Goal: Task Accomplishment & Management: Manage account settings

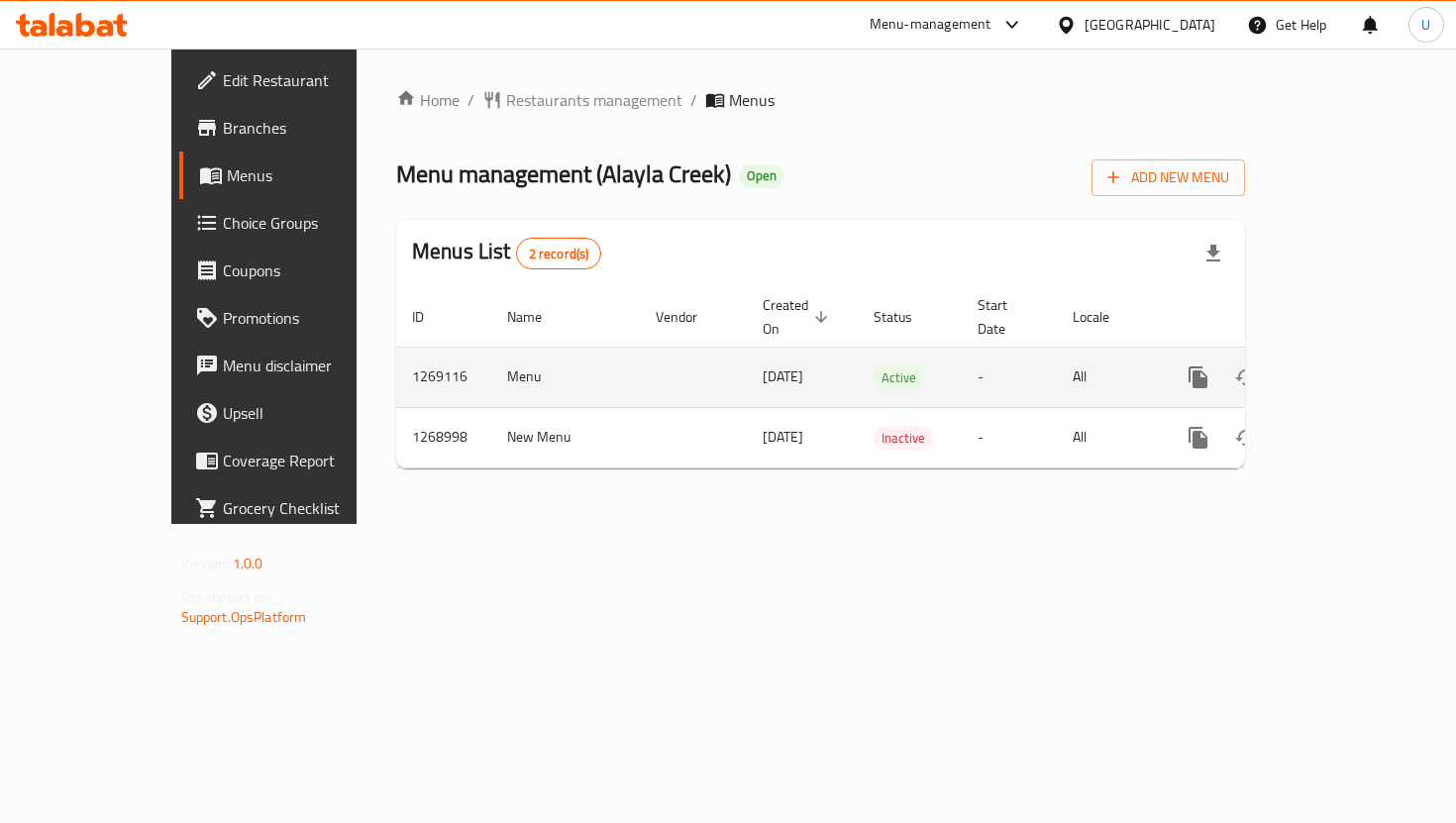
click at [1361, 354] on div "enhanced table" at bounding box center [1270, 378] width 190 height 48
click at [1365, 374] on link "enhanced table" at bounding box center [1341, 378] width 48 height 48
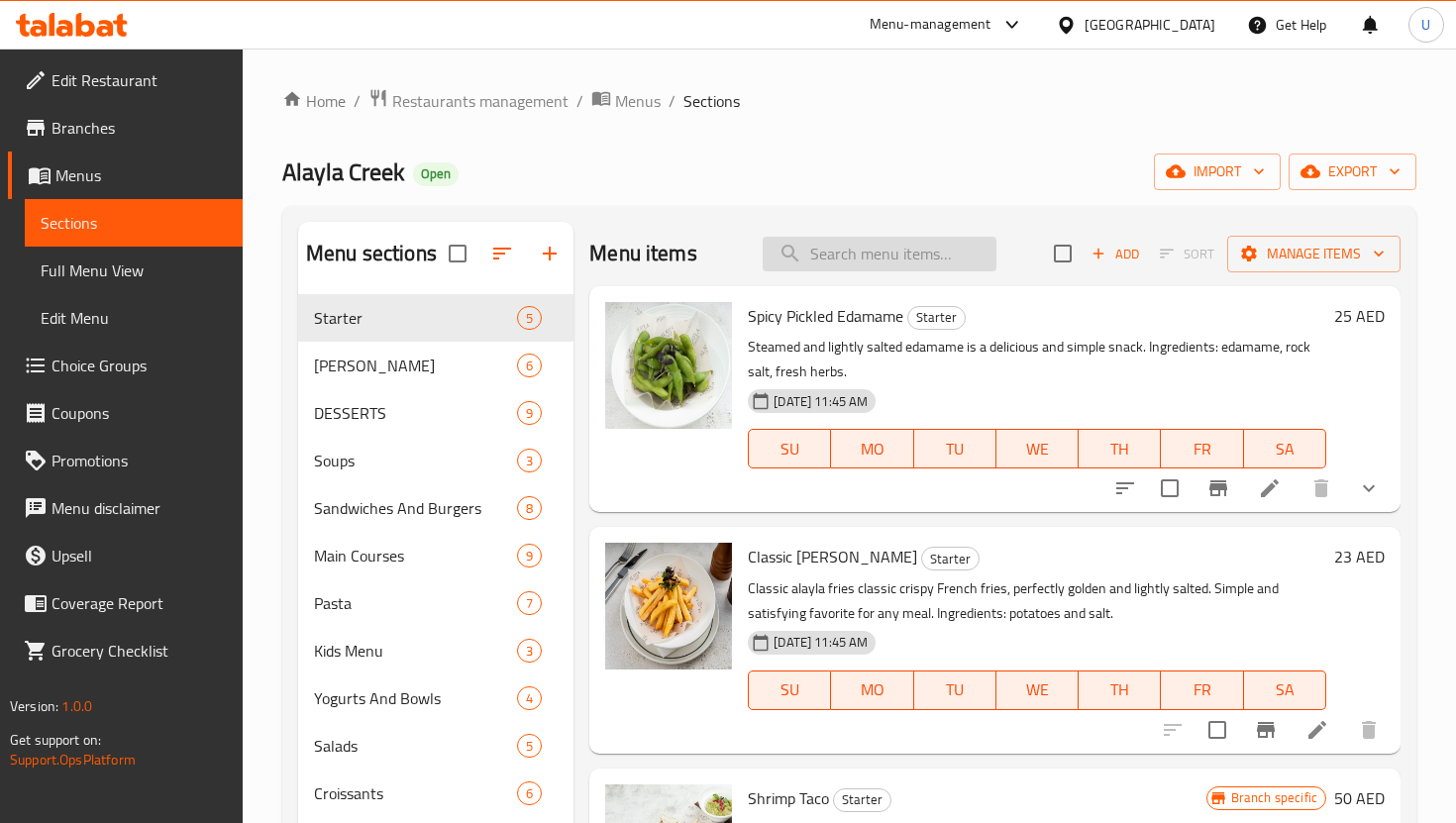
click at [910, 257] on input "search" at bounding box center [880, 254] width 234 height 35
click at [1092, 258] on icon "button" at bounding box center [1099, 254] width 18 height 18
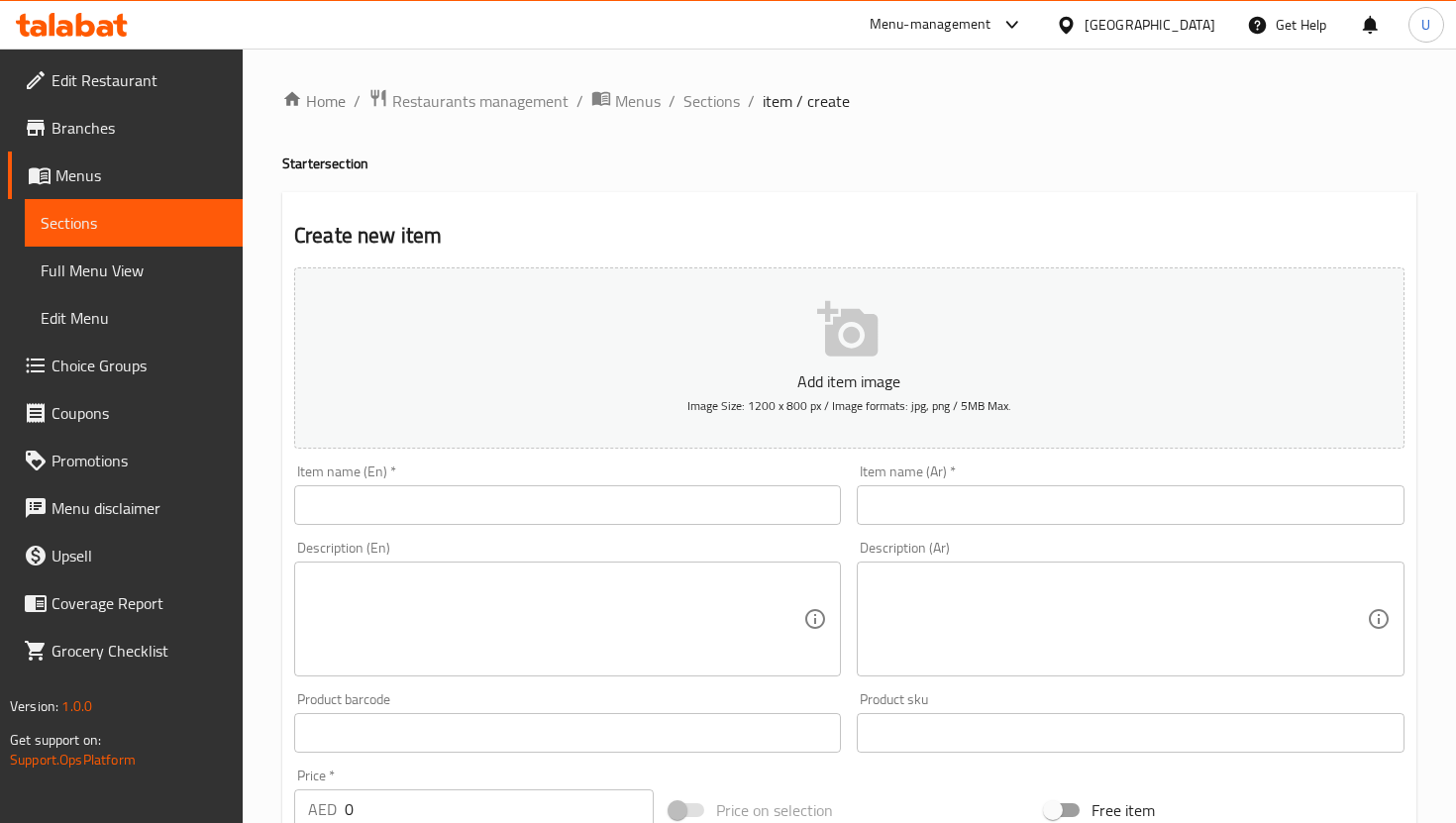
click at [649, 498] on input "text" at bounding box center [567, 505] width 546 height 40
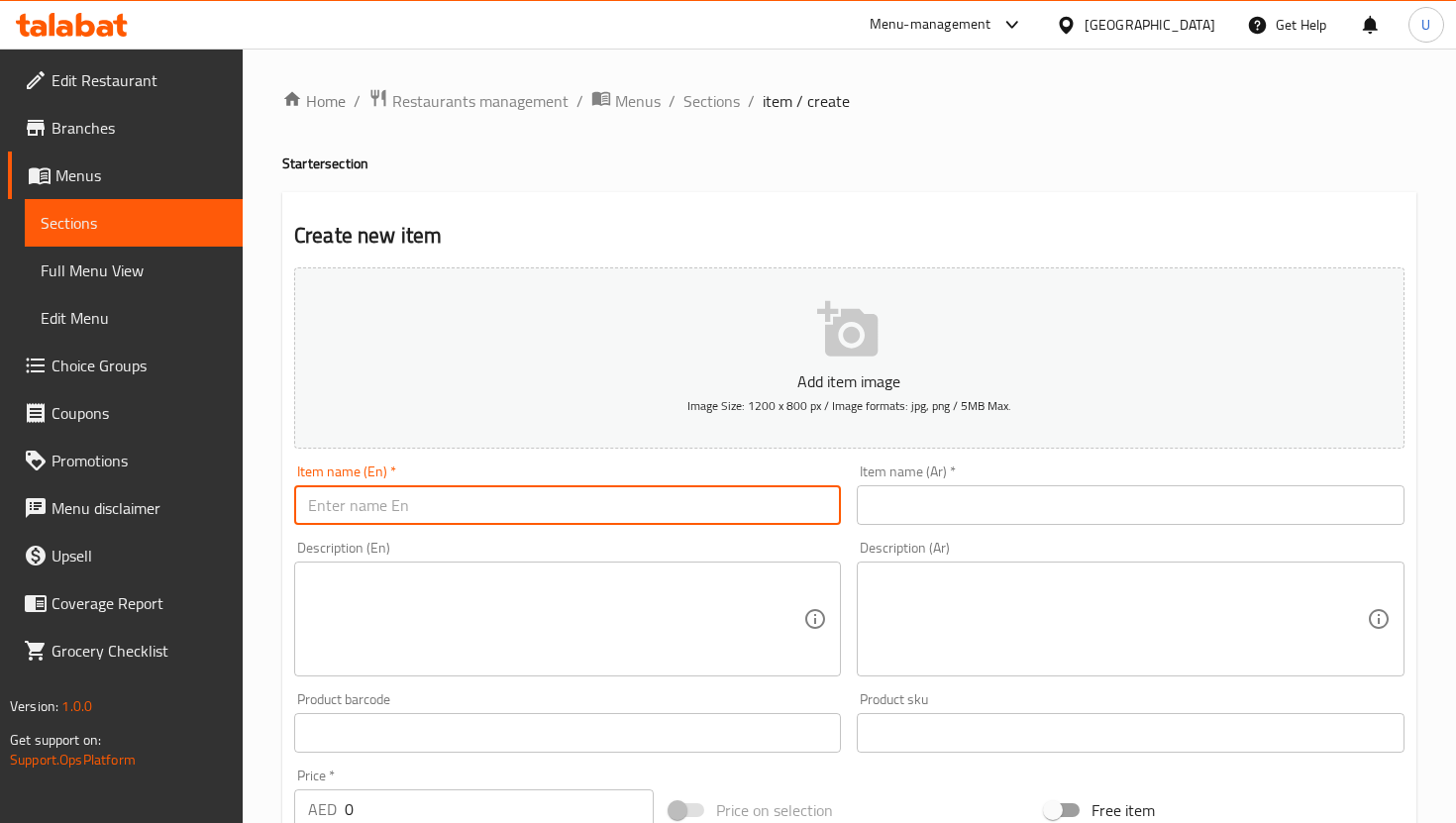
paste input "Pesto Chicken Salad"
type input "Pesto Chicken Salad"
click at [1006, 523] on input "text" at bounding box center [1130, 505] width 546 height 40
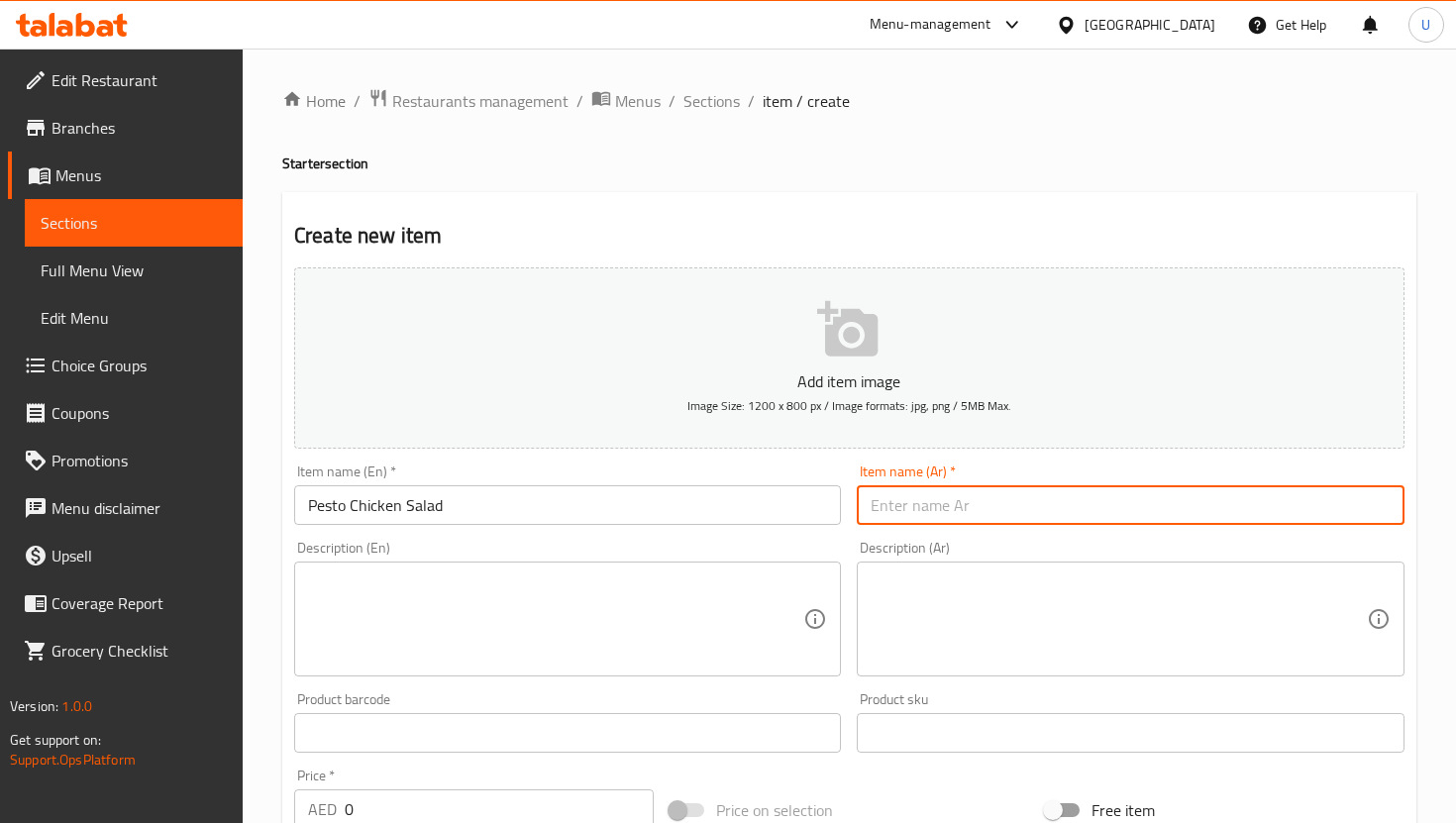
paste input "سلطة دجاج بالبيستو"
type input "سلطة دجاج بالبيستو"
click at [688, 642] on textarea at bounding box center [555, 619] width 495 height 94
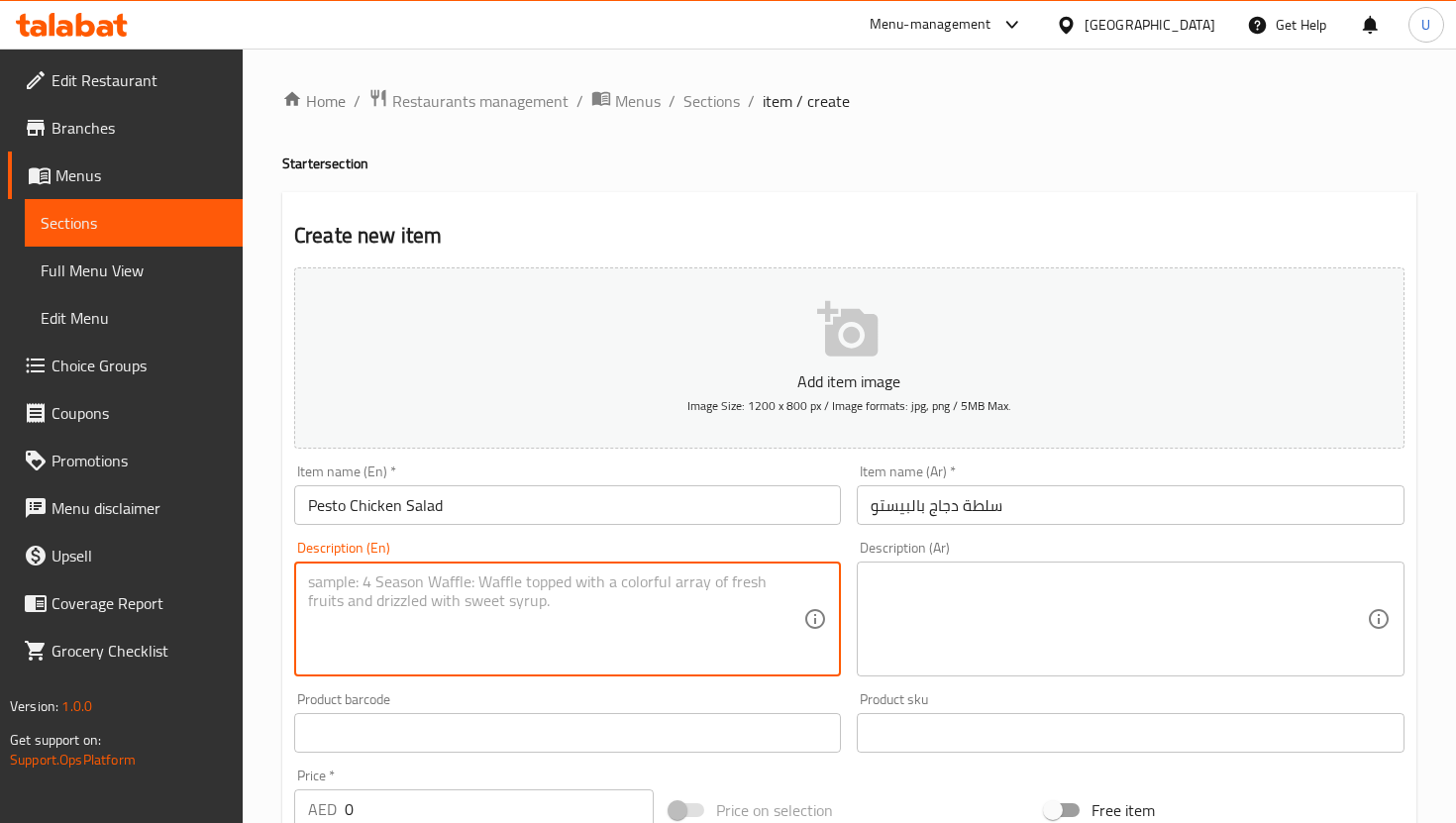
paste textarea "Ingredients: Pesto-marinated chicken · Baby gem lettuce · Avocado · Orange · Ch…"
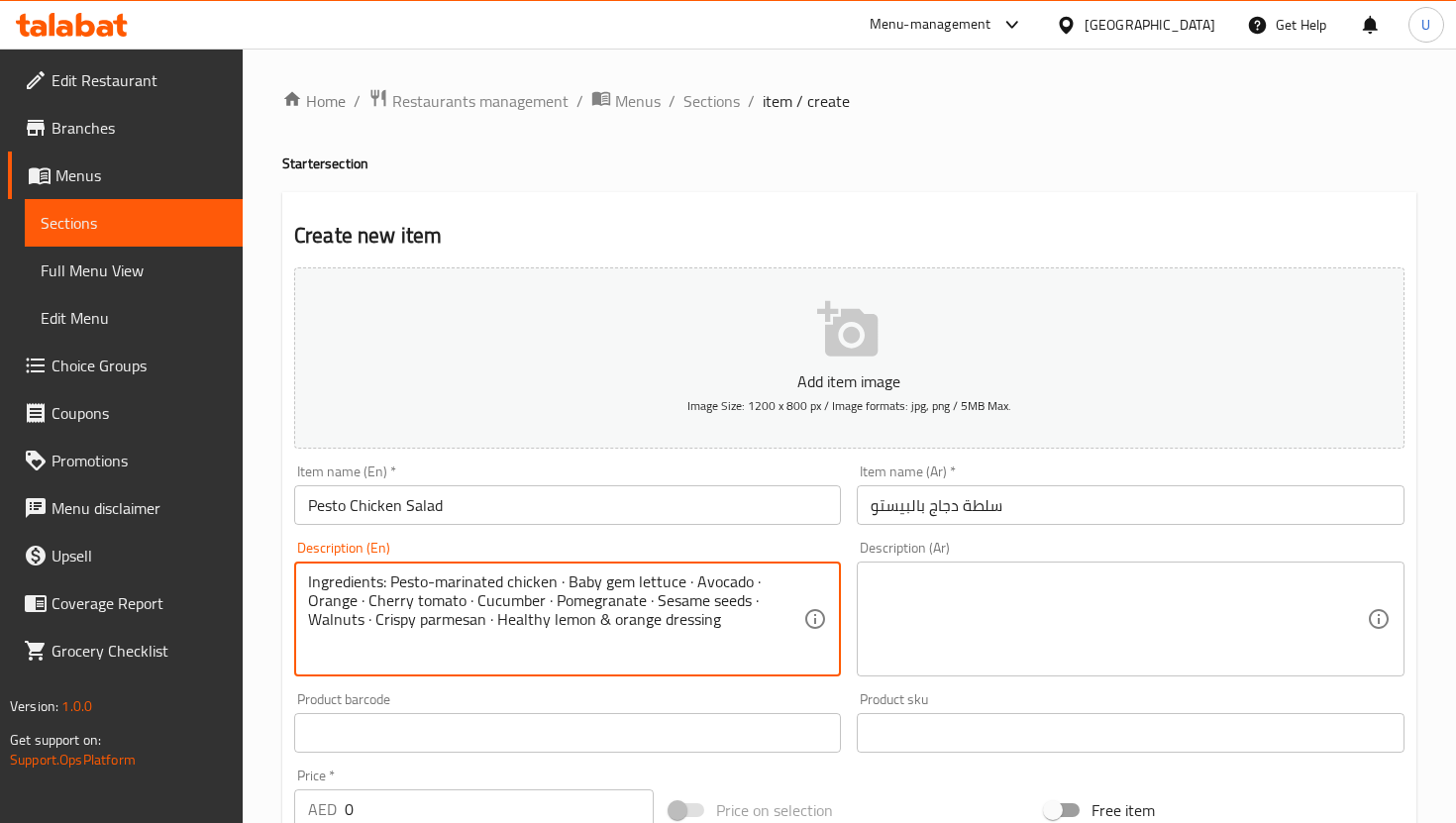
type textarea "Ingredients: Pesto-marinated chicken · Baby gem lettuce · Avocado · Orange · Ch…"
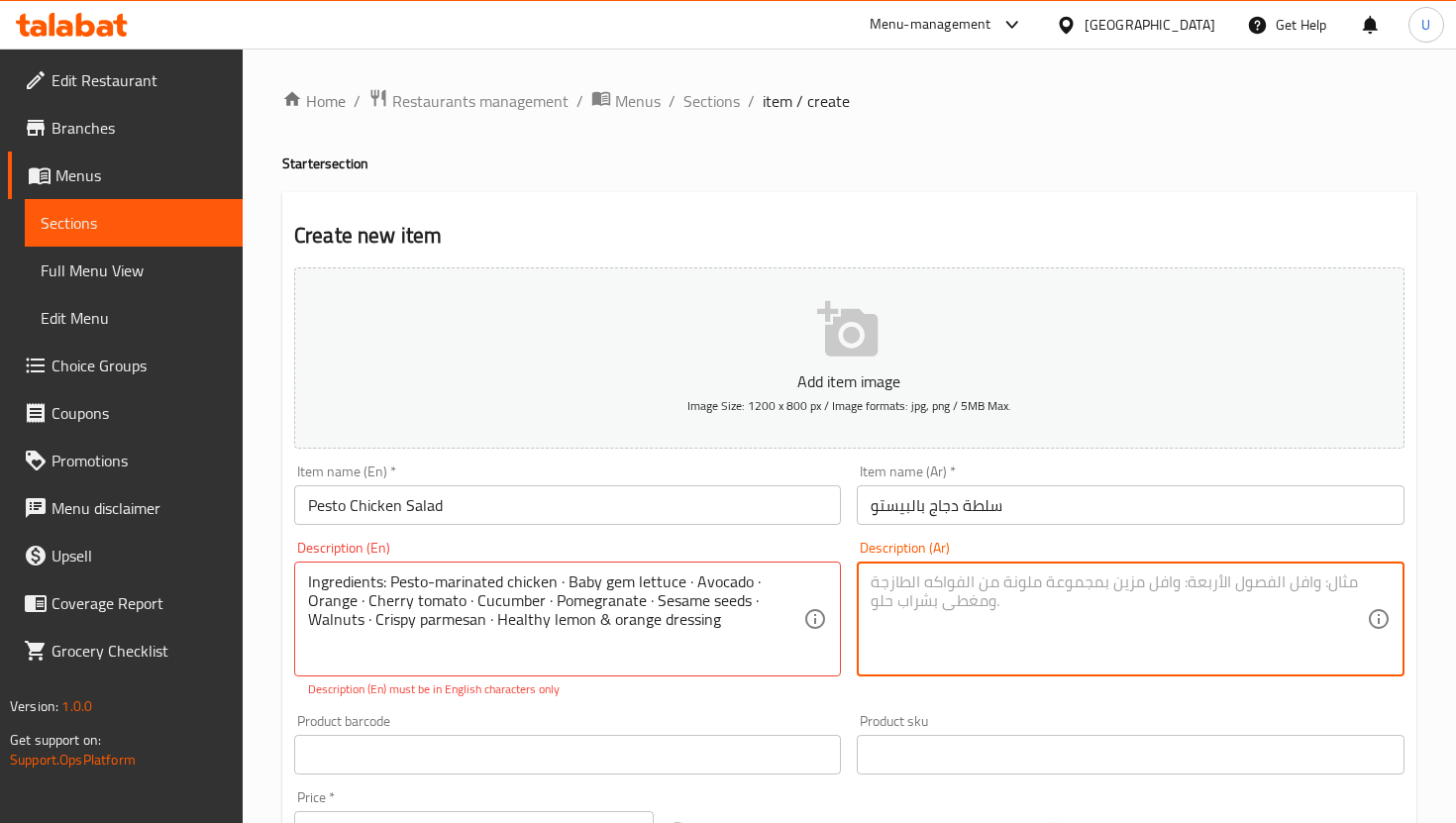
click at [1000, 578] on textarea at bounding box center [1118, 619] width 495 height 94
paste textarea "المكونات: دجاج متبل بالبيستو · خس صغير · أفوكادو · برتقال · طماطم كرزية · خيار …"
type textarea "المكونات: دجاج متبل بالبيستو · خس صغير · أفوكادو · برتقال · طماطم كرزية · خيار …"
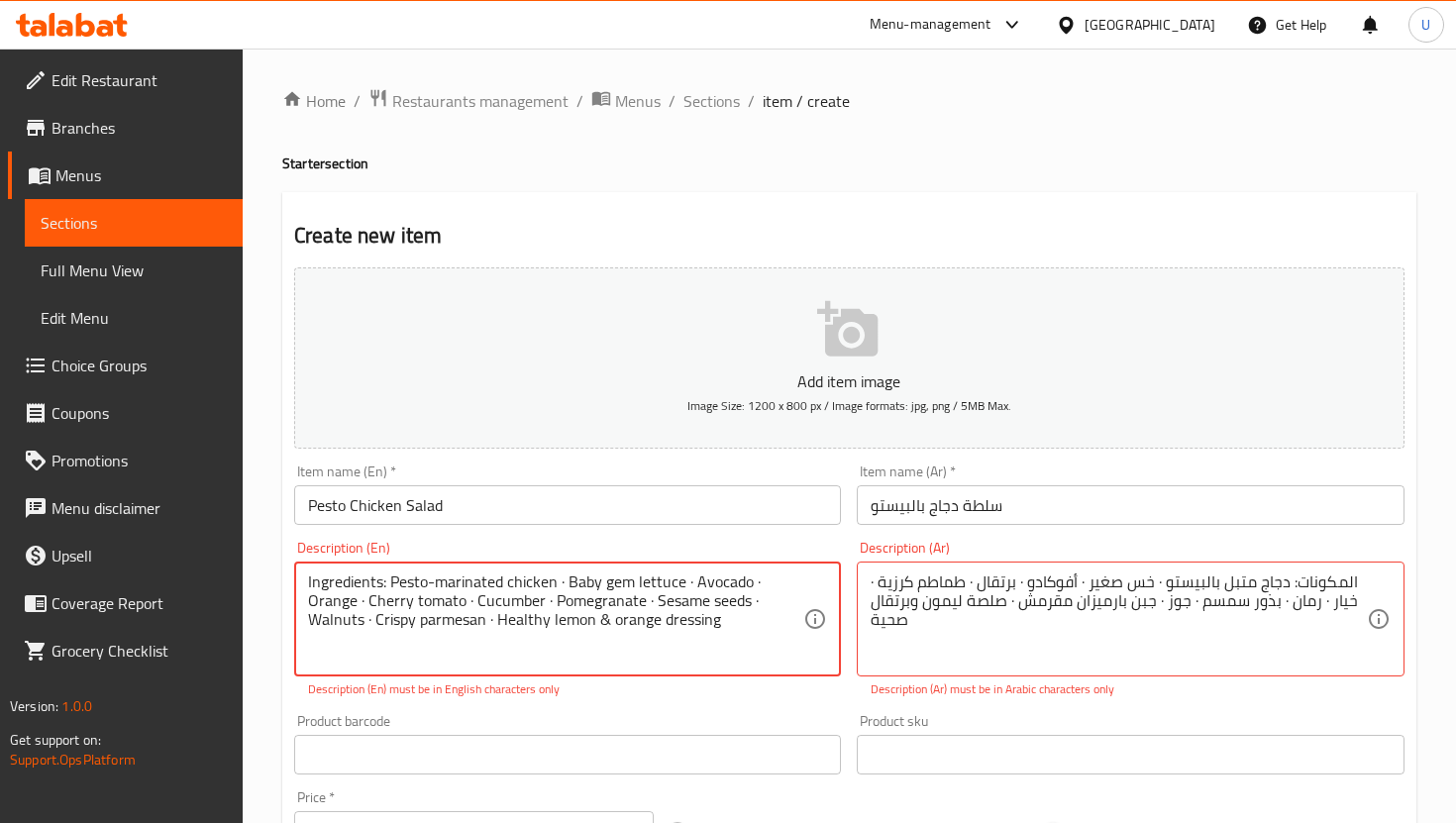
click at [664, 605] on textarea "Ingredients: Pesto-marinated chicken · Baby gem lettuce · Avocado · Orange · Ch…" at bounding box center [555, 619] width 495 height 94
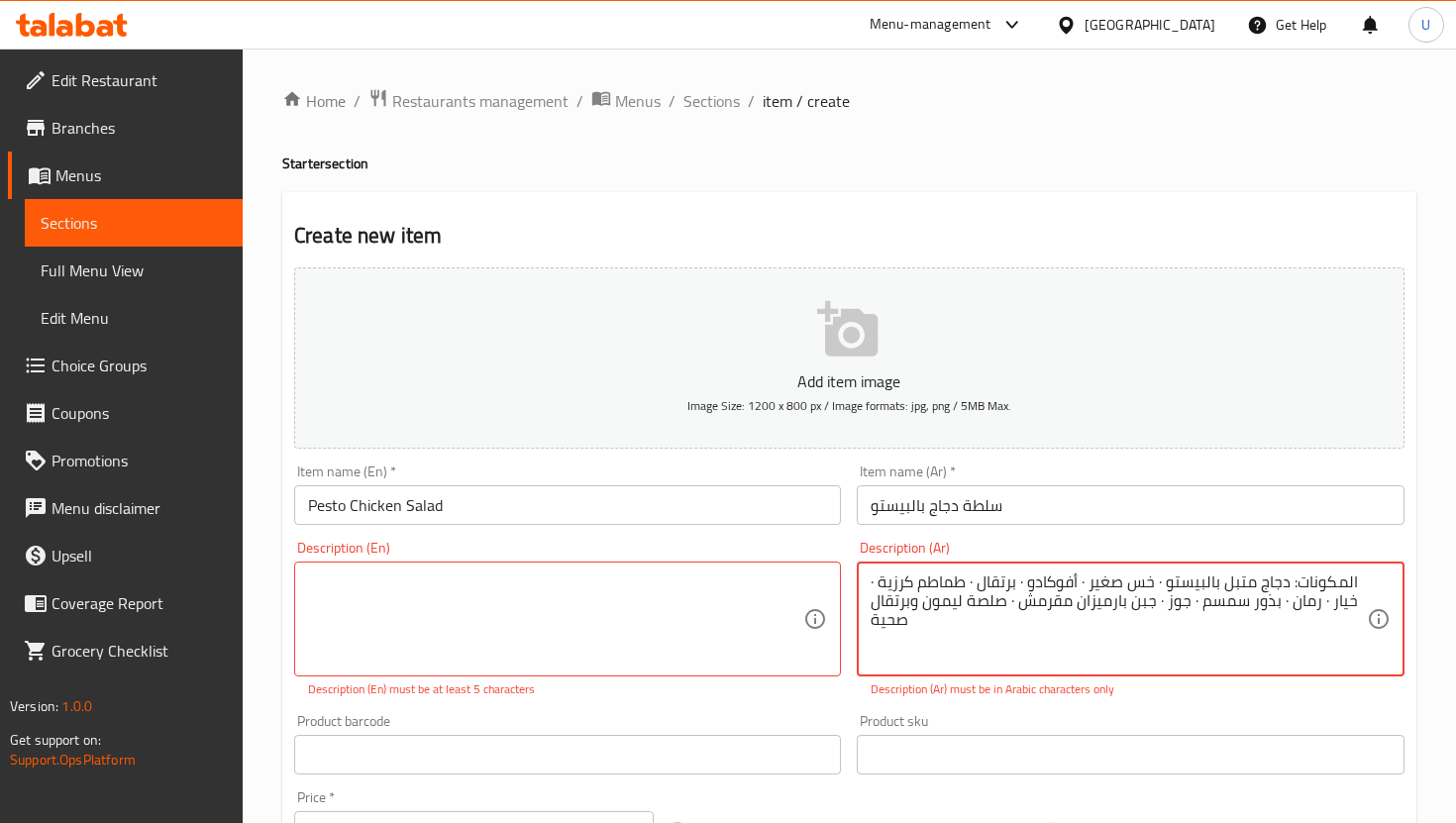
click at [1003, 590] on textarea "المكونات: دجاج متبل بالبيستو · خس صغير · أفوكادو · برتقال · طماطم كرزية · خيار …" at bounding box center [1118, 619] width 495 height 94
paste textarea "دجاج متبل بالبيستو، خس صغير، أفوكادو، برتقال، طماطم كرزية، خيار، رمان، بذور سمس…"
type textarea "دجاج متبل بالبيستو، خس صغير، أفوكادو، برتقال، طماطم كرزية، خيار، رمان، بذور سمس…"
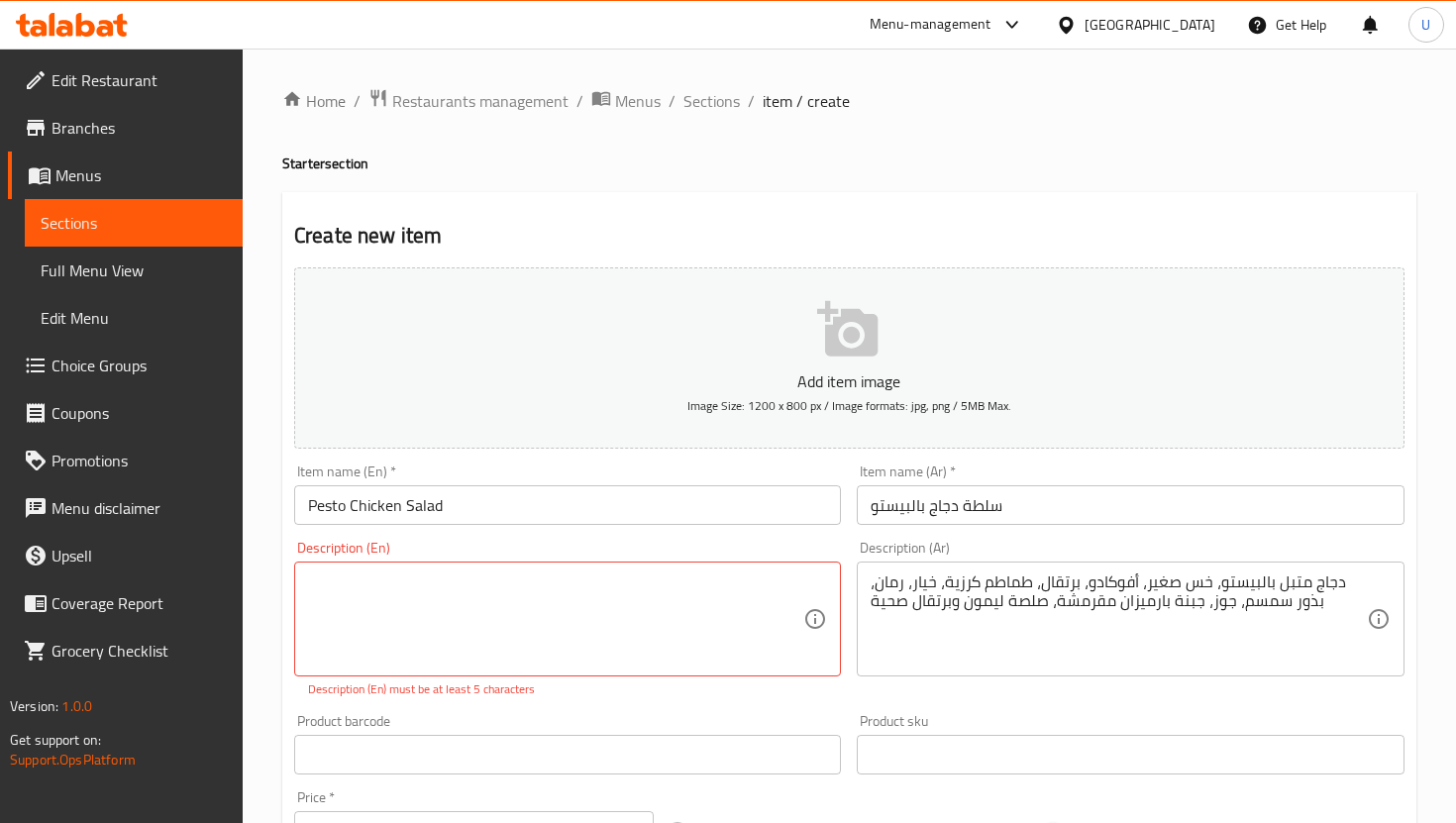
paste textarea "Pesto-marinated chicken, Baby gem lettuce, Avocado, Orange, Cherry tomato, Cucu…"
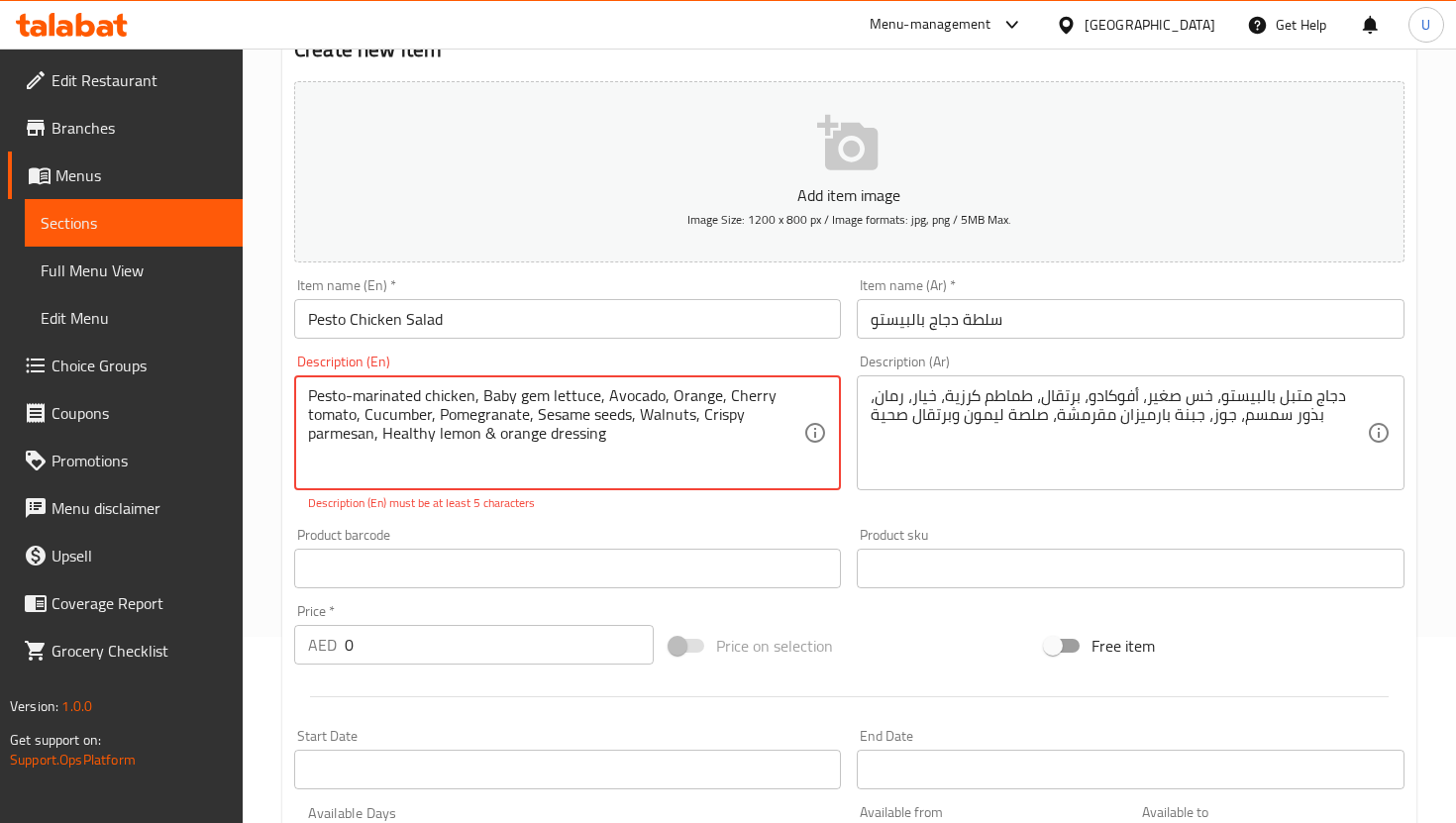
scroll to position [207, 0]
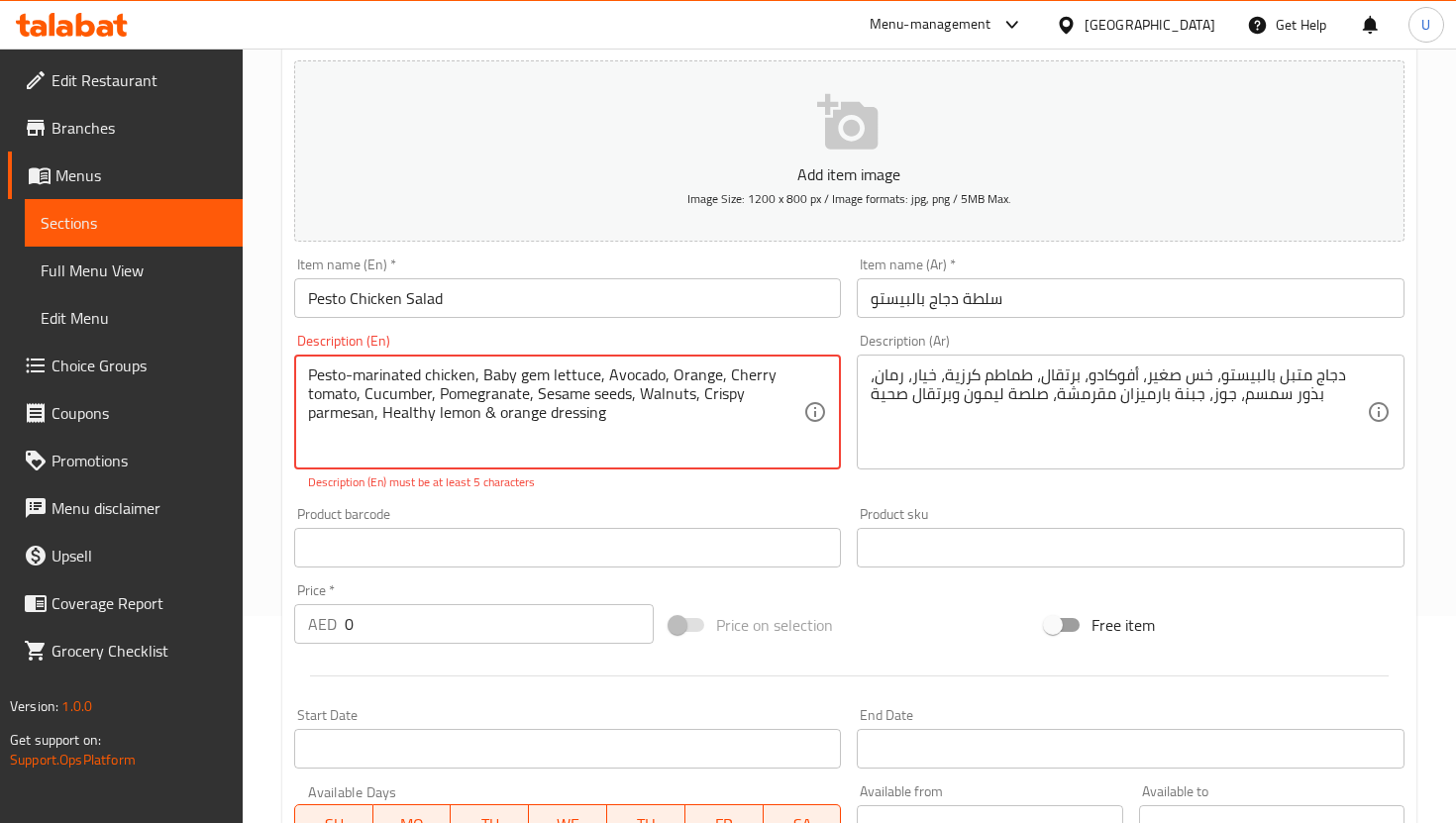
type textarea "Pesto-marinated chicken, Baby gem lettuce, Avocado, Orange, Cherry tomato, Cucu…"
click at [649, 596] on div "Price   * AED 0 Price *" at bounding box center [474, 613] width 360 height 60
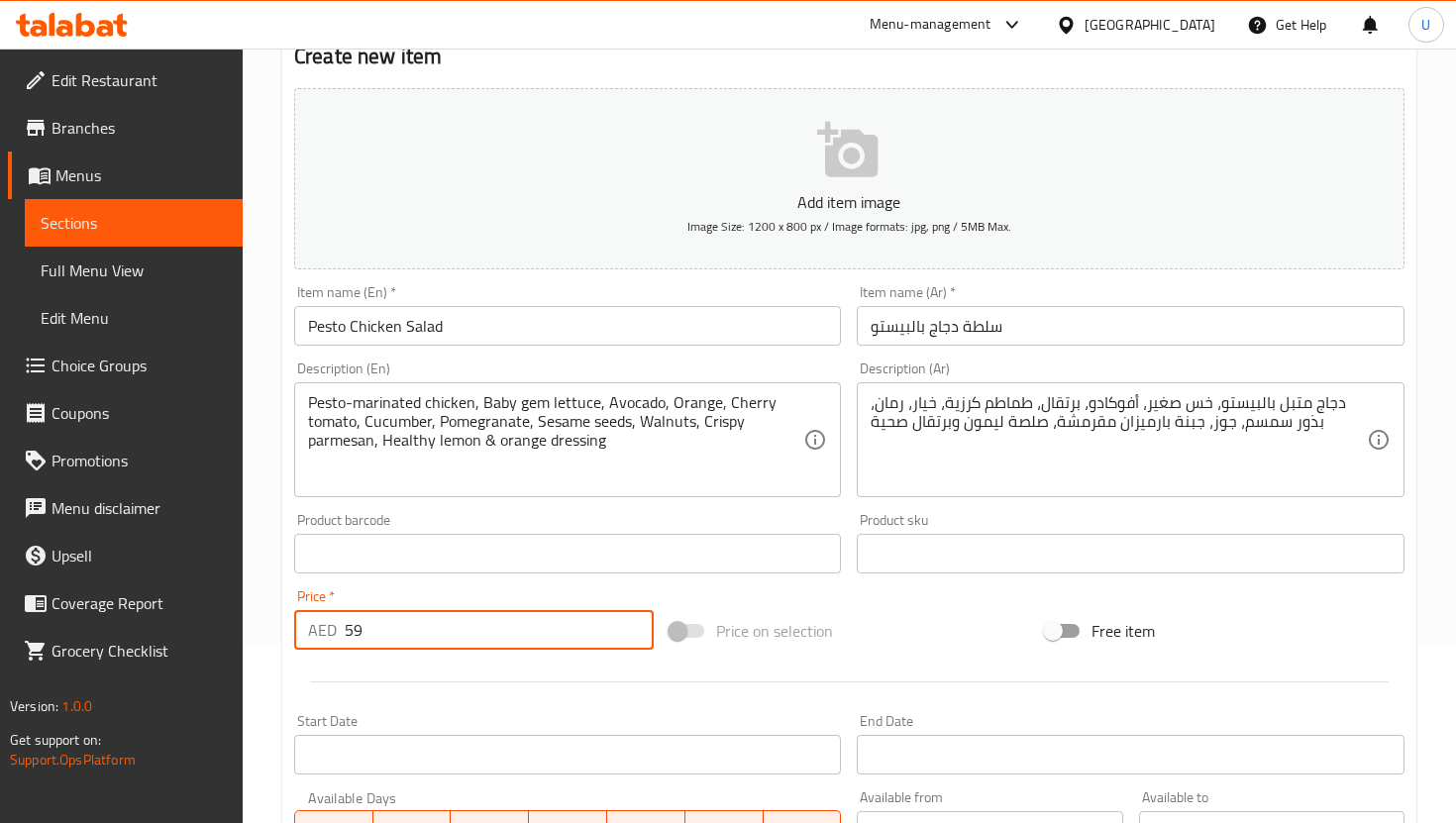
scroll to position [176, 0]
type input "59"
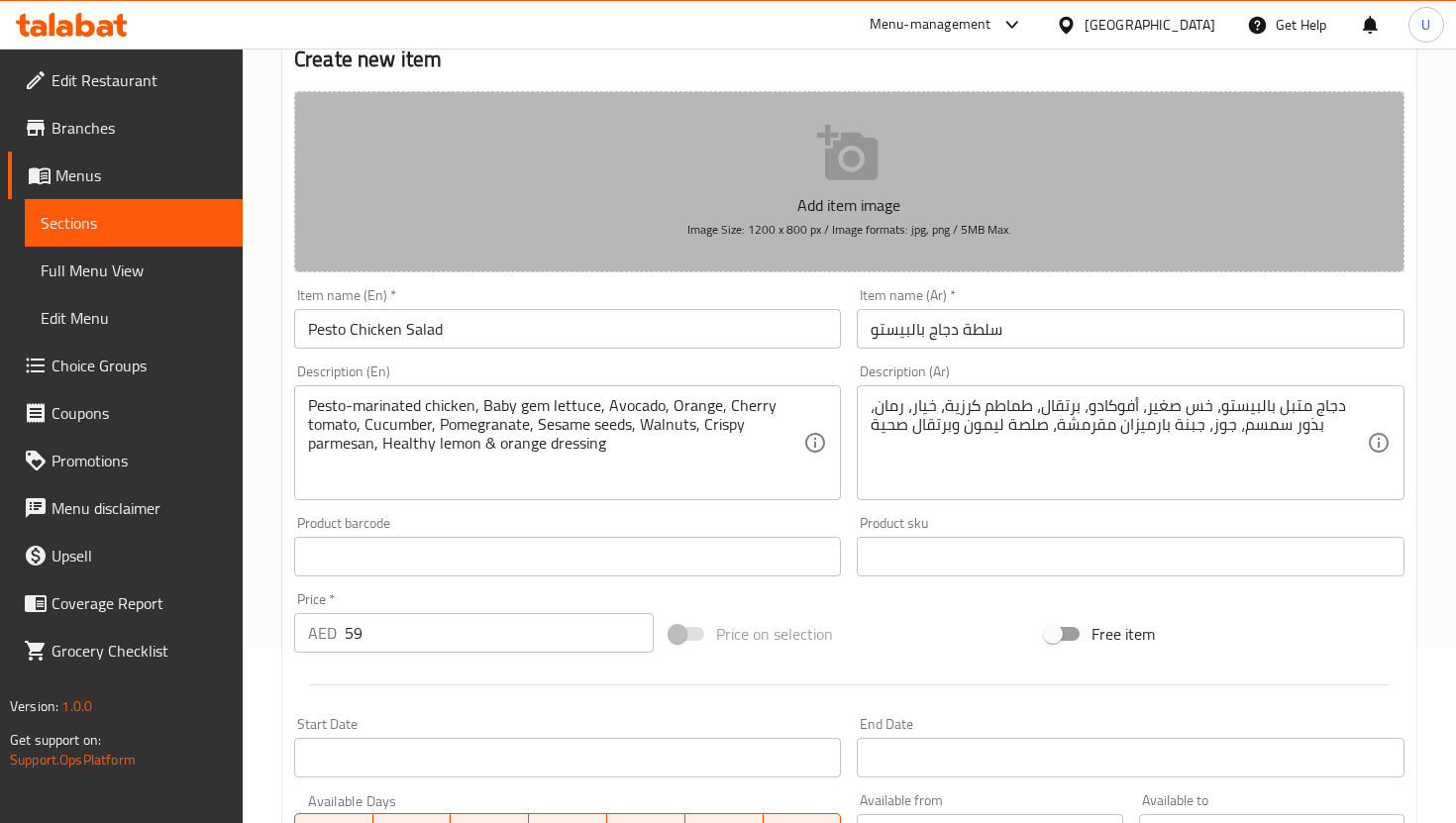
click at [839, 160] on icon "button" at bounding box center [849, 154] width 63 height 63
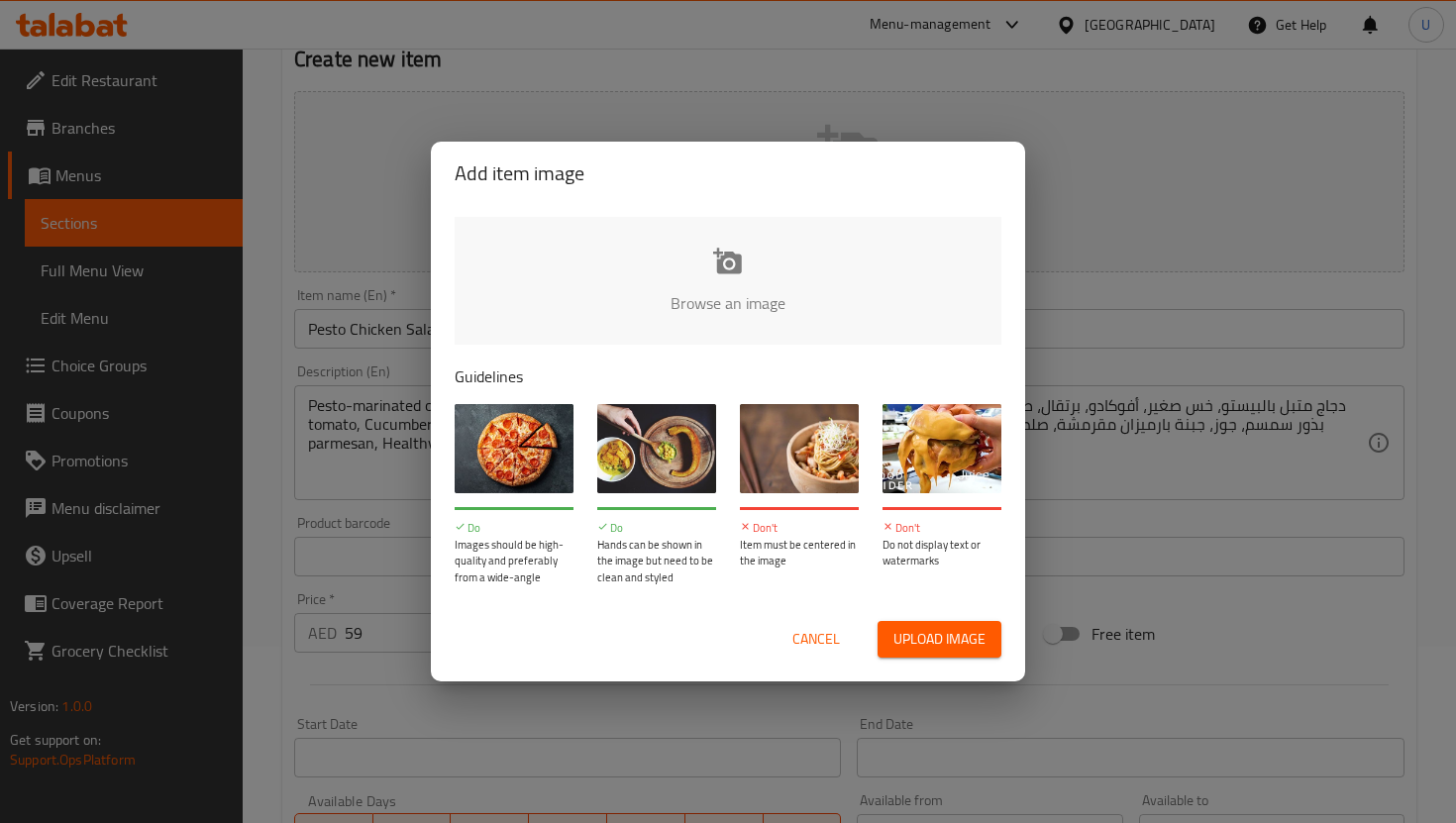
click at [907, 641] on span "Upload image" at bounding box center [939, 639] width 92 height 25
type input "C:\fakepath\Screenshot [DATE] 5.05.24 PM.png"
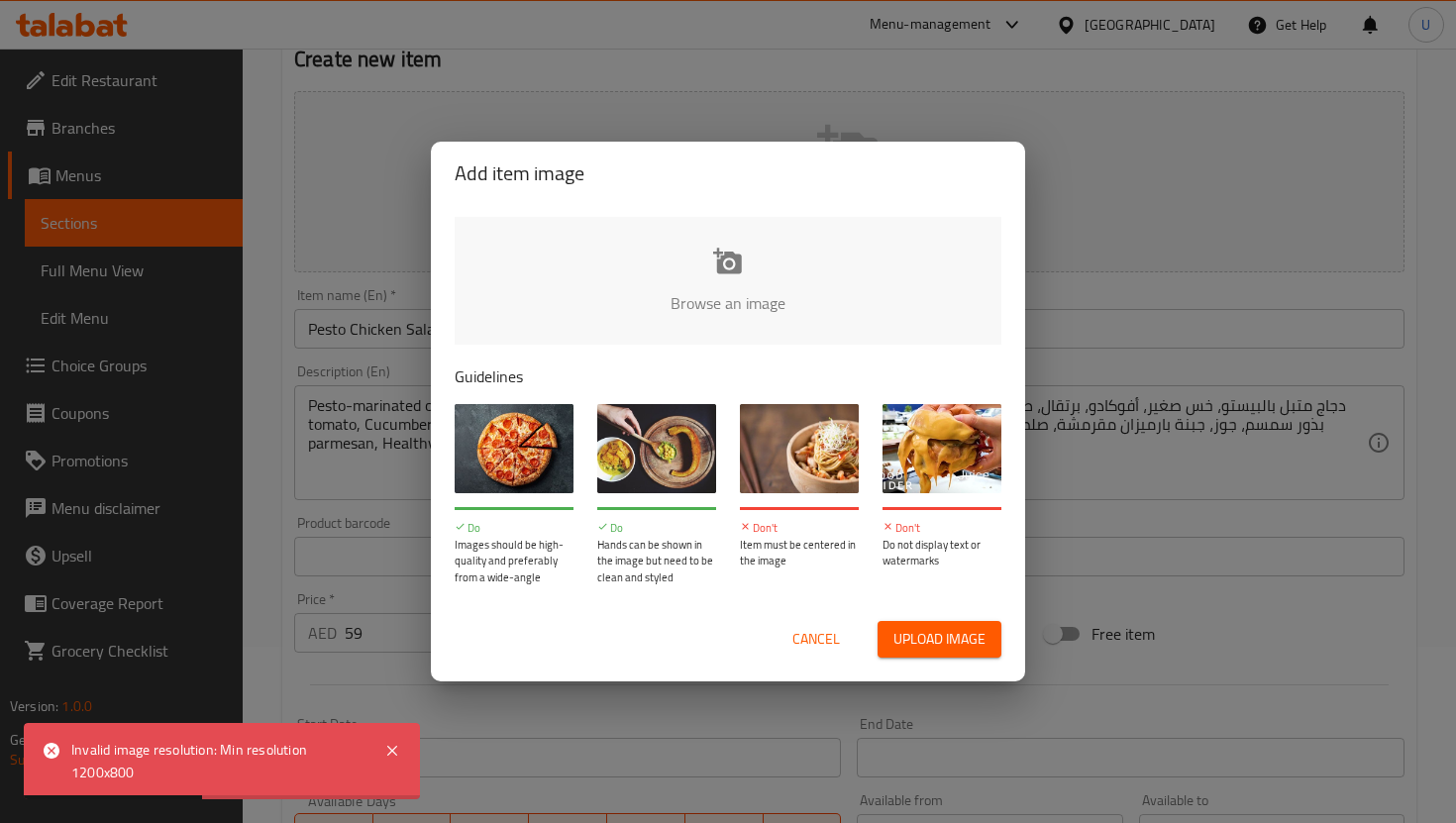
click at [760, 264] on input "file" at bounding box center [1396, 309] width 1885 height 185
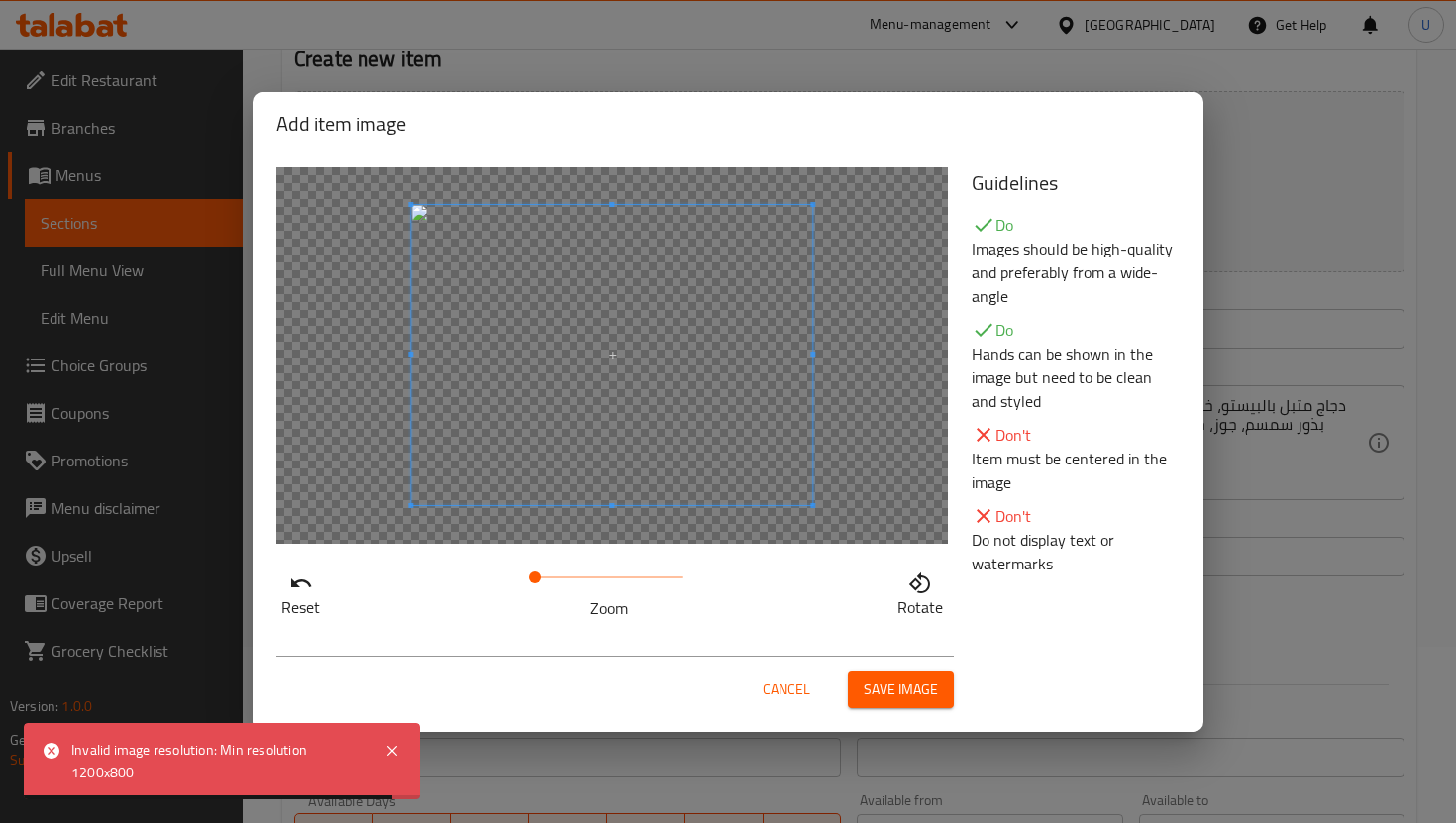
click at [907, 694] on span "Save image" at bounding box center [901, 689] width 74 height 25
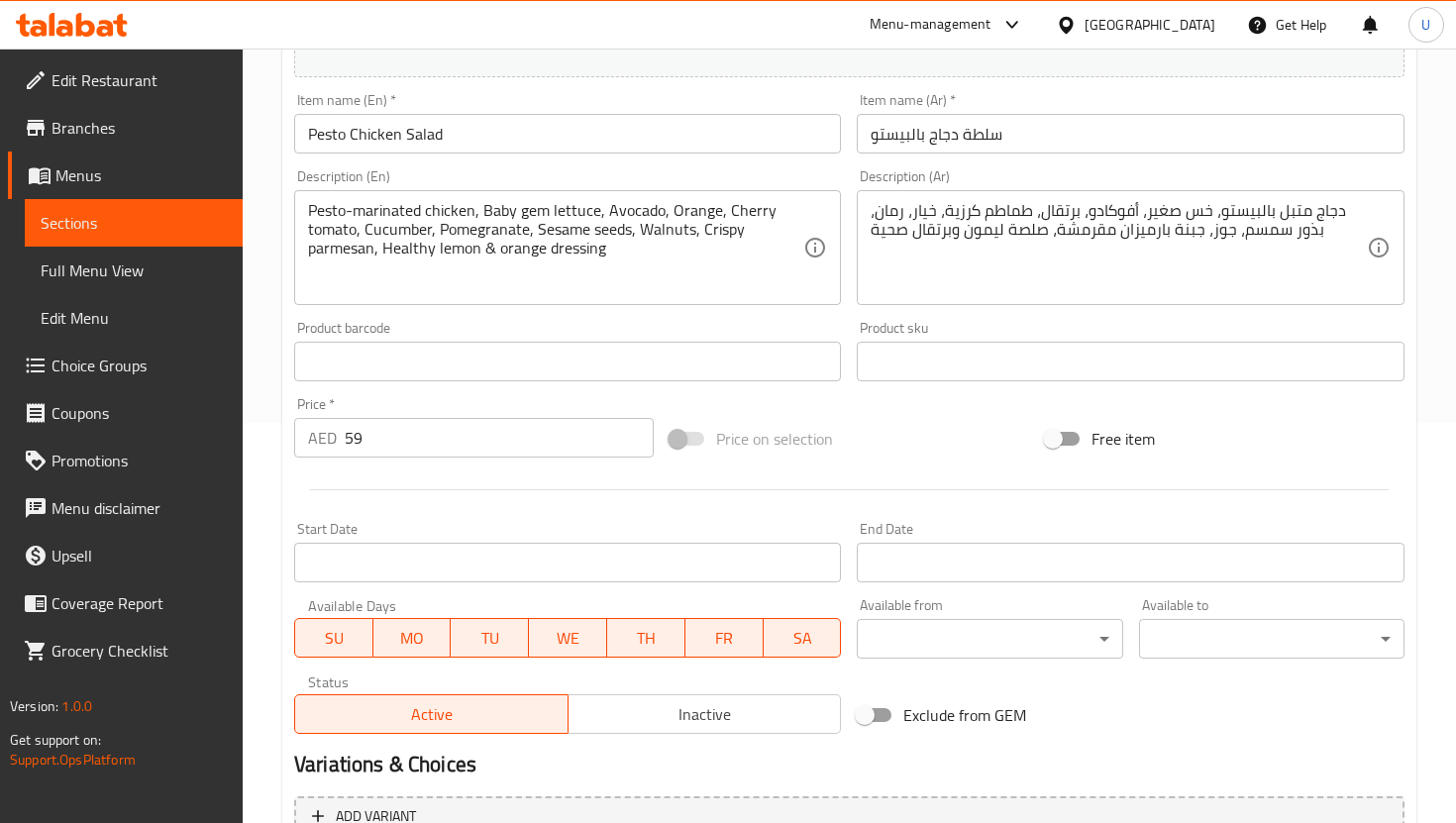
scroll to position [605, 0]
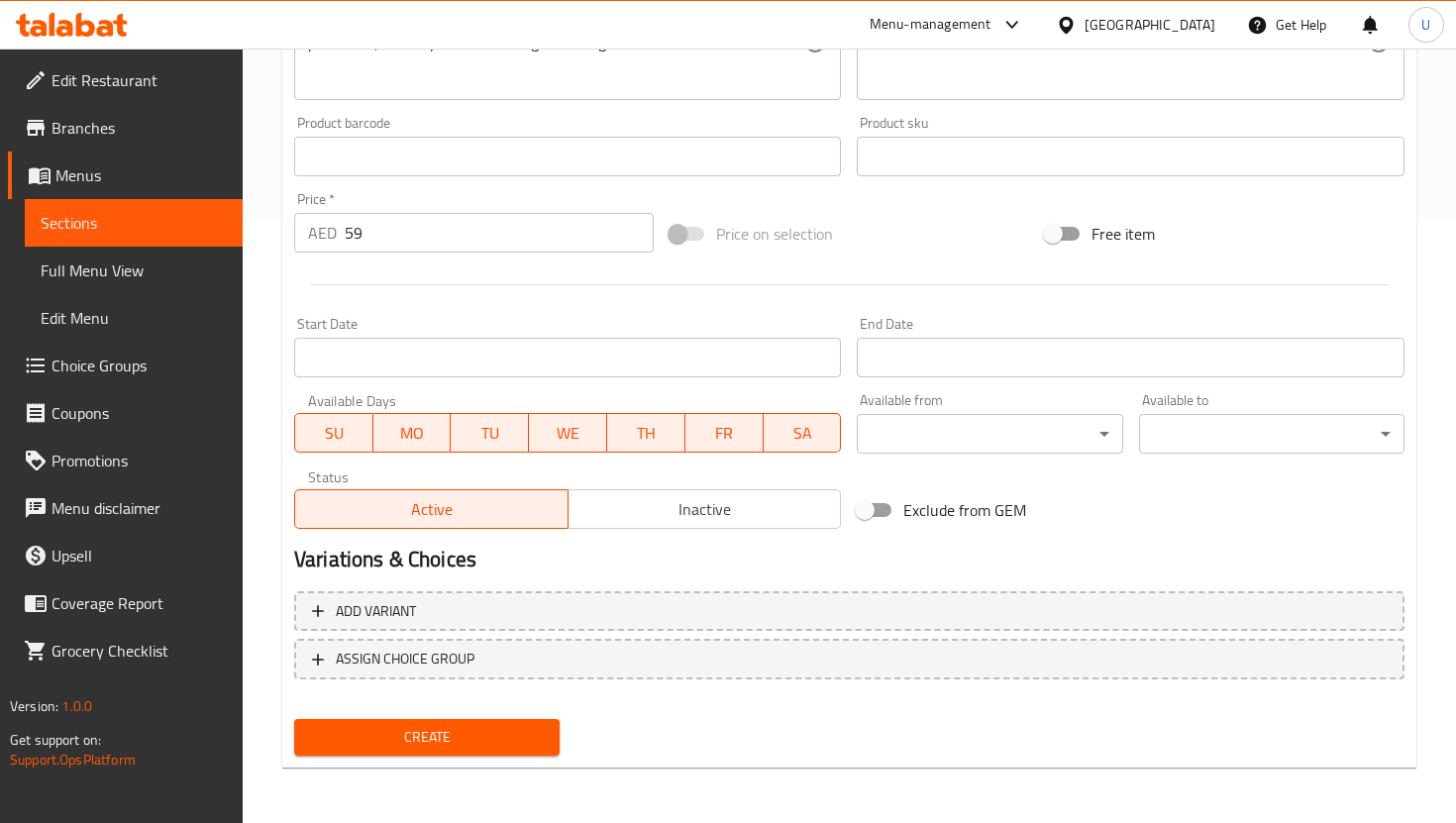
click at [522, 736] on span "Create" at bounding box center [427, 737] width 234 height 25
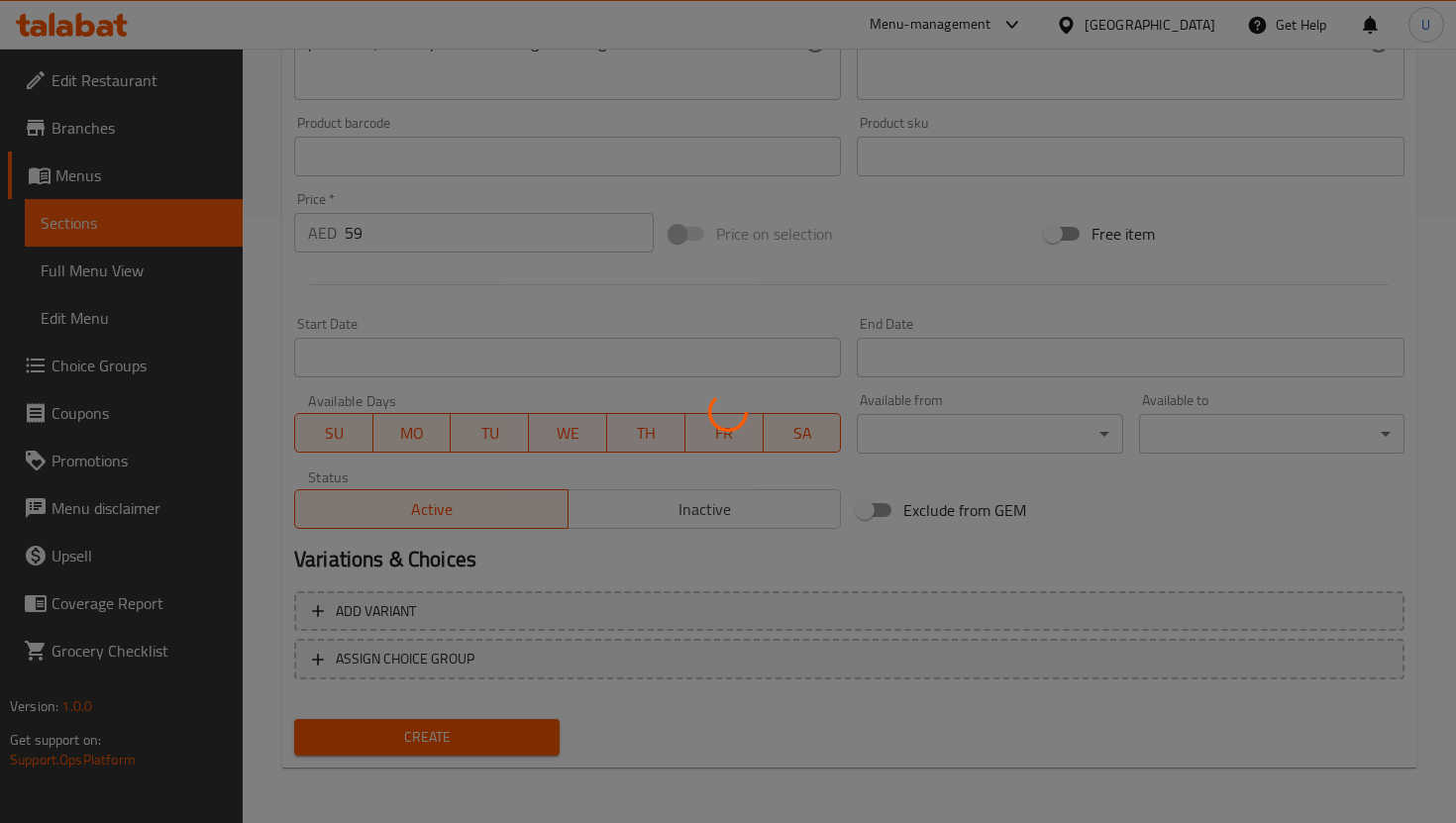
type input "0"
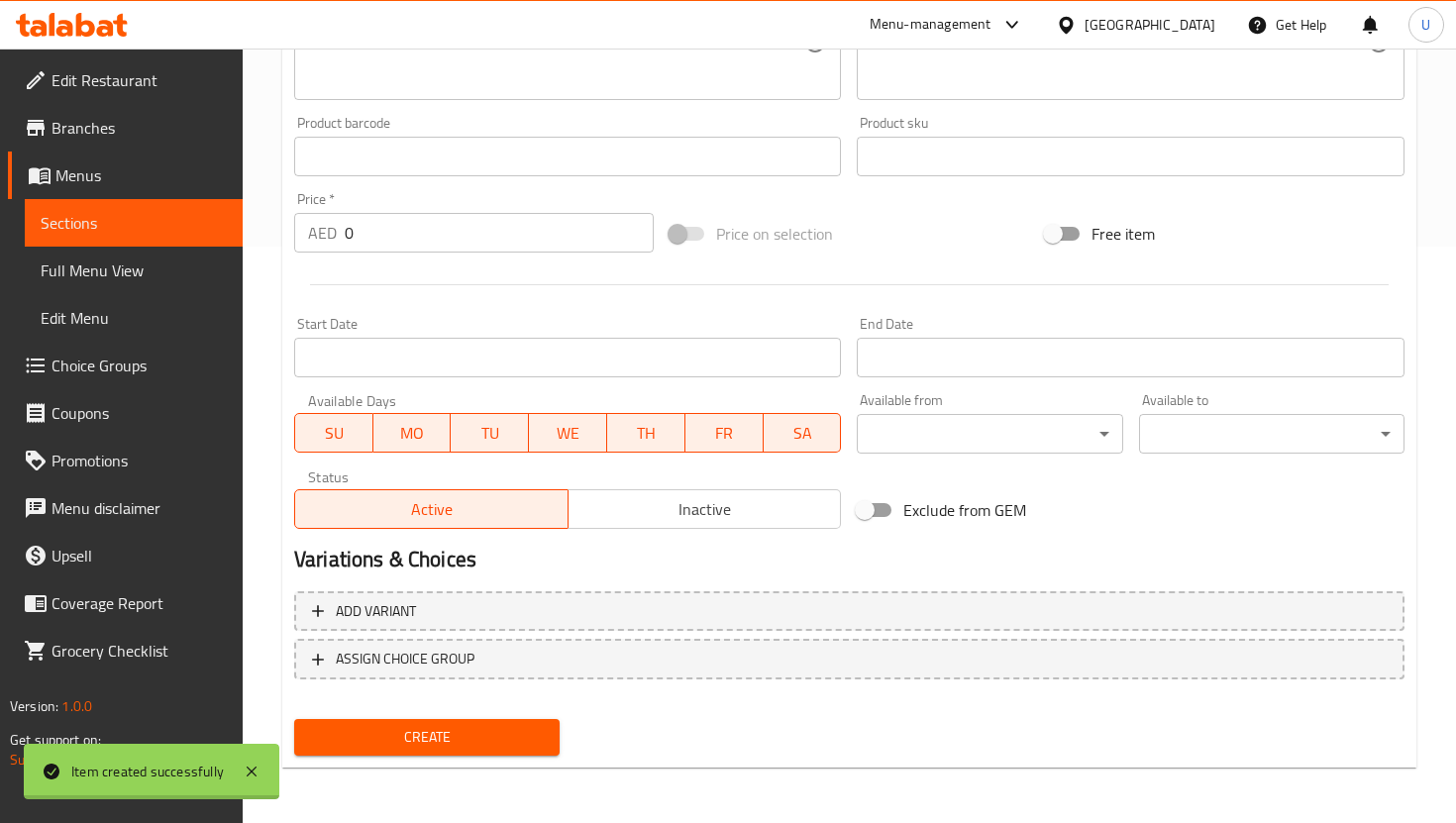
scroll to position [576, 0]
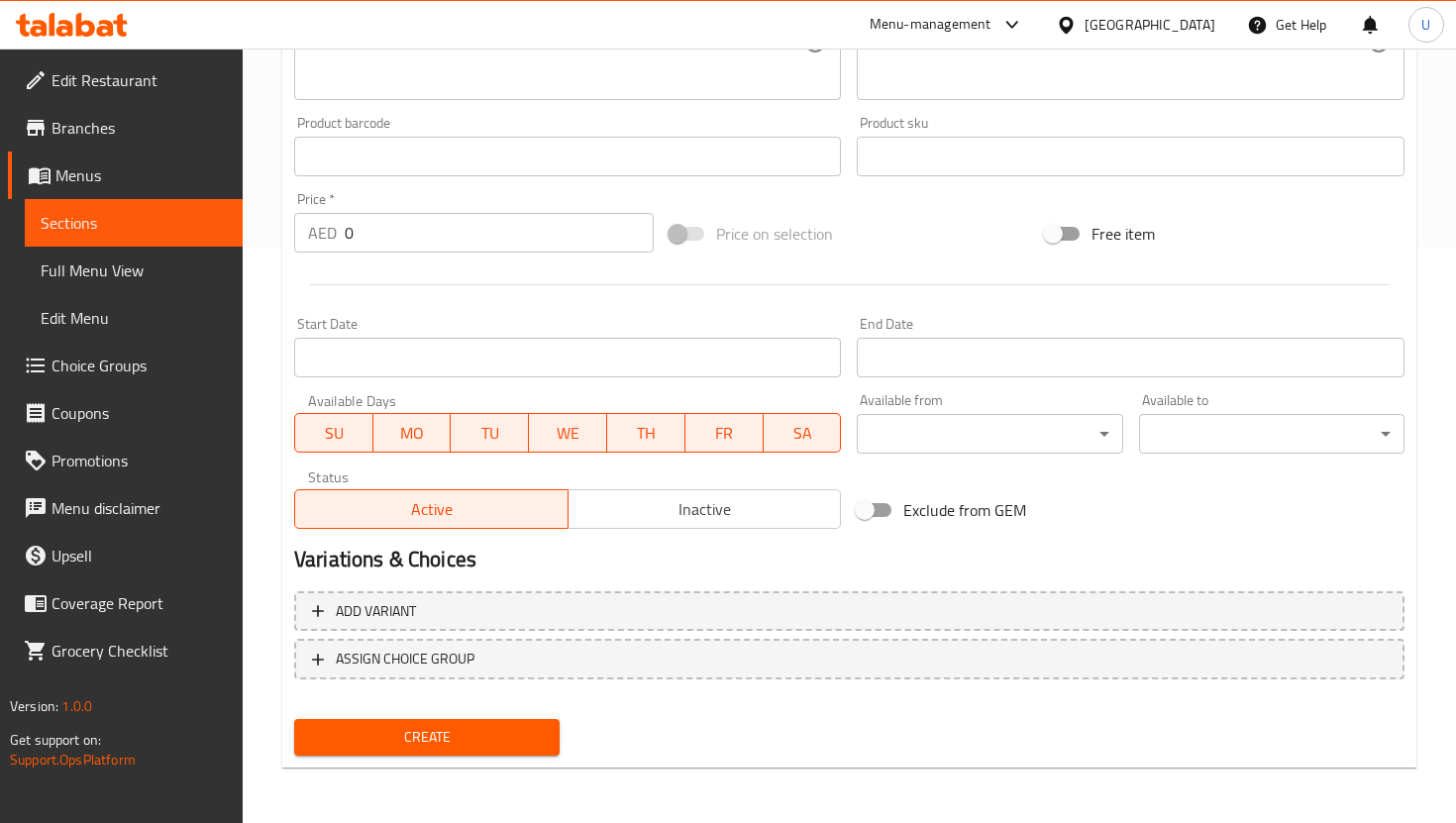
click at [201, 238] on link "Sections" at bounding box center [134, 223] width 218 height 48
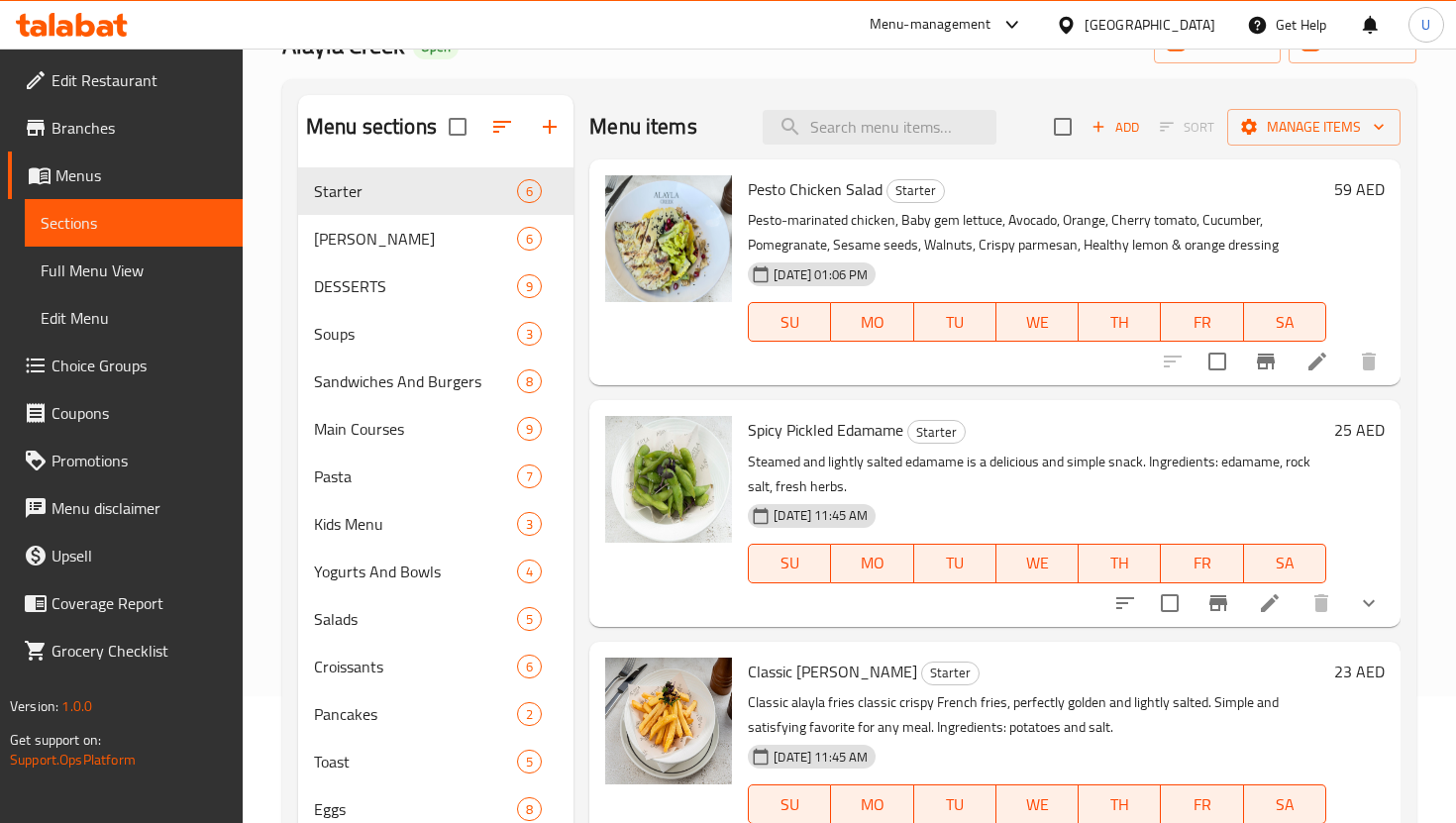
scroll to position [125, 0]
click at [1374, 589] on button "show more" at bounding box center [1369, 605] width 48 height 48
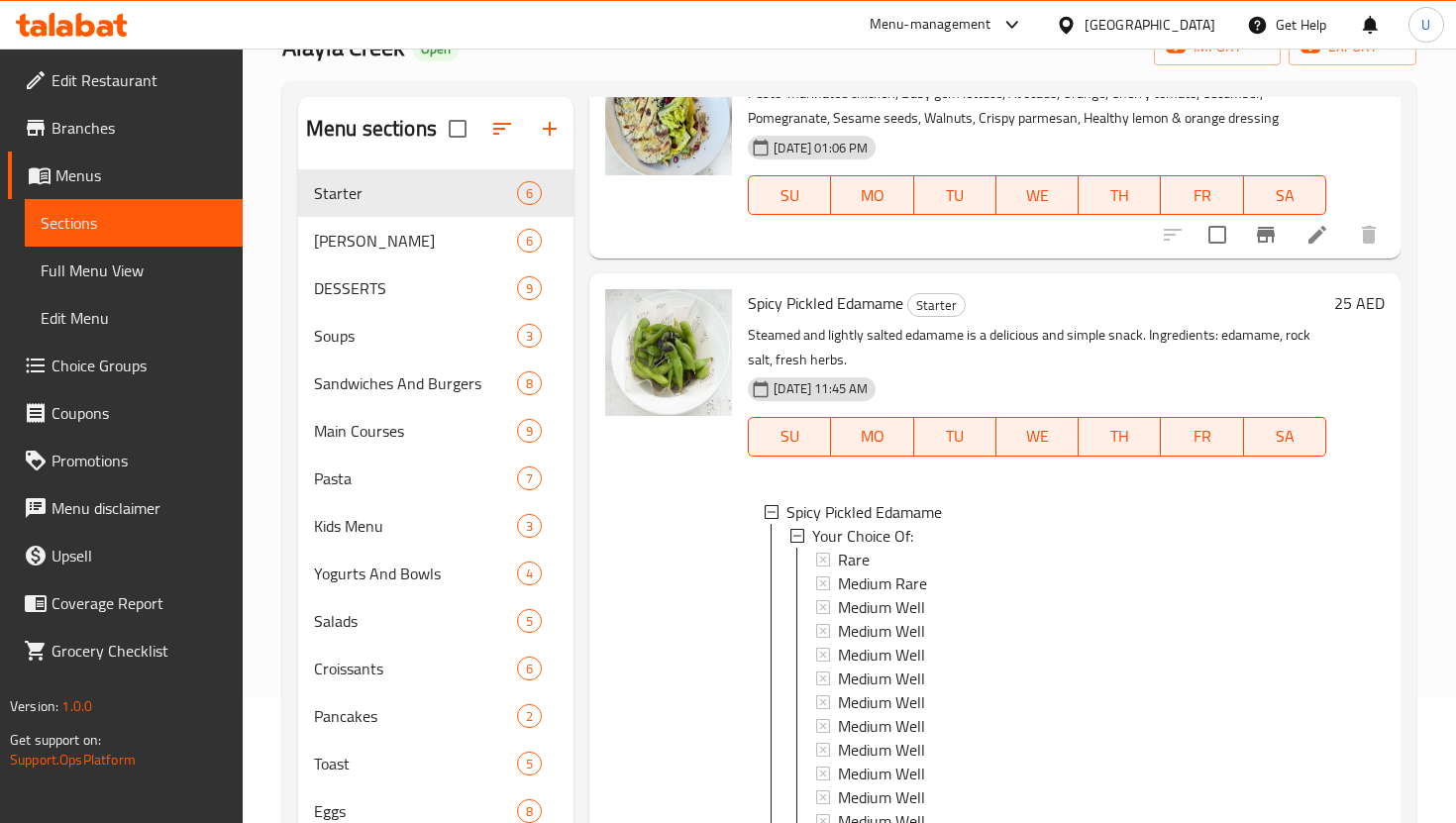
scroll to position [361, 0]
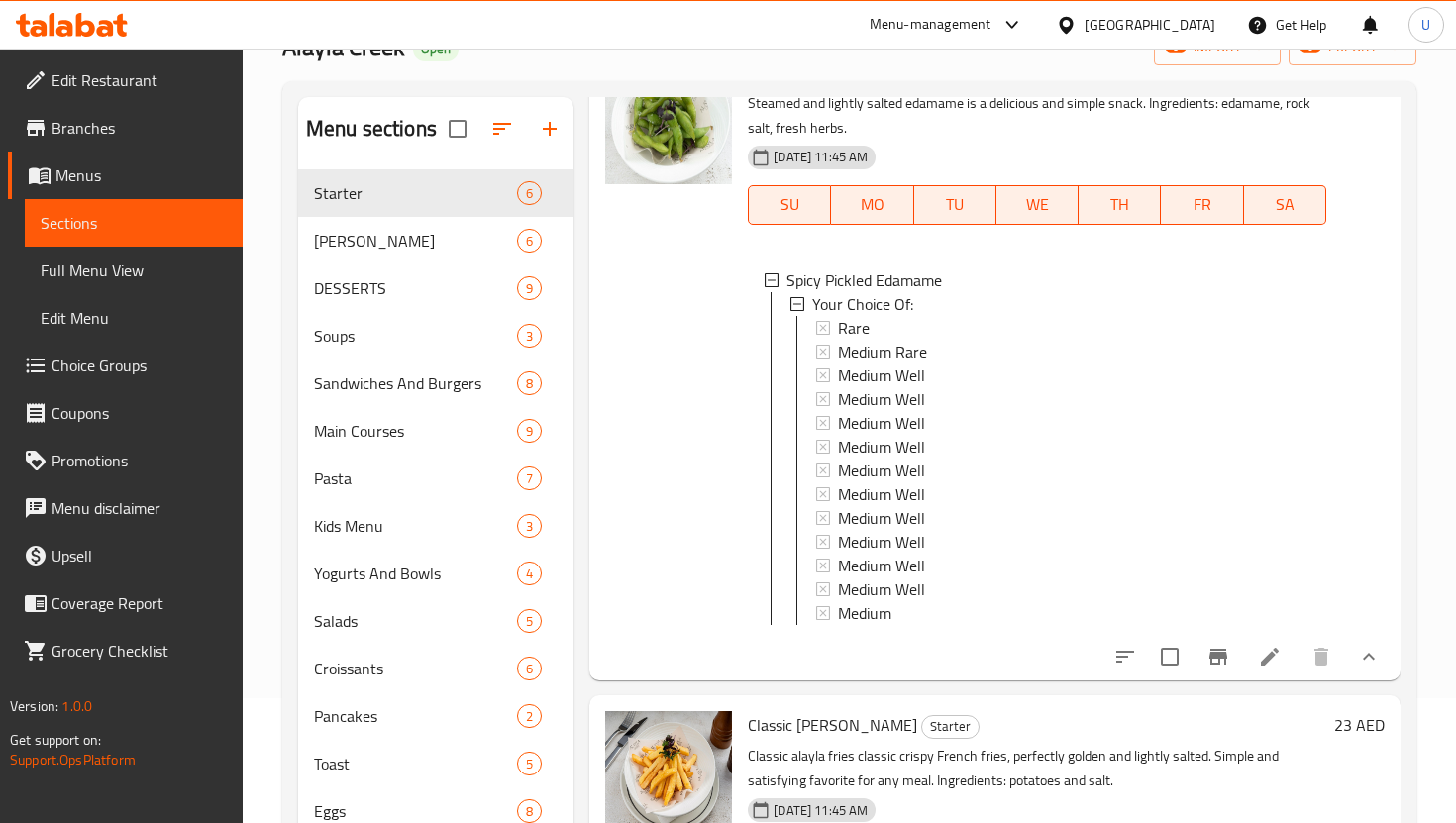
click at [1358, 651] on icon "show more" at bounding box center [1369, 656] width 24 height 24
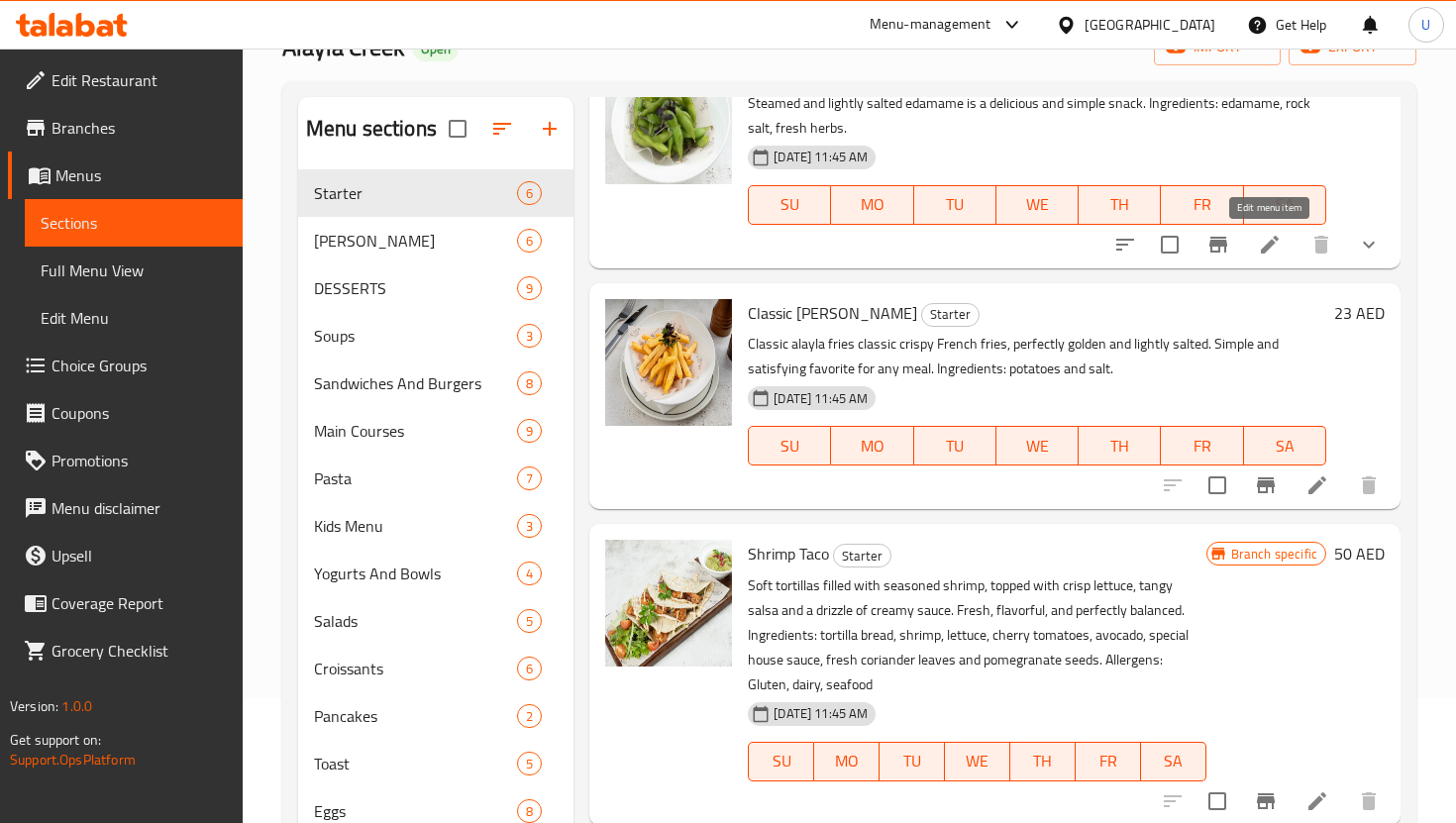
click at [1273, 231] on li at bounding box center [1270, 245] width 56 height 36
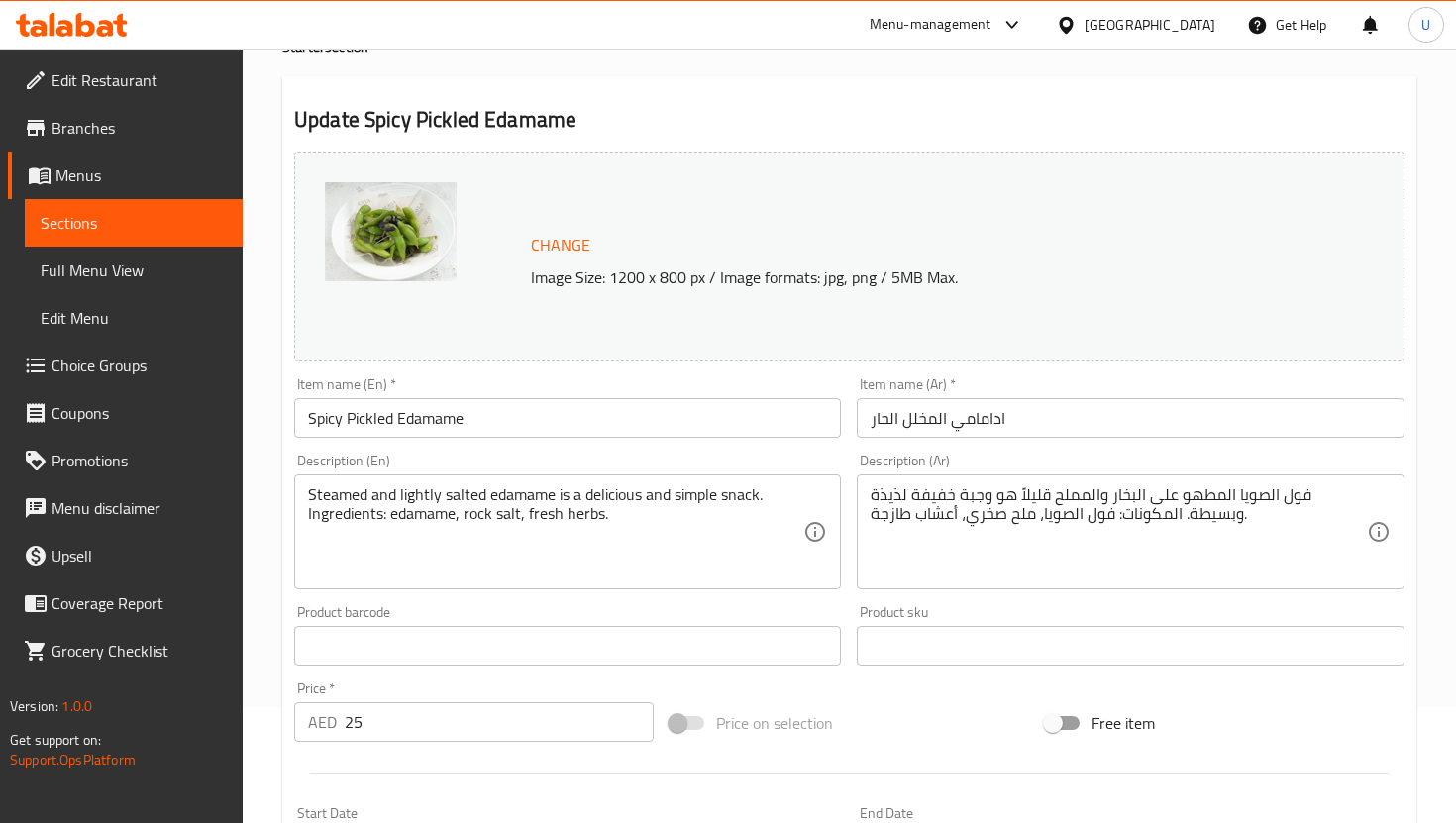
scroll to position [218, 0]
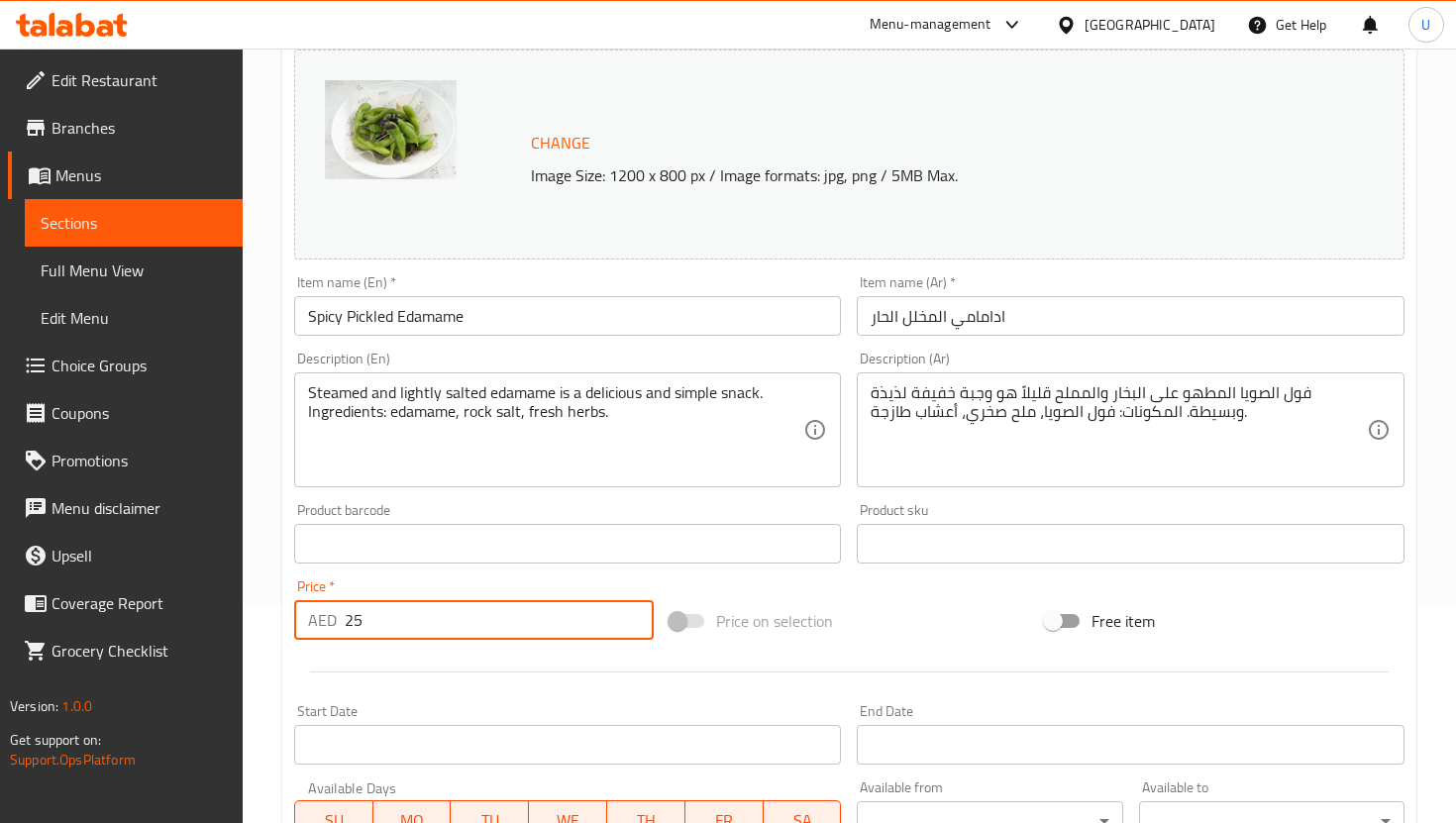
click at [427, 626] on input "25" at bounding box center [500, 620] width 309 height 40
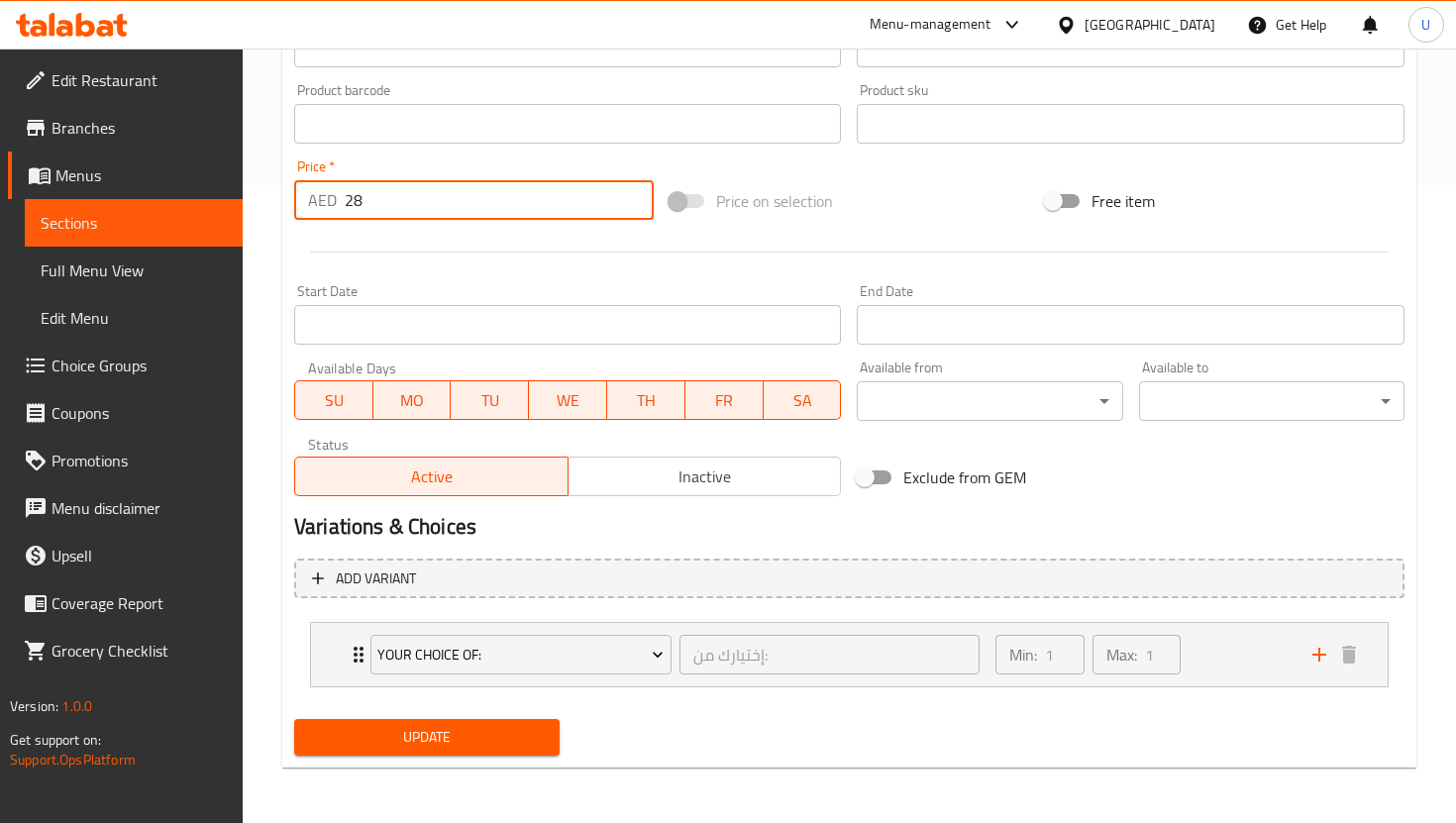
type input "28"
click at [520, 732] on span "Update" at bounding box center [427, 737] width 234 height 25
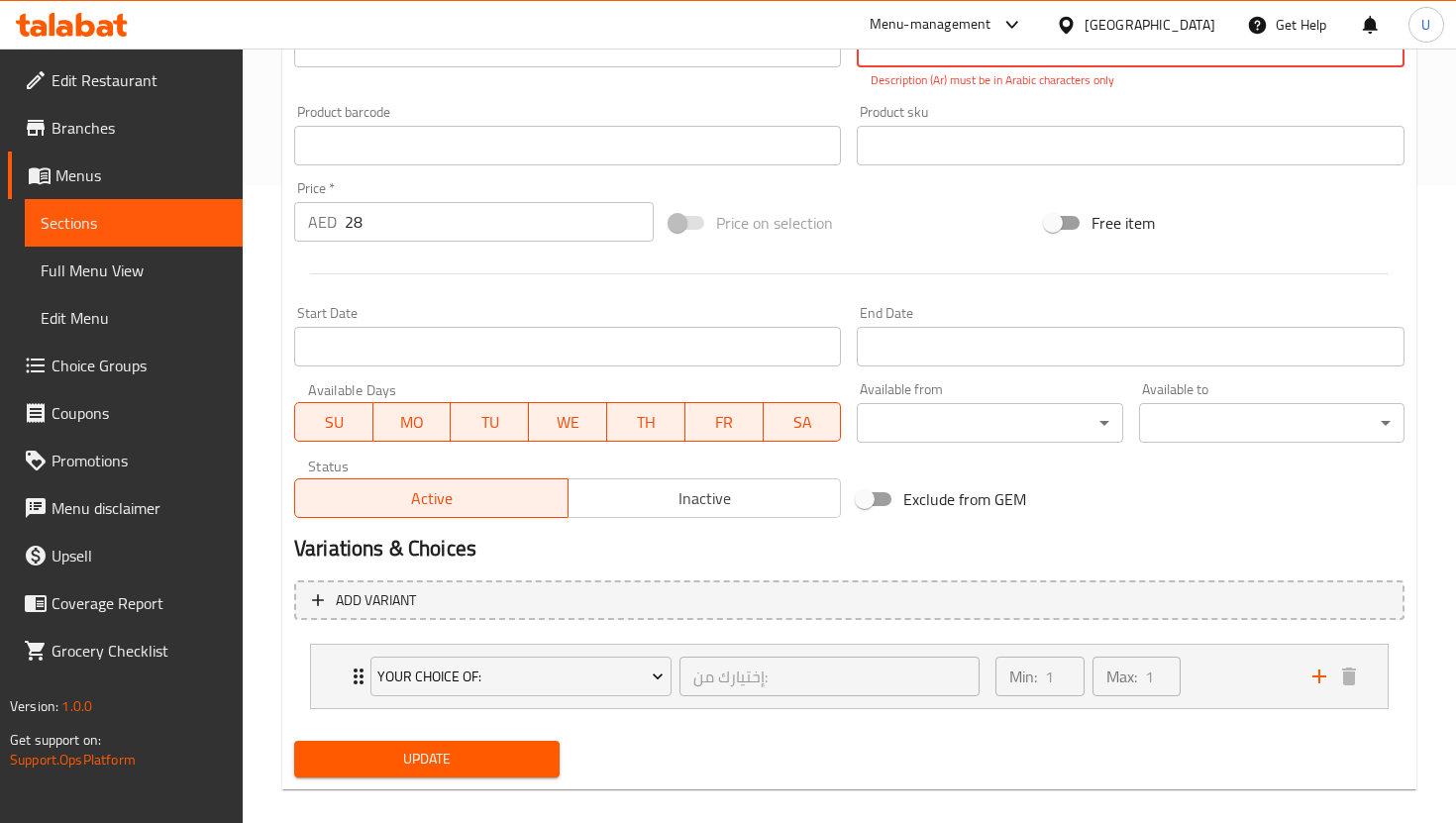
scroll to position [202, 0]
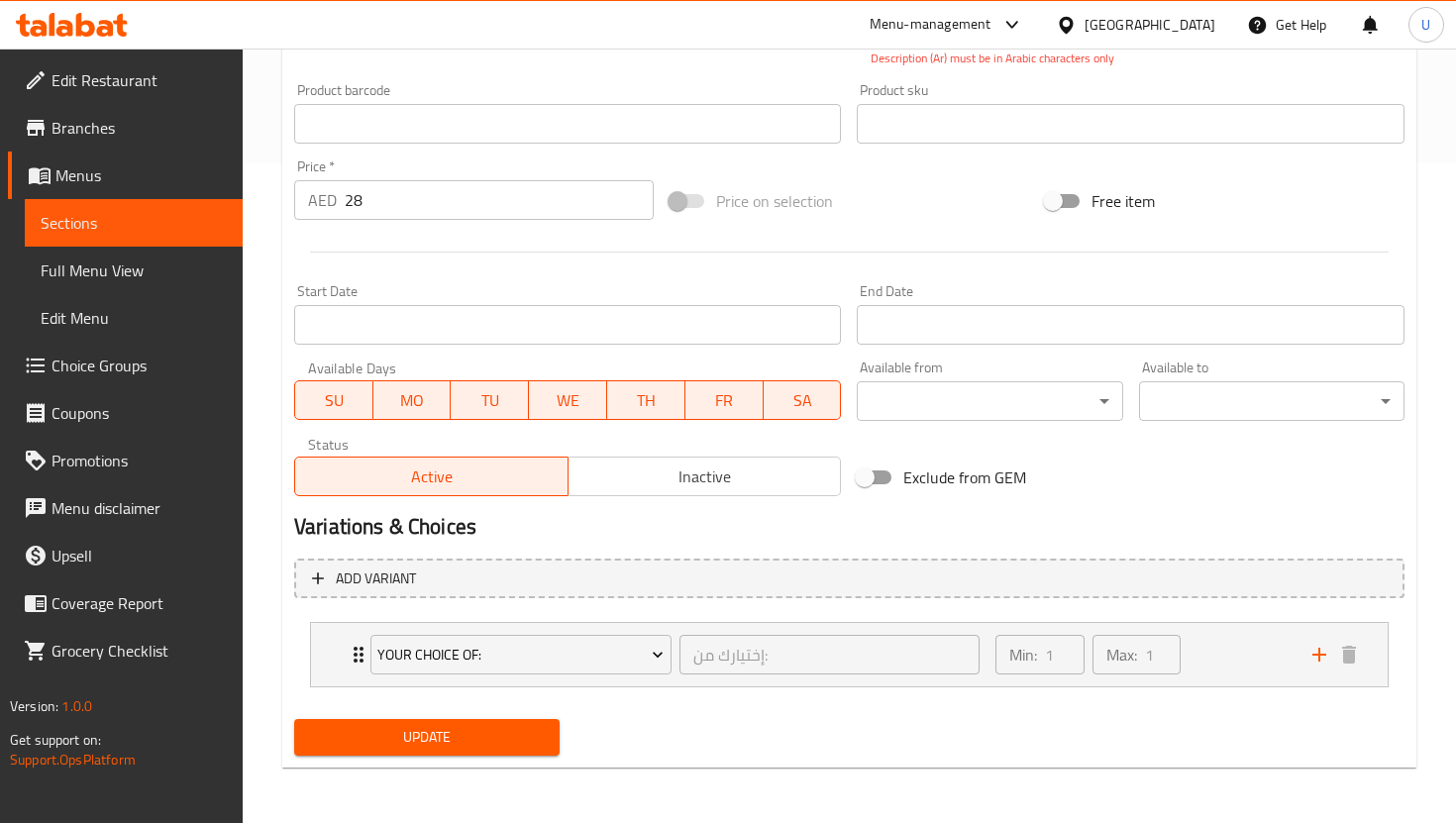
click at [495, 737] on span "Update" at bounding box center [427, 737] width 234 height 25
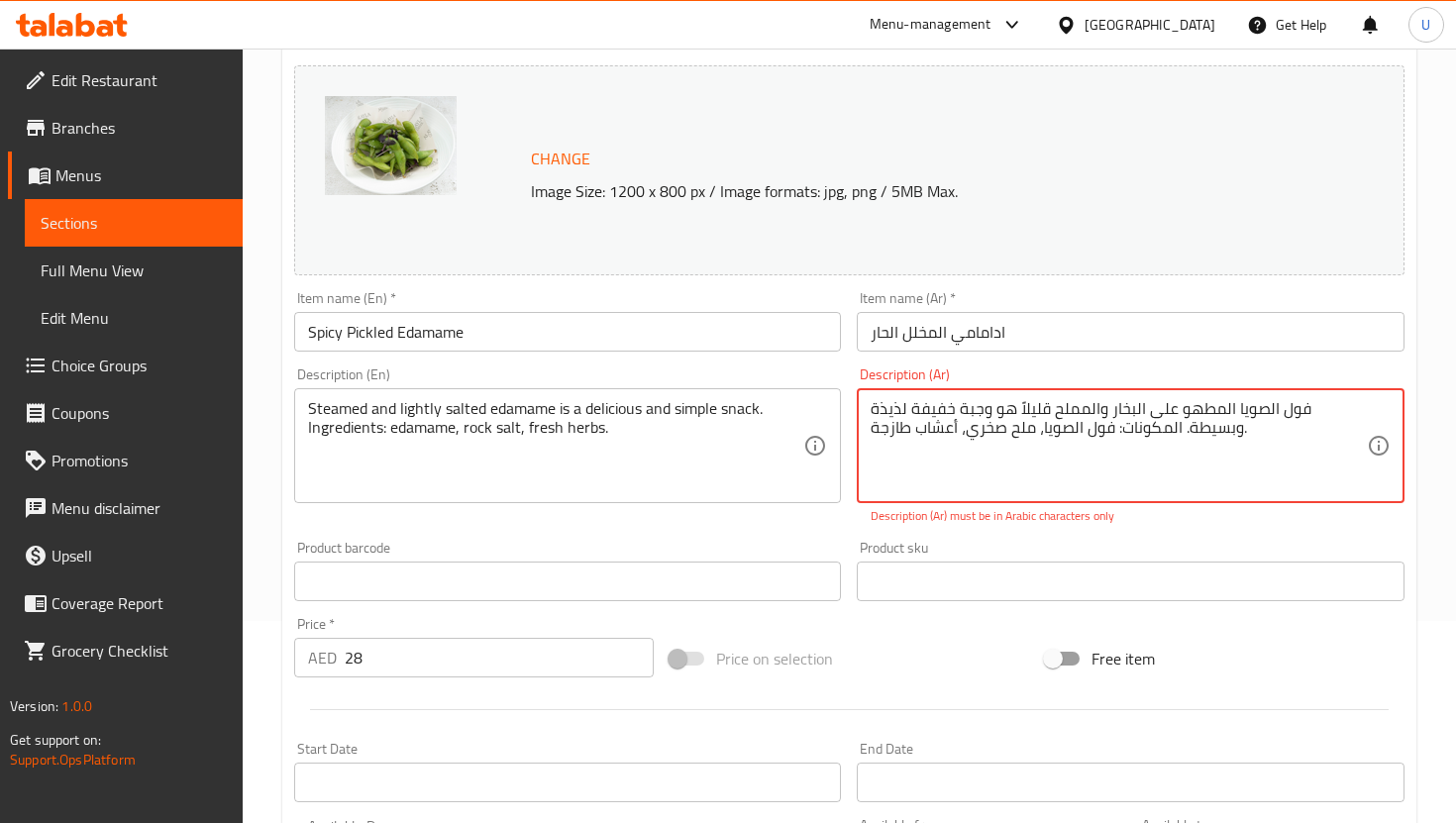
drag, startPoint x: 1208, startPoint y: 429, endPoint x: 889, endPoint y: 391, distance: 321.3
click at [890, 391] on div "فول الصويا المطهو ​​على البخار والمملح قليلاً هو وجبة خفيفة لذيذة وبسيطة. المكو…" at bounding box center [1130, 445] width 546 height 115
click at [889, 433] on textarea "فول الصويا المطهو ​​على البخار والمملح قليلاً هو وجبة خفيفة لذيذة وبسيطة. المكو…" at bounding box center [1118, 445] width 495 height 94
click at [876, 411] on textarea "فول الصويا المطهو ​​على البخار والمملح قليلاً هو وجبة خفيفة لذيذة وبسيطة. المكو…" at bounding box center [1118, 445] width 495 height 94
click at [872, 423] on textarea "فول الصويا المطهو ​​على البخار والمملح قليلاً هو وجبة خفيفة لذيذة وبسيطة. المكو…" at bounding box center [1118, 445] width 495 height 94
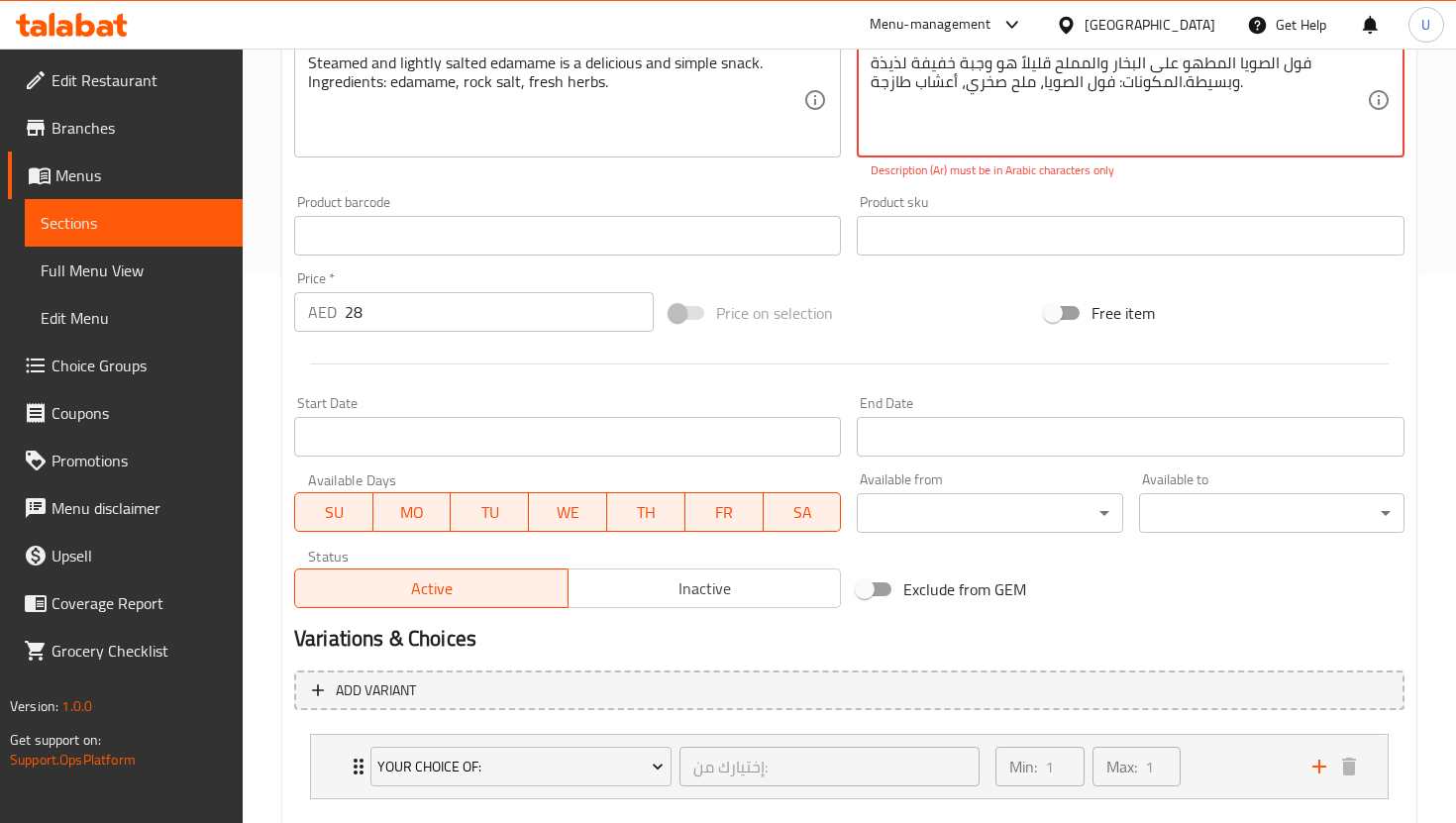
scroll to position [659, 0]
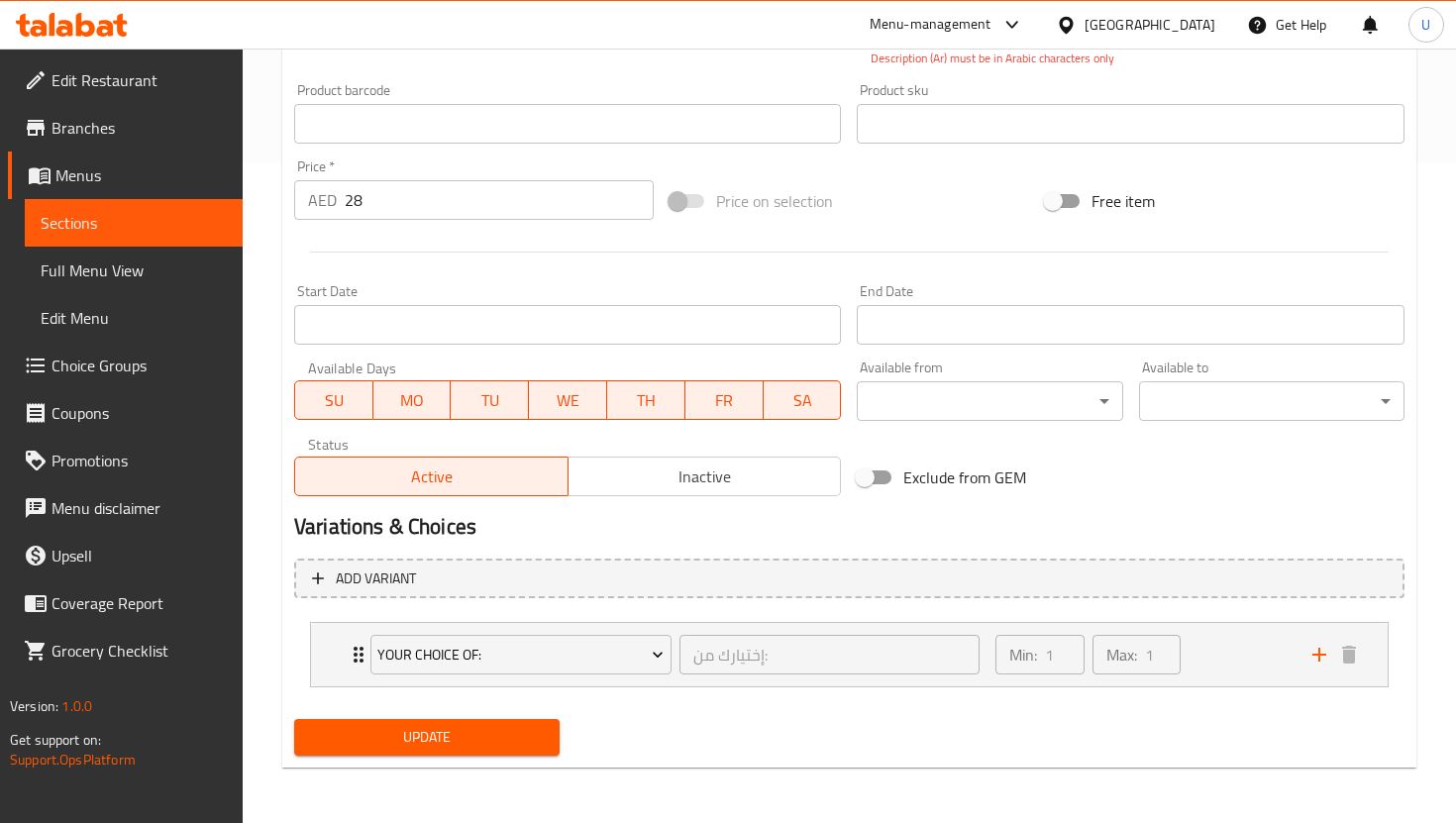
click at [987, 235] on div at bounding box center [849, 252] width 1126 height 49
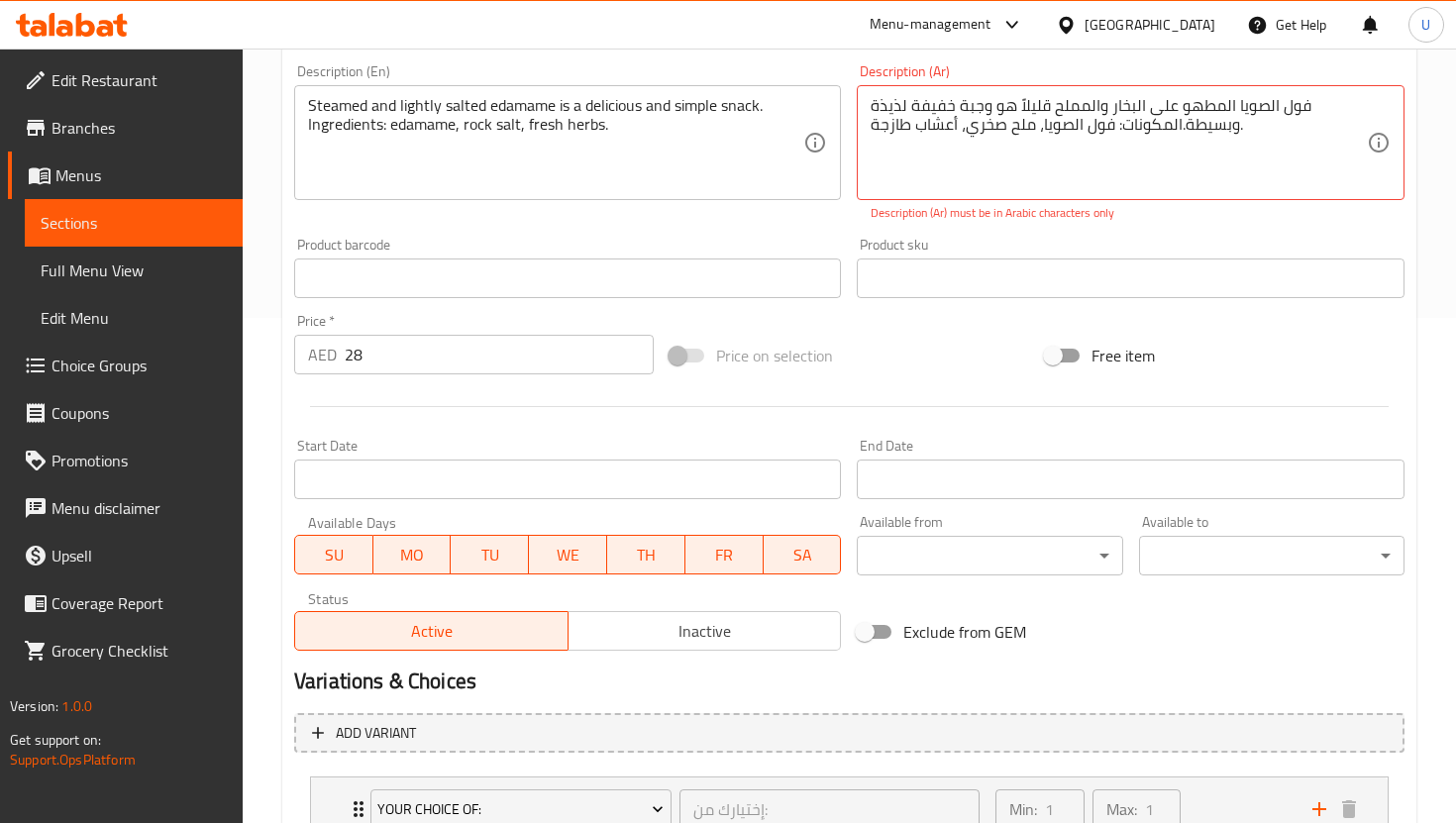
scroll to position [442, 0]
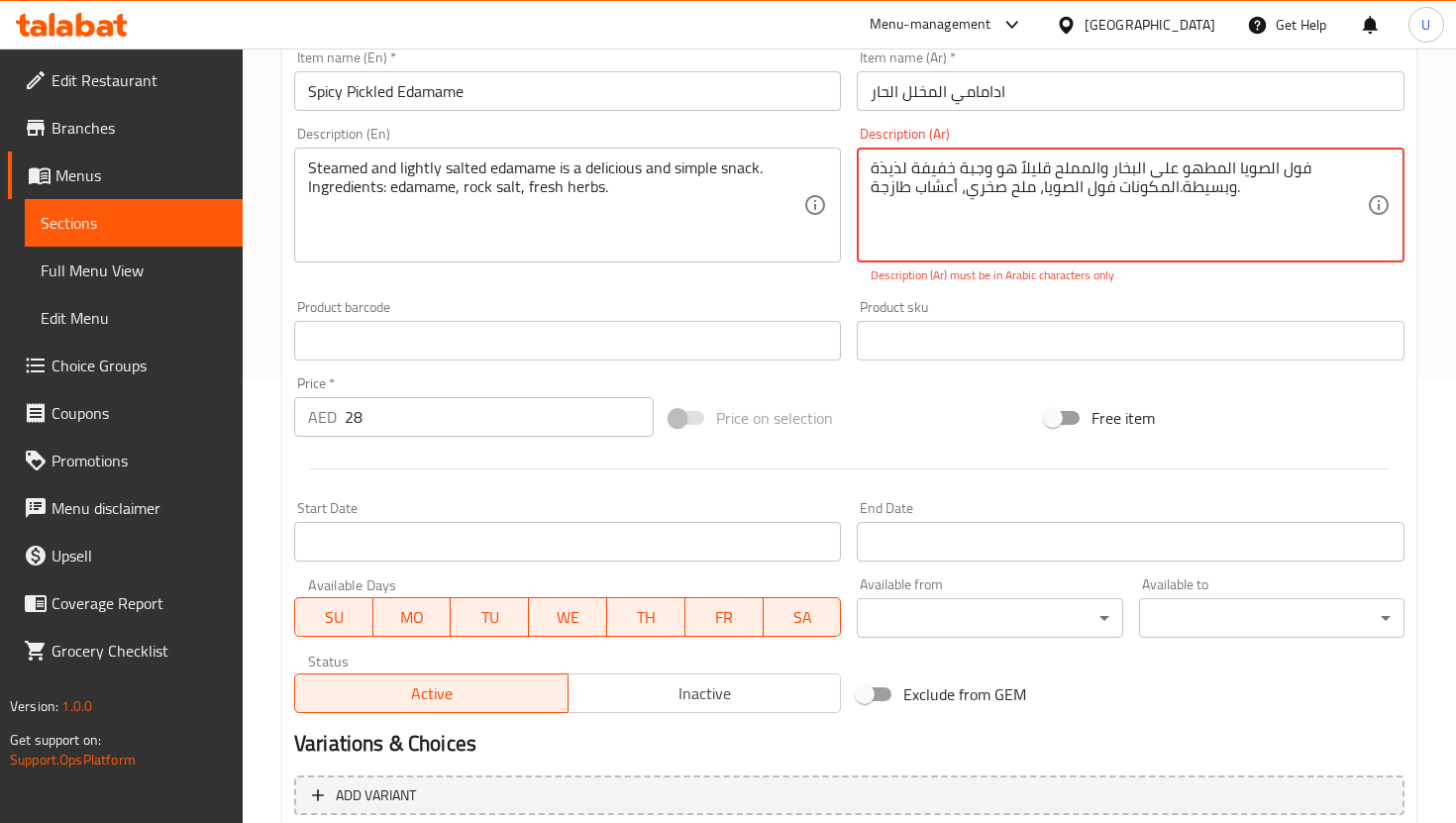
click at [948, 496] on div "End Date End Date" at bounding box center [1130, 530] width 562 height 76
click at [954, 417] on div "Price on selection" at bounding box center [849, 417] width 375 height 54
click at [999, 186] on textarea "فول الصويا المطهو ​​على البخار والمملح قليلاً هو وجبة خفيفة لذيذة وبسيطة.المكون…" at bounding box center [1118, 205] width 495 height 94
paste textarea
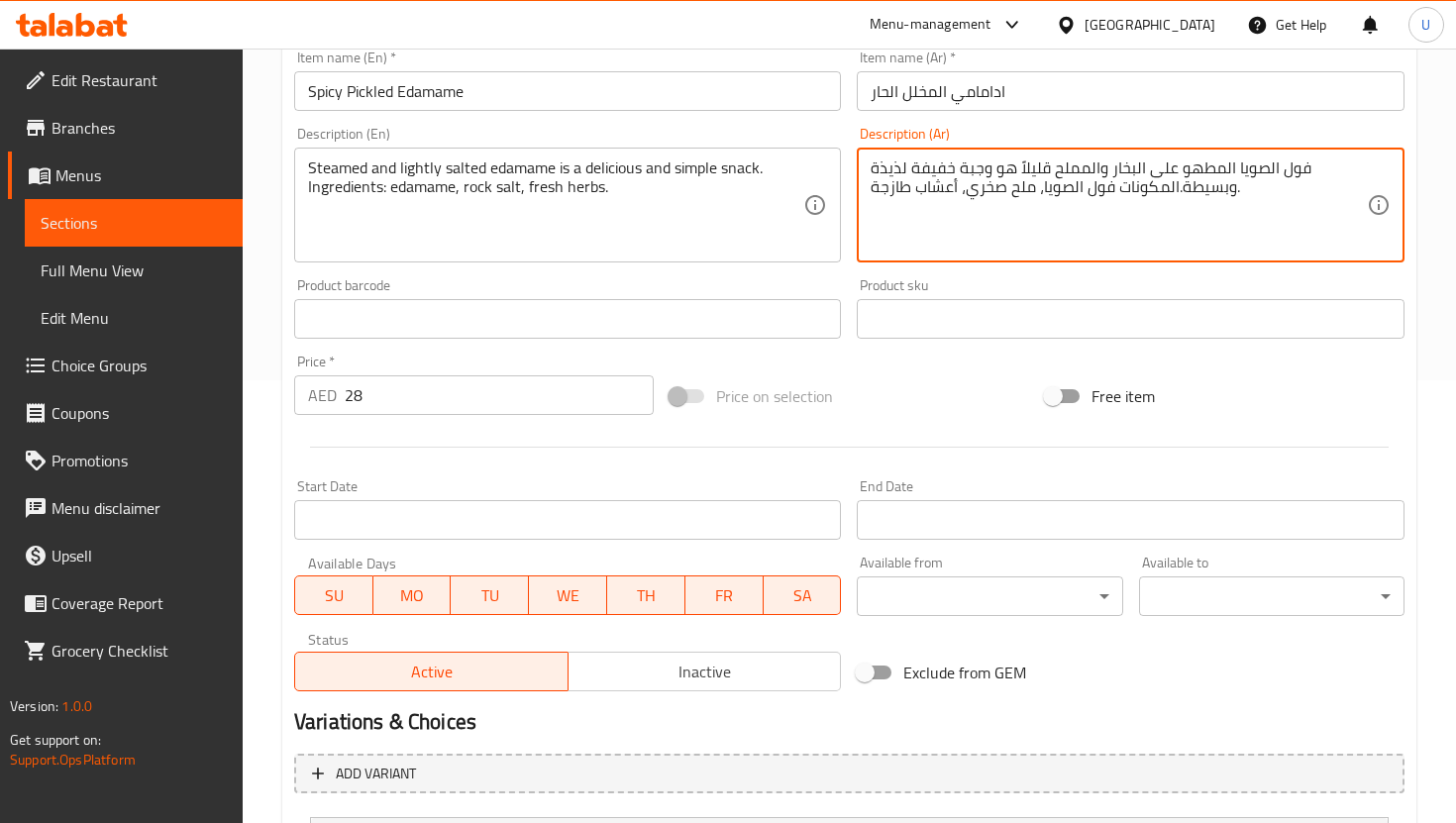
type textarea "فول الصويا المطهو على البخار والمملح قليلاً هو وجبة خفيفة لذيذة وبسيطة.المكونات…"
click at [977, 349] on div "Change Image Size: 1200 x 800 px / Image formats: jpg, png / 5MB Max. Item name…" at bounding box center [849, 258] width 1126 height 882
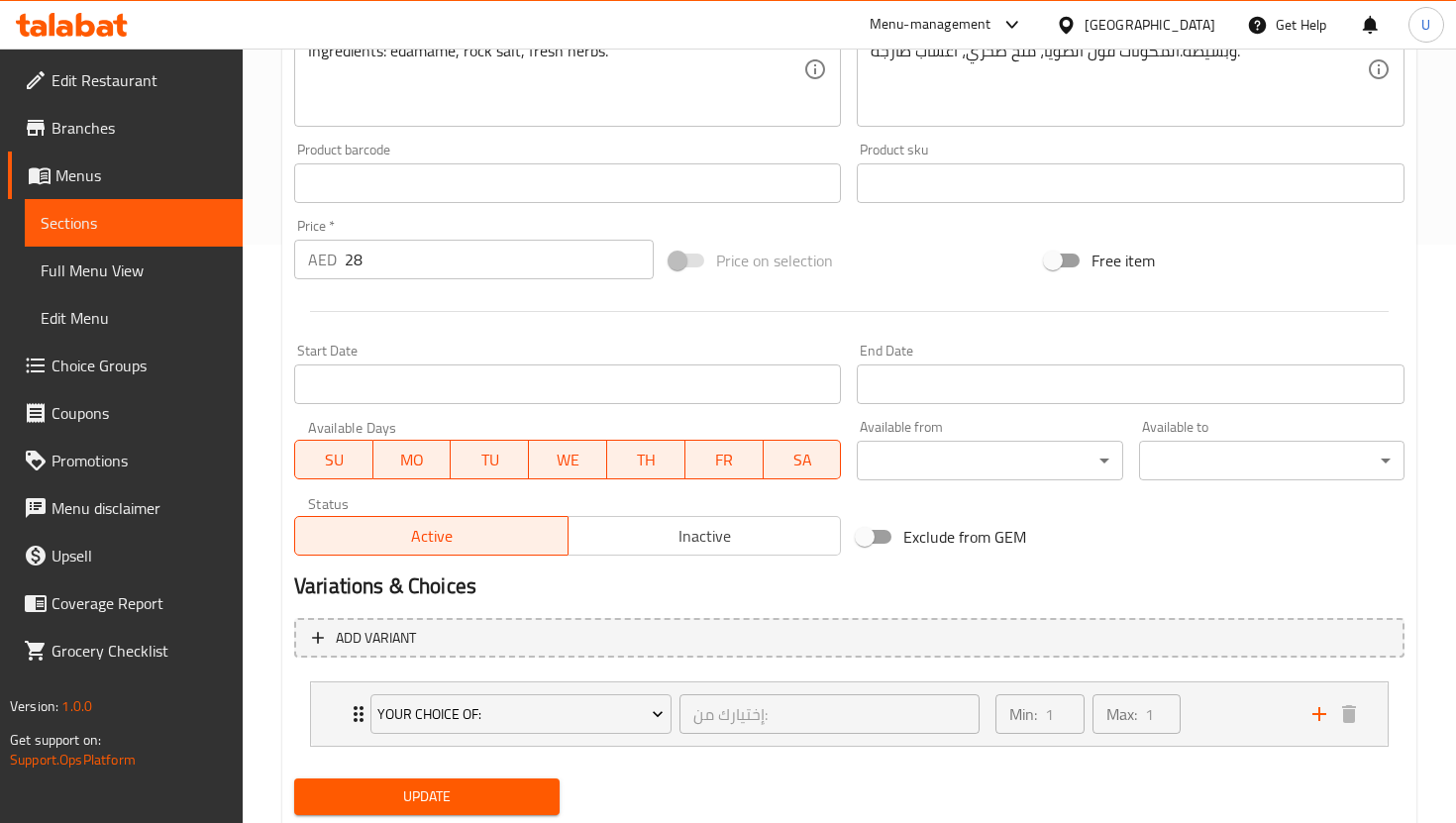
scroll to position [638, 0]
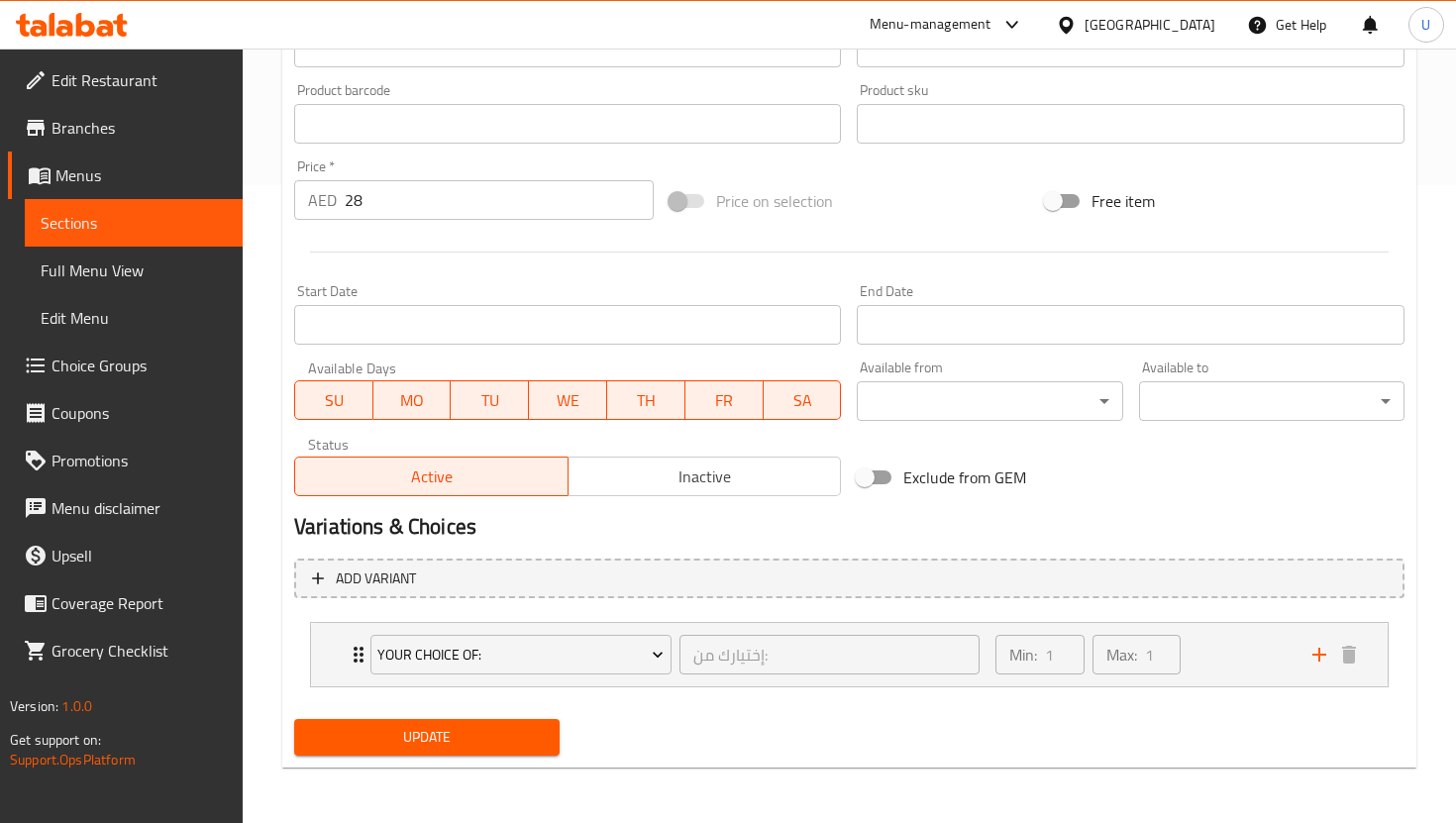
click at [524, 740] on span "Update" at bounding box center [427, 737] width 234 height 25
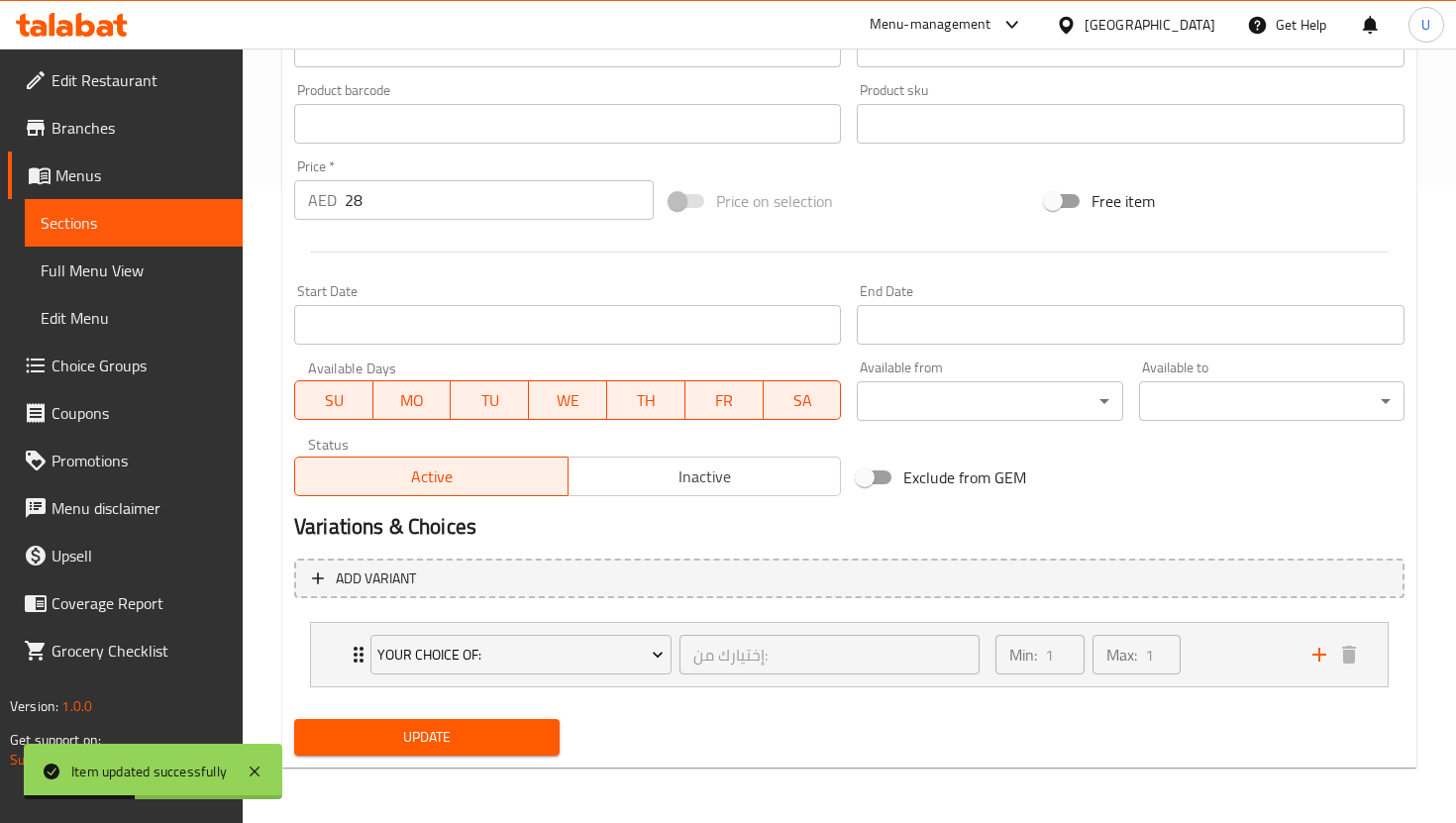
click at [184, 220] on span "Sections" at bounding box center [134, 223] width 186 height 24
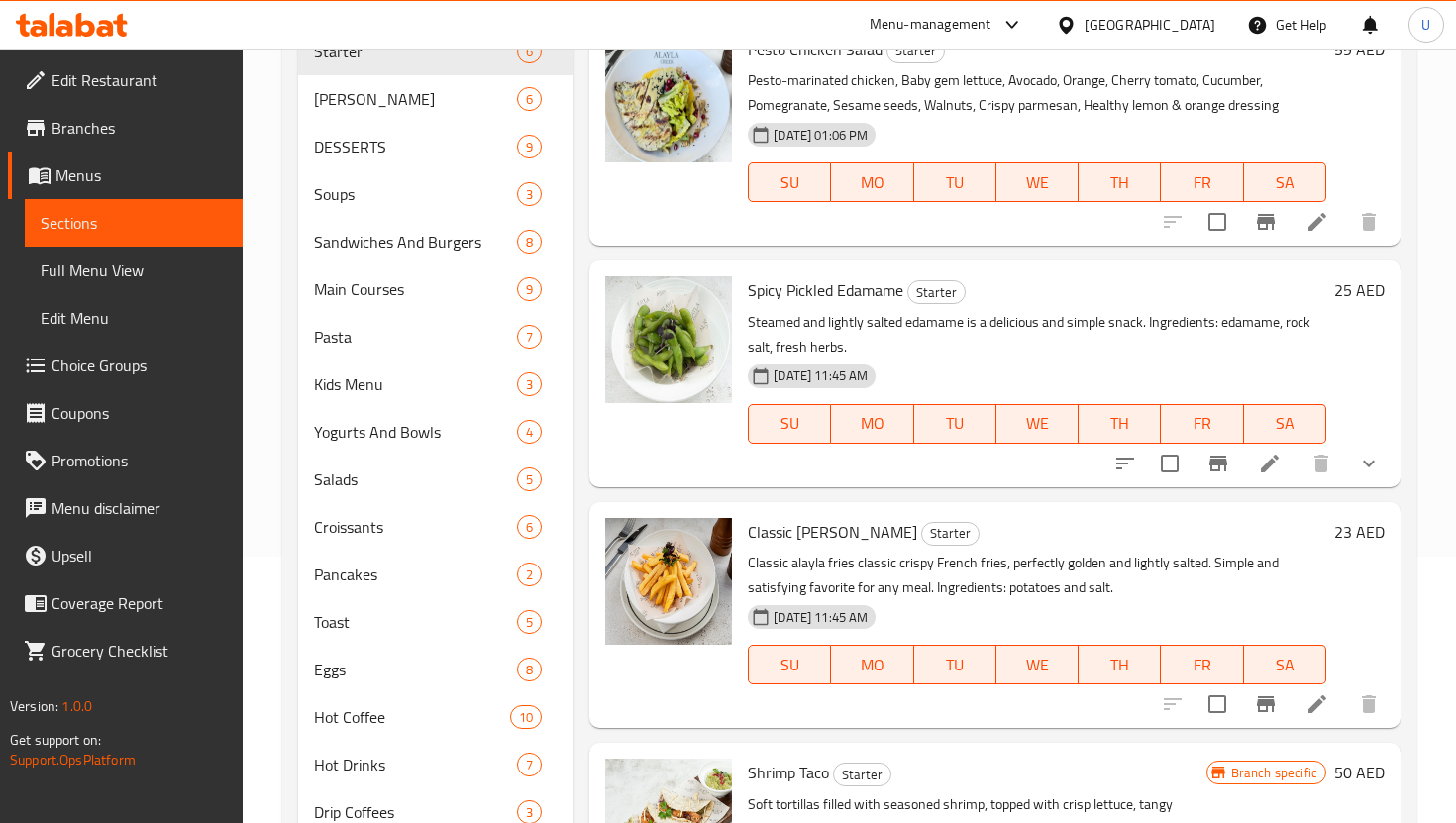
scroll to position [268, 0]
click at [1283, 452] on li at bounding box center [1270, 462] width 56 height 36
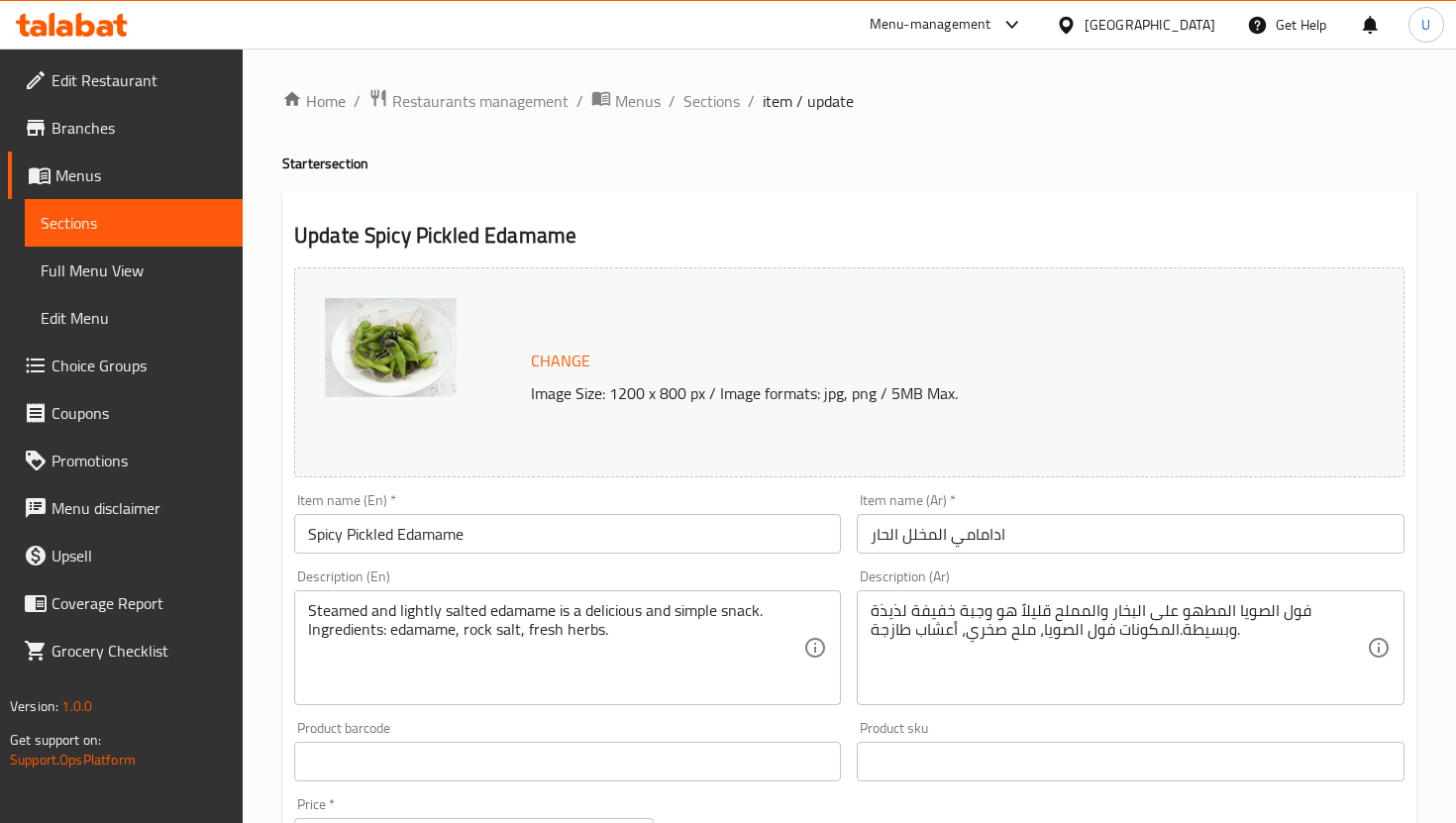
scroll to position [157, 0]
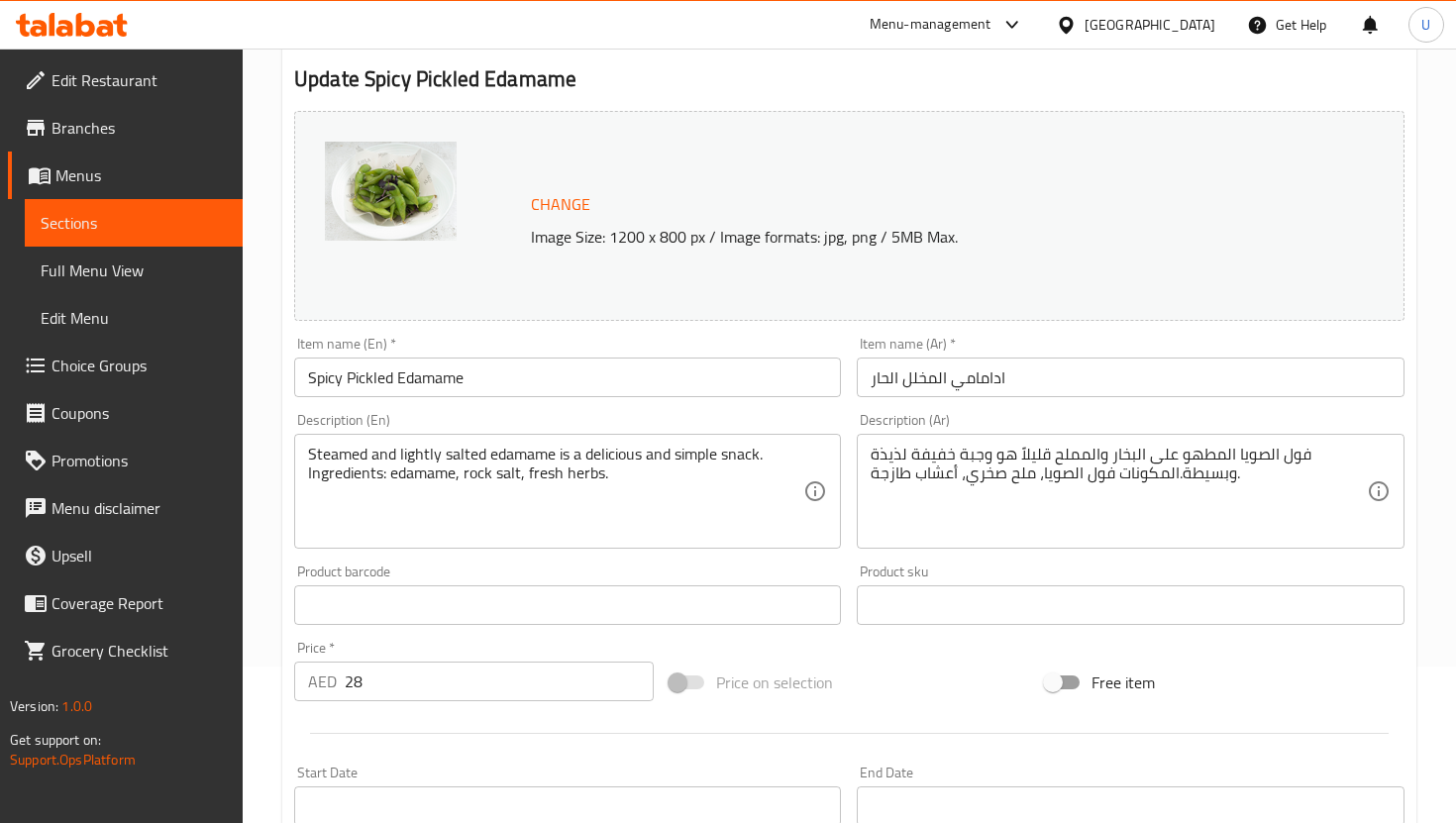
click at [410, 669] on input "28" at bounding box center [500, 681] width 309 height 40
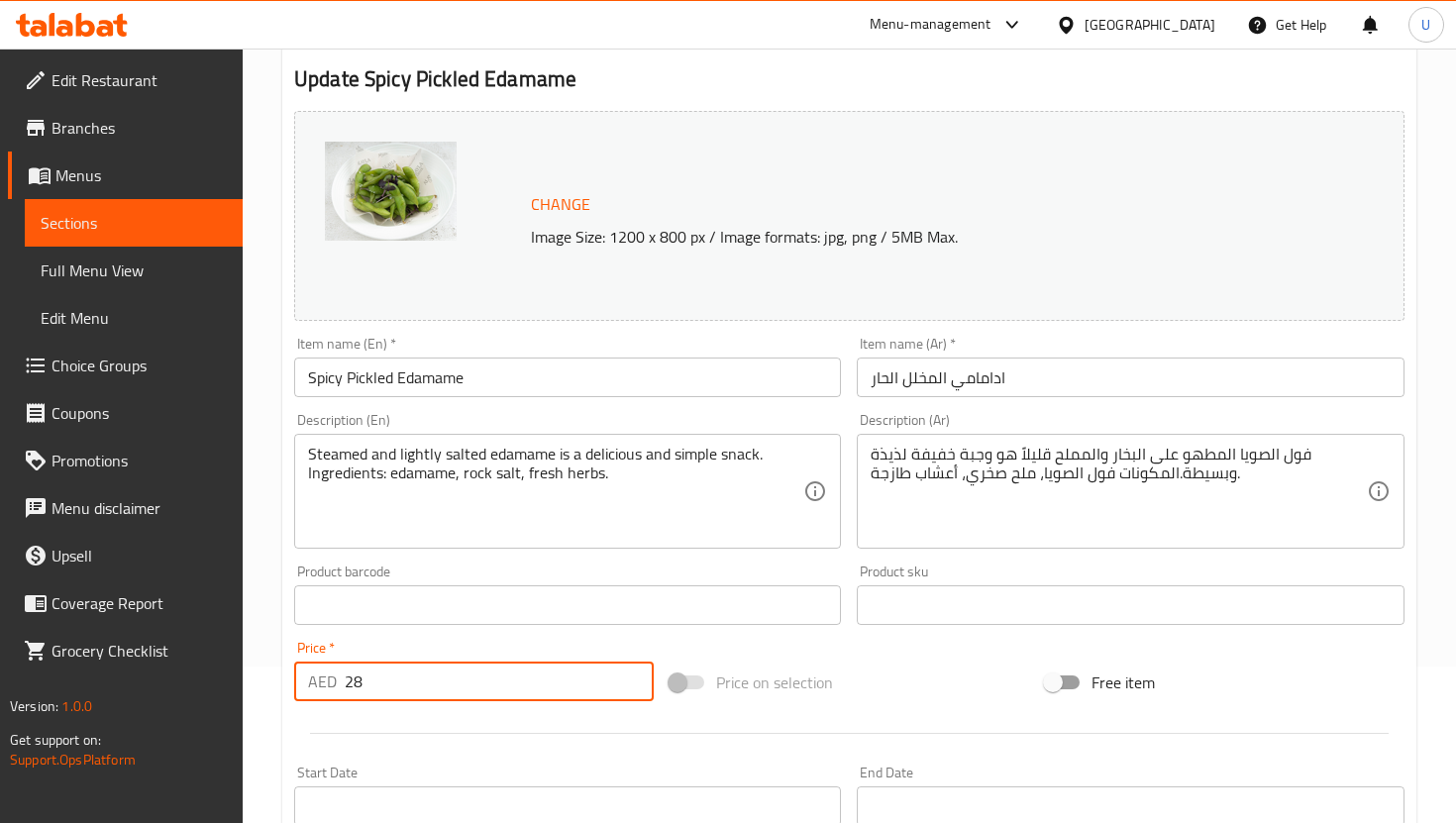
scroll to position [638, 0]
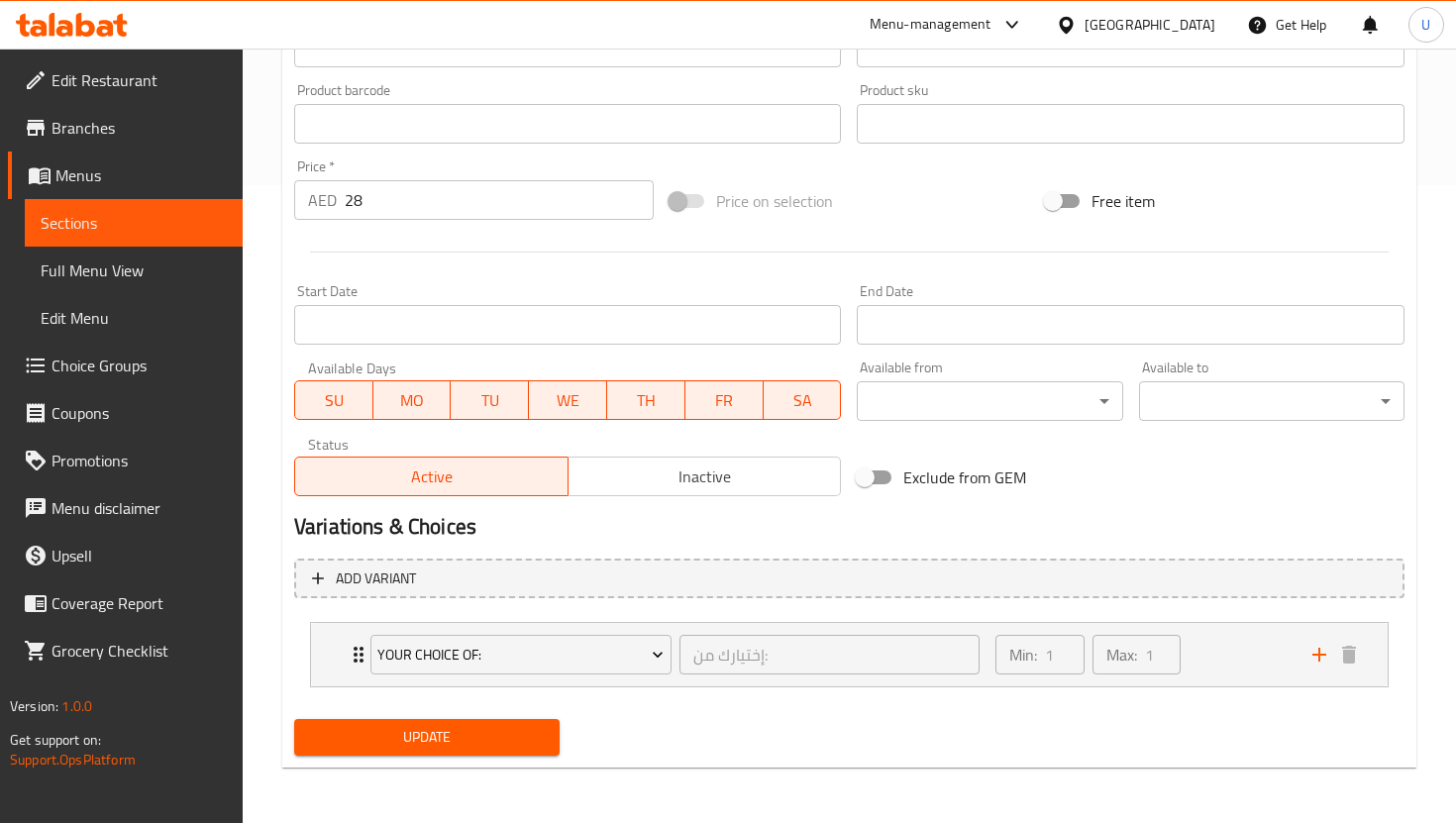
click at [493, 755] on div "Update" at bounding box center [427, 737] width 282 height 53
click at [491, 746] on span "Update" at bounding box center [427, 737] width 234 height 25
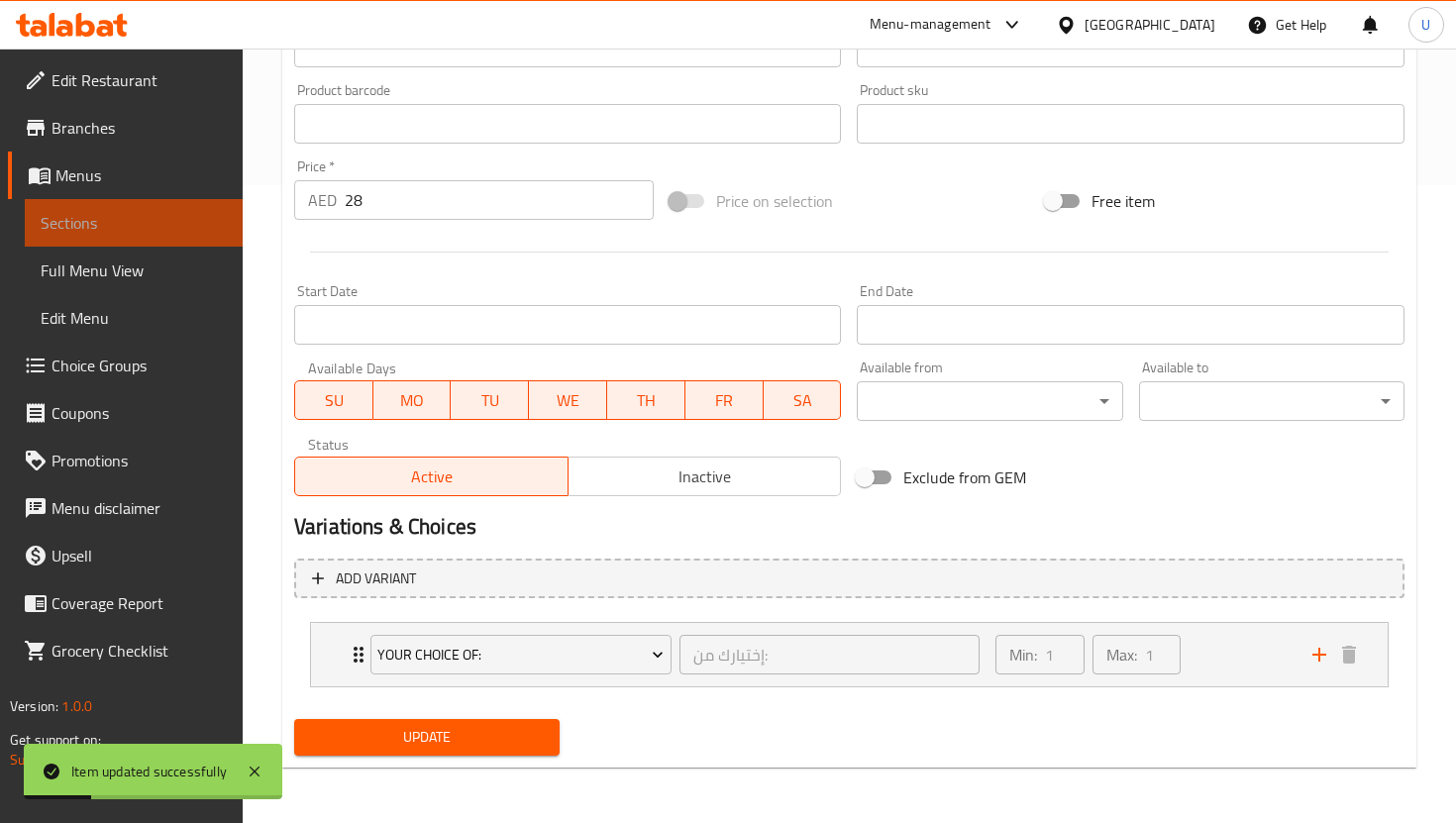
click at [189, 211] on span "Sections" at bounding box center [134, 223] width 186 height 24
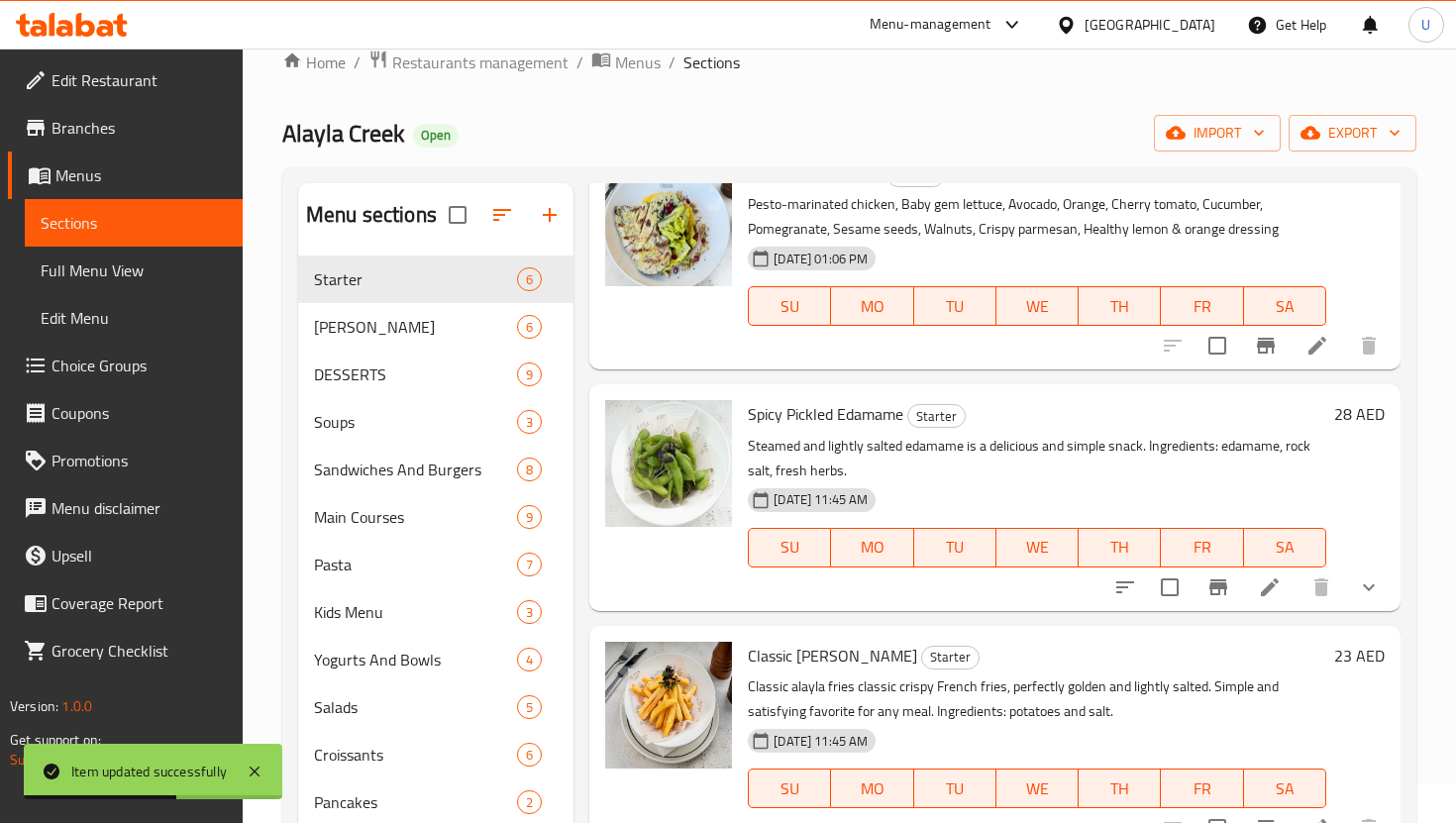
scroll to position [326, 0]
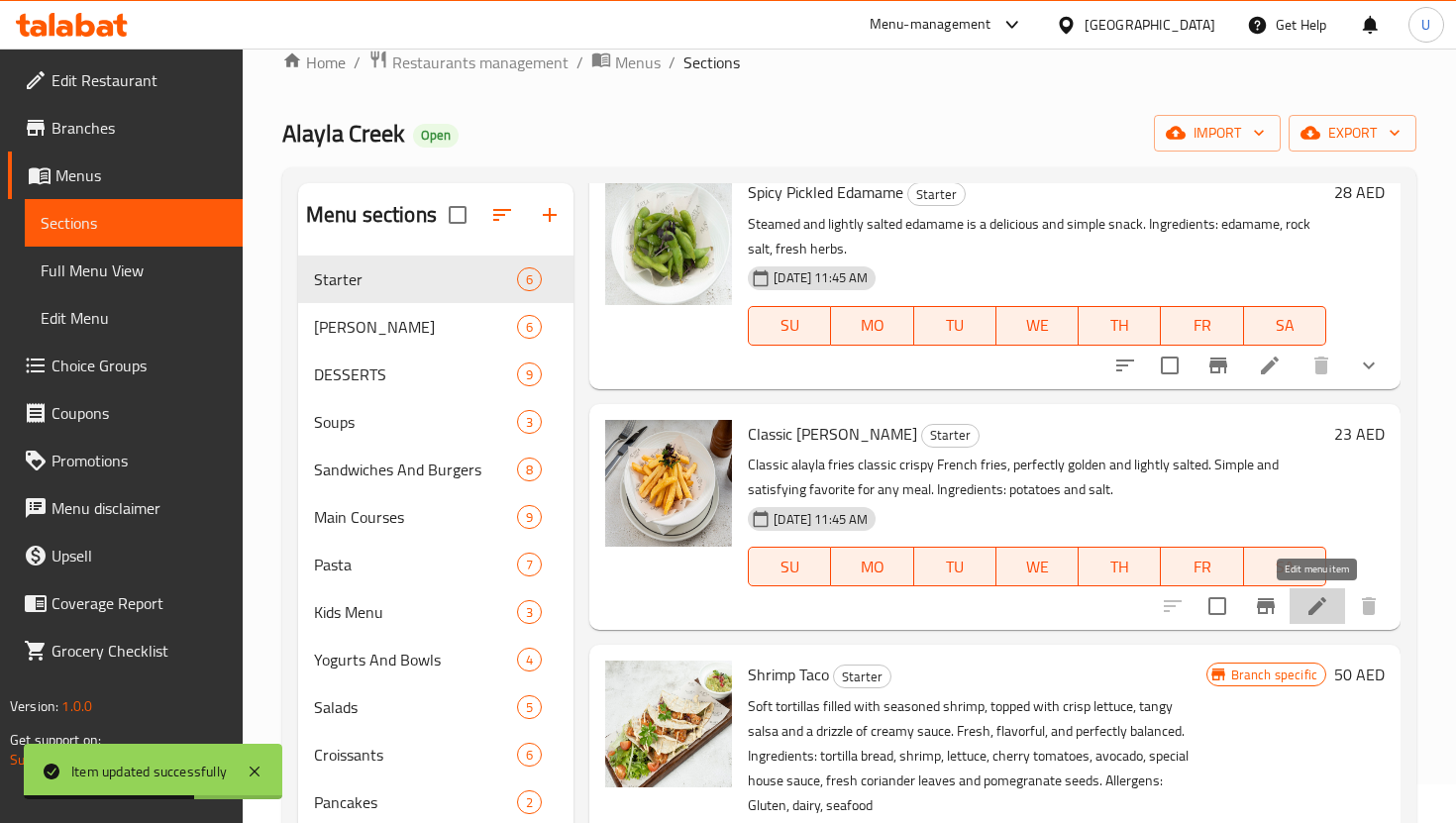
click at [1316, 609] on icon at bounding box center [1317, 606] width 18 height 18
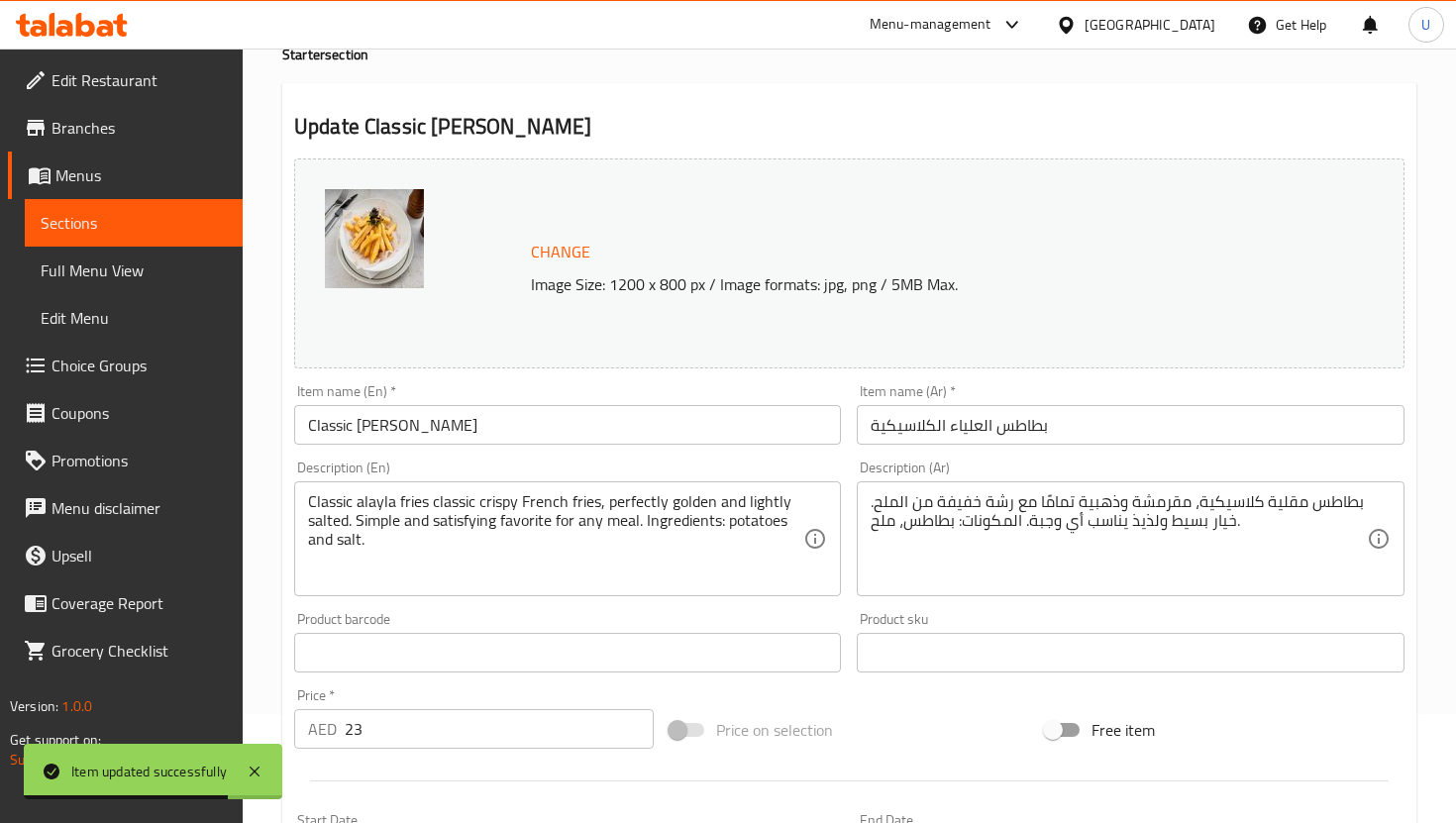
scroll to position [216, 0]
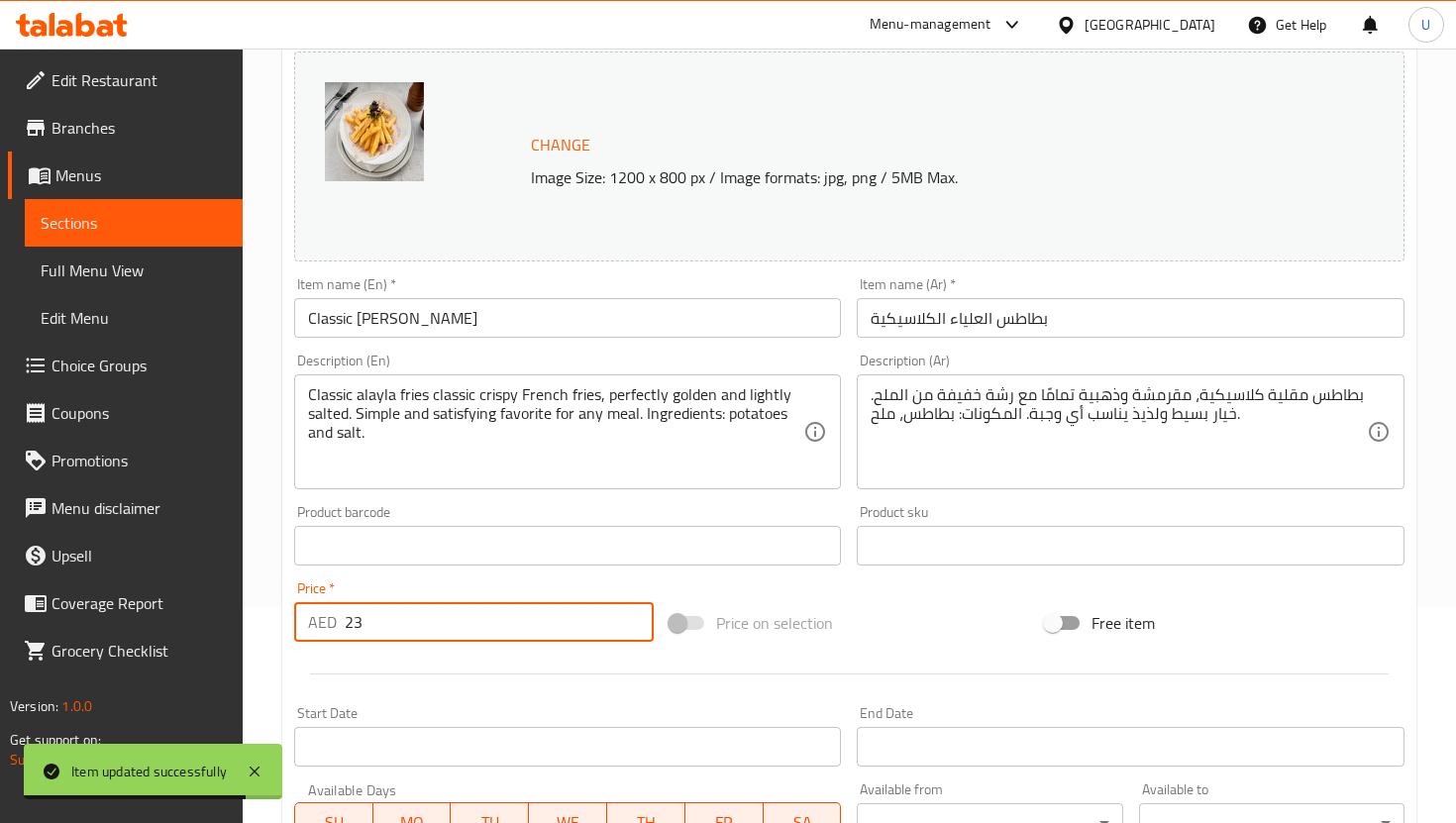
click at [419, 616] on input "23" at bounding box center [500, 622] width 309 height 40
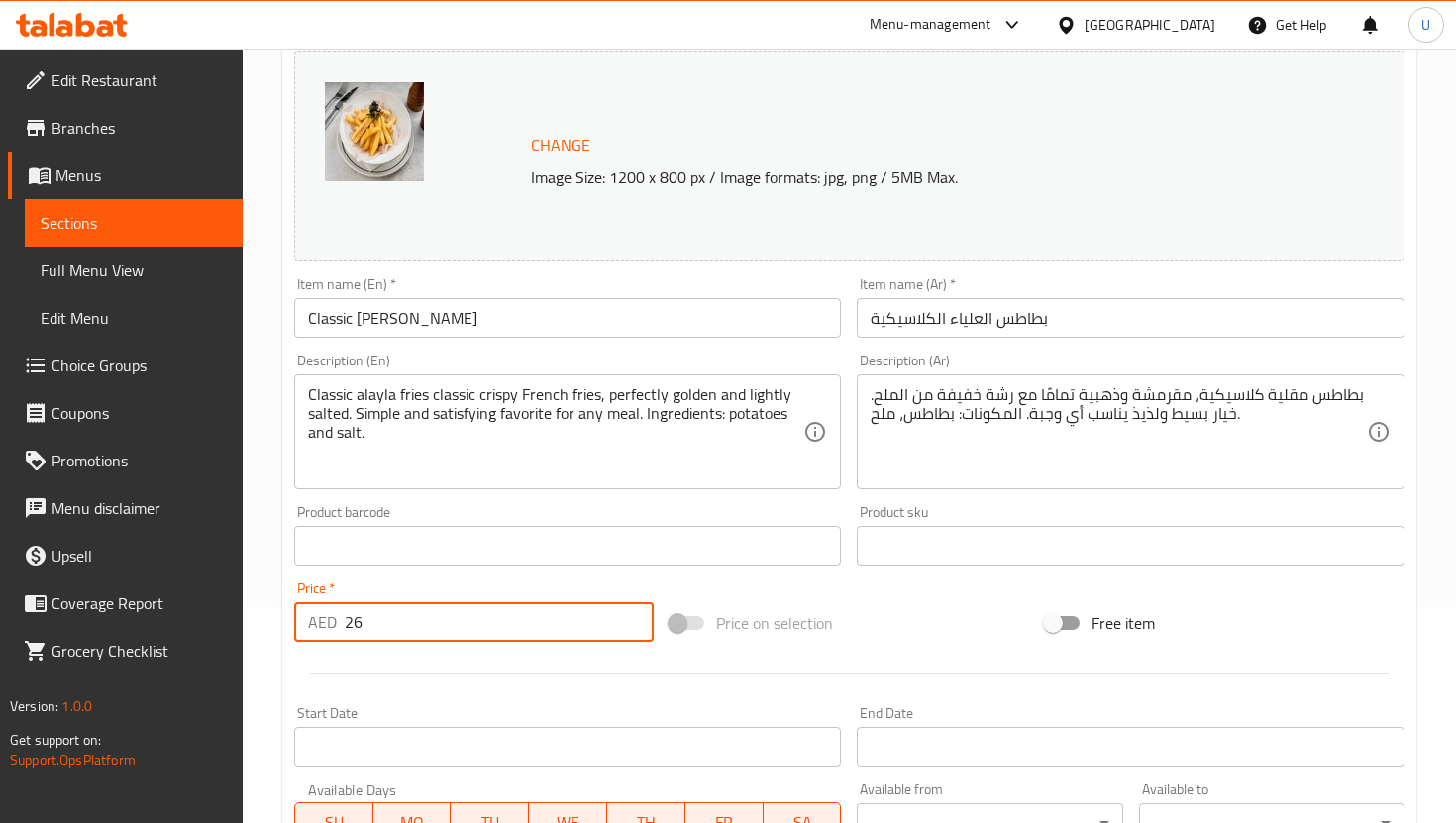
scroll to position [605, 0]
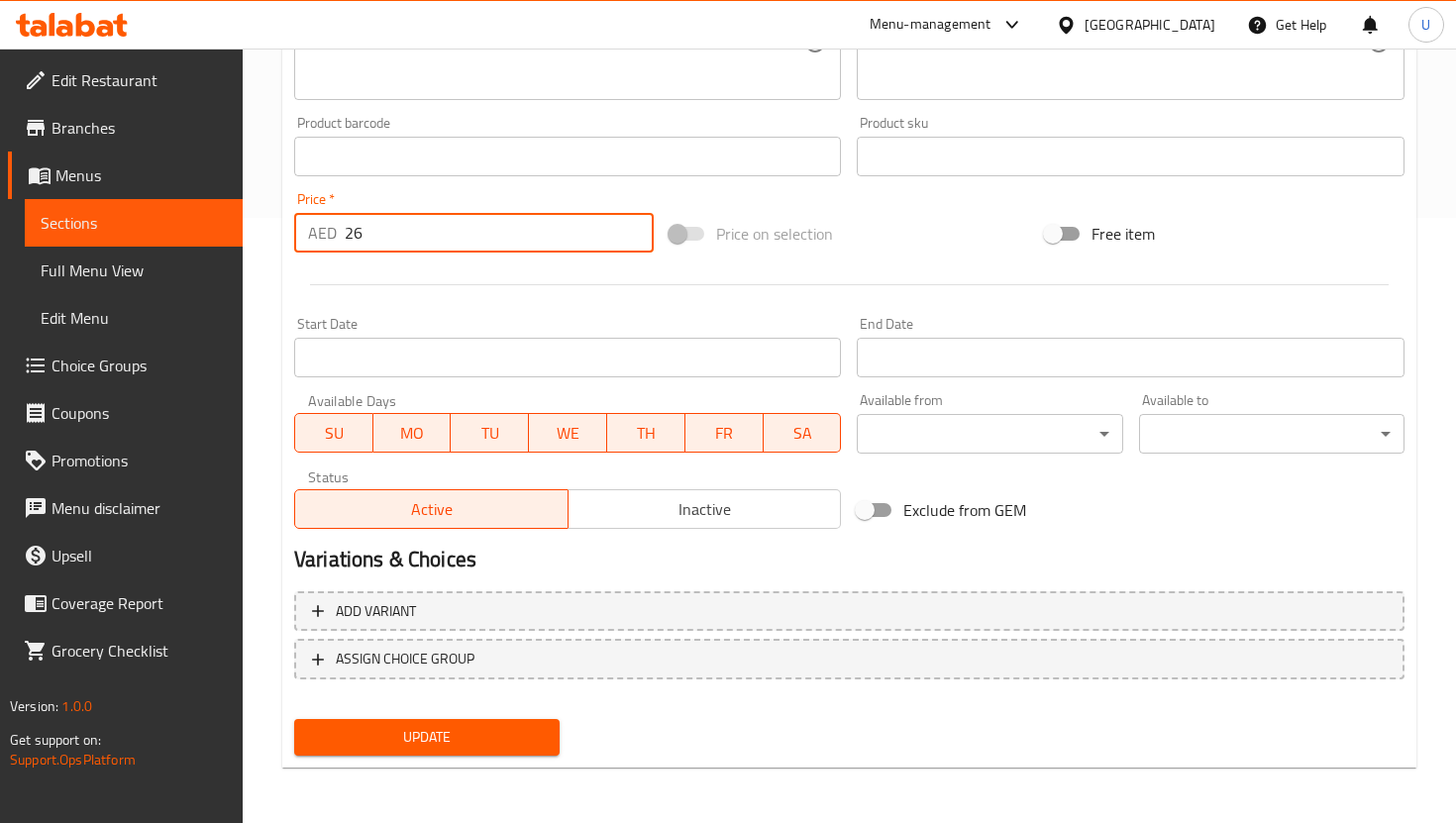
type input "26"
click at [526, 733] on span "Update" at bounding box center [427, 737] width 234 height 25
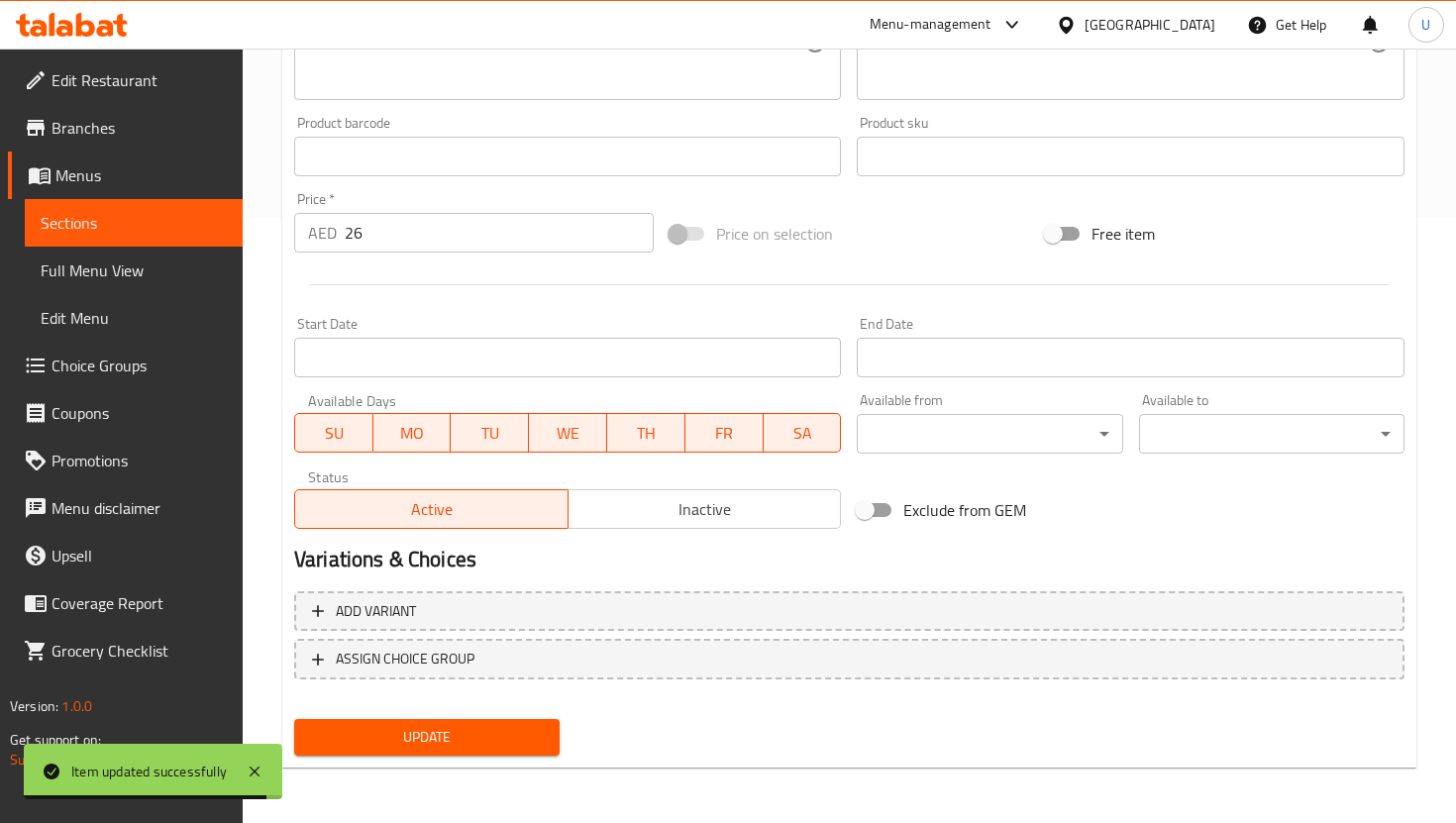
click at [191, 230] on span "Sections" at bounding box center [134, 223] width 186 height 24
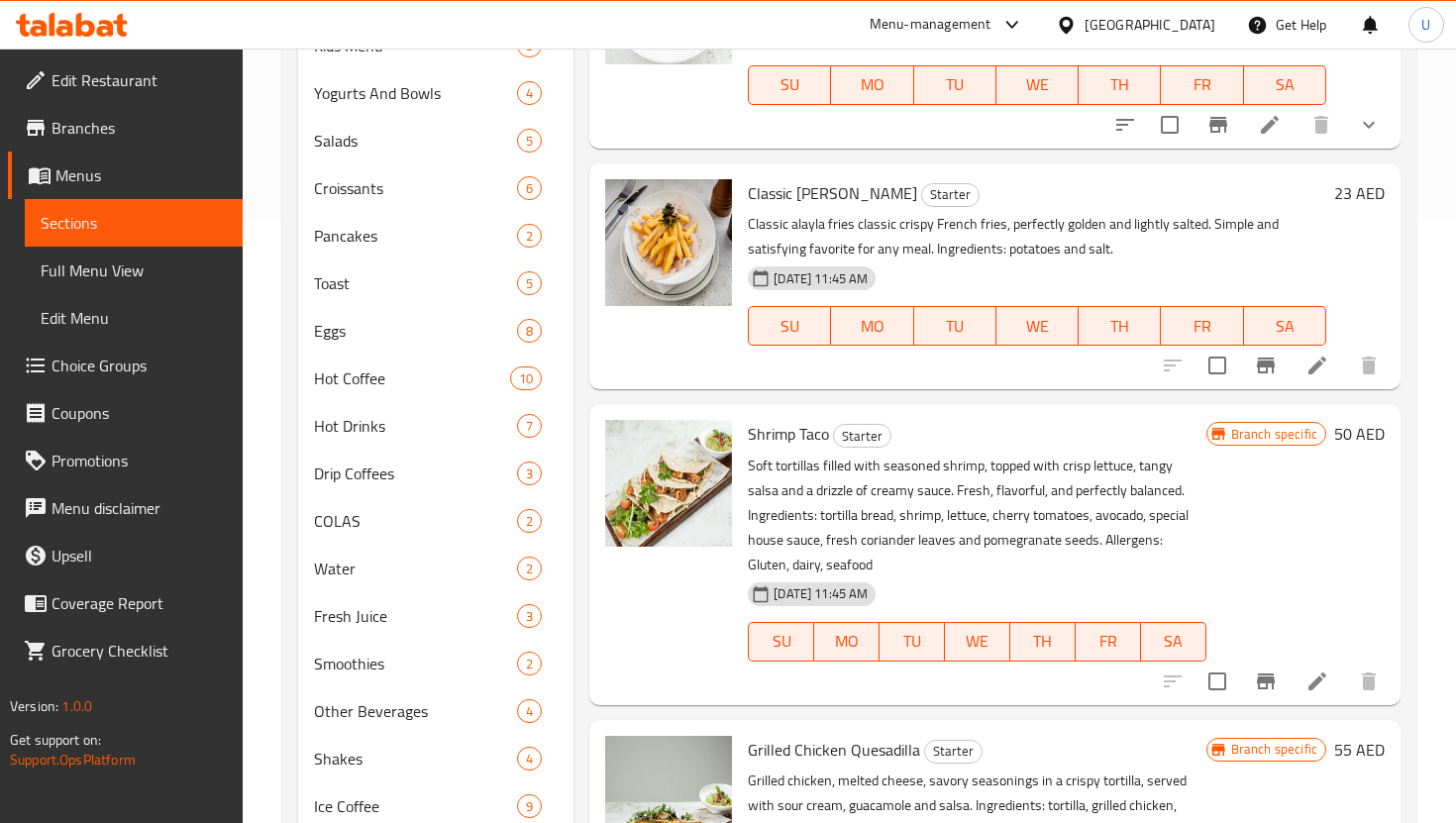
click at [1326, 683] on icon at bounding box center [1317, 681] width 24 height 24
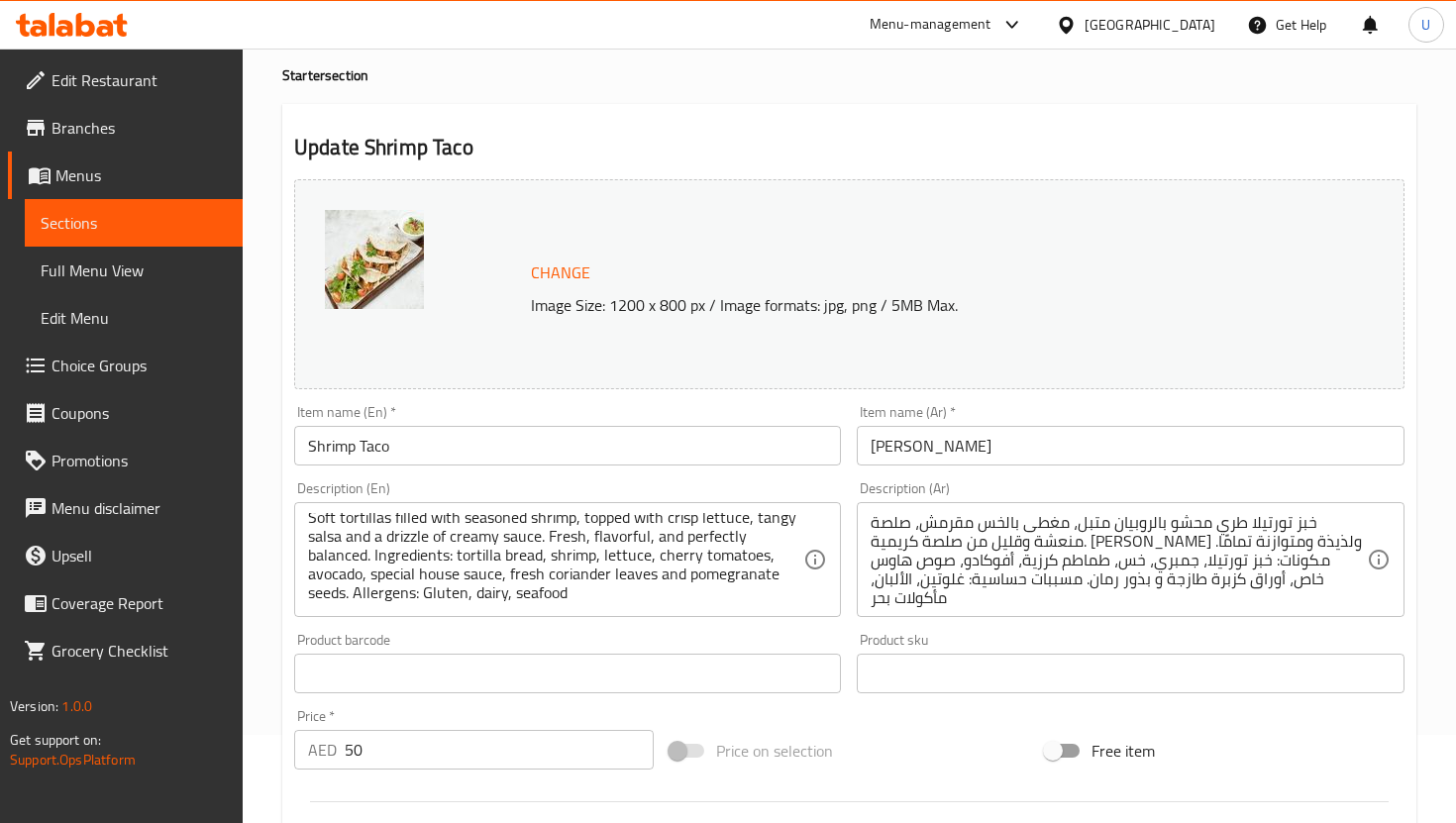
scroll to position [93, 0]
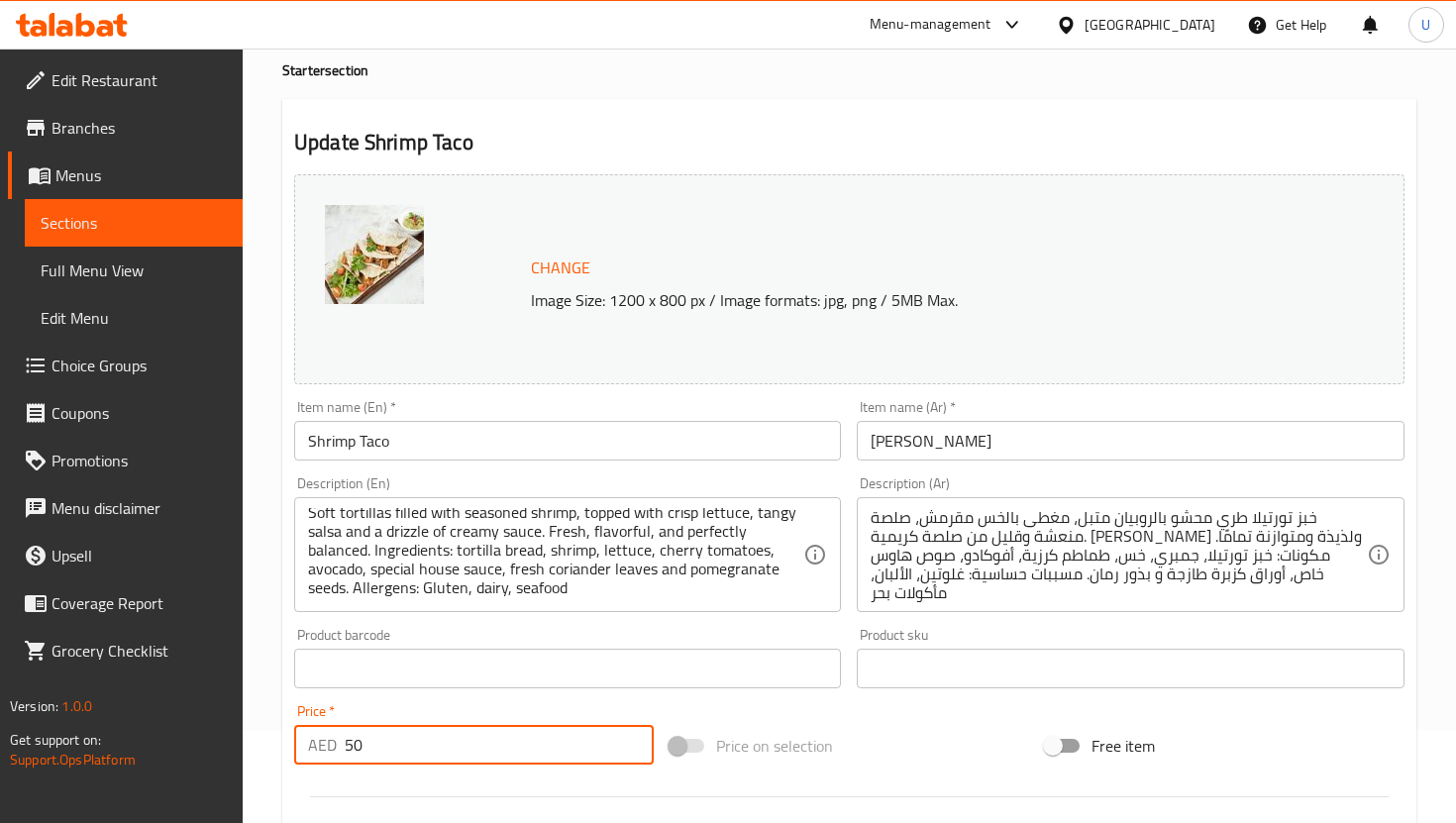
click at [404, 736] on input "50" at bounding box center [500, 745] width 309 height 40
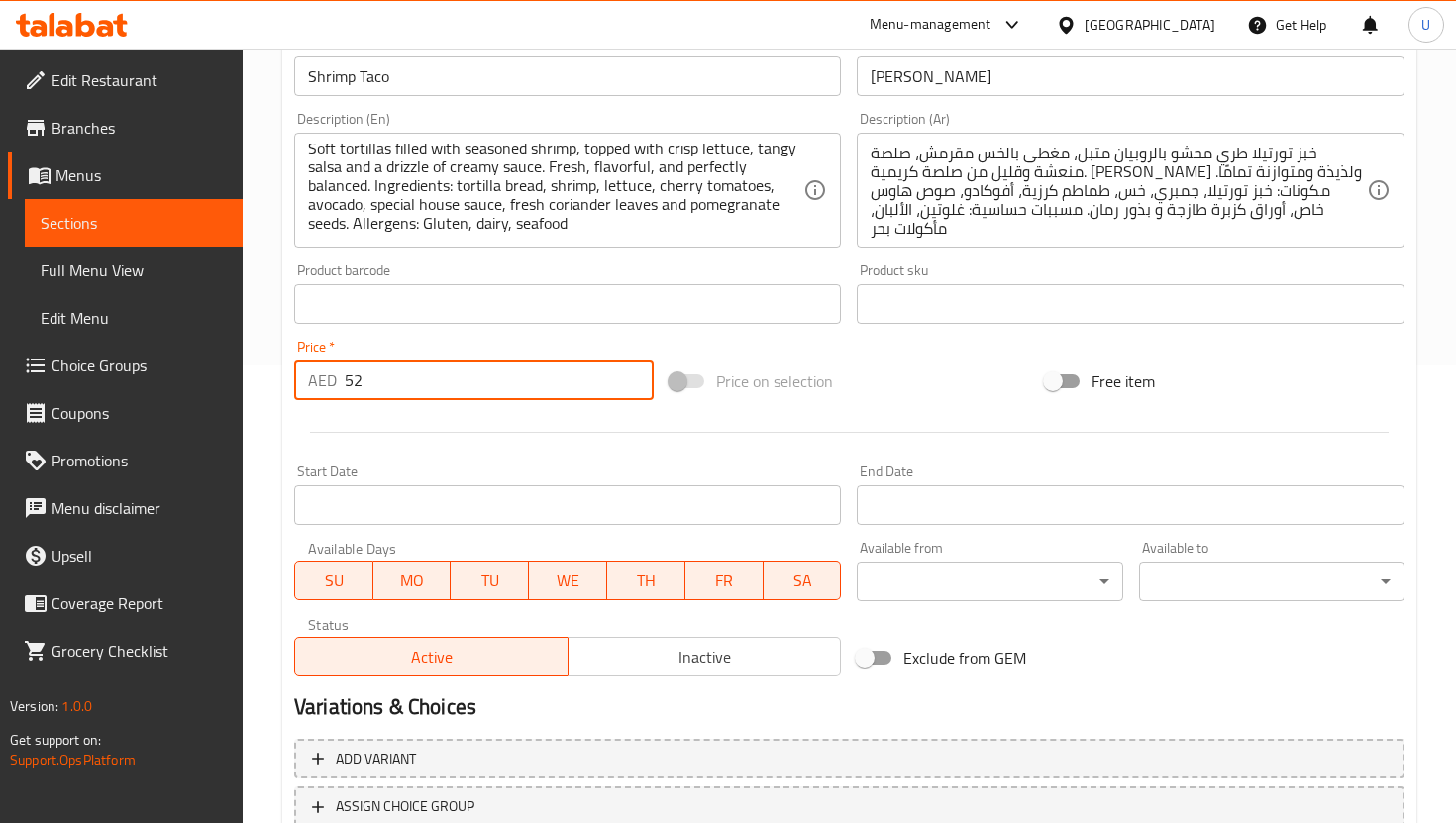
scroll to position [605, 0]
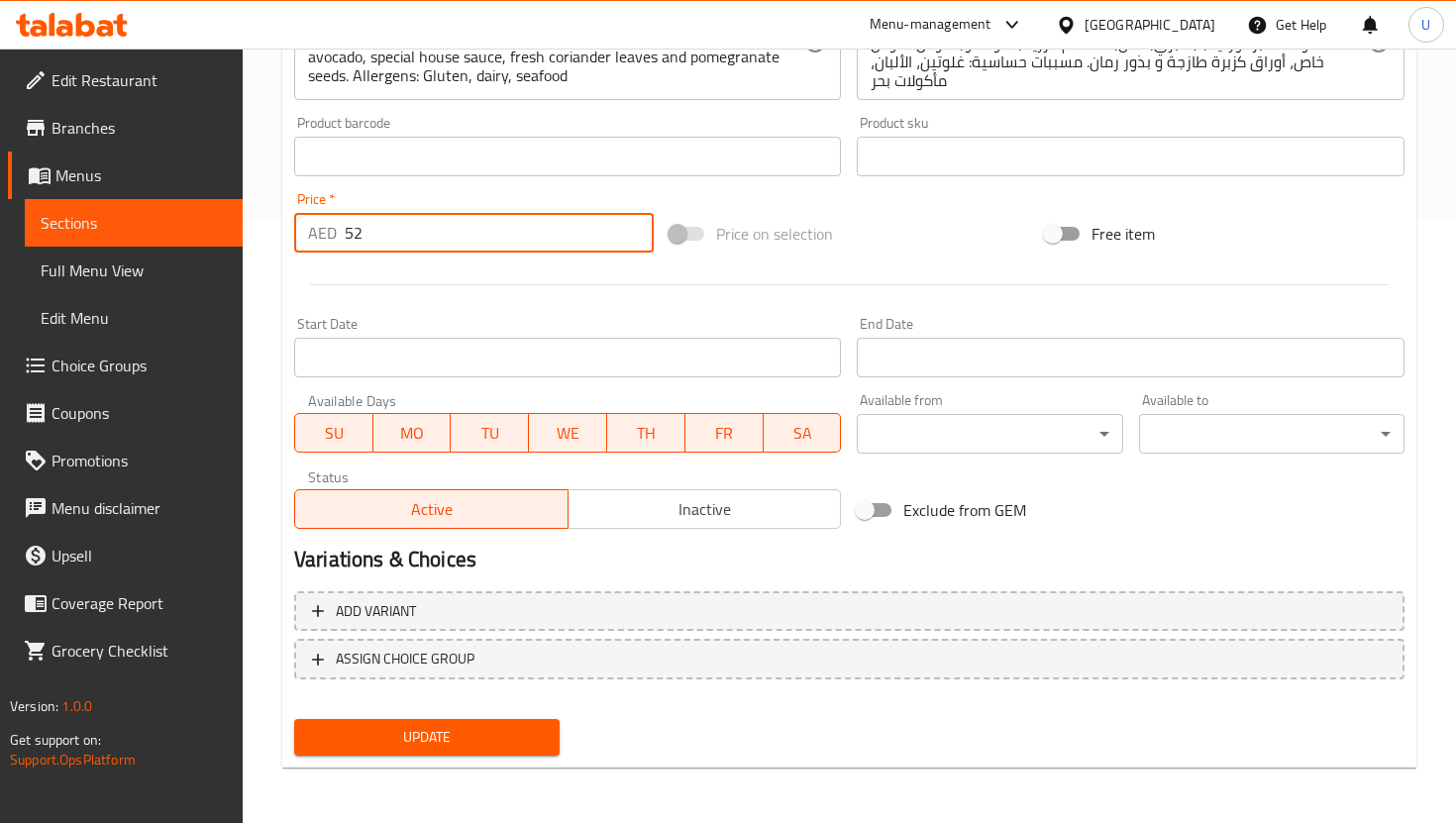
type input "52"
click at [501, 728] on span "Update" at bounding box center [427, 737] width 234 height 25
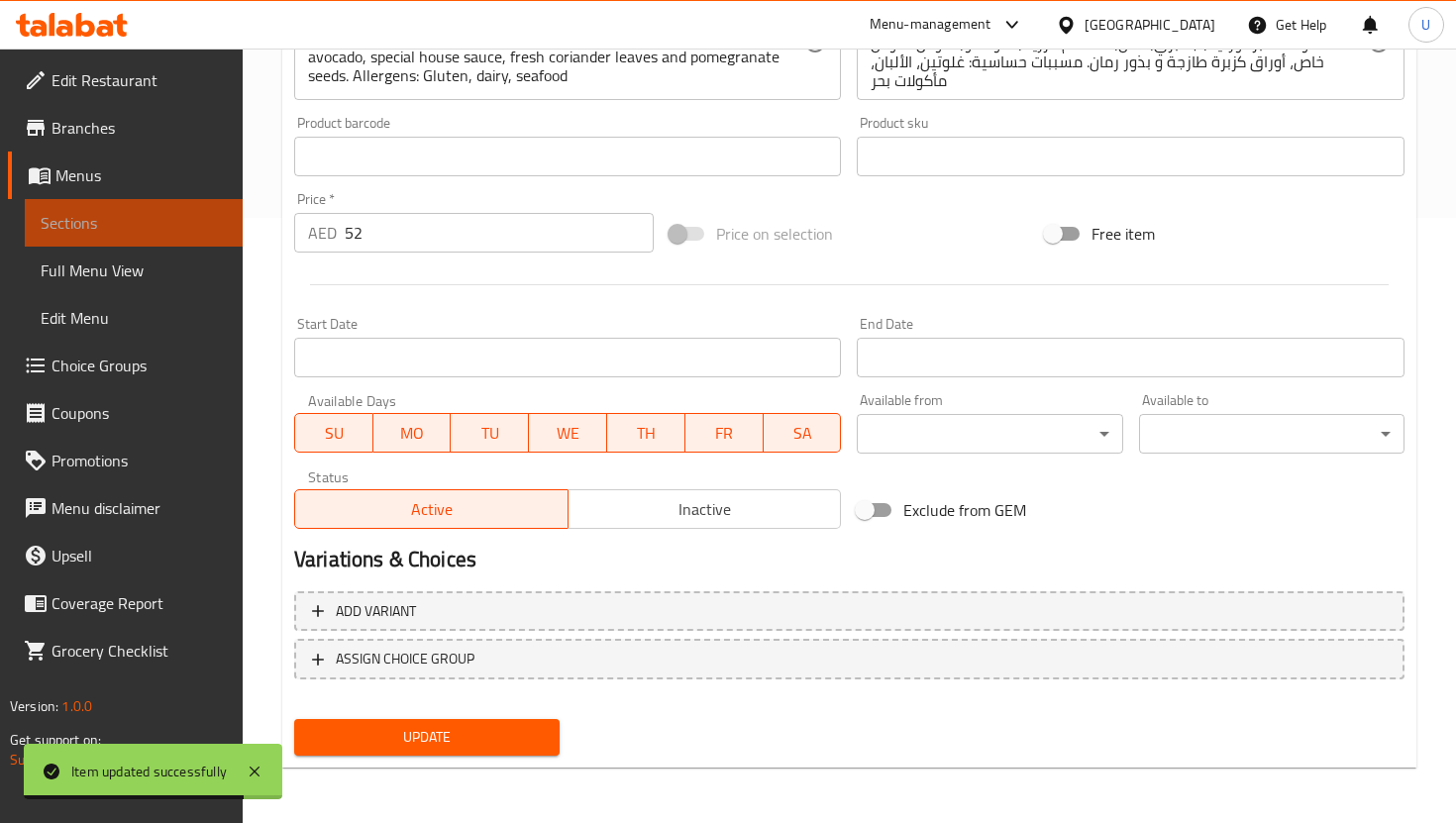
click at [220, 225] on span "Sections" at bounding box center [134, 223] width 186 height 24
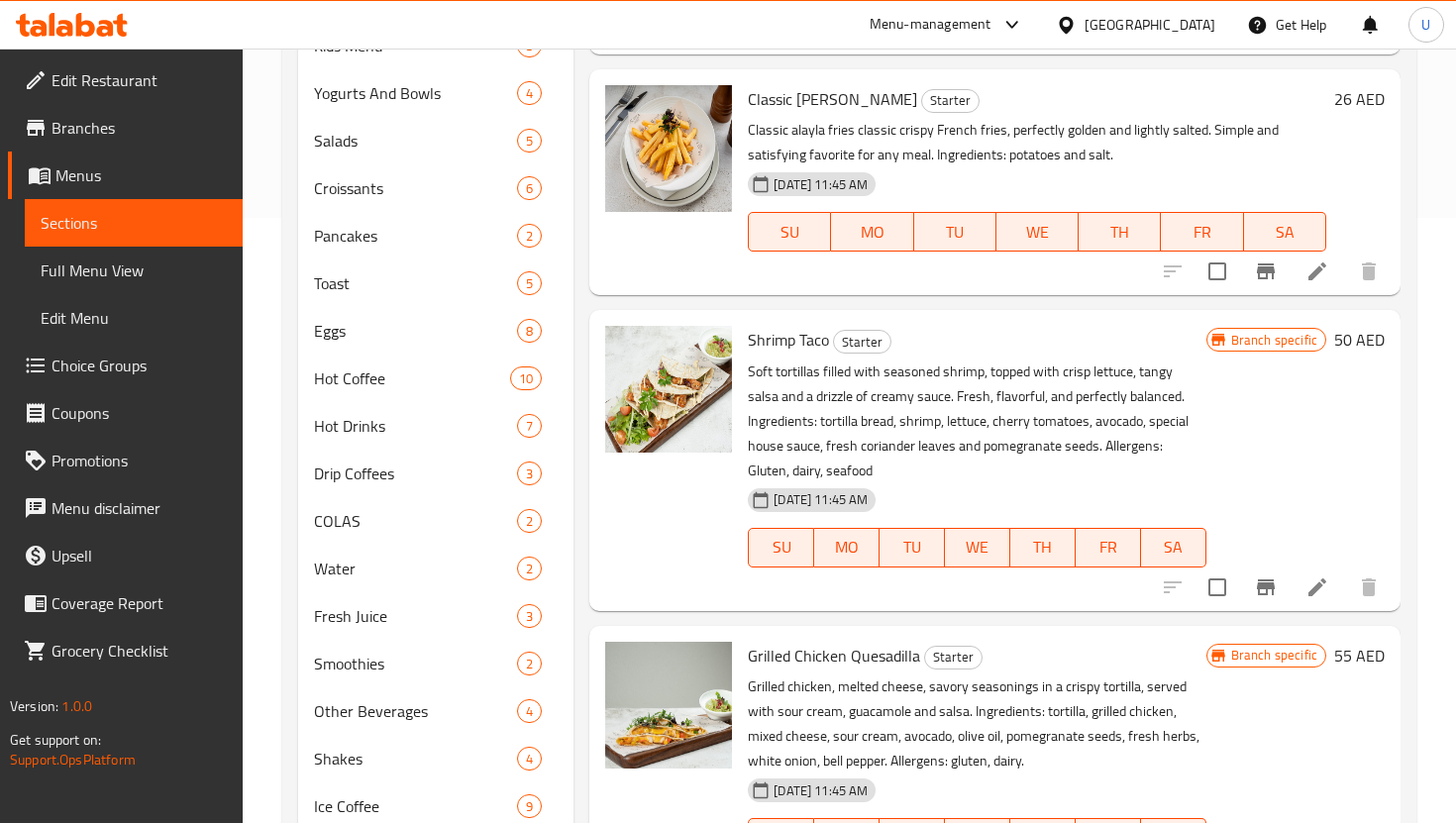
scroll to position [197, 0]
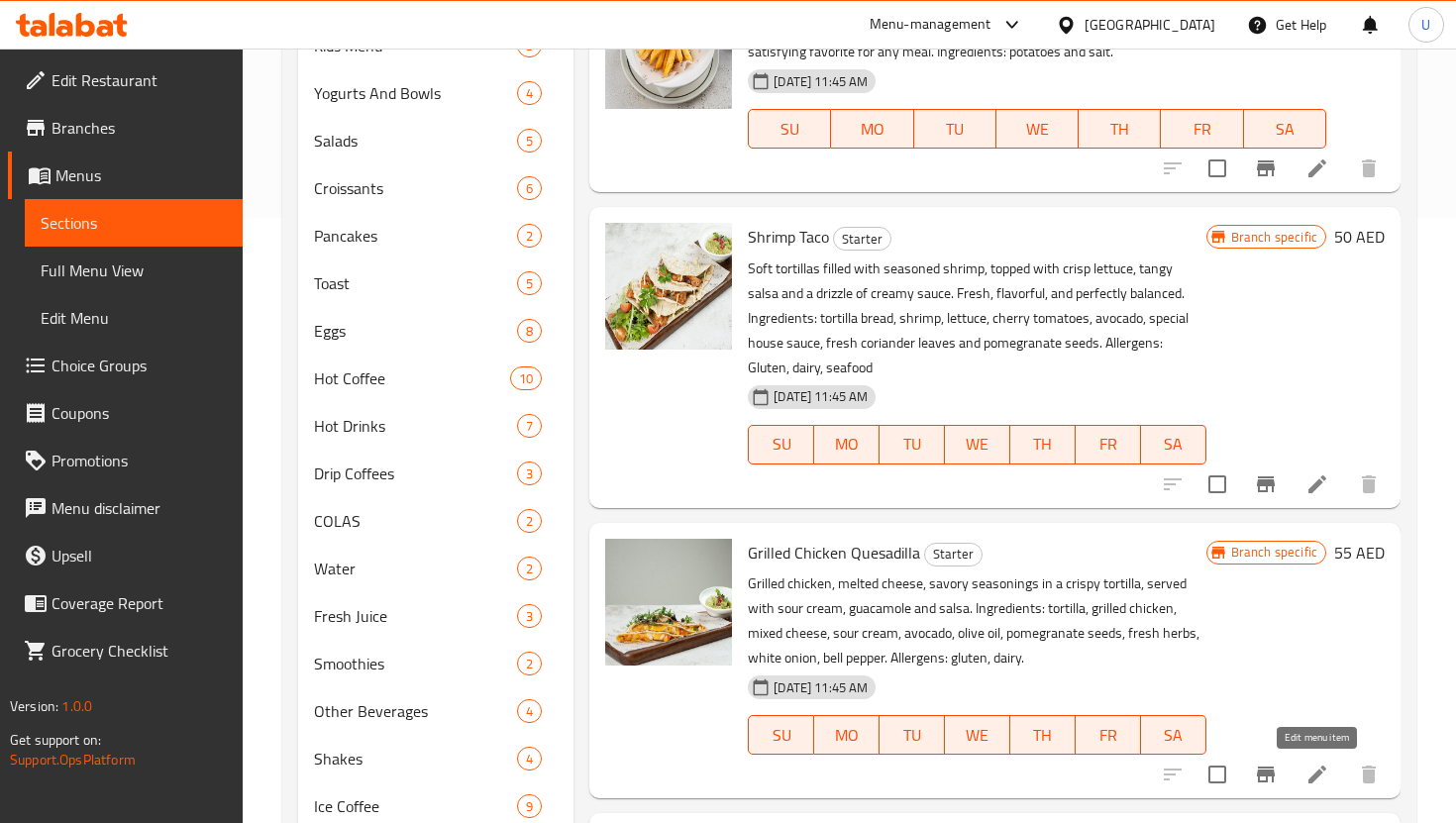
click at [1313, 773] on icon at bounding box center [1317, 774] width 18 height 18
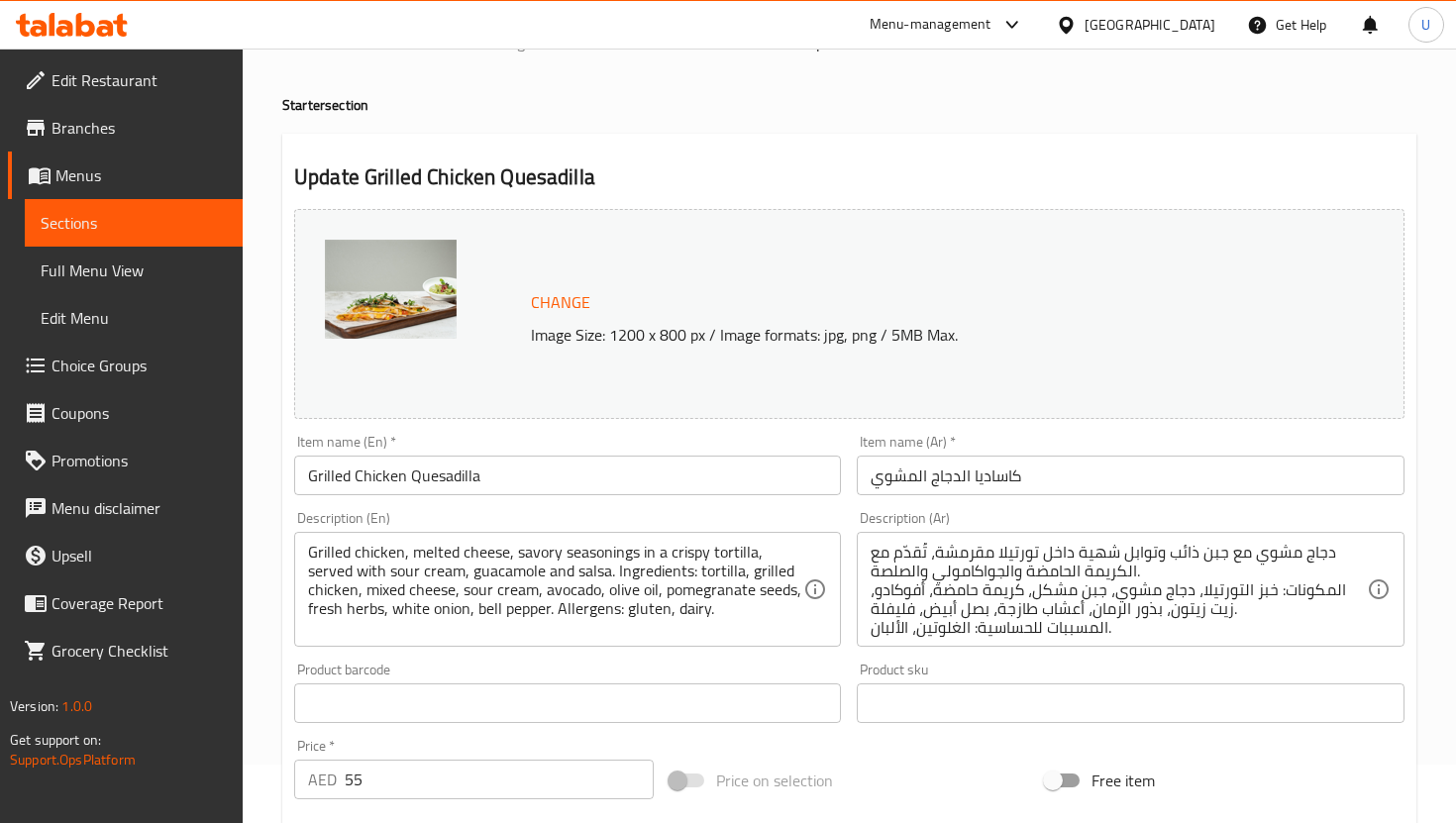
scroll to position [130, 0]
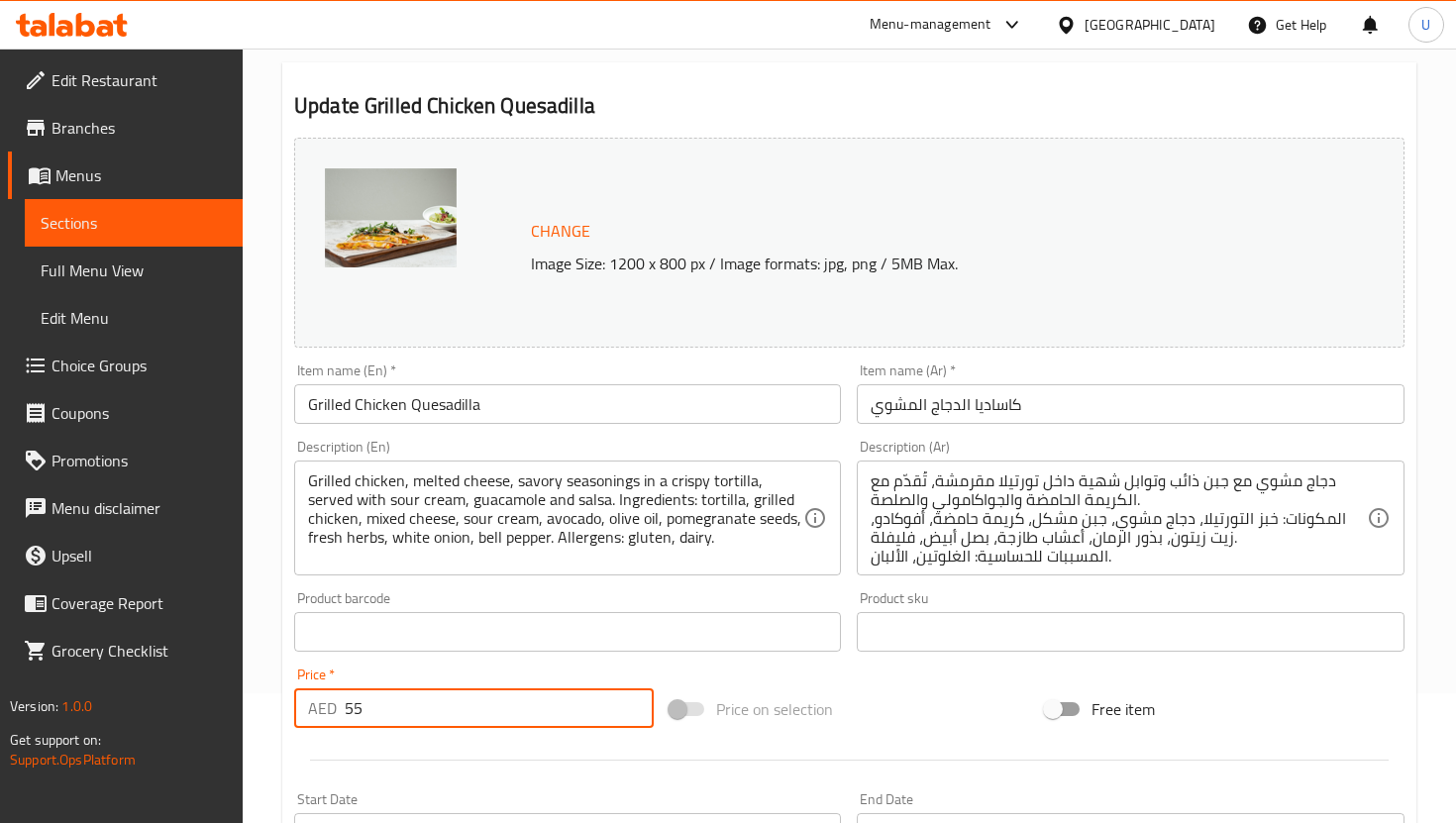
click at [425, 706] on input "55" at bounding box center [500, 708] width 309 height 40
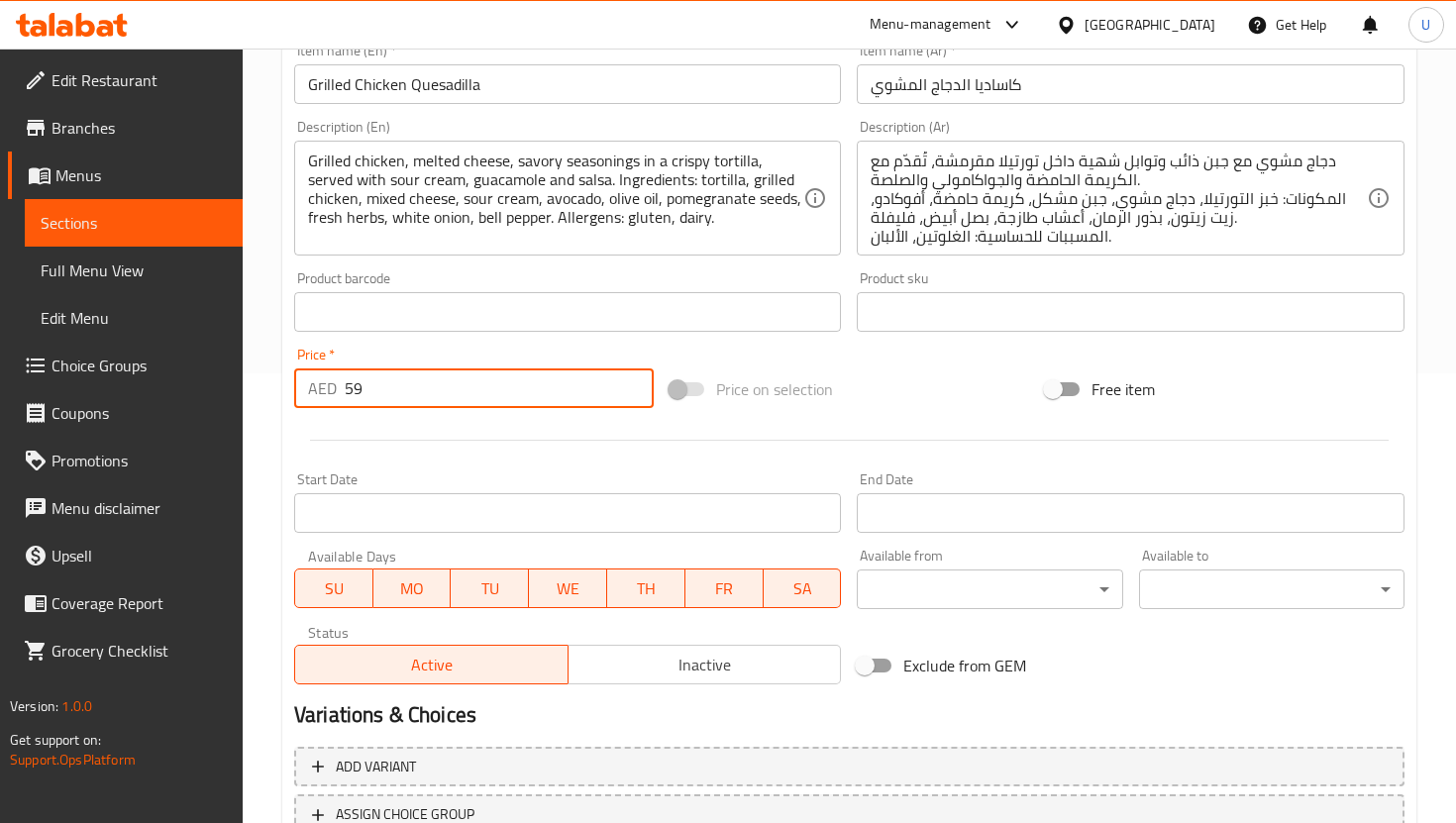
scroll to position [605, 0]
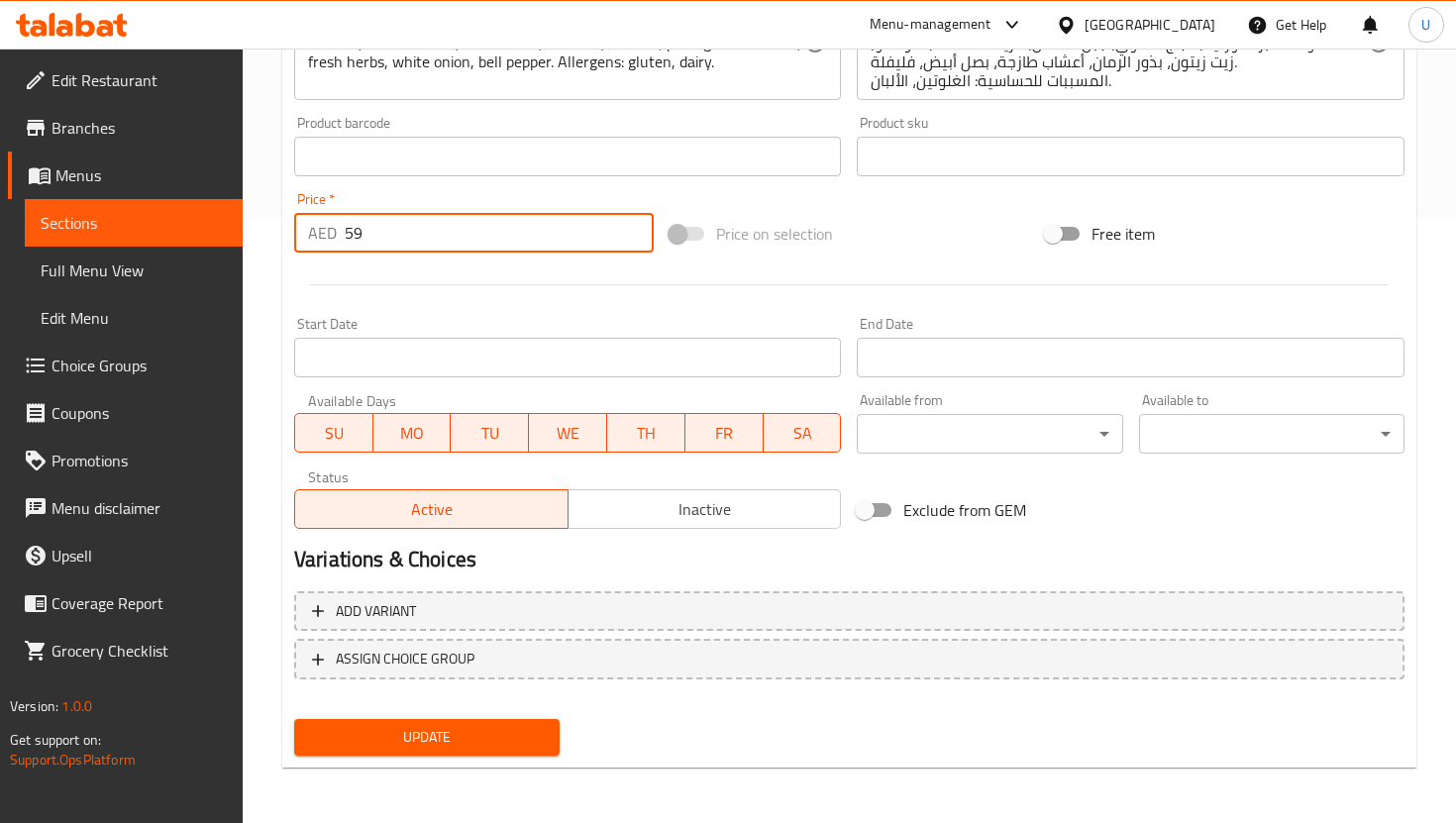
type input "59"
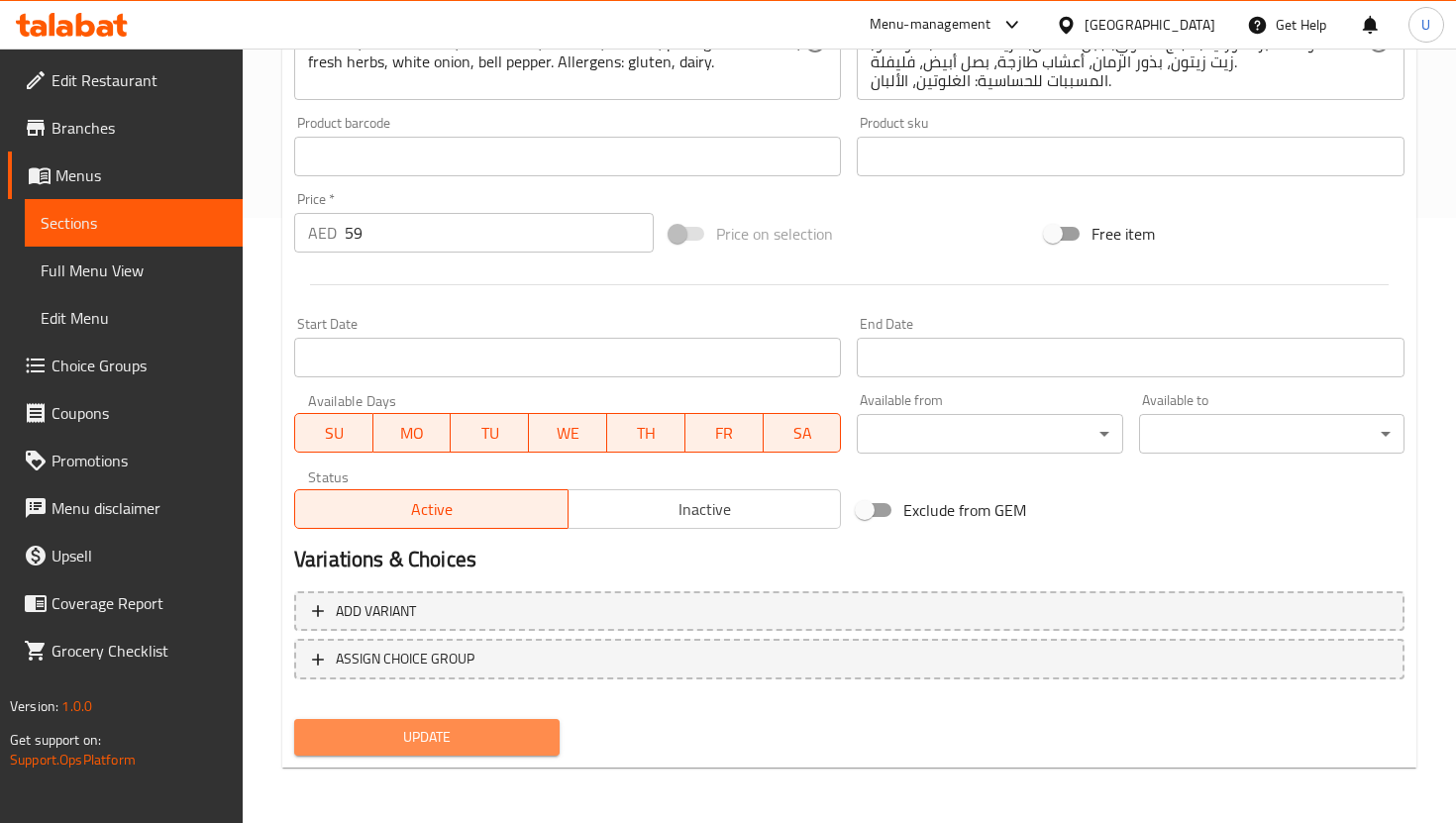
click at [516, 722] on button "Update" at bounding box center [427, 737] width 266 height 37
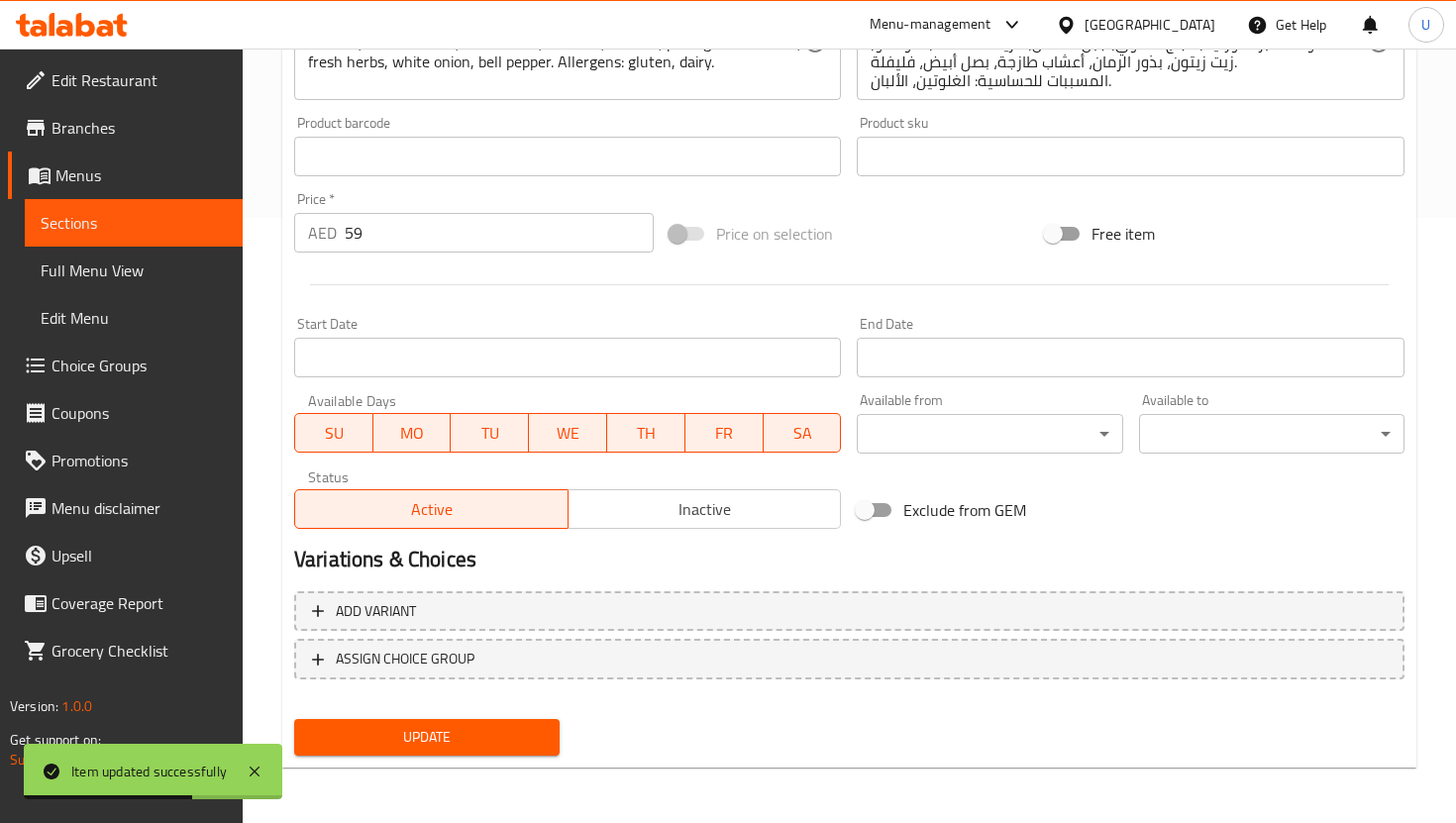
click at [420, 230] on input "59" at bounding box center [500, 233] width 309 height 40
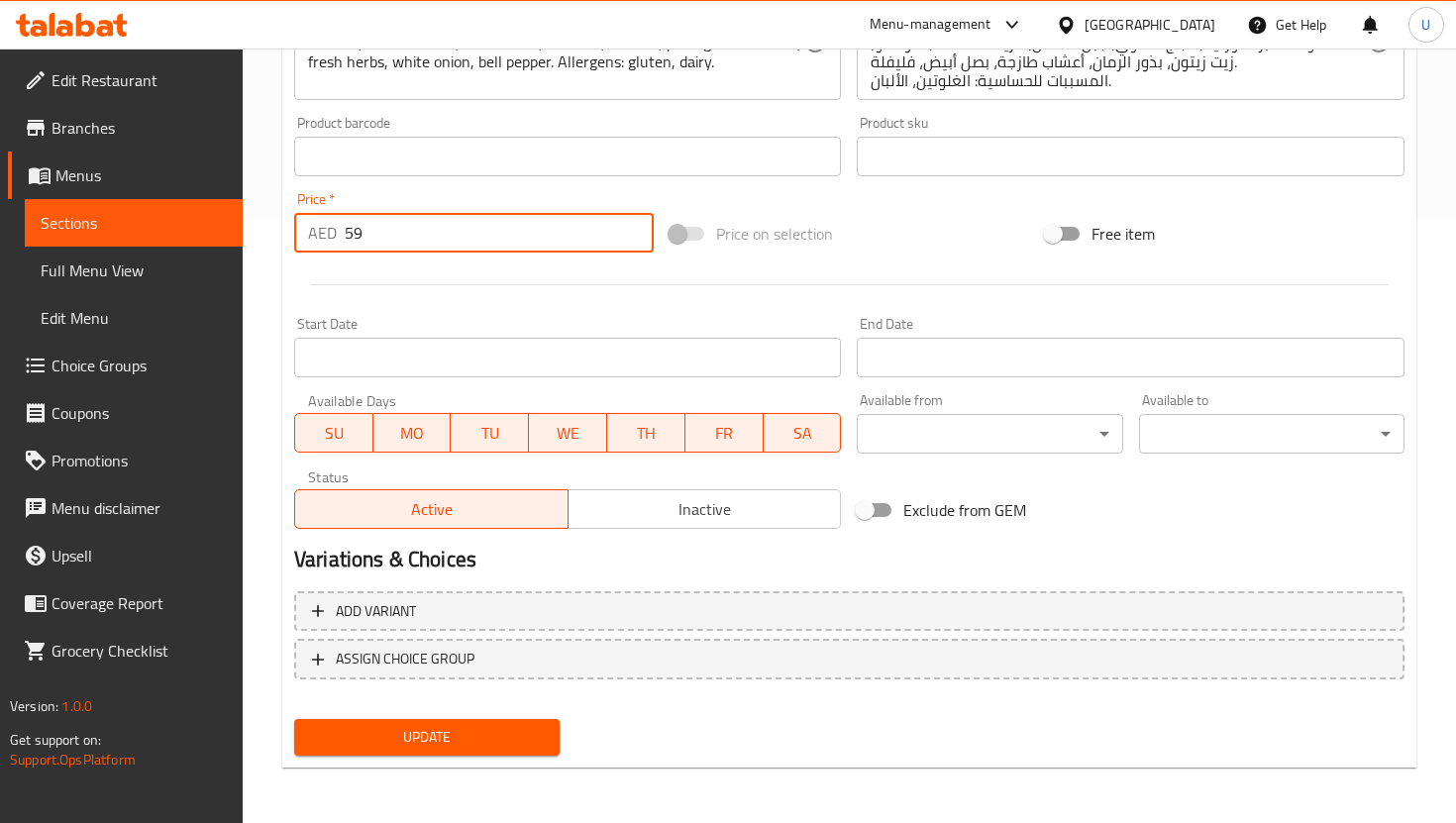
click at [221, 221] on span "Sections" at bounding box center [134, 223] width 186 height 24
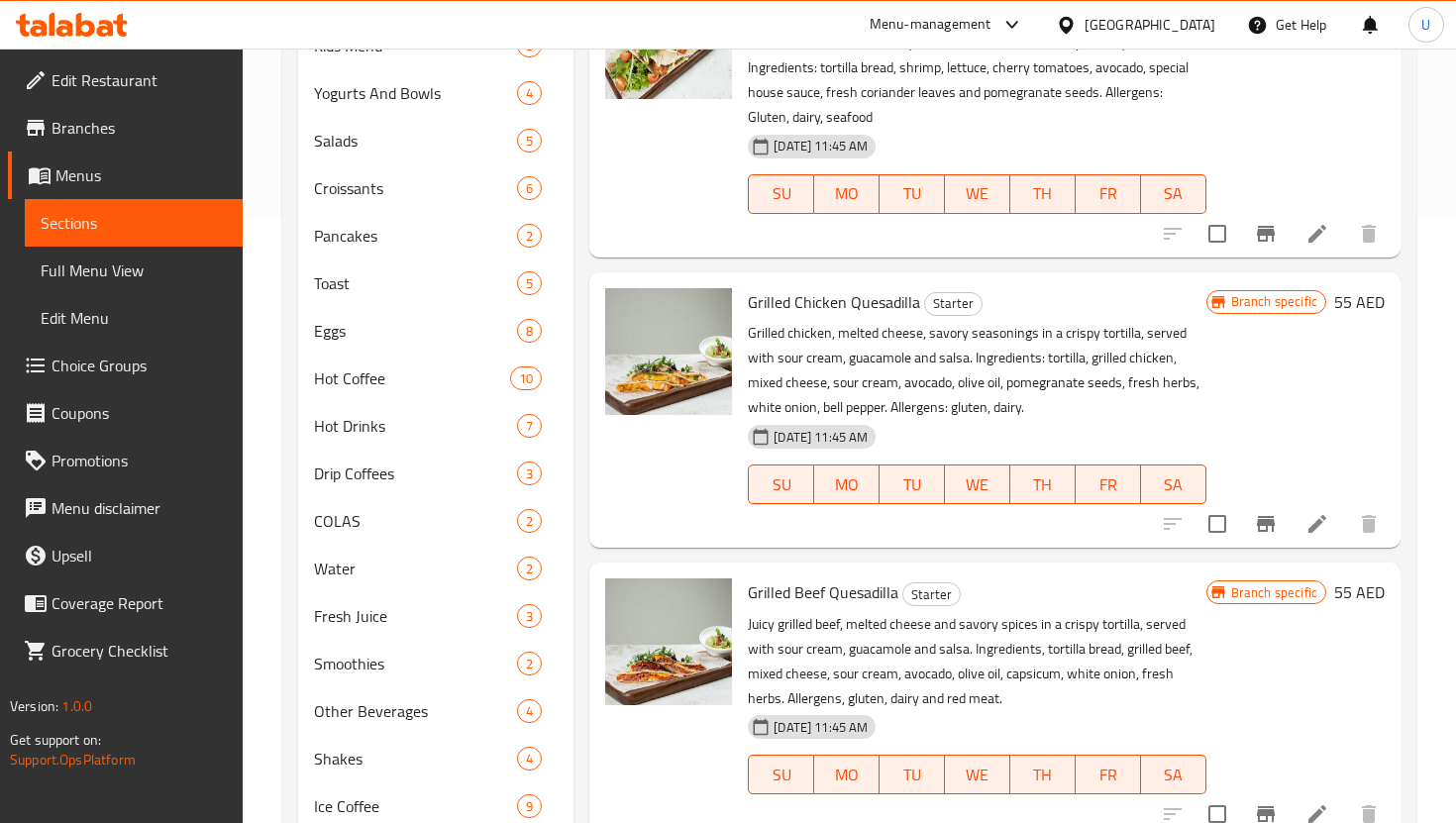
scroll to position [675, 0]
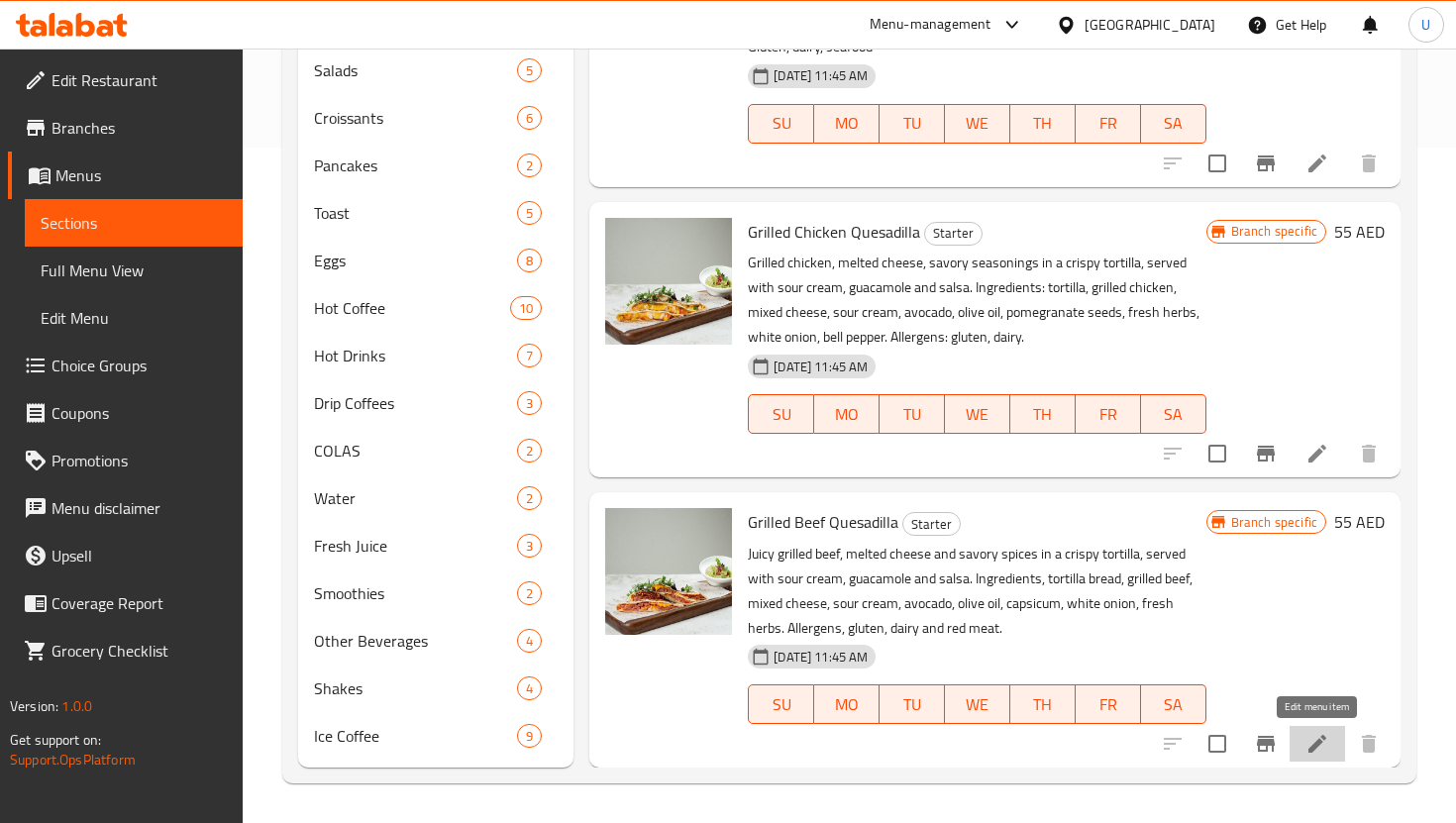
click at [1309, 737] on icon at bounding box center [1317, 744] width 24 height 24
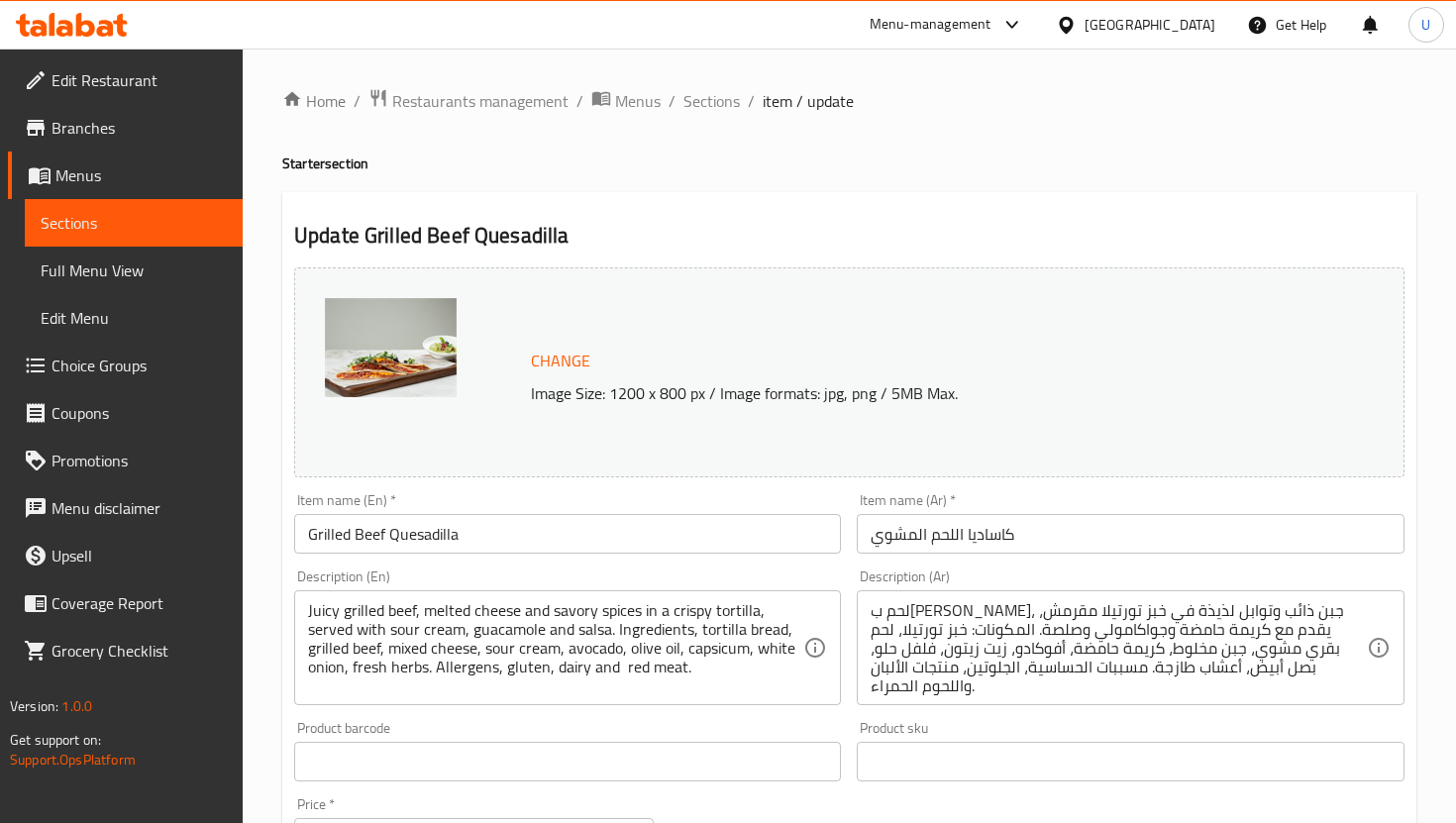
scroll to position [388, 0]
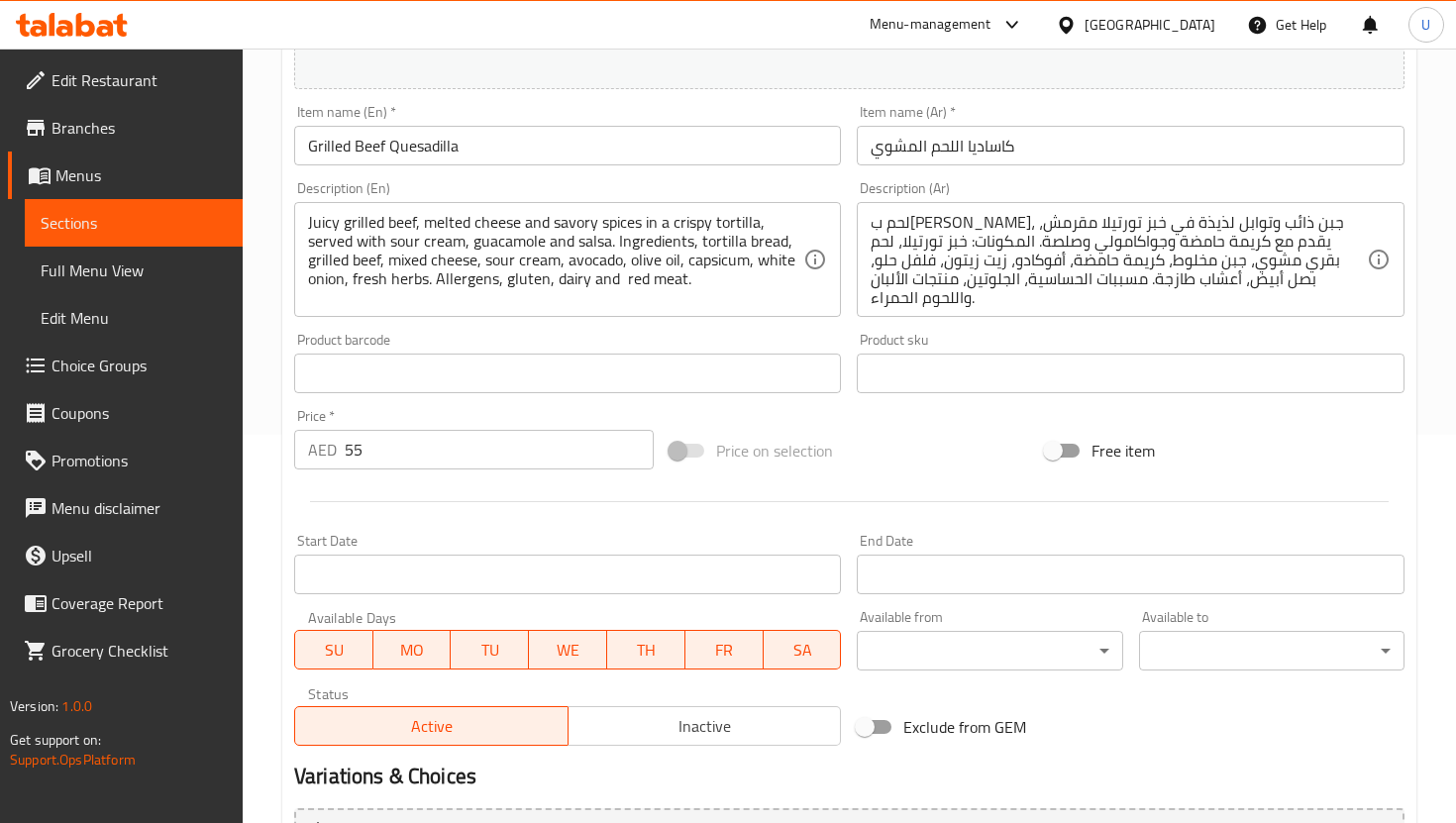
click at [445, 448] on input "55" at bounding box center [500, 449] width 309 height 40
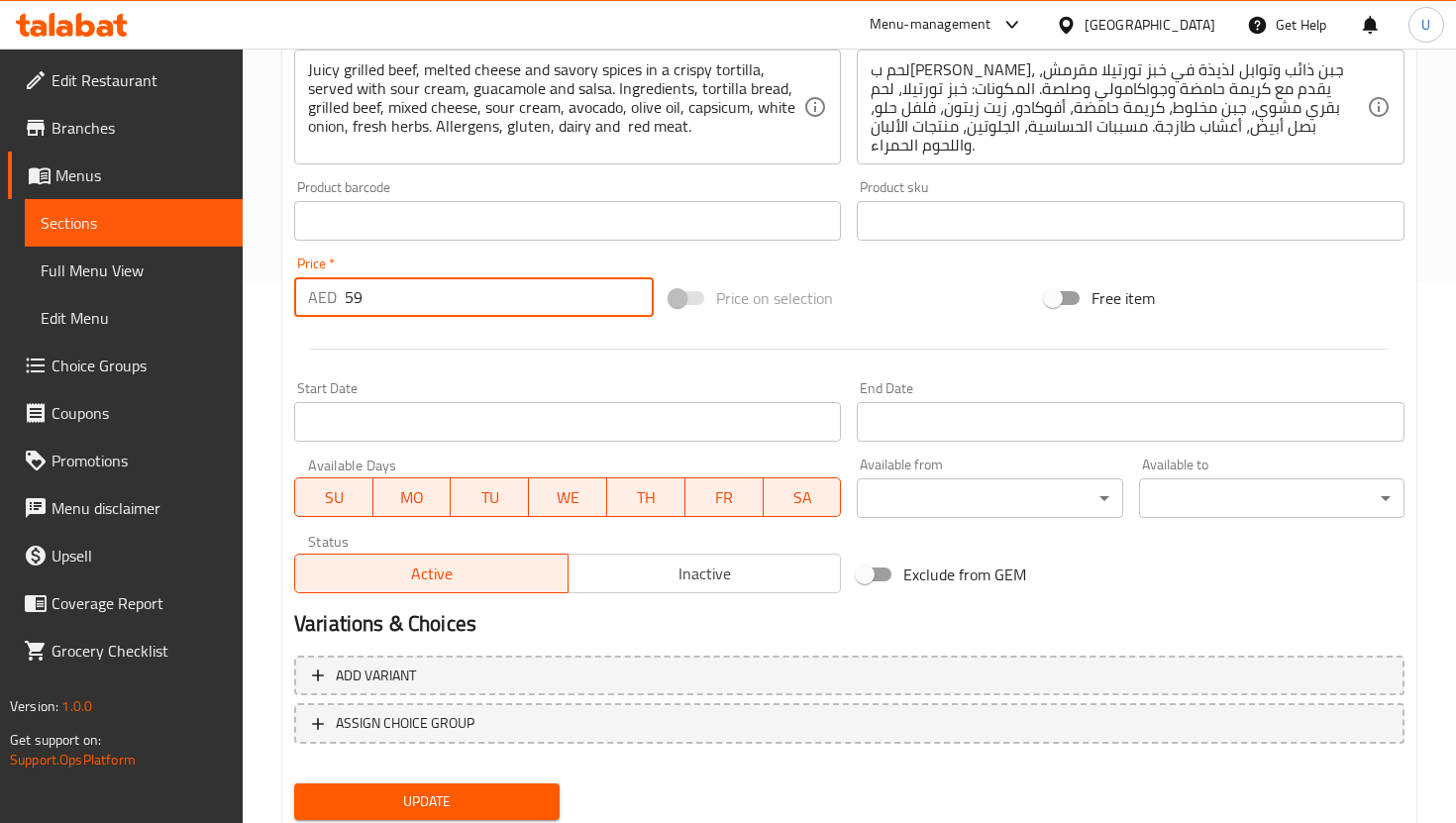
scroll to position [605, 0]
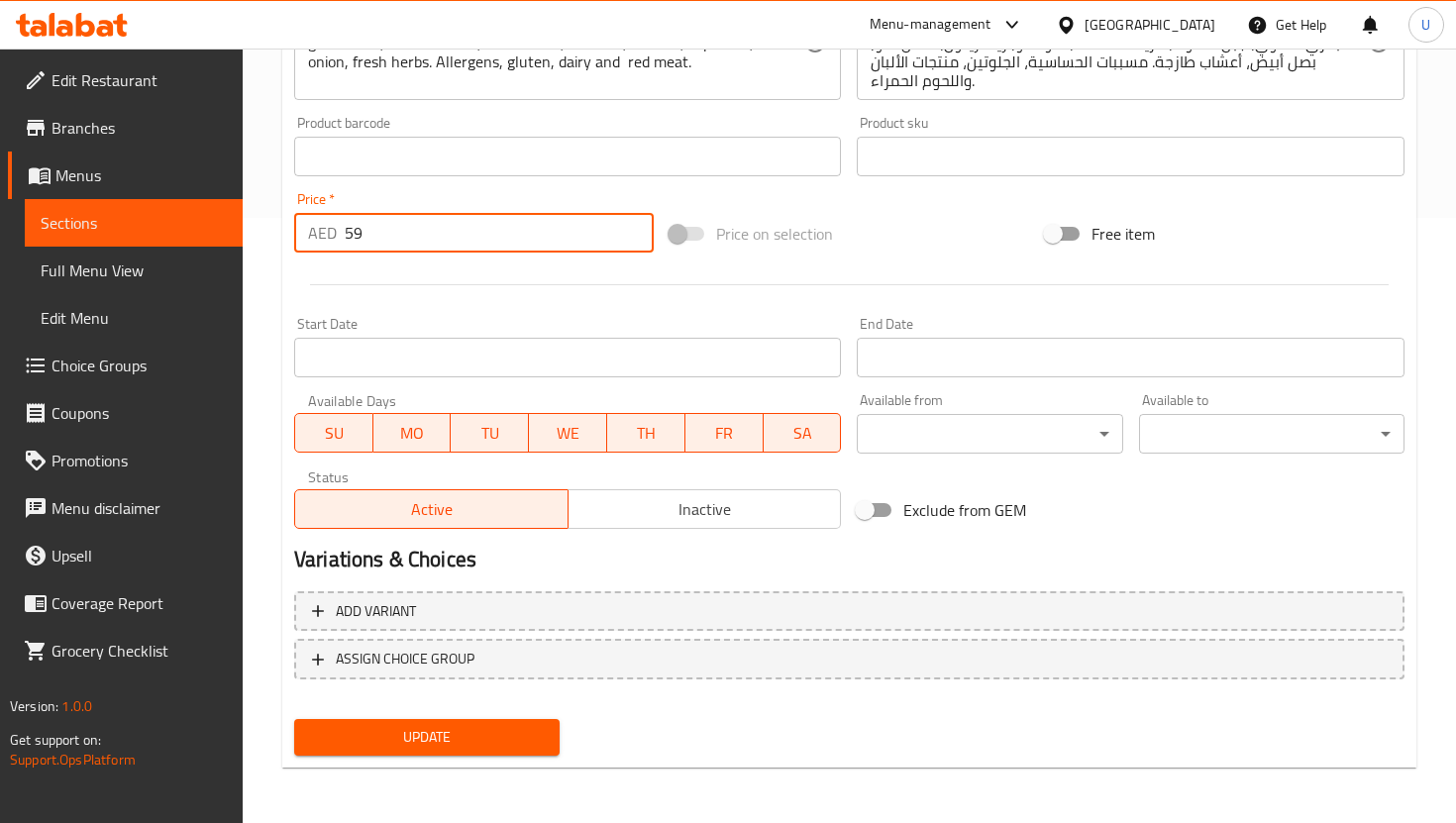
type input "59"
click at [424, 727] on span "Update" at bounding box center [427, 737] width 234 height 25
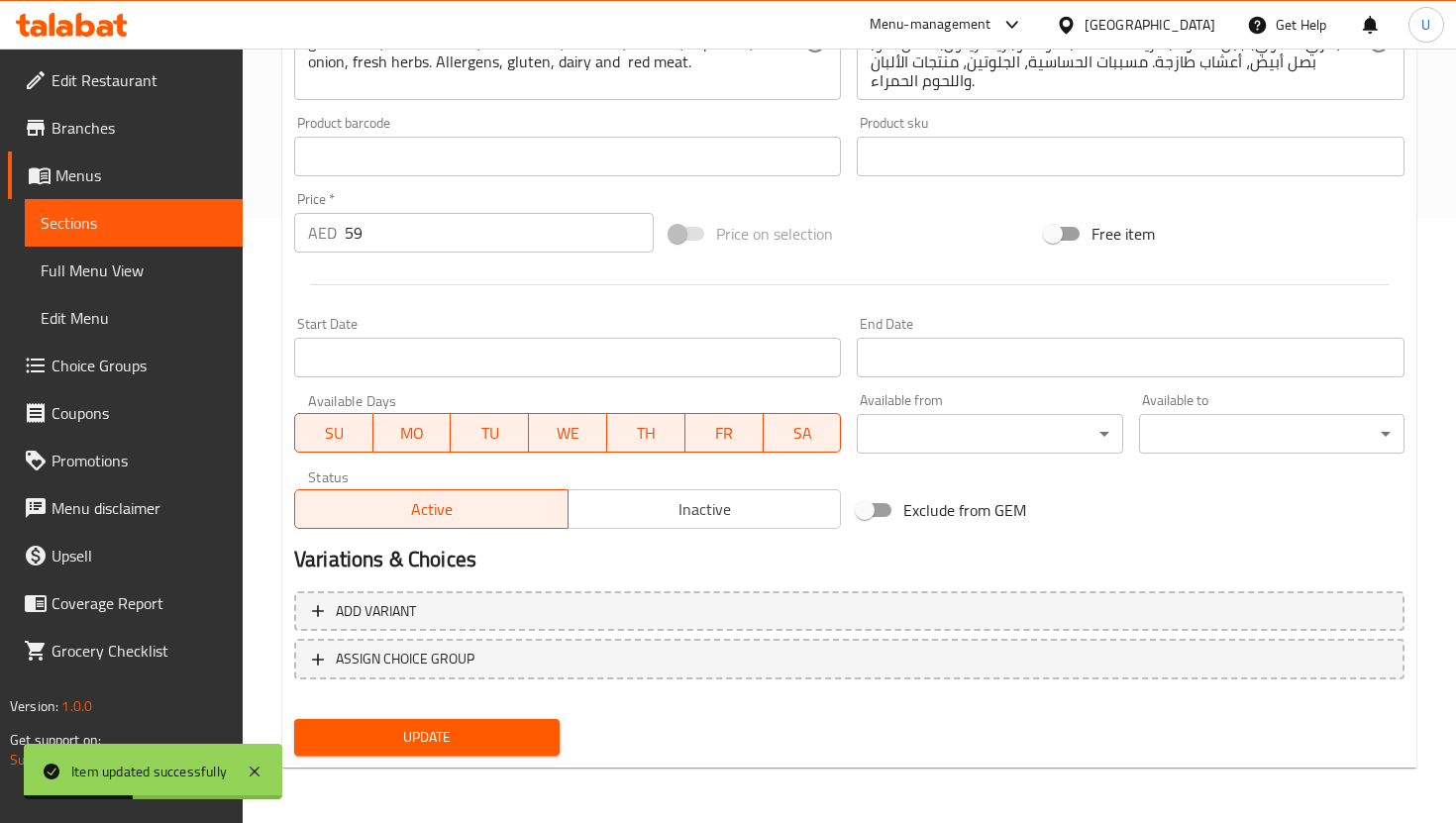
click at [207, 220] on span "Sections" at bounding box center [134, 223] width 186 height 24
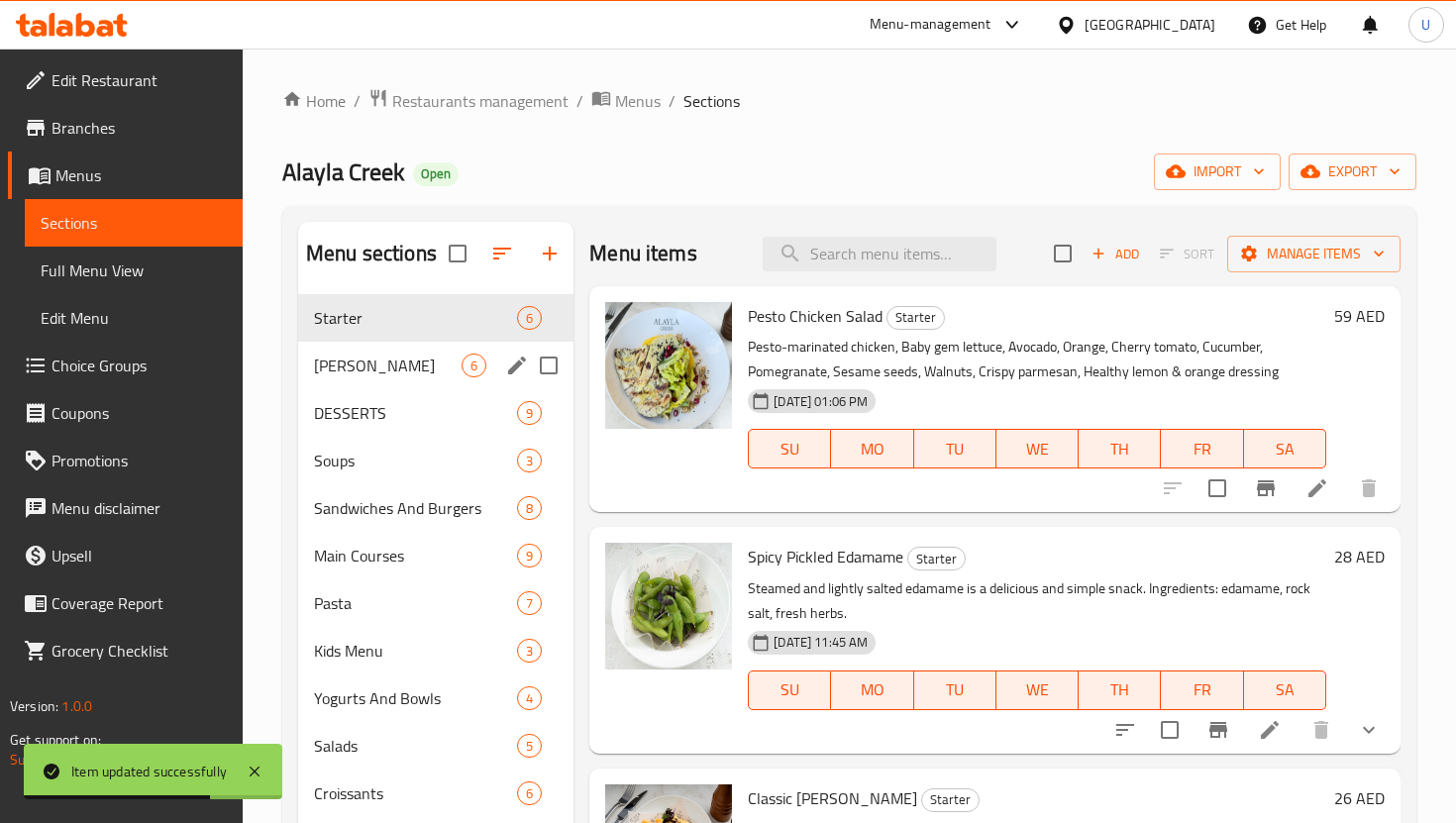
click at [376, 377] on div "[PERSON_NAME] 6" at bounding box center [436, 366] width 276 height 48
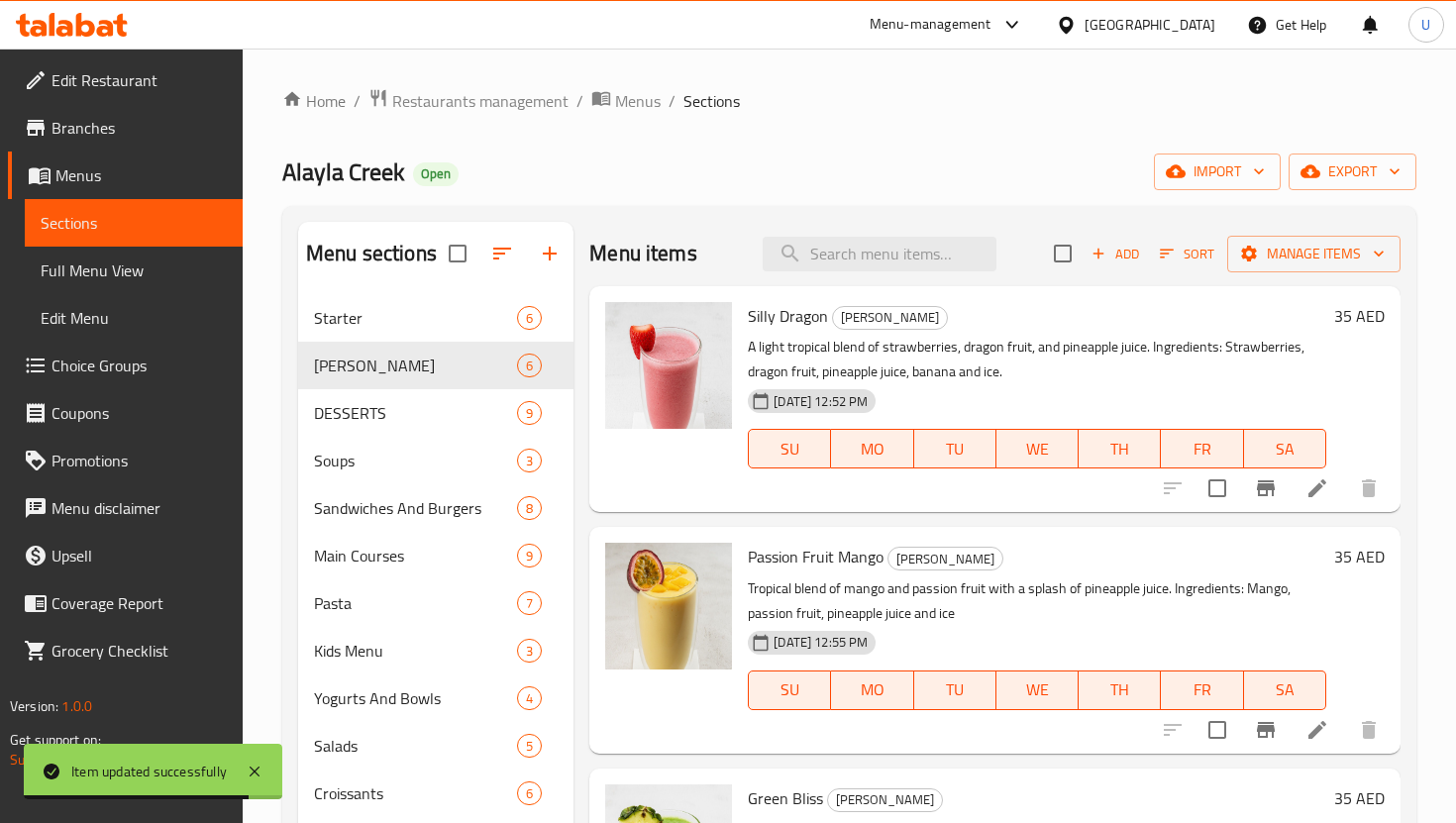
click at [1329, 481] on li at bounding box center [1317, 488] width 56 height 36
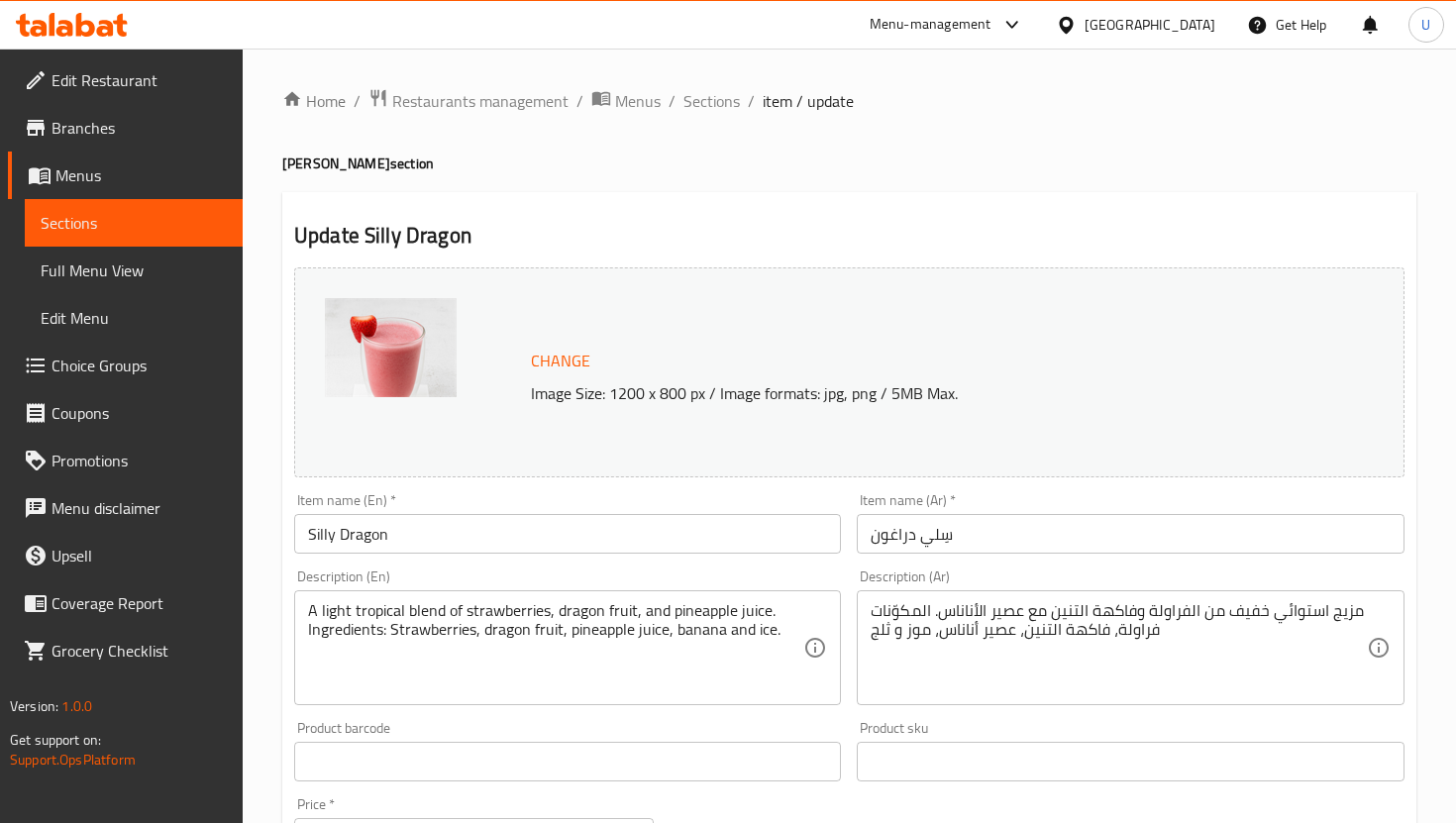
scroll to position [228, 0]
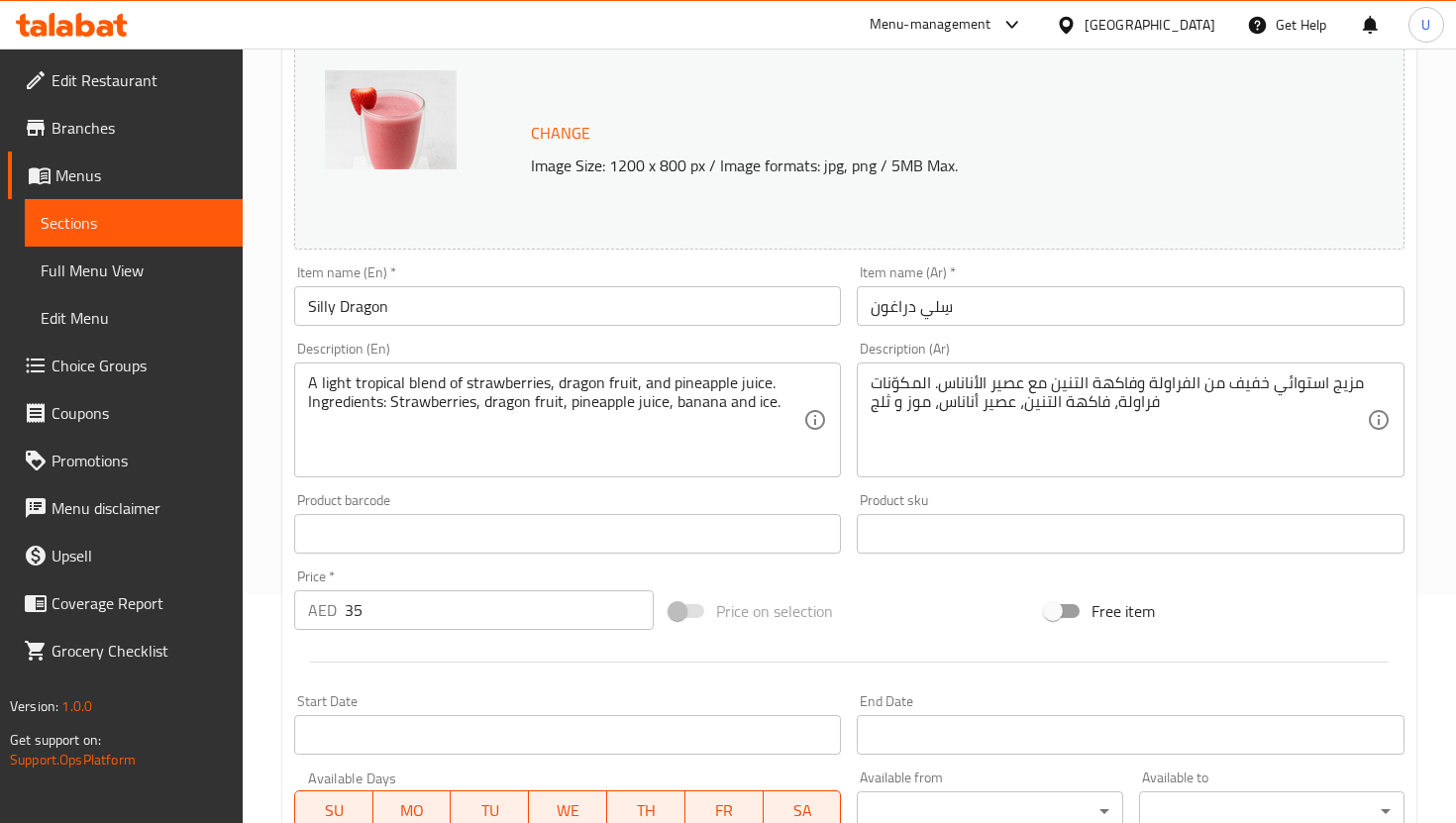
click at [456, 607] on input "35" at bounding box center [500, 610] width 309 height 40
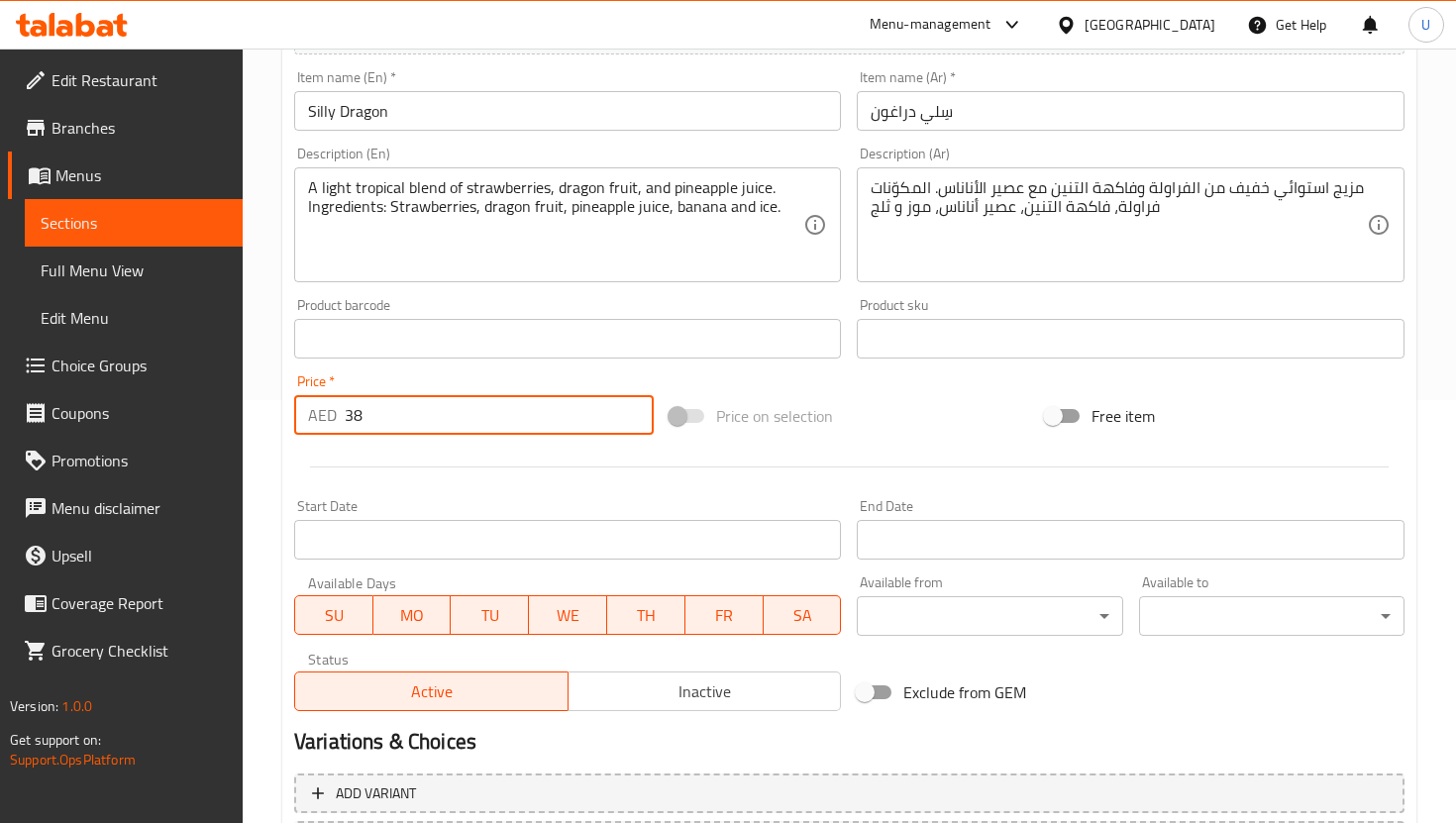
scroll to position [605, 0]
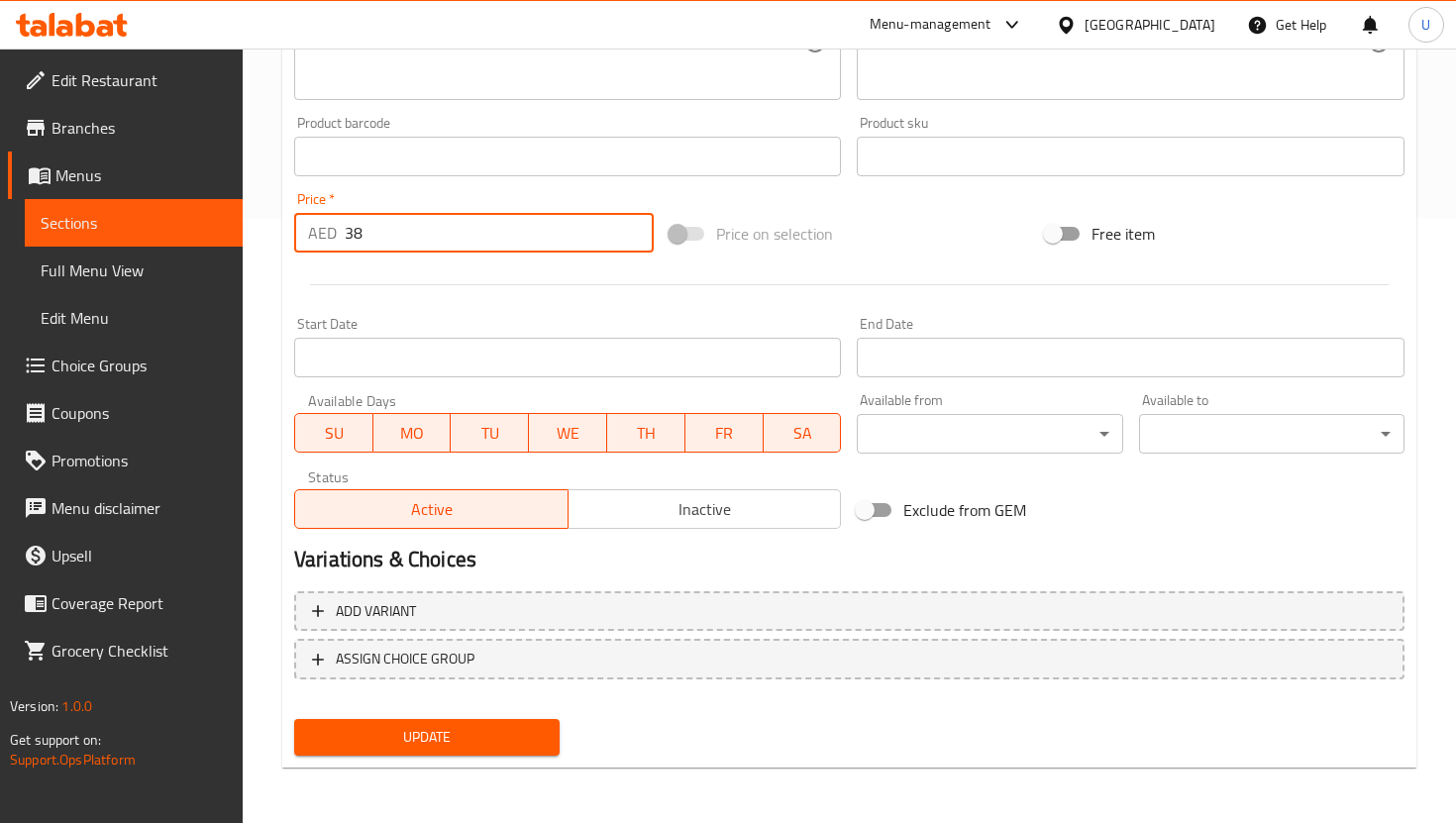
type input "38"
click at [422, 756] on div "Update" at bounding box center [427, 737] width 282 height 53
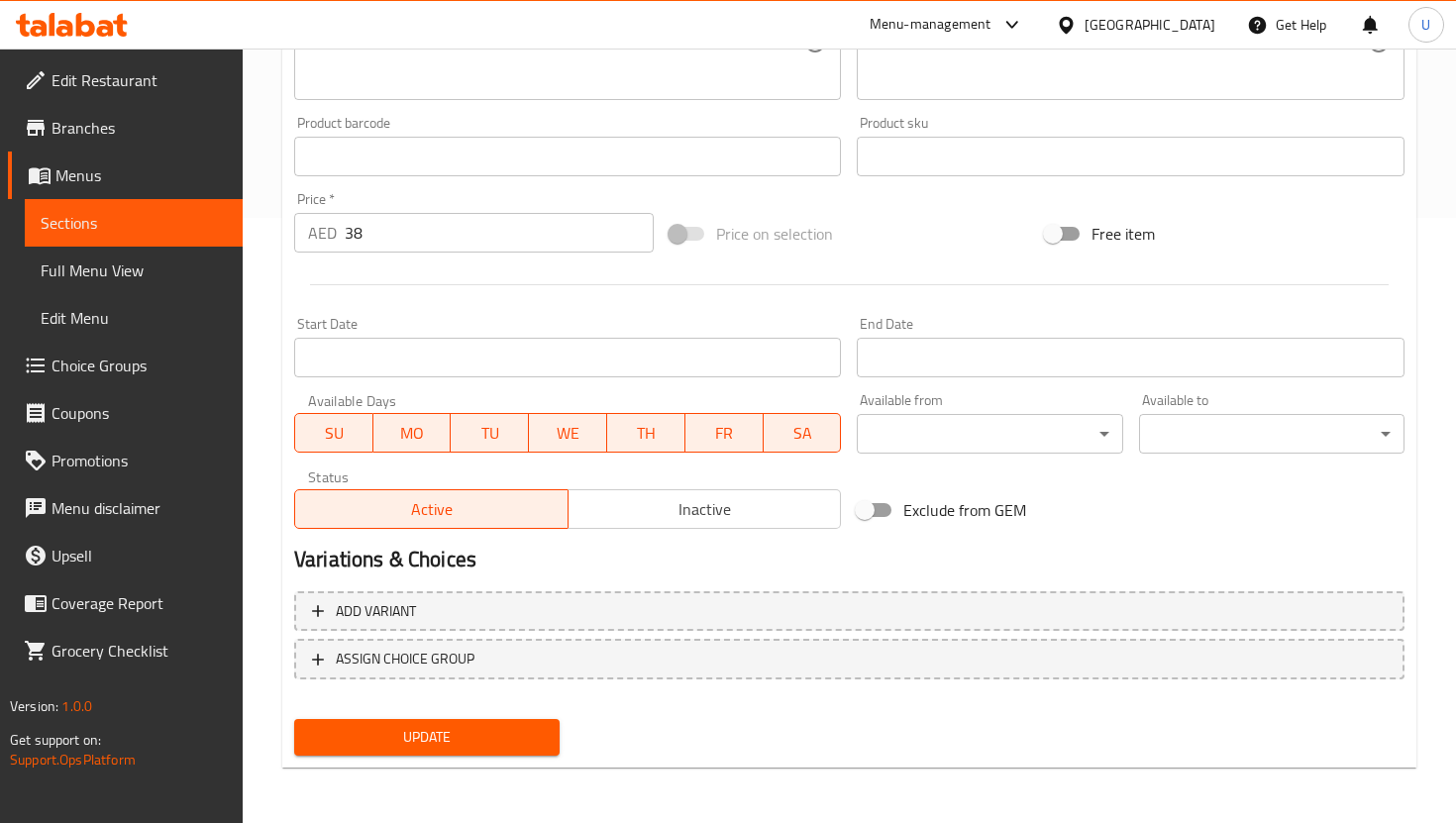
click at [432, 731] on span "Update" at bounding box center [427, 737] width 234 height 25
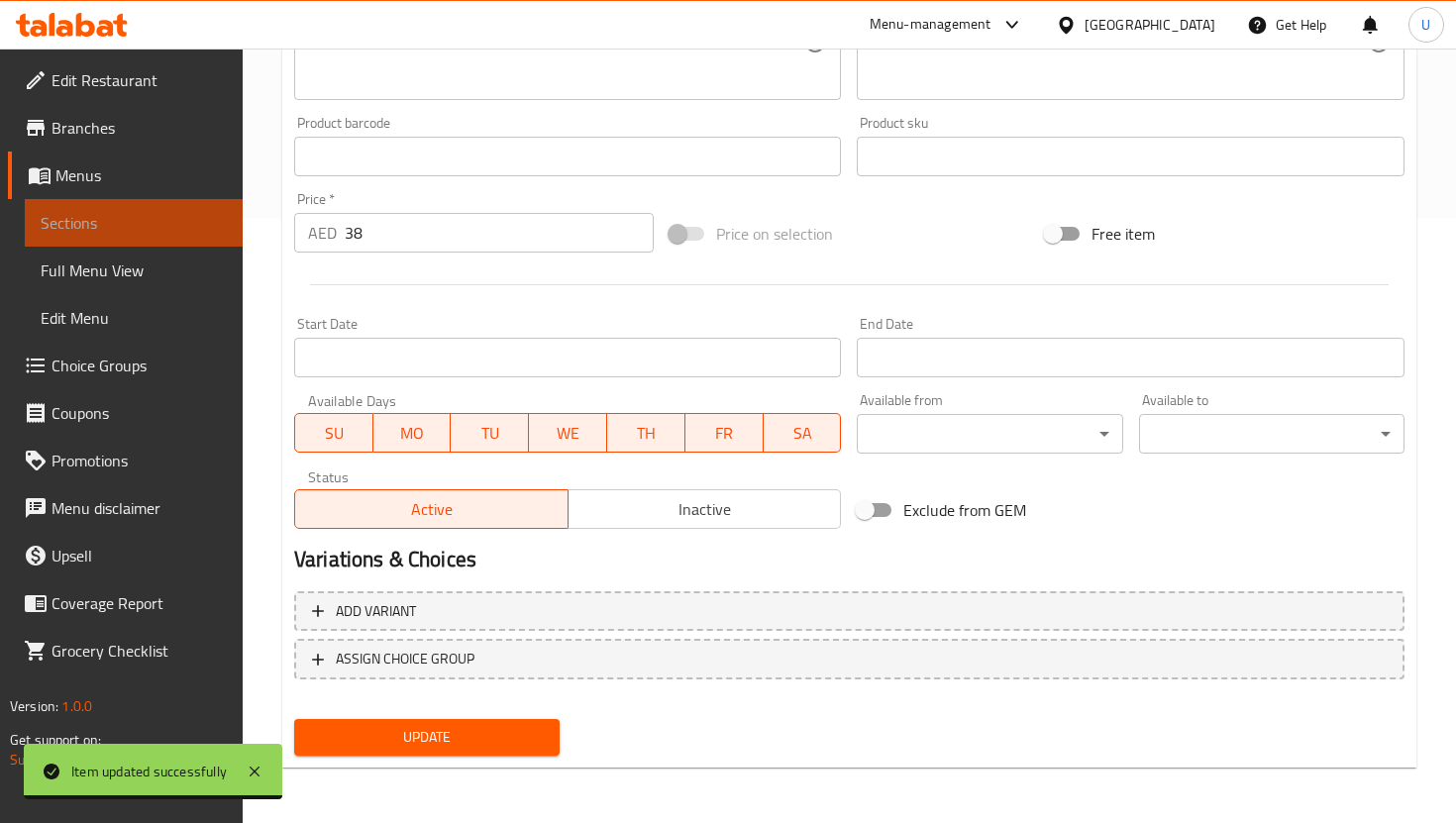
click at [213, 223] on span "Sections" at bounding box center [134, 223] width 186 height 24
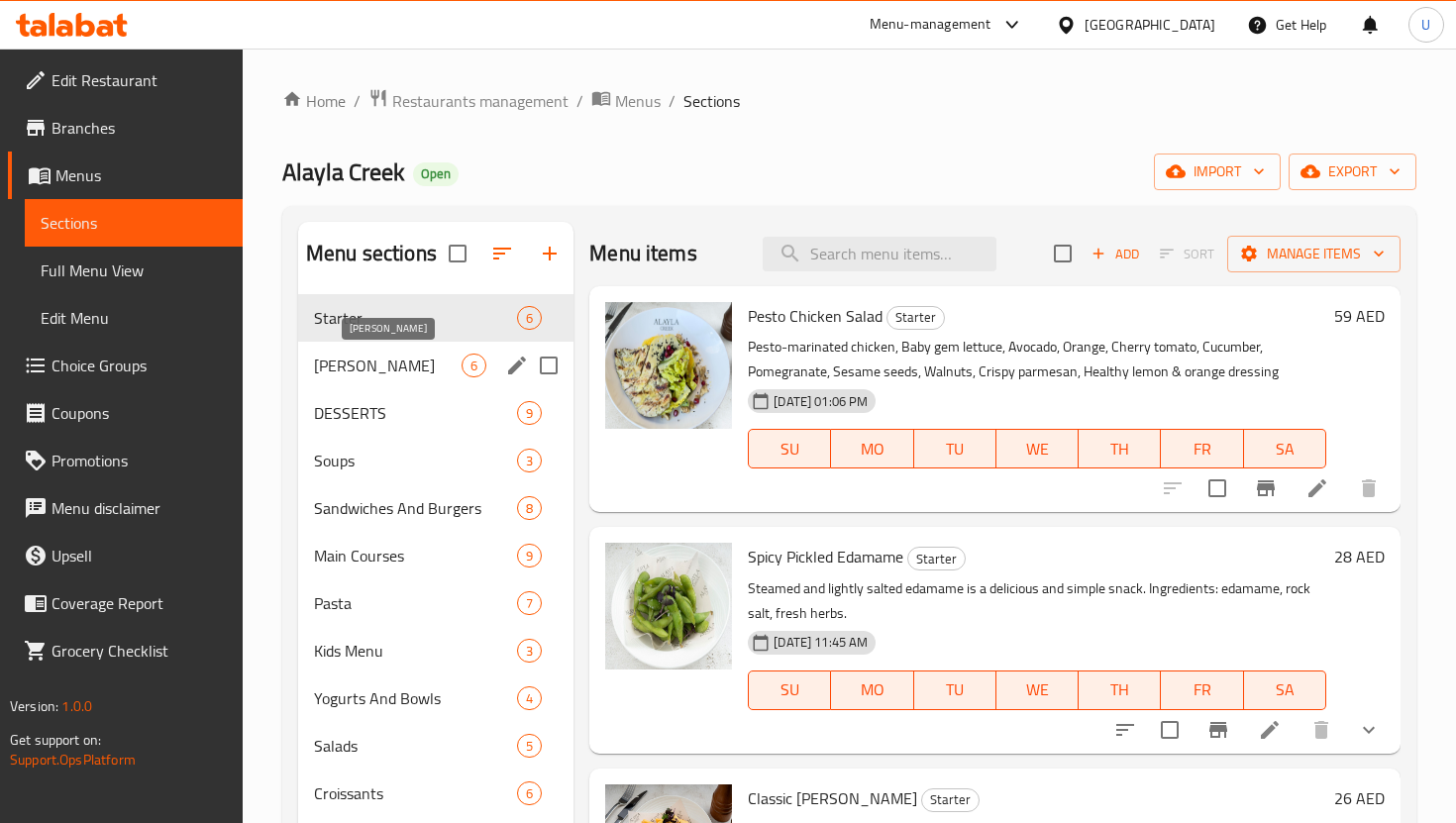
click at [435, 359] on span "[PERSON_NAME]" at bounding box center [388, 366] width 148 height 24
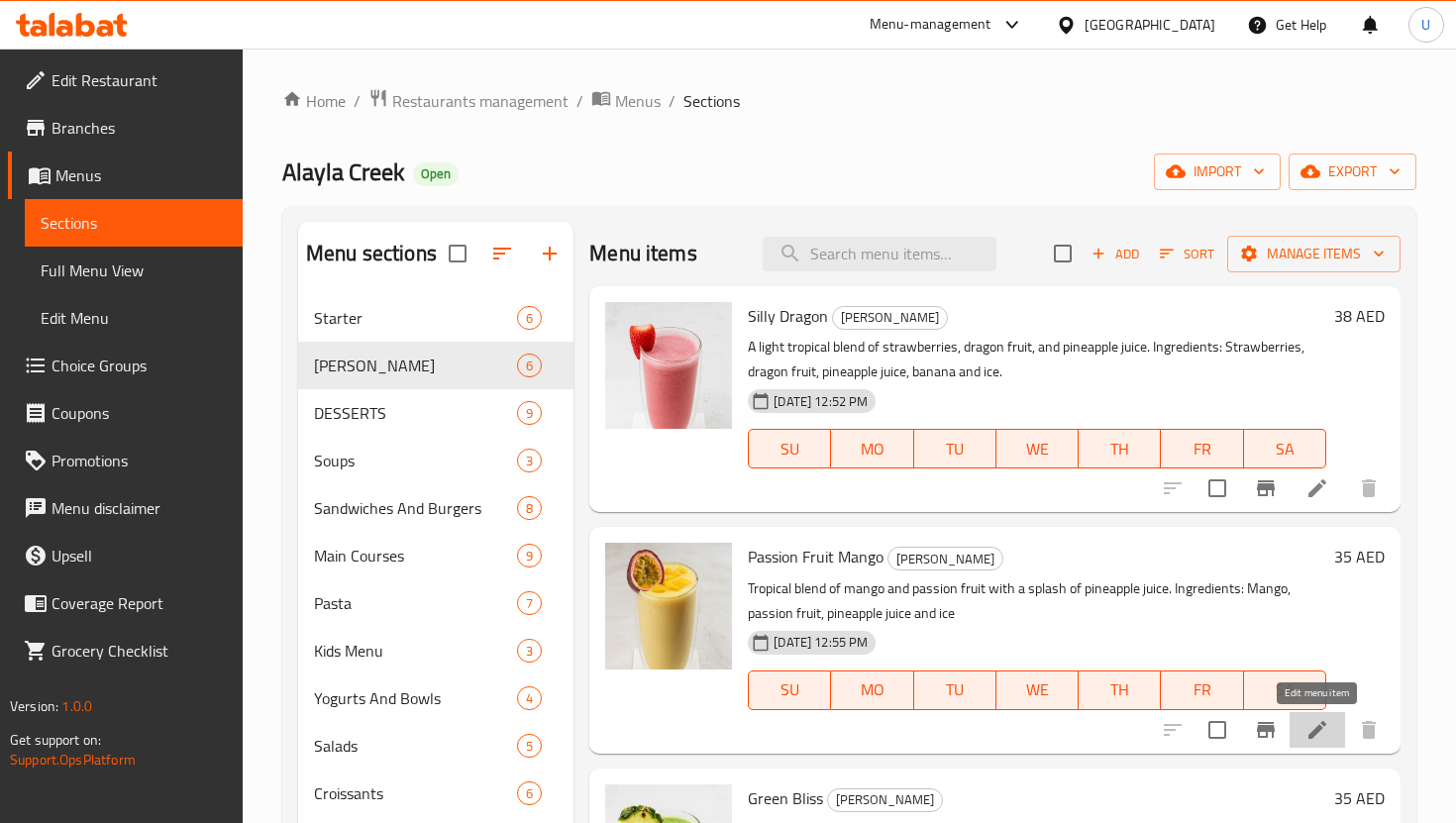
click at [1322, 729] on icon at bounding box center [1317, 730] width 24 height 24
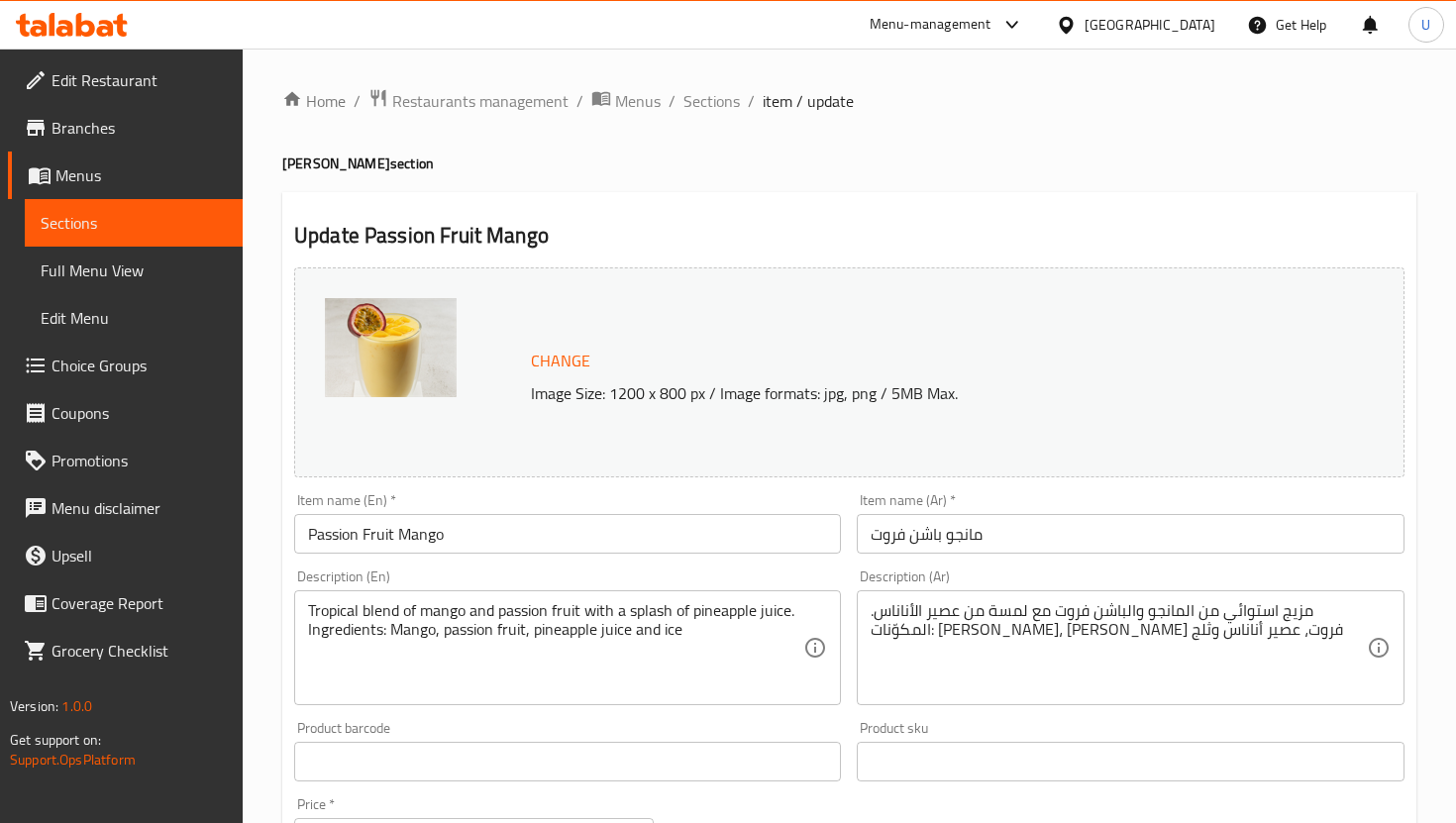
scroll to position [174, 0]
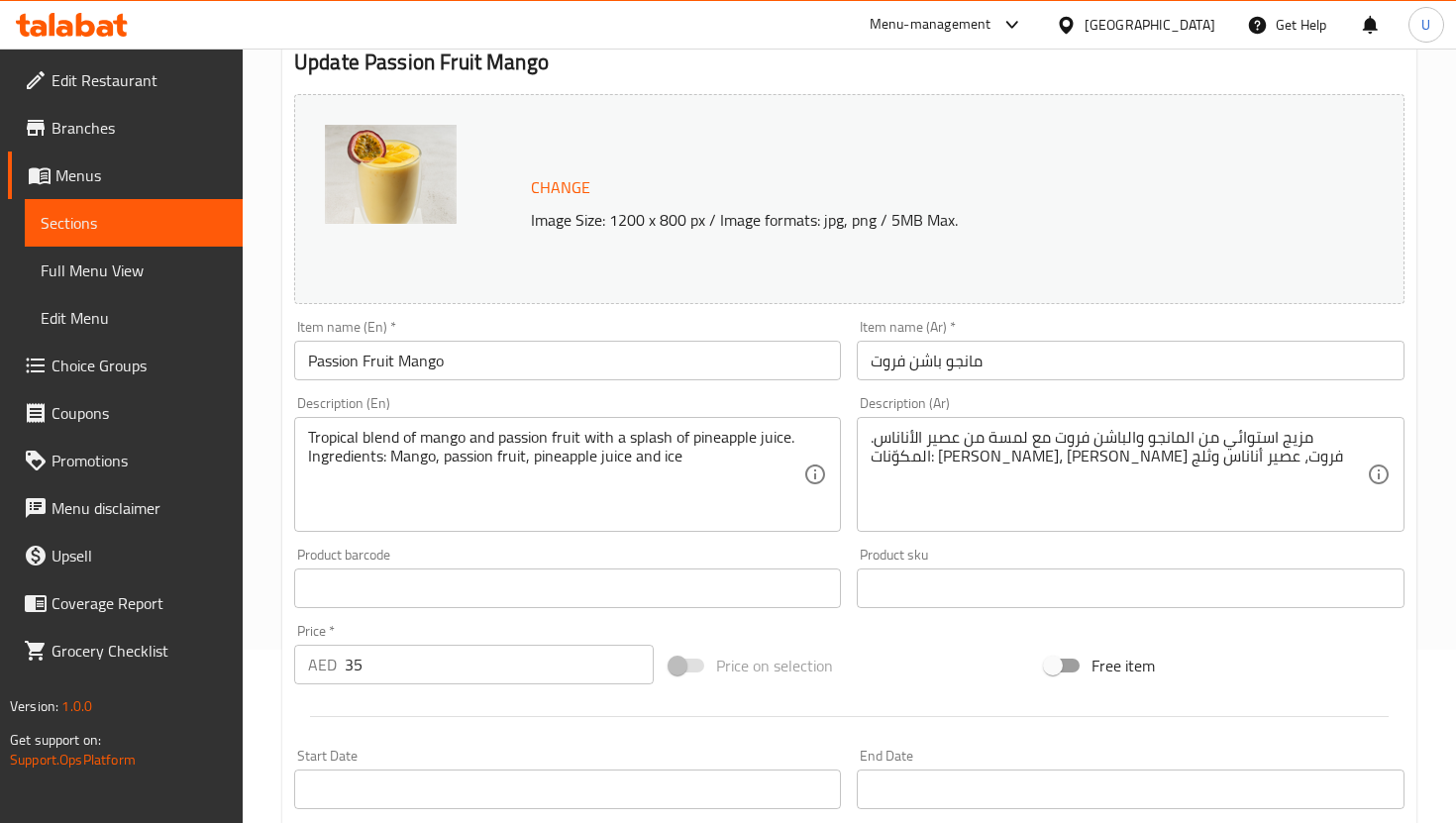
click at [413, 672] on input "35" at bounding box center [500, 664] width 309 height 40
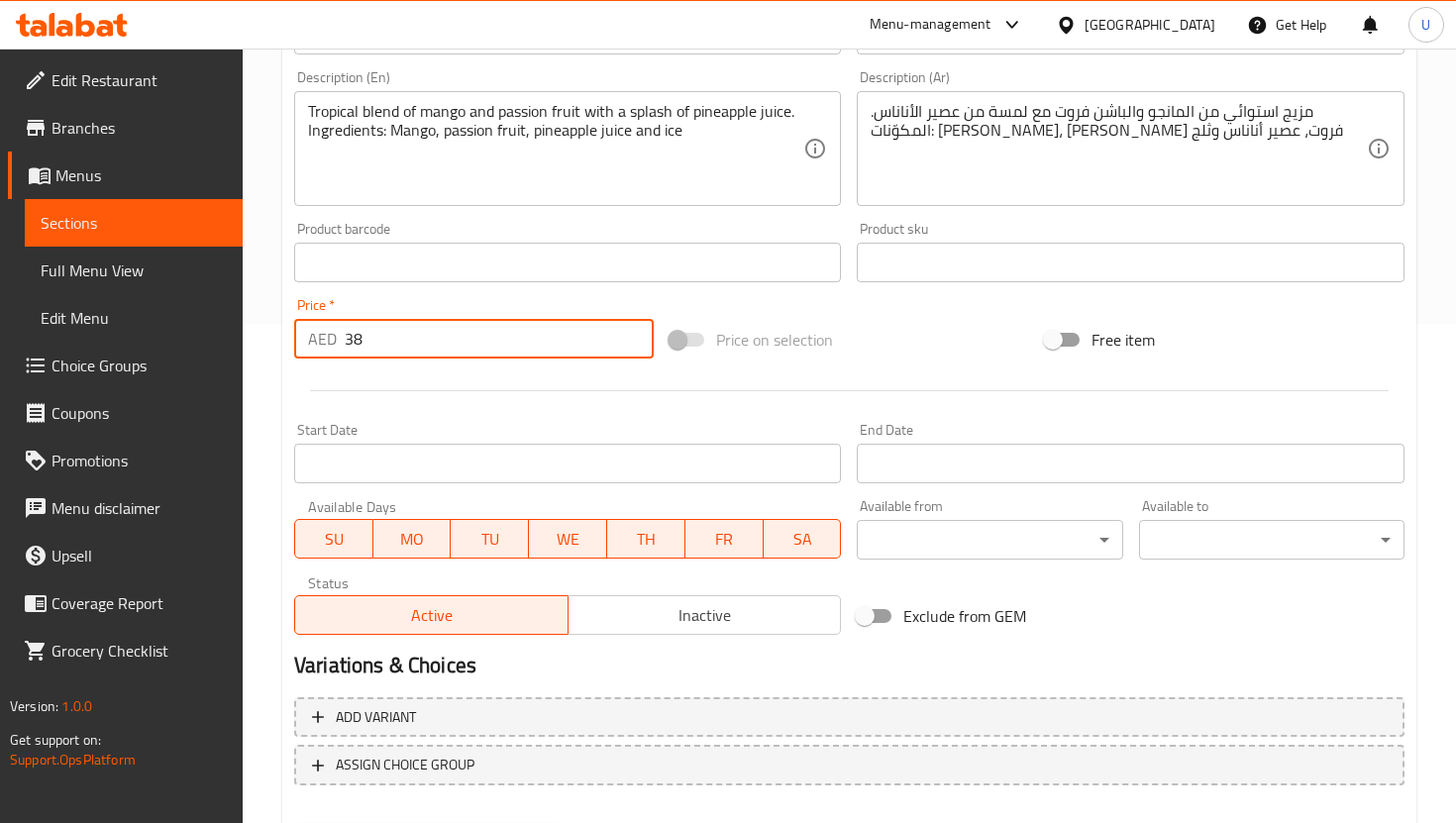
scroll to position [605, 0]
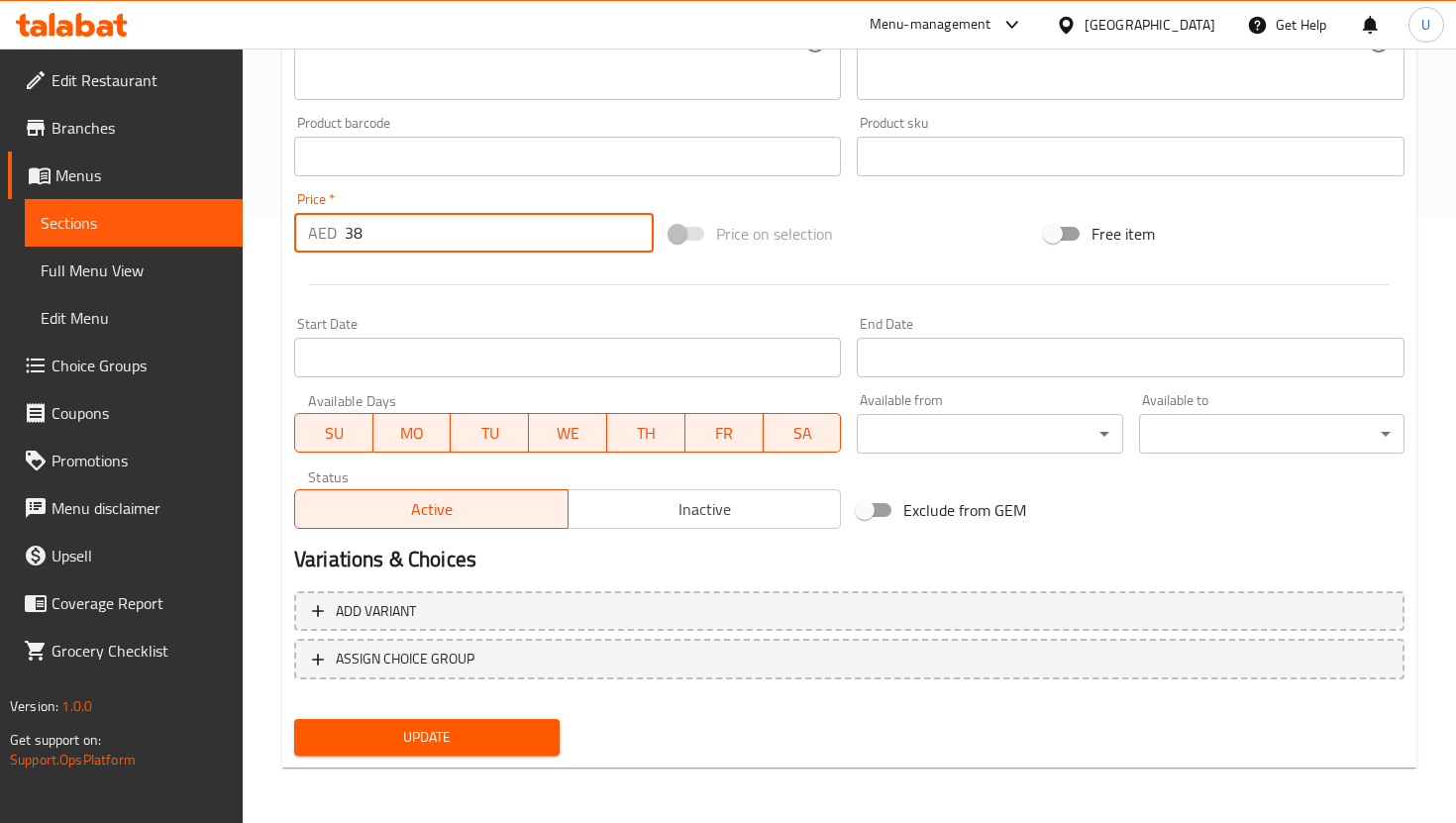
type input "38"
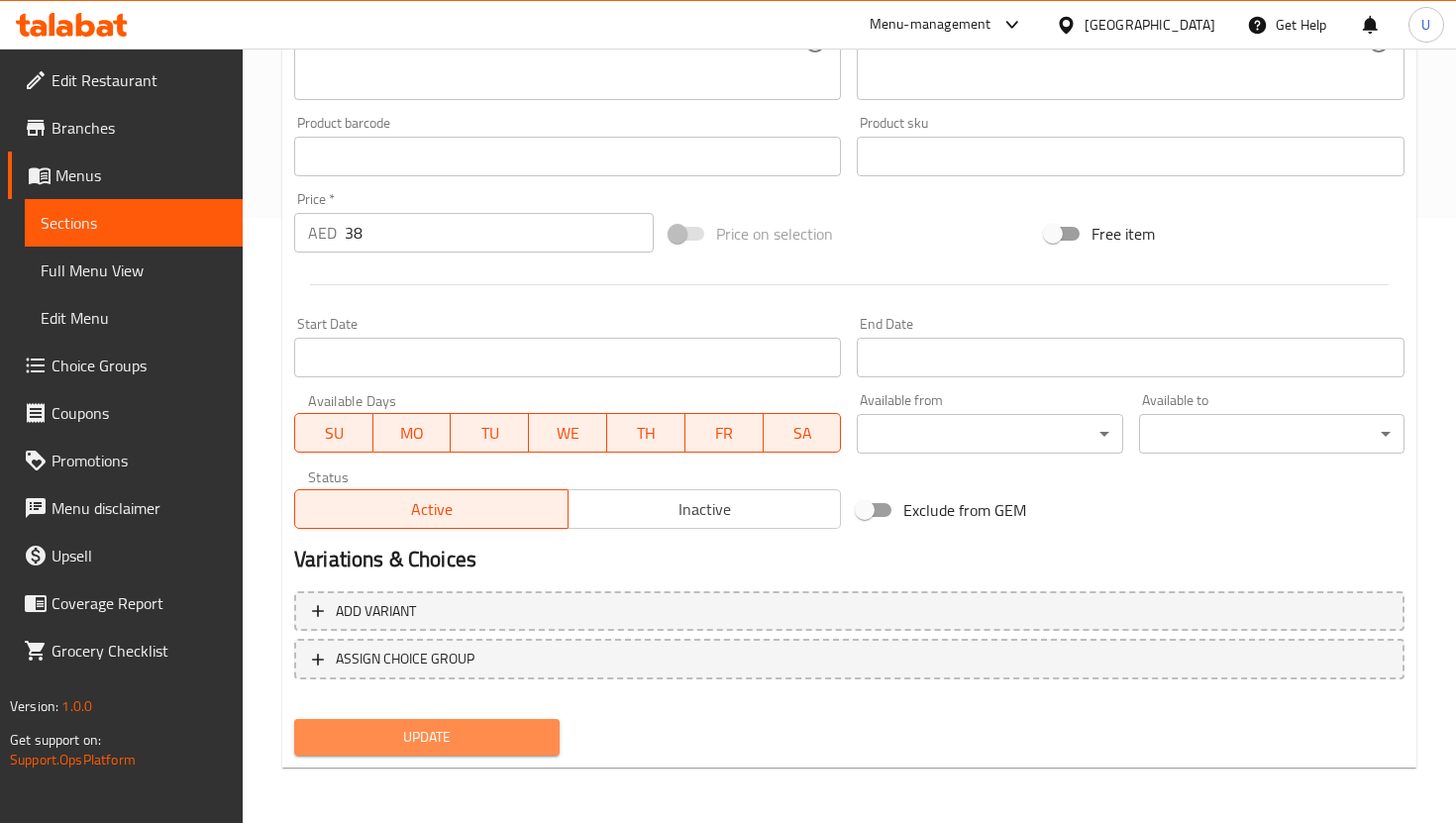
click at [468, 730] on span "Update" at bounding box center [427, 737] width 234 height 25
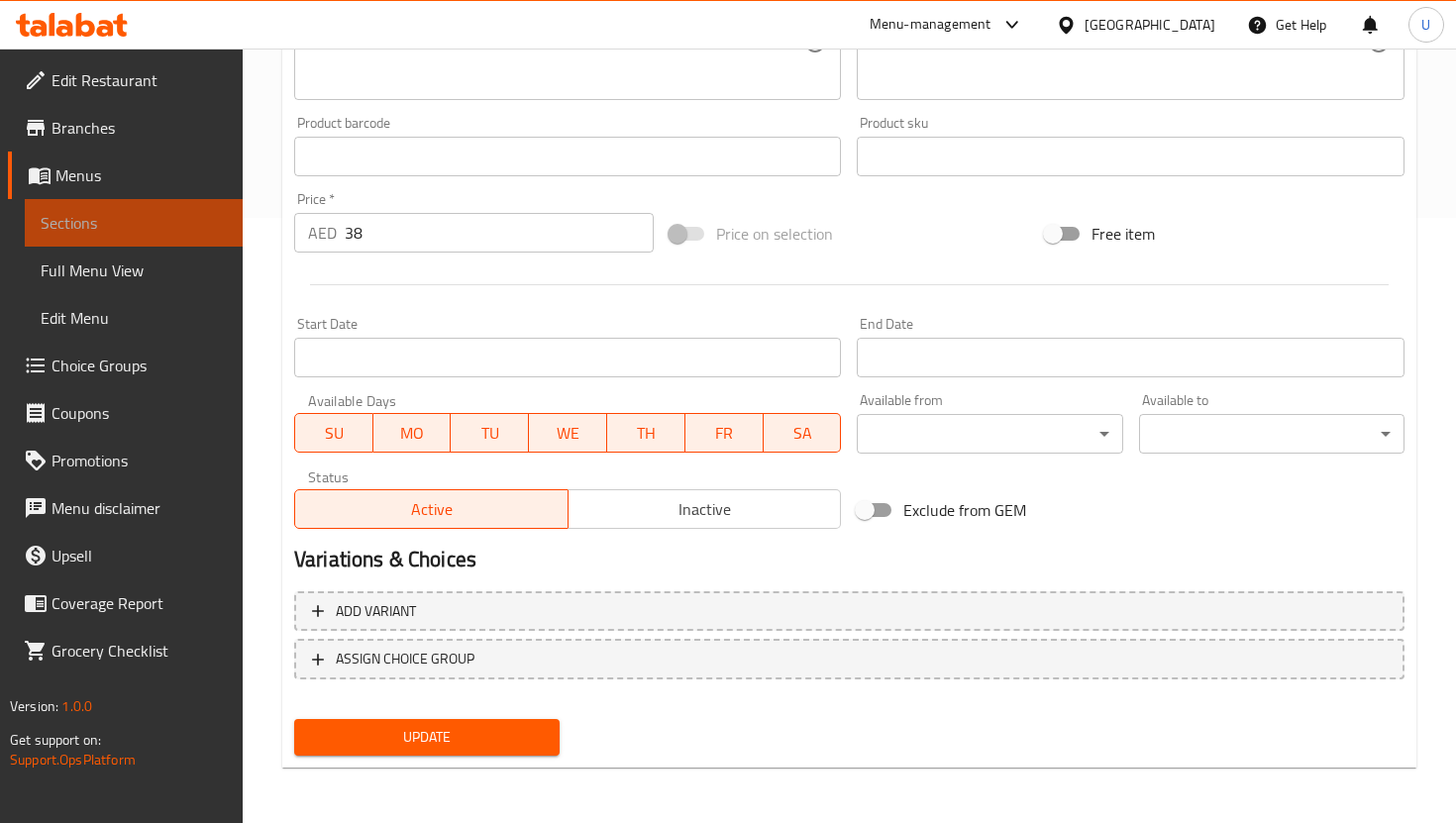
click at [182, 217] on span "Sections" at bounding box center [134, 223] width 186 height 24
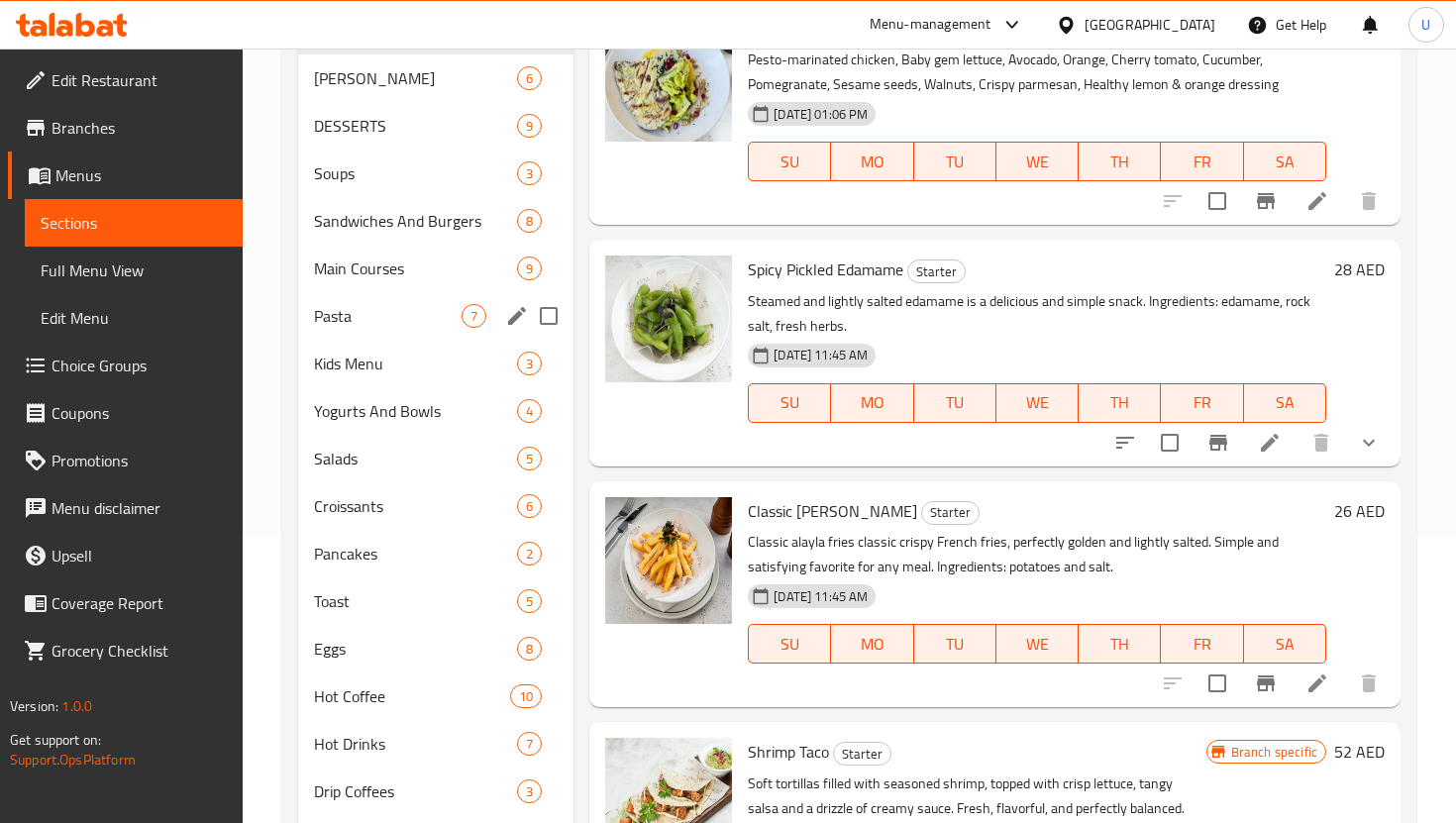
scroll to position [53, 0]
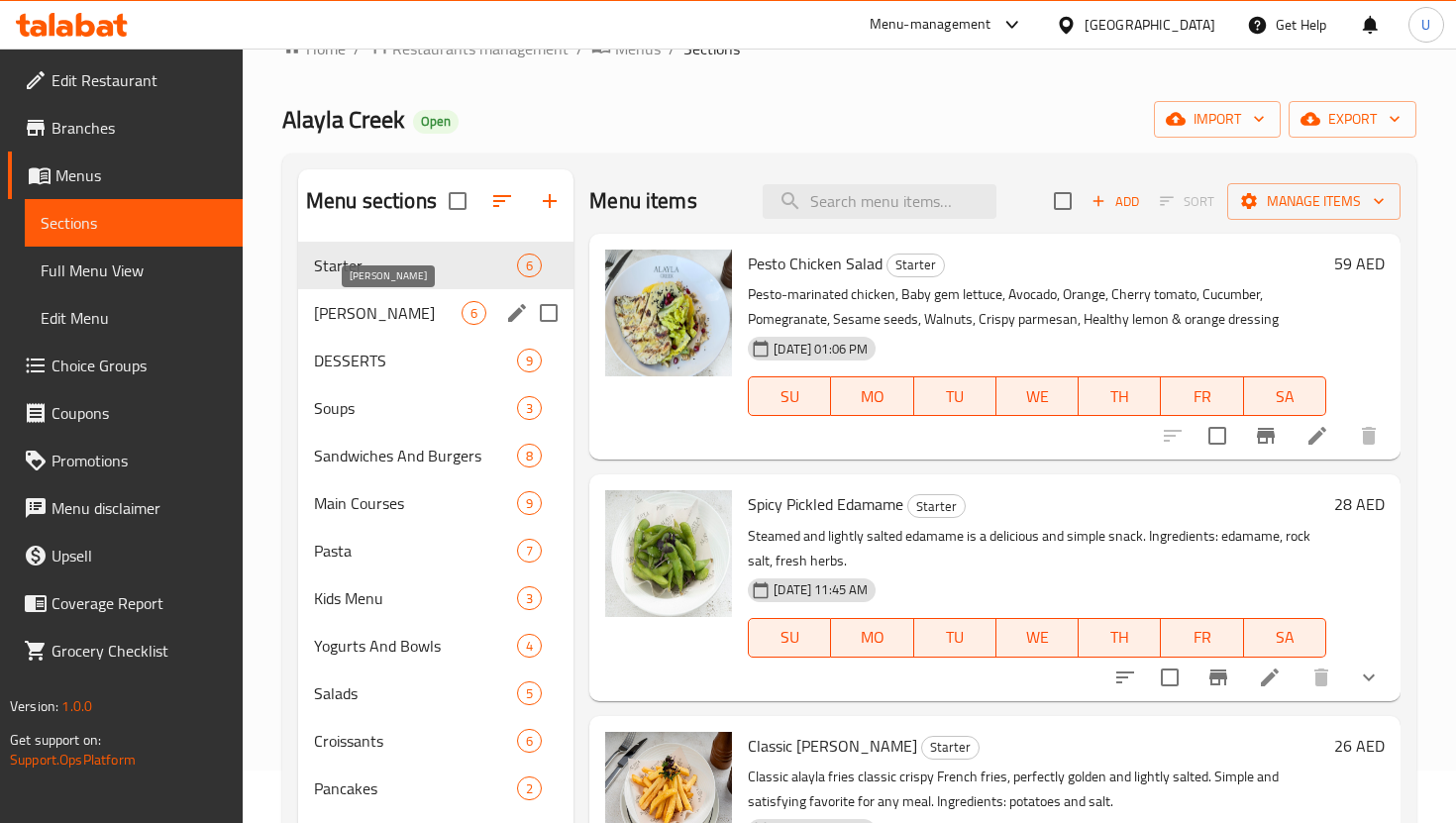
click at [400, 307] on span "[PERSON_NAME]" at bounding box center [388, 313] width 148 height 24
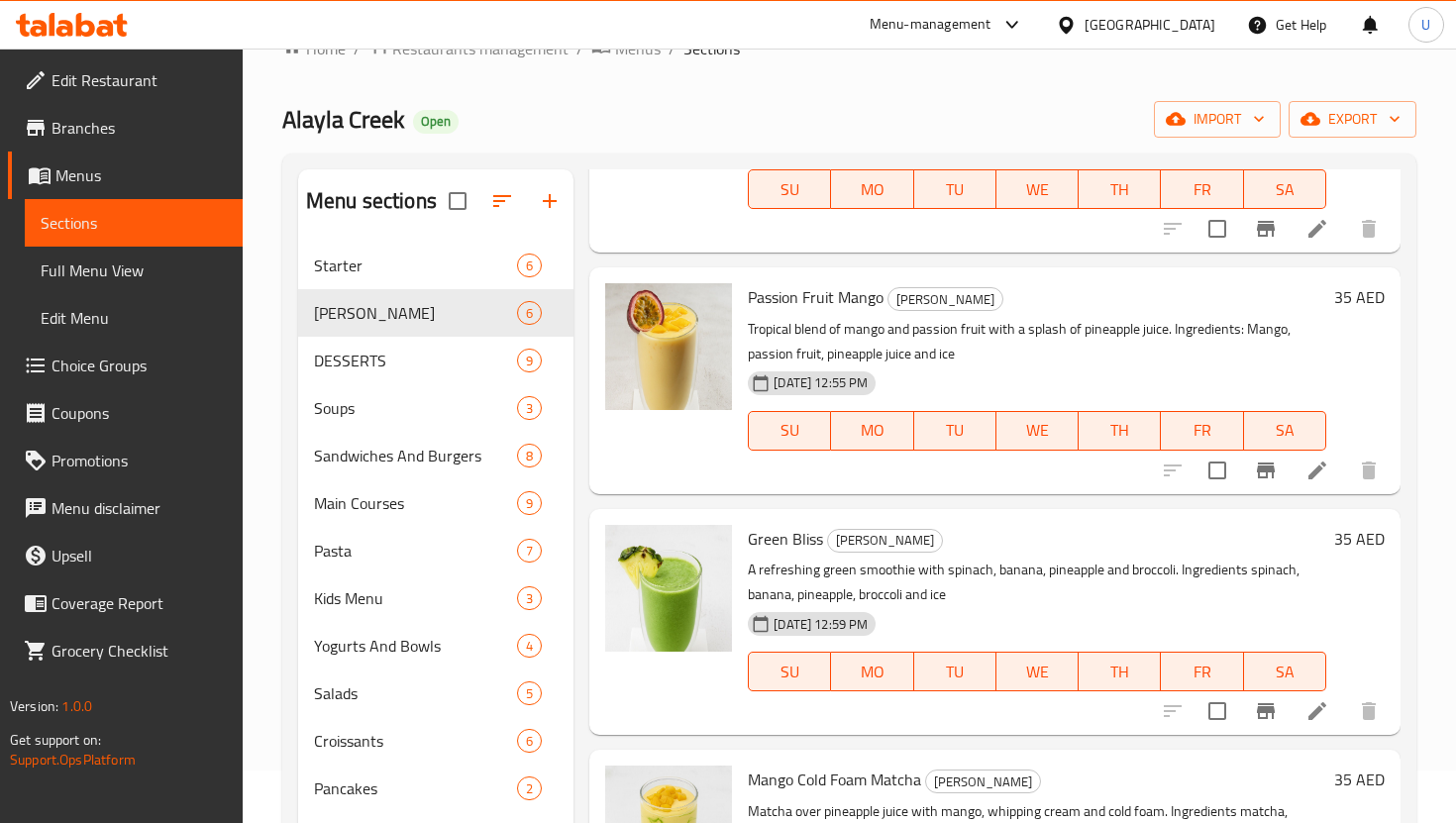
scroll to position [221, 0]
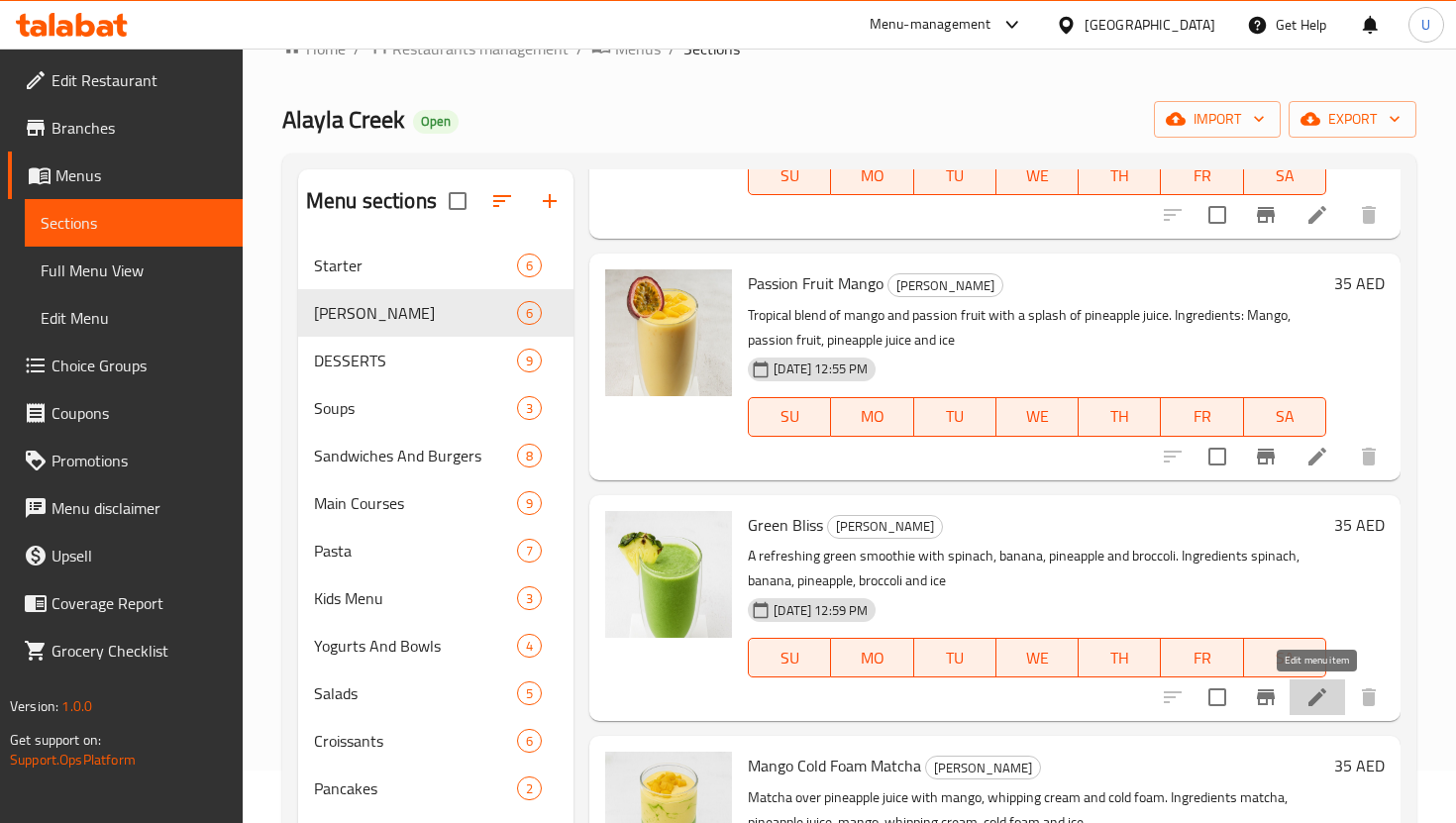
click at [1314, 701] on icon at bounding box center [1317, 697] width 18 height 18
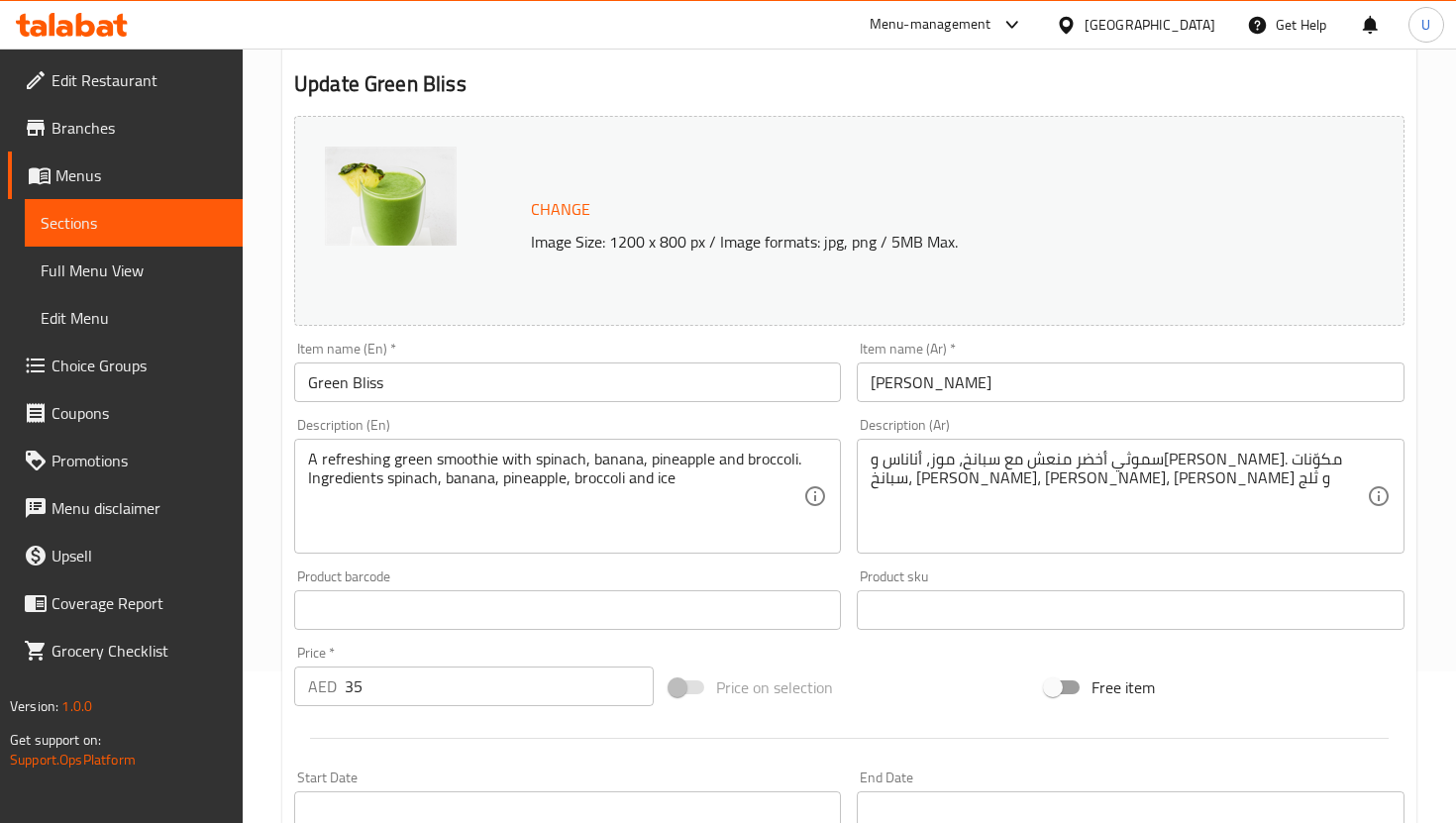
scroll to position [186, 0]
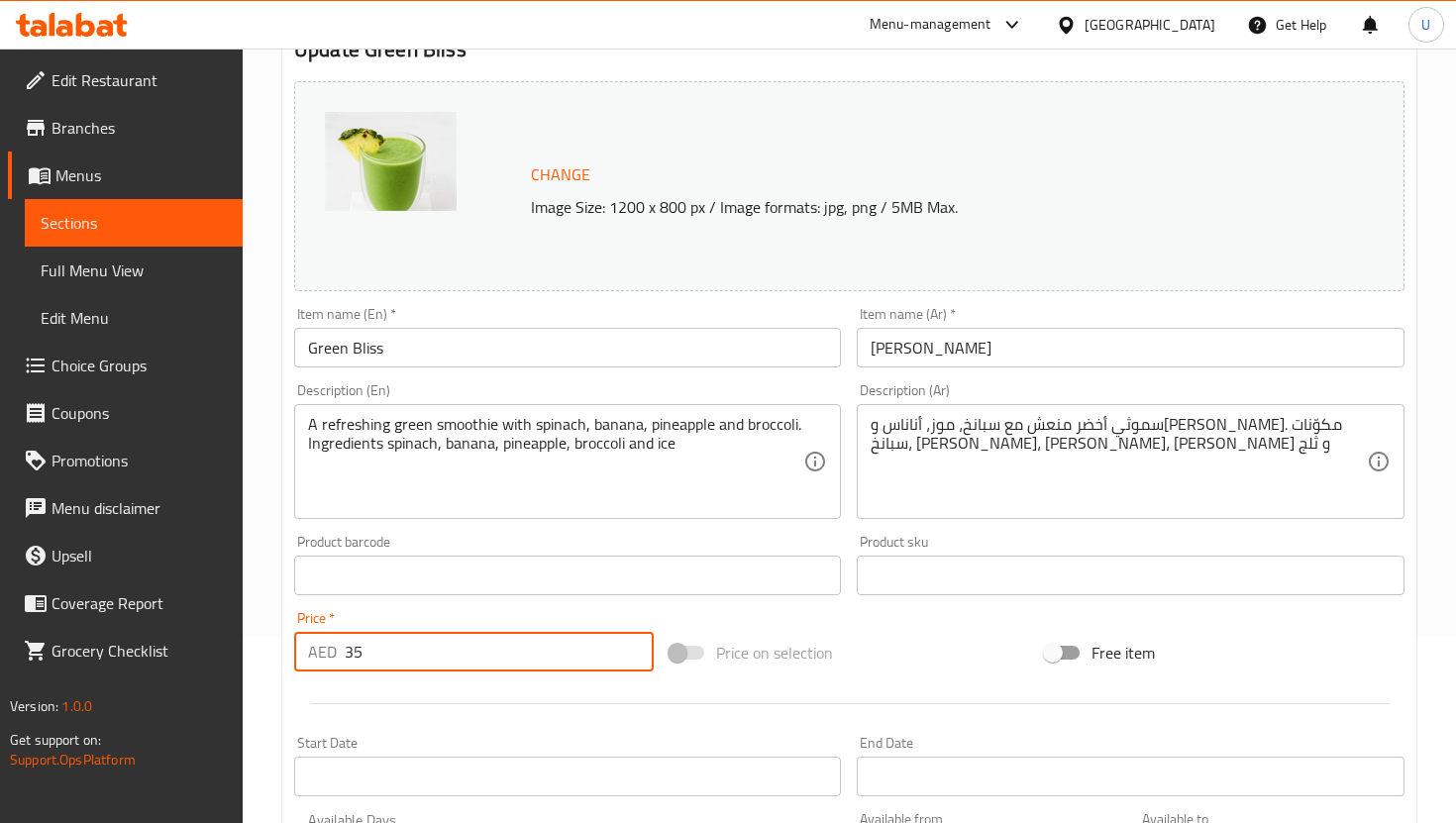
click at [415, 655] on input "35" at bounding box center [500, 651] width 309 height 40
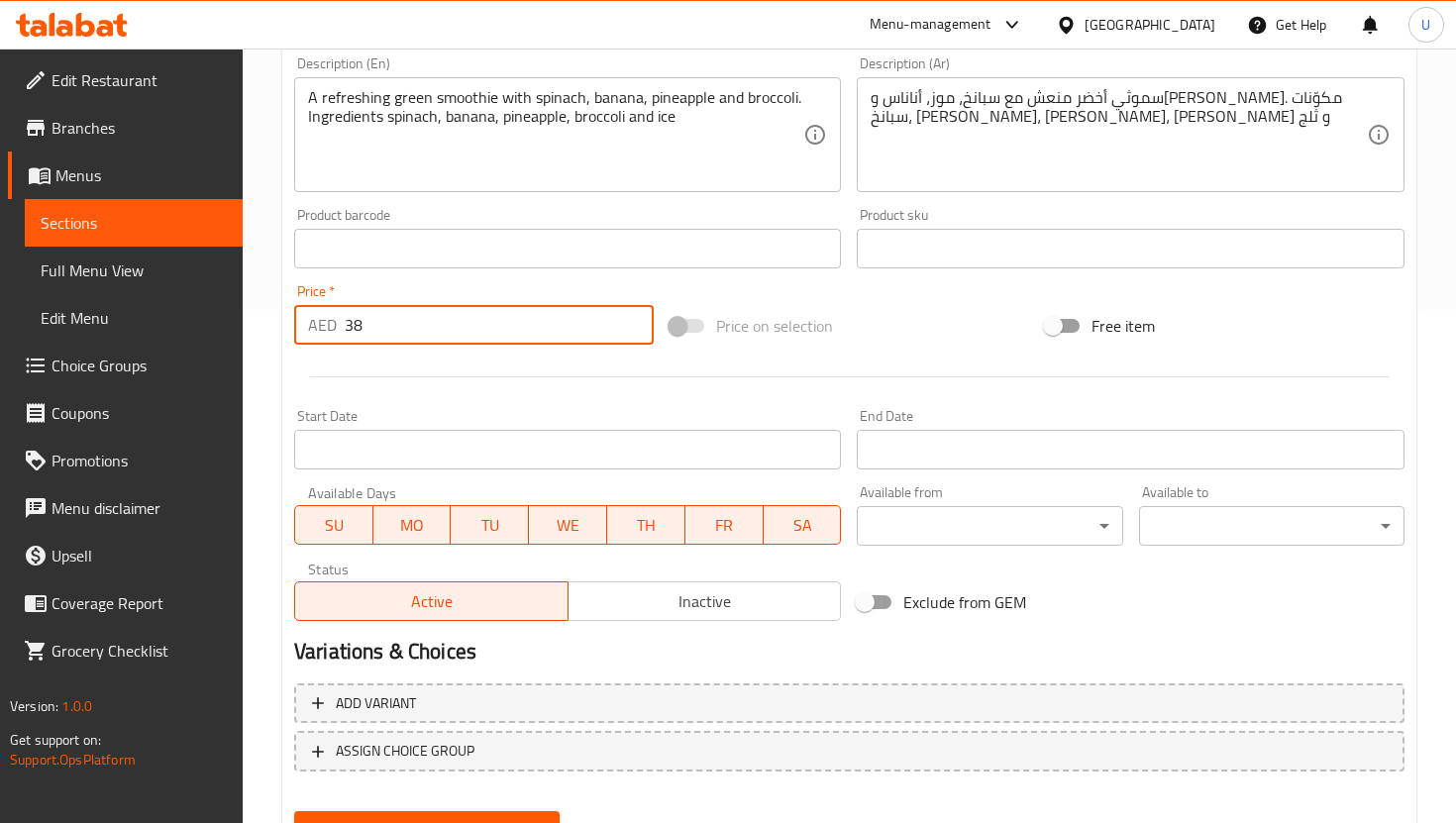
scroll to position [605, 0]
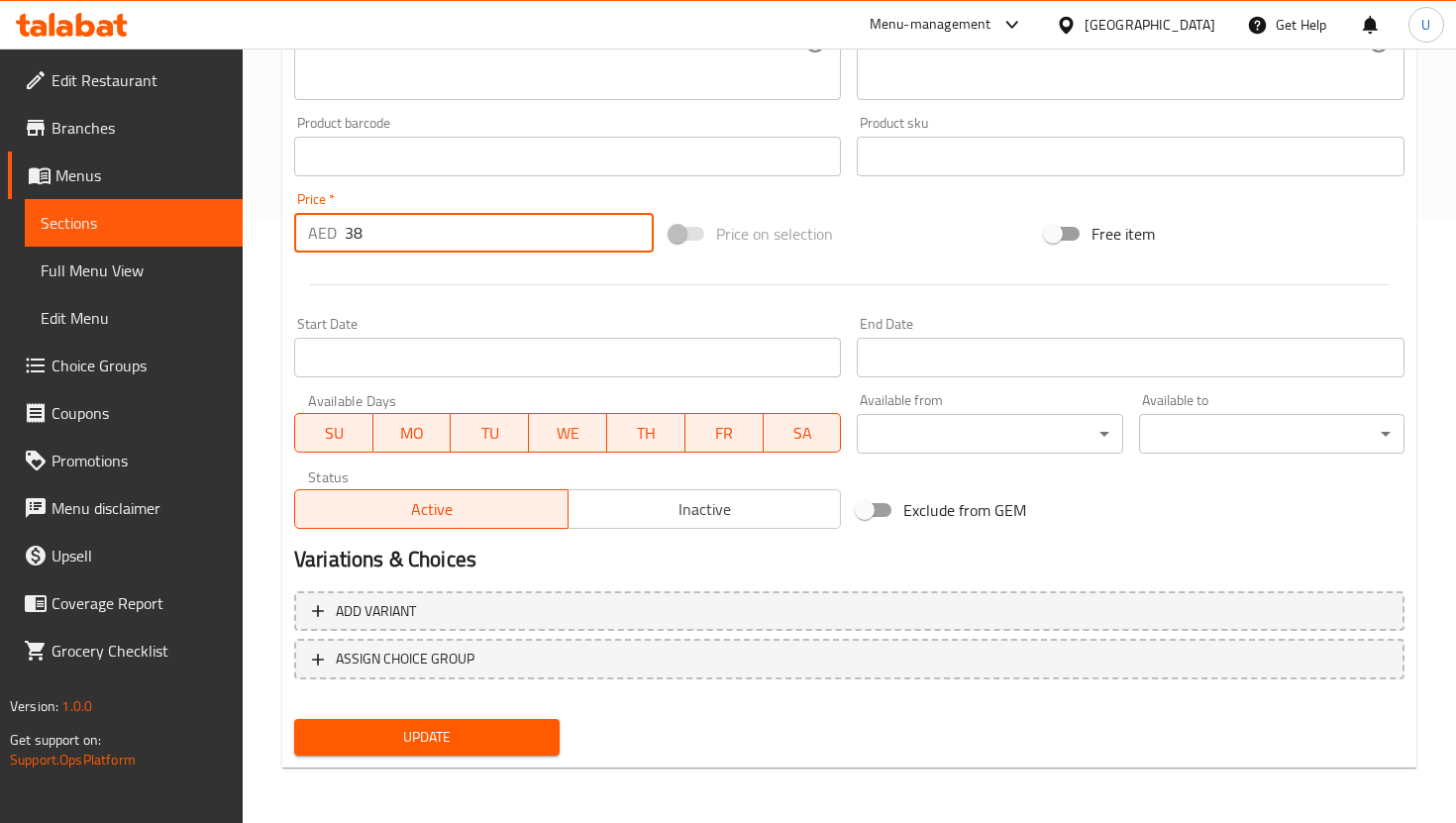
type input "38"
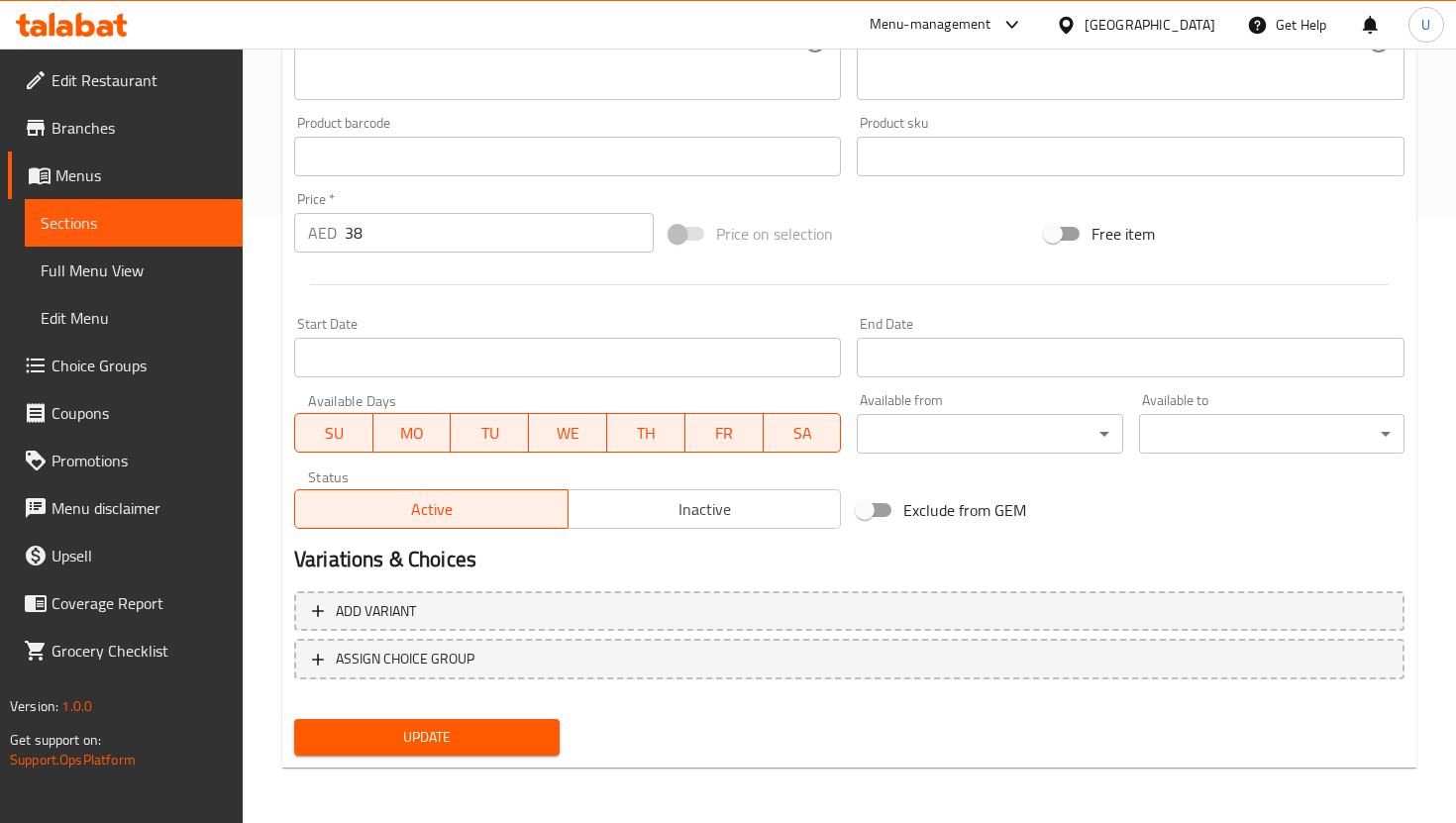
click at [502, 714] on div "Update" at bounding box center [427, 737] width 282 height 53
click at [480, 730] on span "Update" at bounding box center [427, 737] width 234 height 25
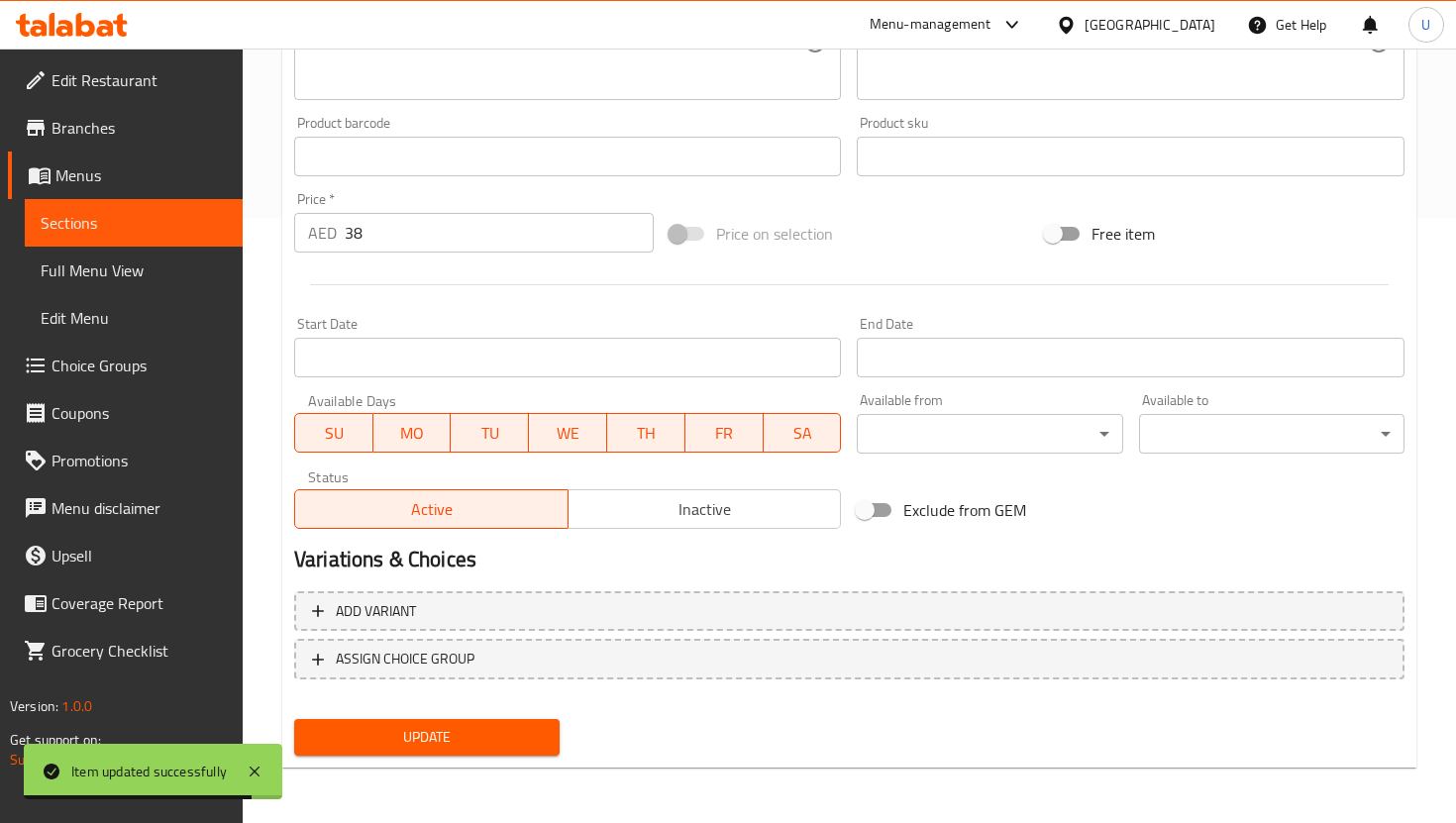
click at [209, 220] on span "Sections" at bounding box center [134, 223] width 186 height 24
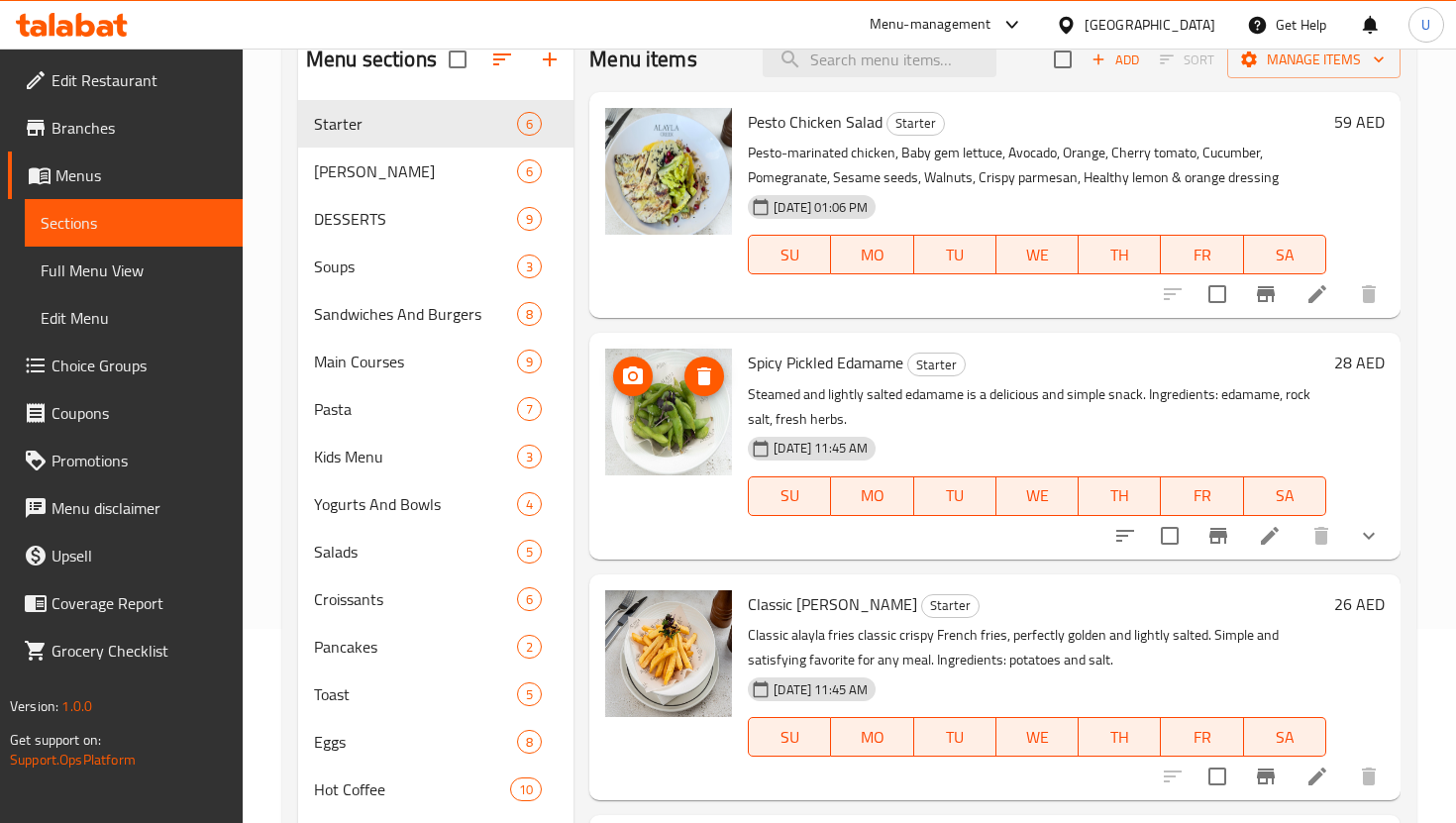
scroll to position [193, 0]
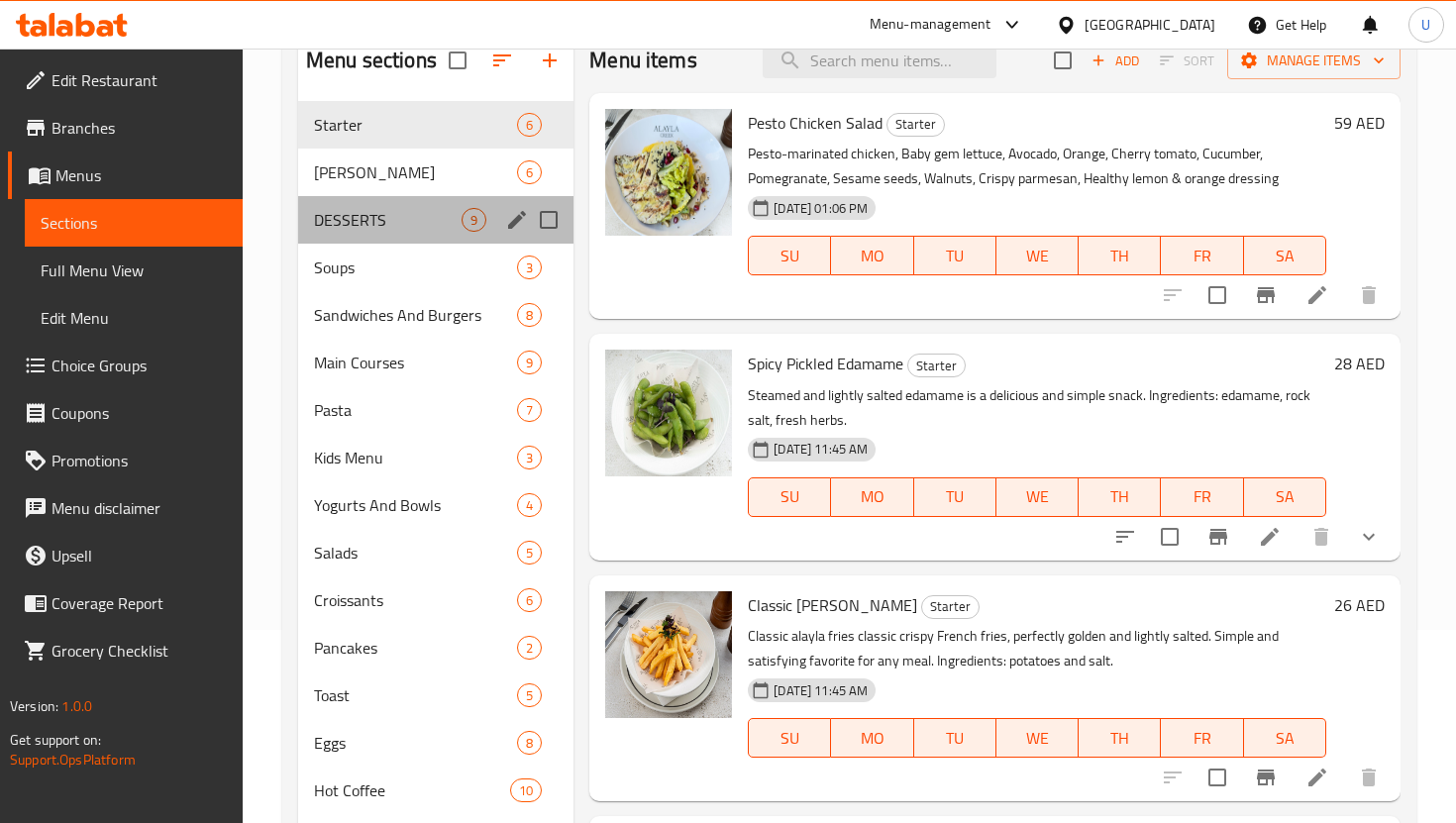
click at [421, 194] on div "Starter 6 Alayla Smoothies 6 DESSERTS 9 Soups 3 Sandwiches And Burgers 8 Main C…" at bounding box center [436, 671] width 276 height 1140
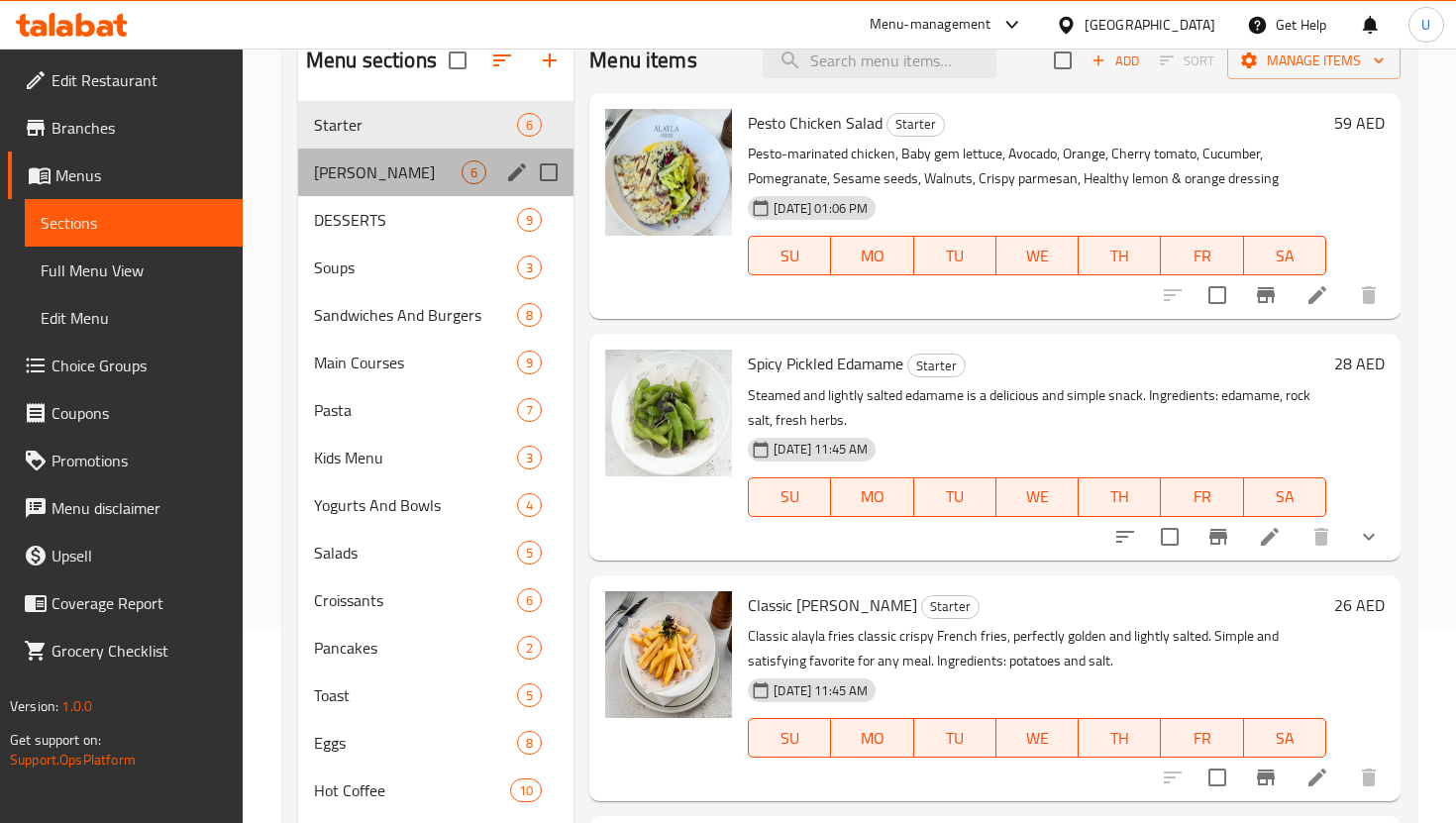
click at [413, 186] on div "[PERSON_NAME] 6" at bounding box center [436, 173] width 276 height 48
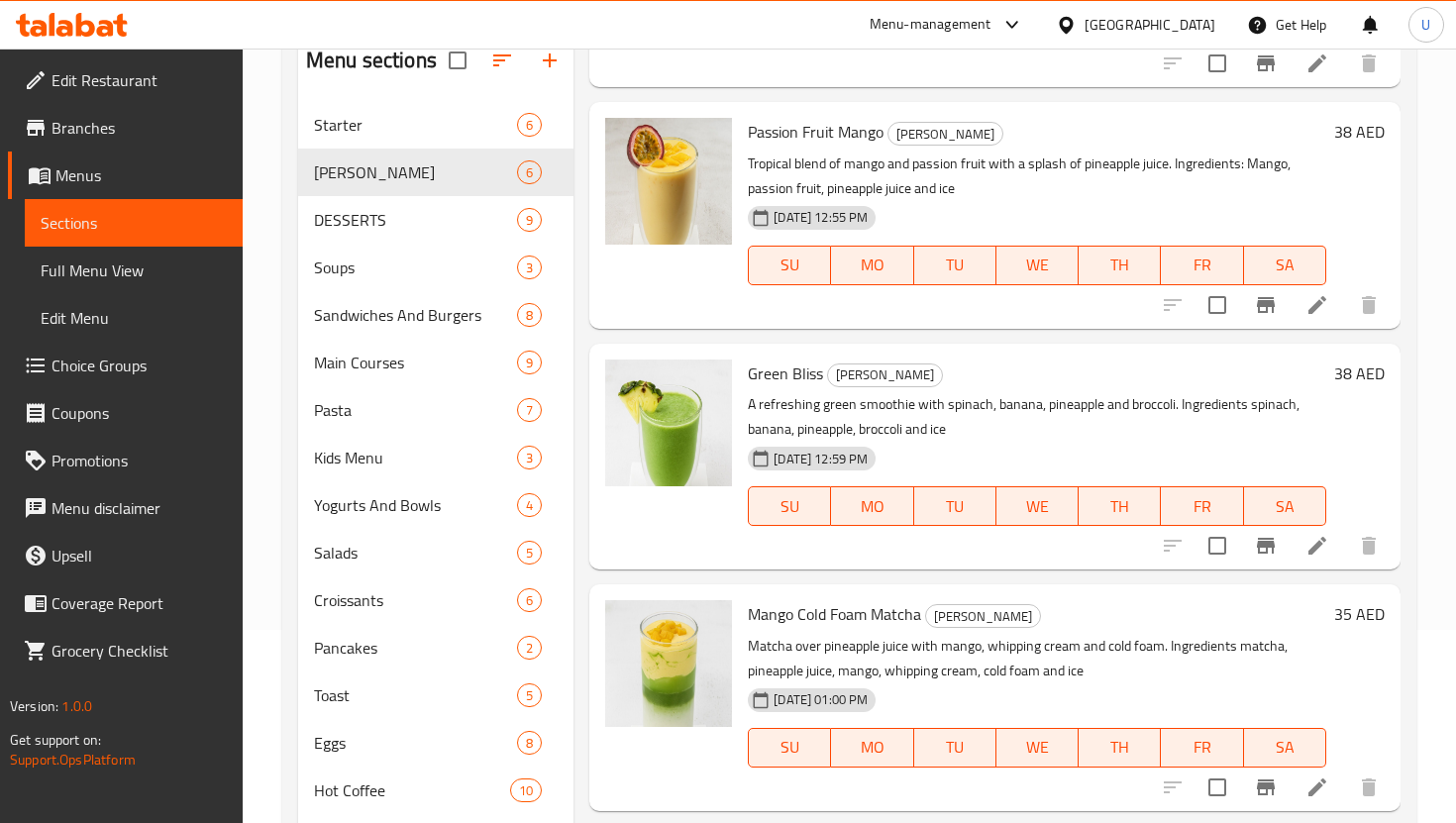
scroll to position [248, 0]
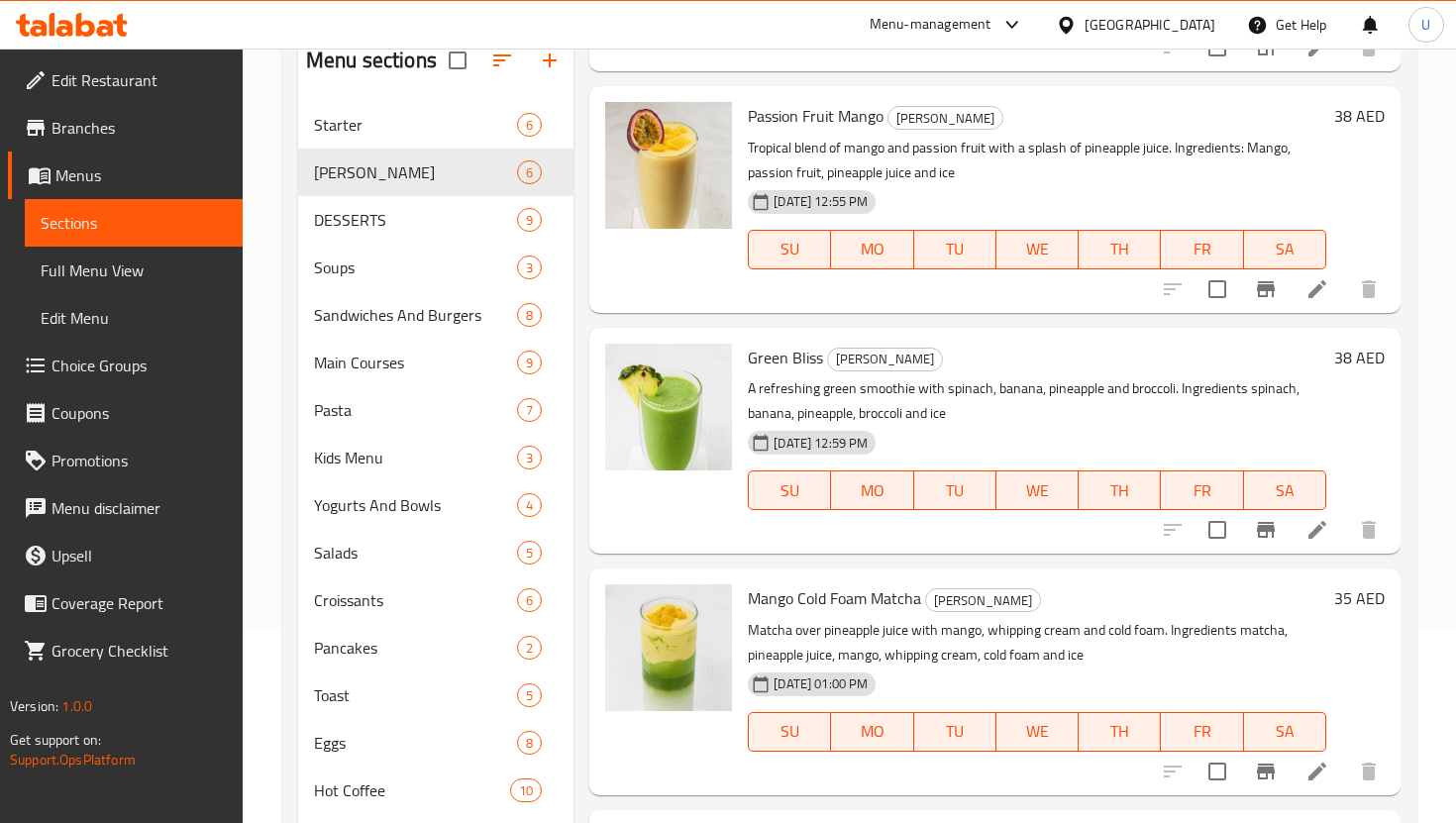
click at [1330, 764] on li at bounding box center [1317, 771] width 56 height 36
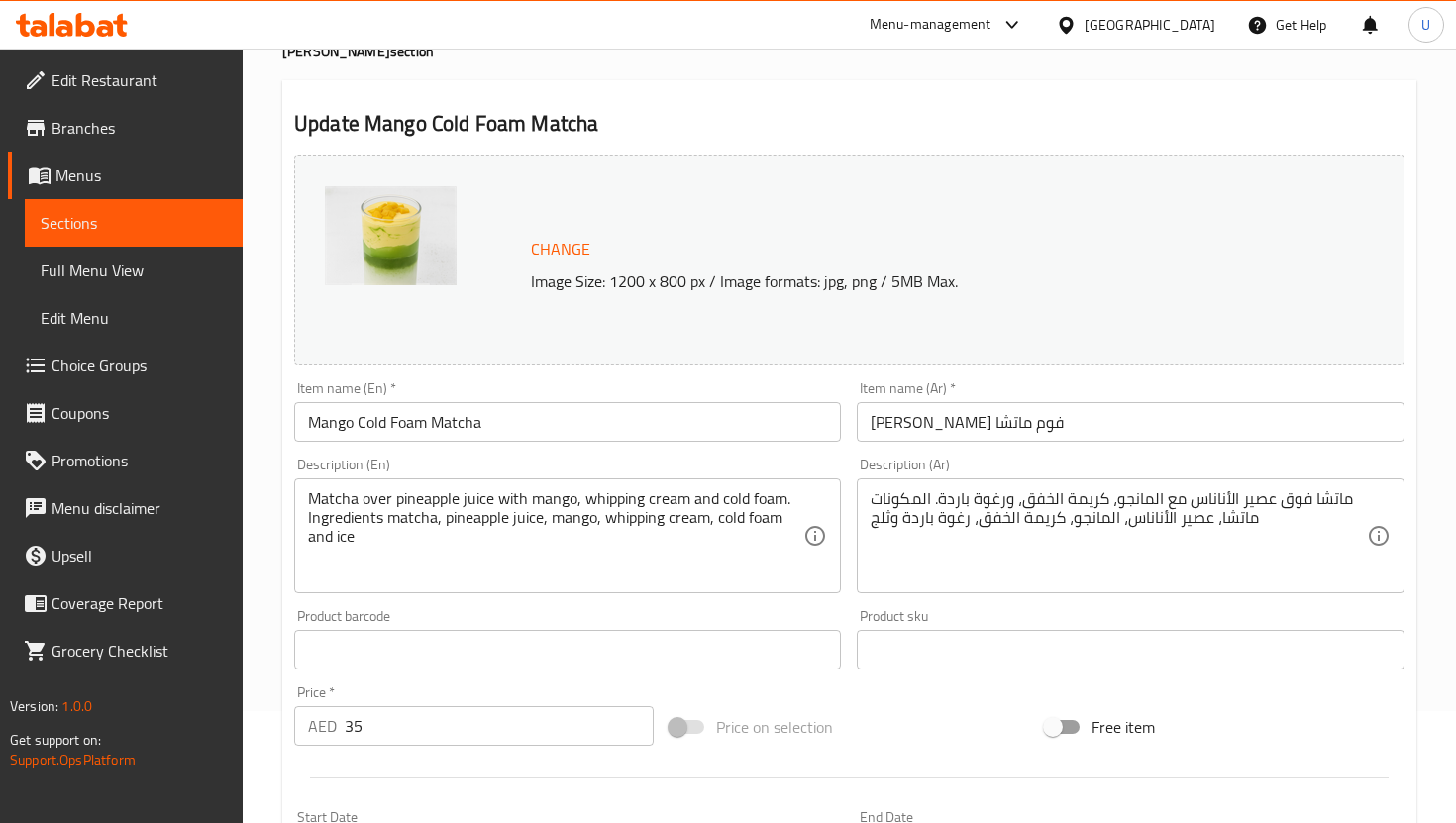
scroll to position [126, 0]
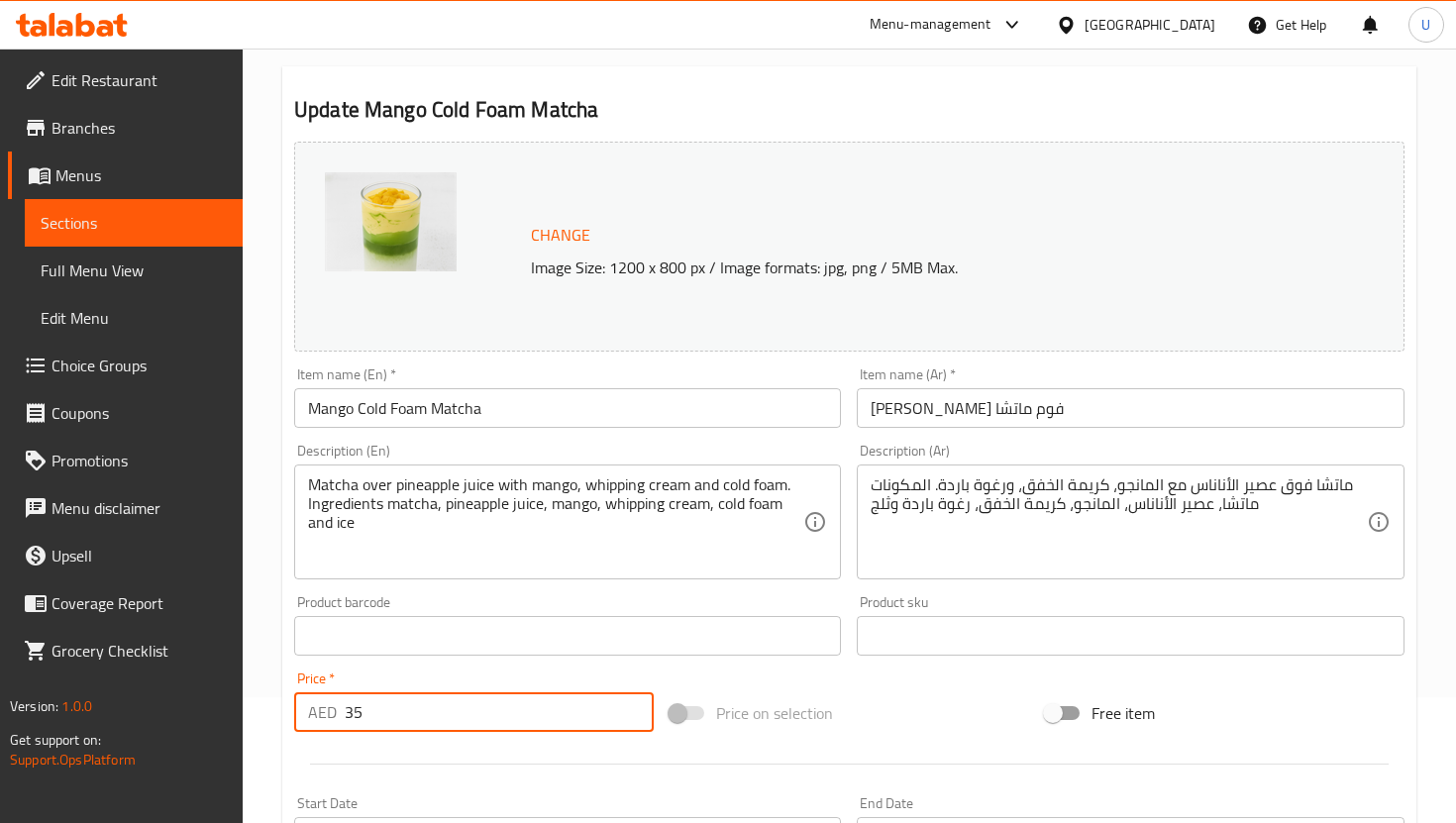
click at [418, 727] on input "35" at bounding box center [500, 712] width 309 height 40
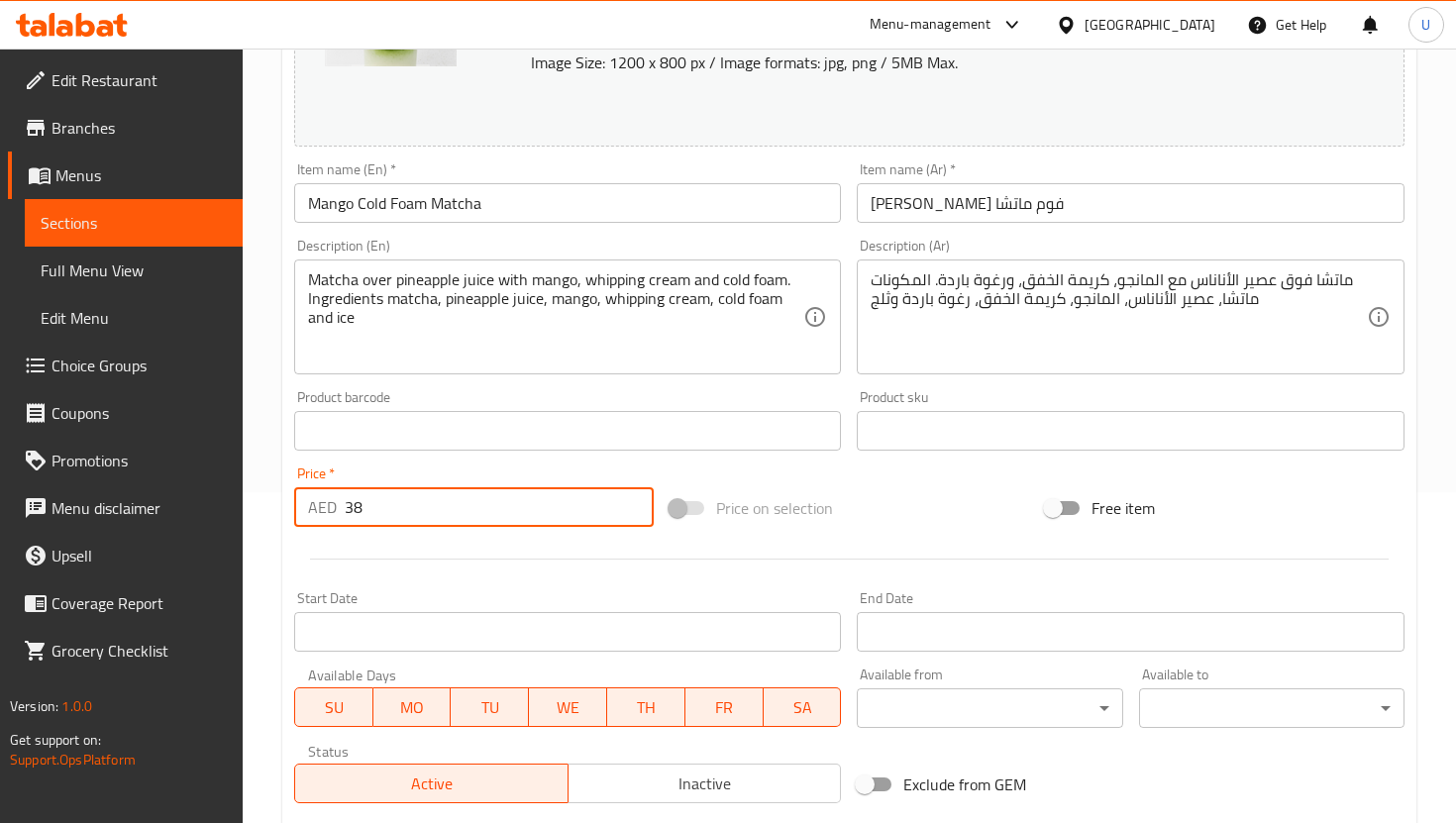
scroll to position [605, 0]
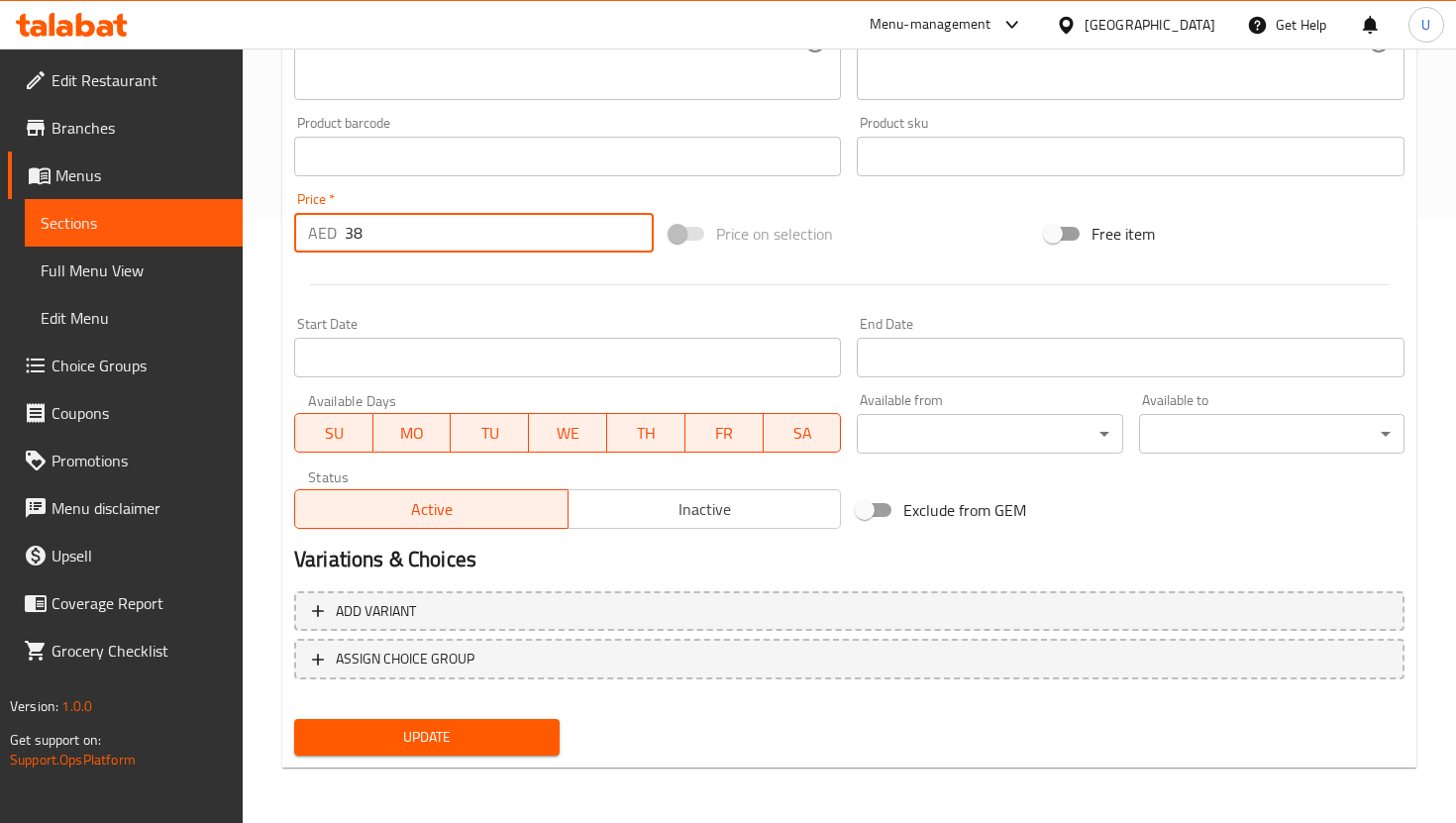
type input "38"
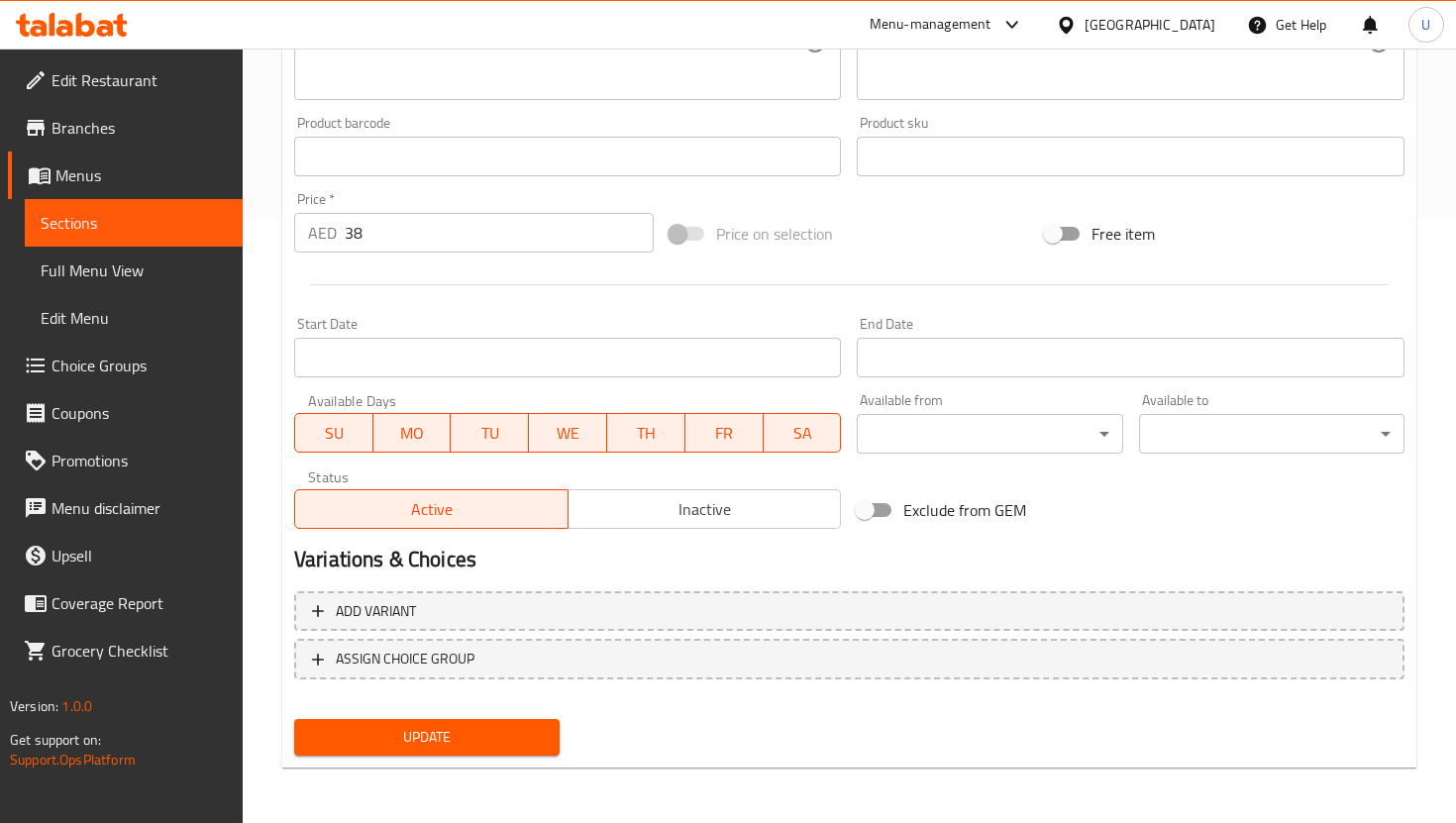
click at [434, 709] on div "Add variant ASSIGN CHOICE GROUP" at bounding box center [849, 647] width 1126 height 129
click at [422, 727] on span "Update" at bounding box center [427, 737] width 234 height 25
click at [174, 214] on span "Sections" at bounding box center [134, 223] width 186 height 24
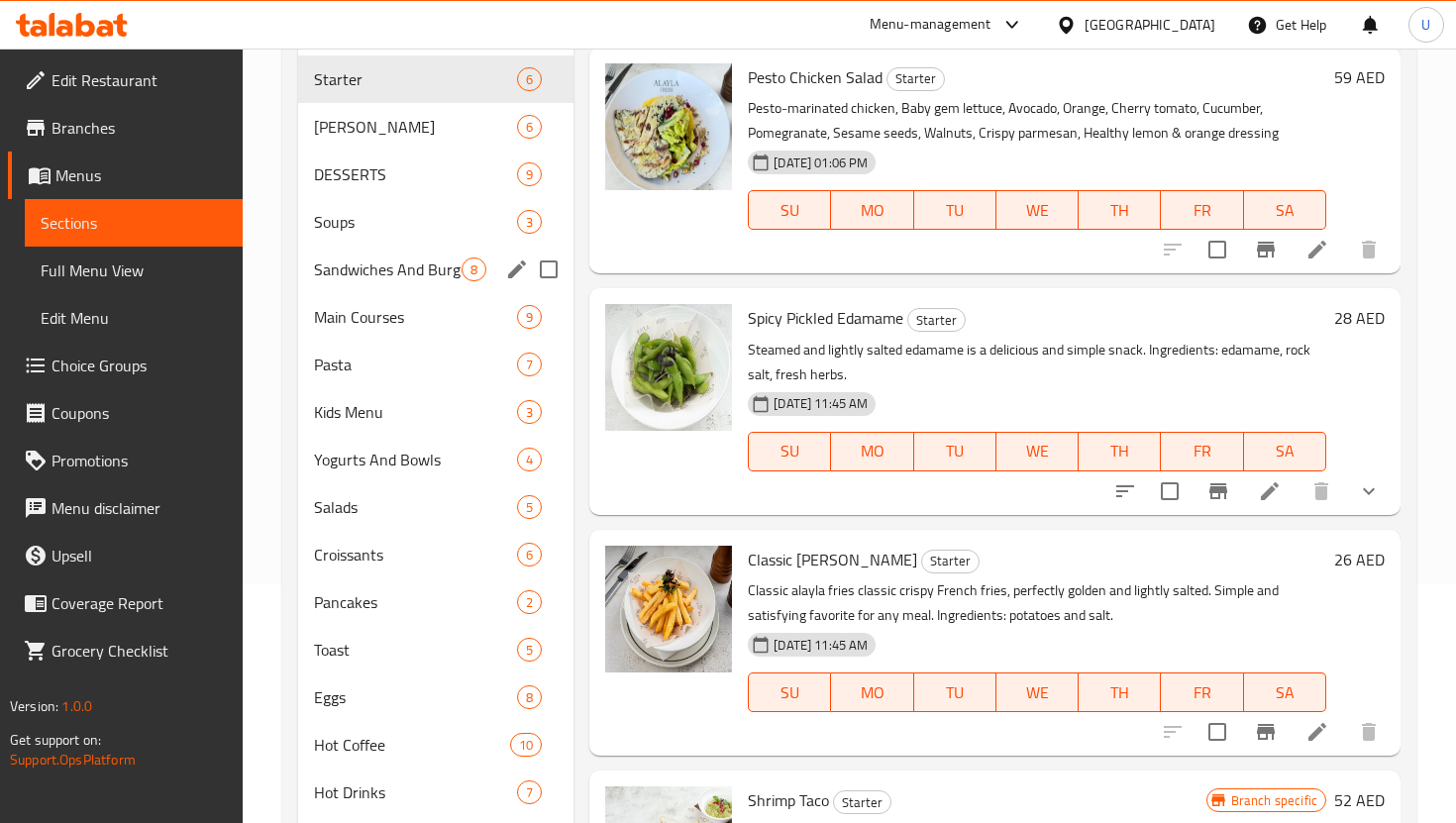
scroll to position [232, 0]
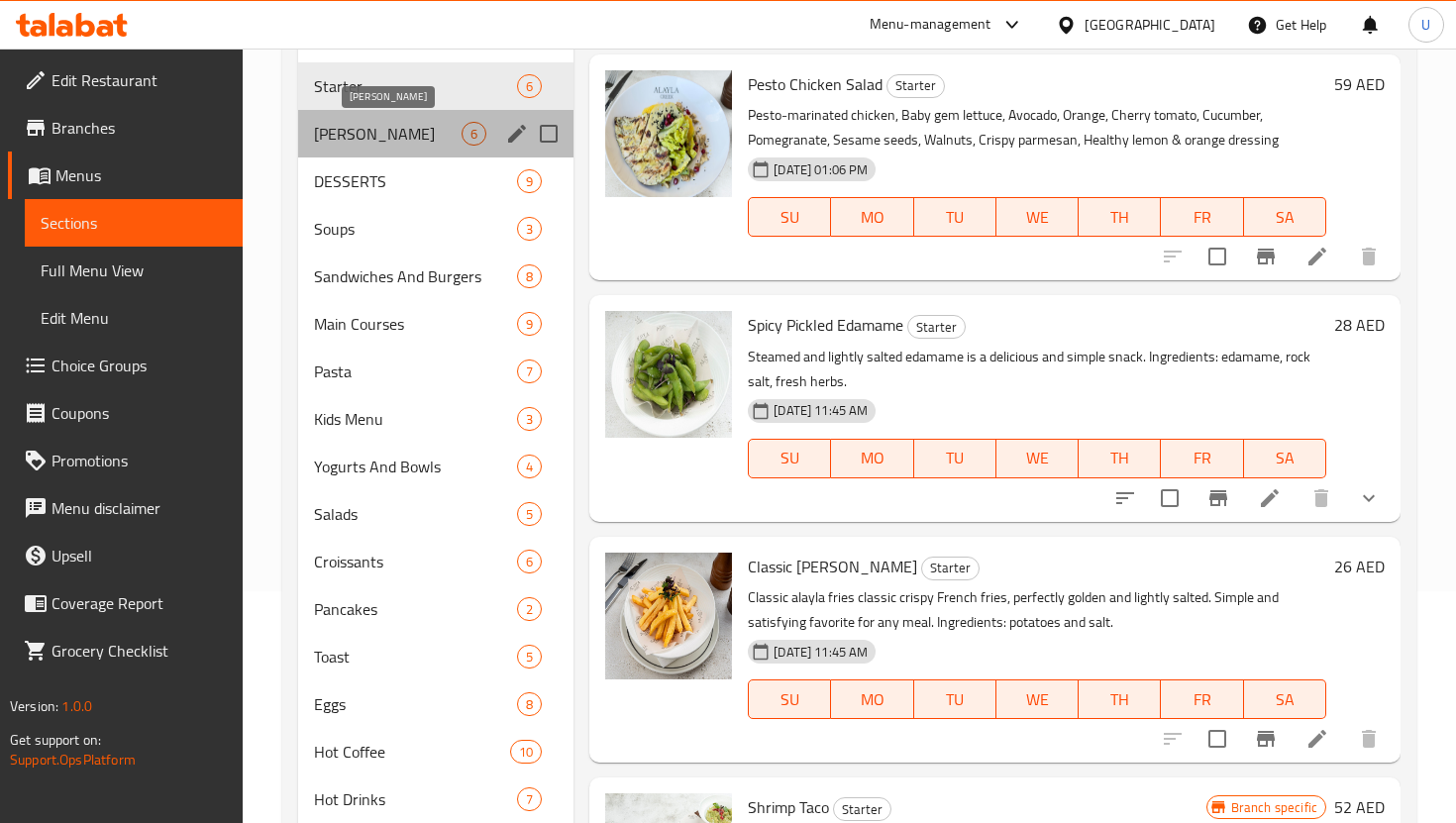
click at [409, 138] on span "[PERSON_NAME]" at bounding box center [388, 134] width 148 height 24
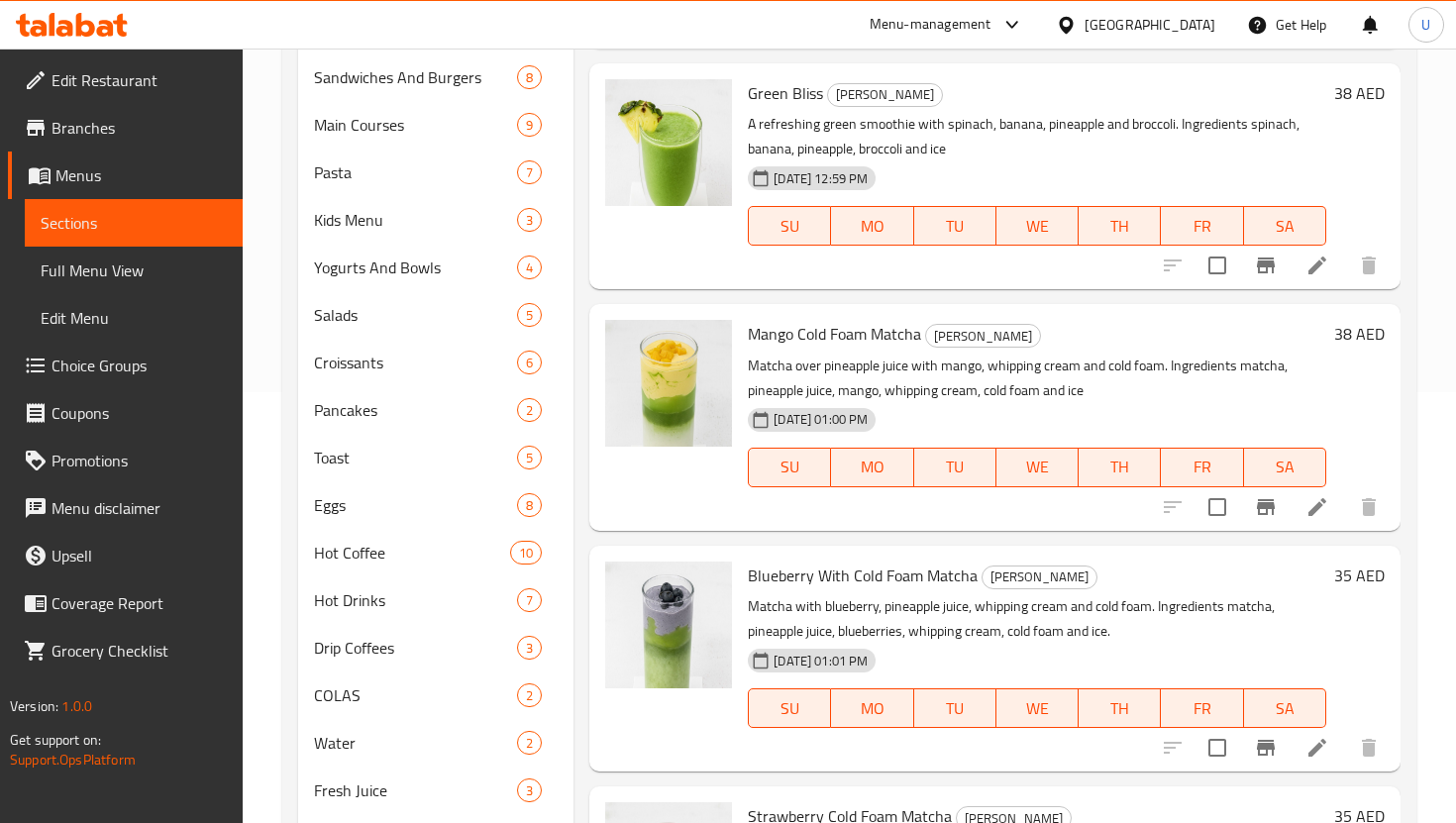
scroll to position [675, 0]
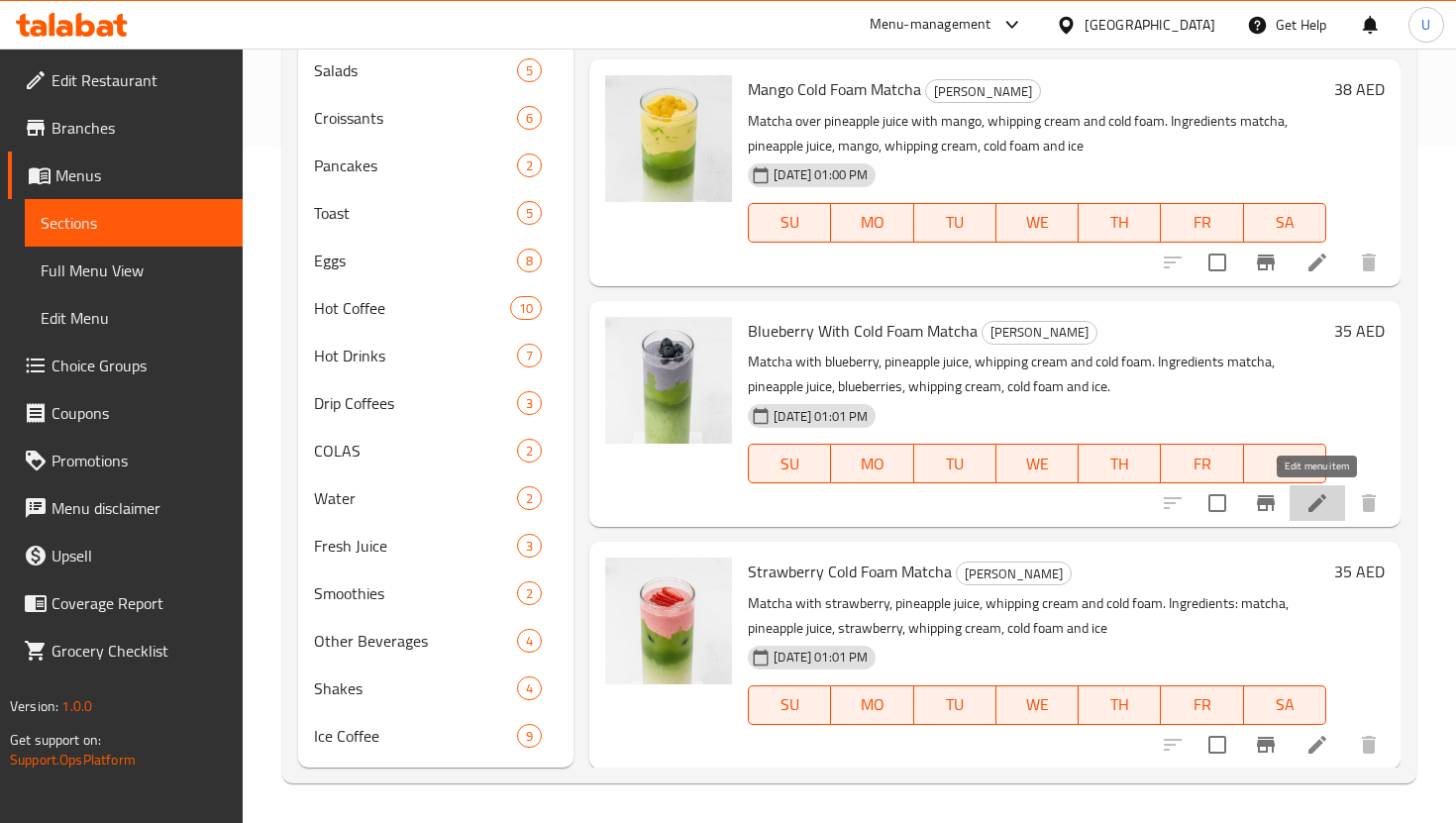
click at [1318, 508] on icon at bounding box center [1317, 503] width 24 height 24
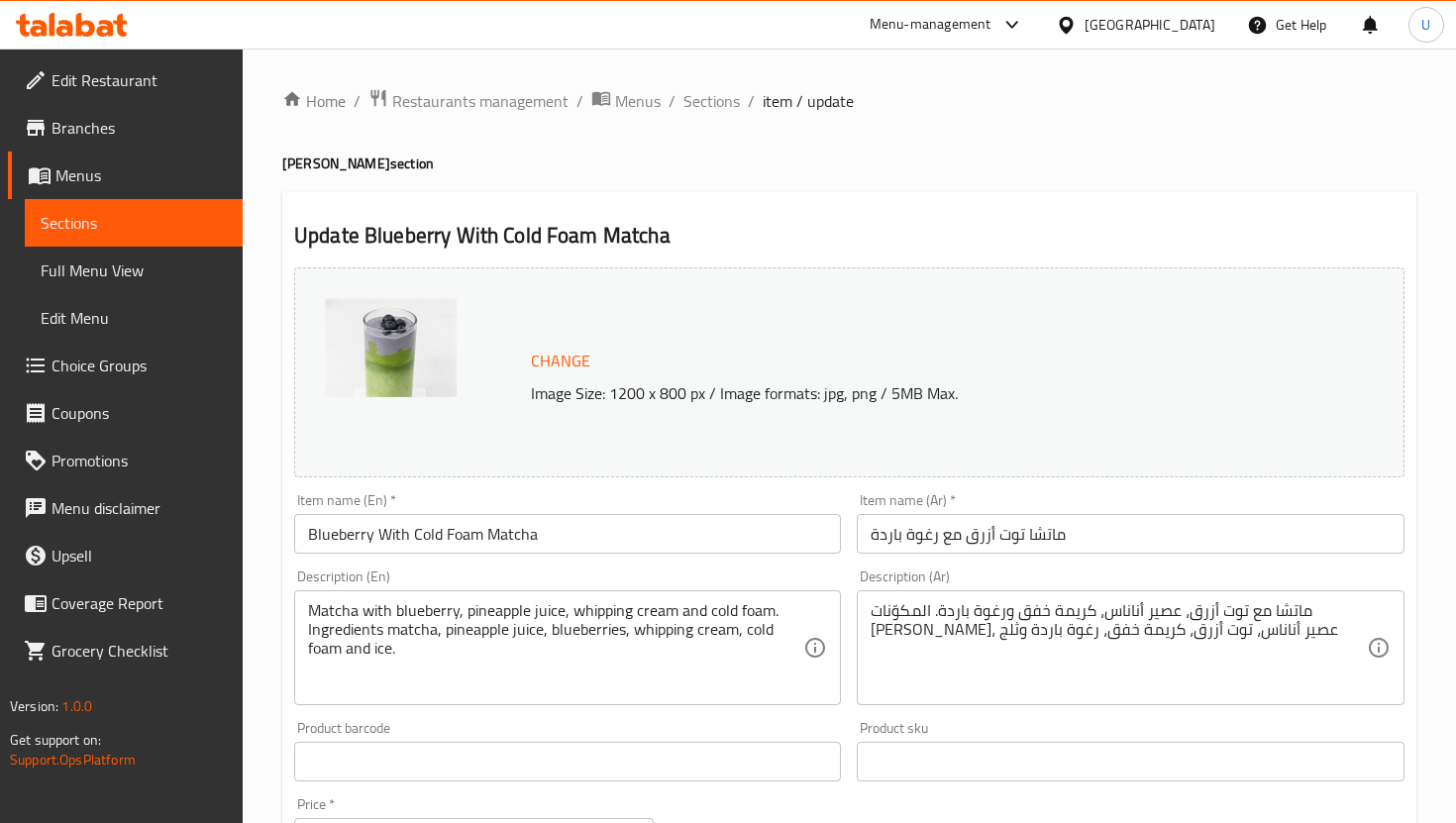
scroll to position [226, 0]
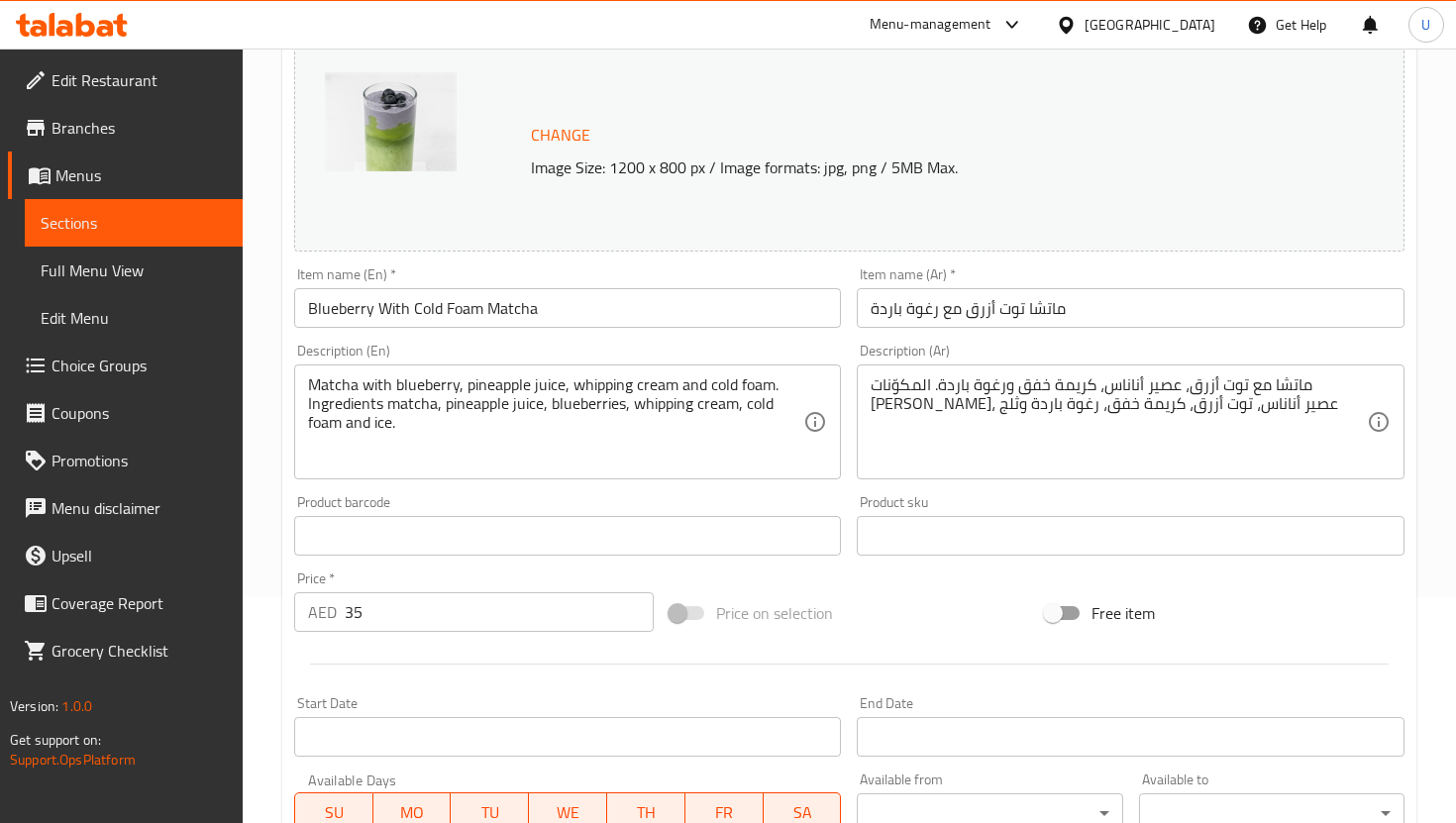
click at [449, 625] on input "35" at bounding box center [500, 612] width 309 height 40
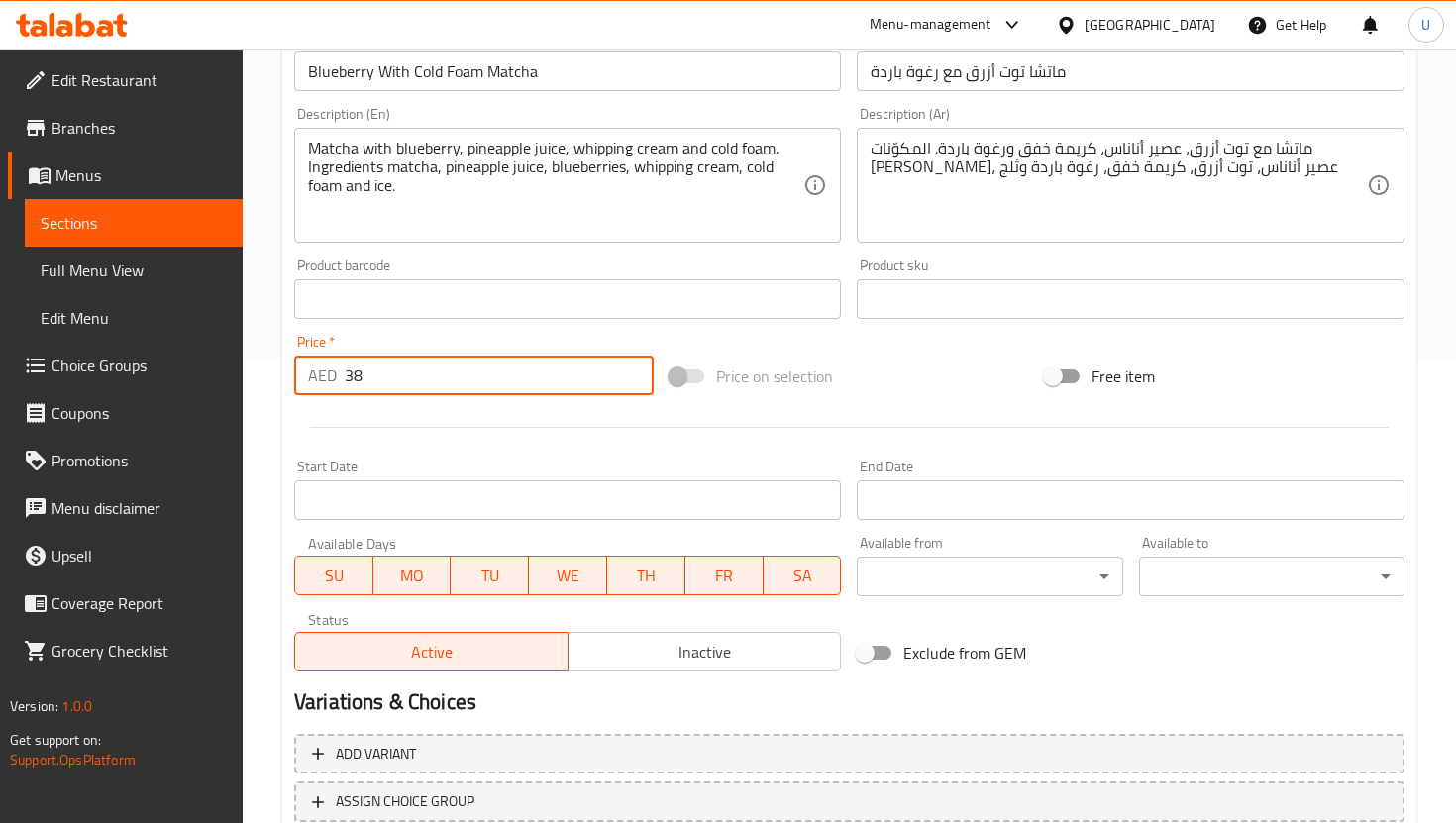
scroll to position [605, 0]
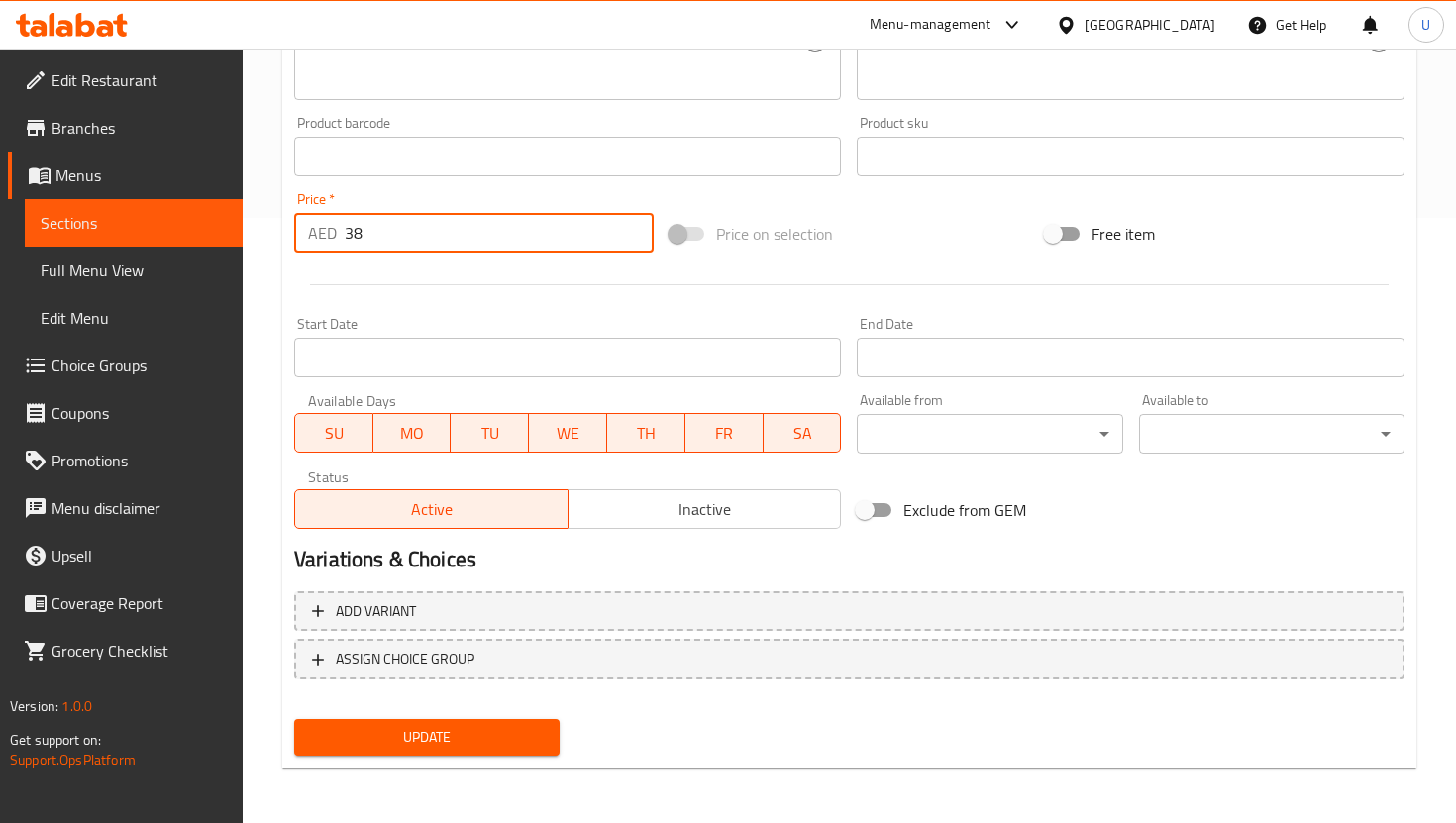
type input "38"
click at [466, 738] on span "Update" at bounding box center [427, 737] width 234 height 25
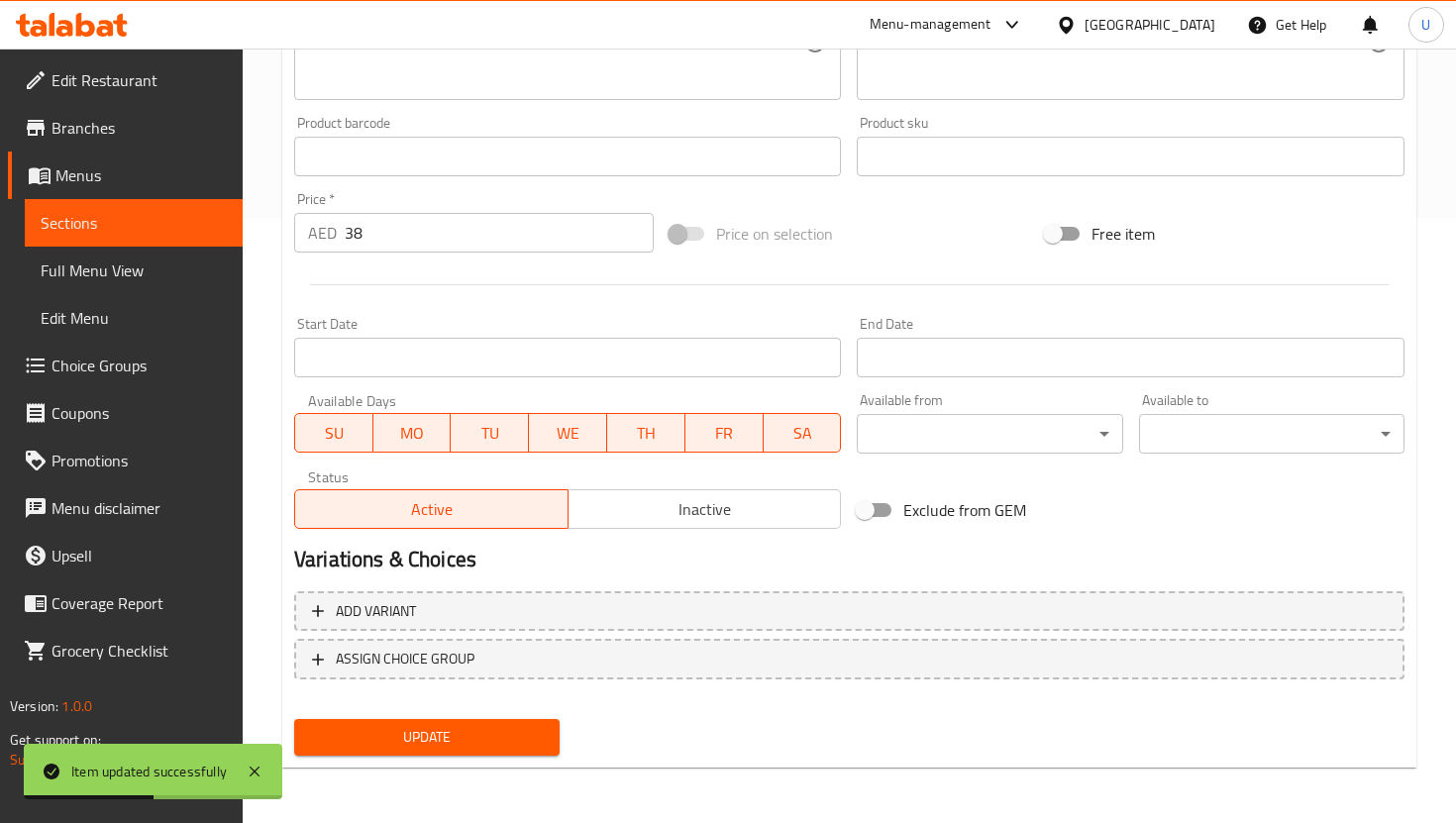
click at [211, 220] on span "Sections" at bounding box center [134, 223] width 186 height 24
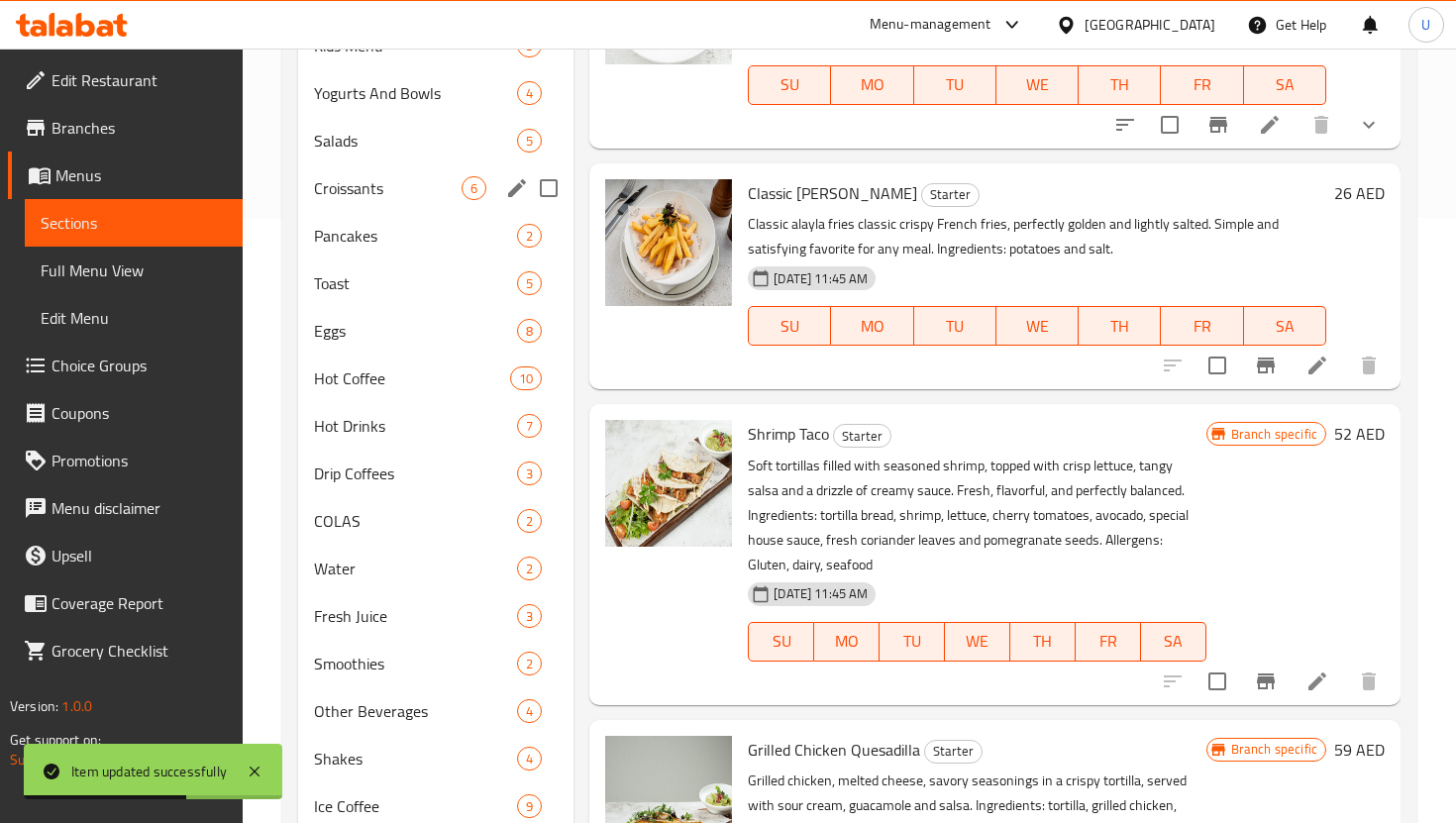
scroll to position [87, 0]
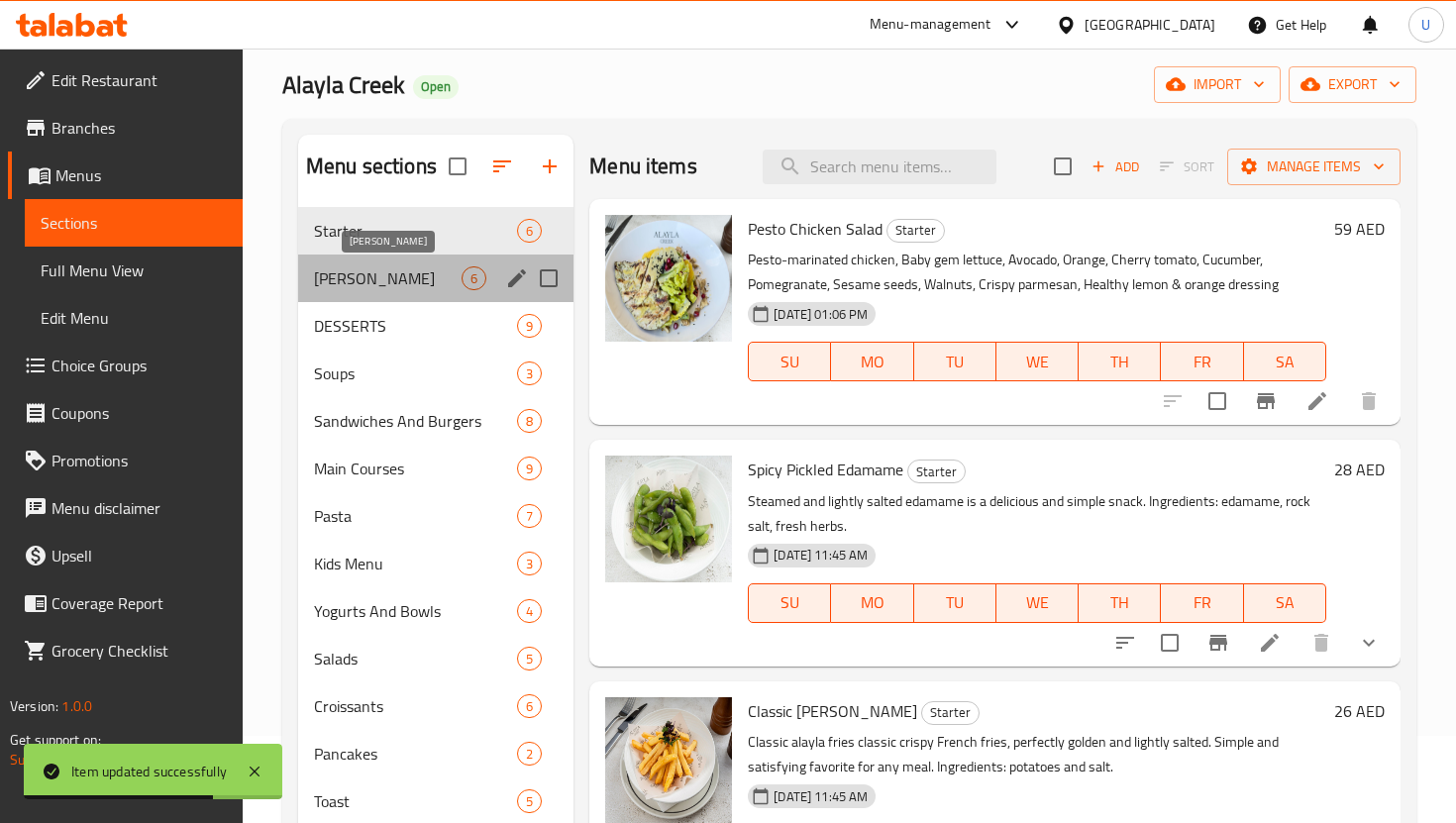
click at [408, 284] on span "[PERSON_NAME]" at bounding box center [388, 279] width 148 height 24
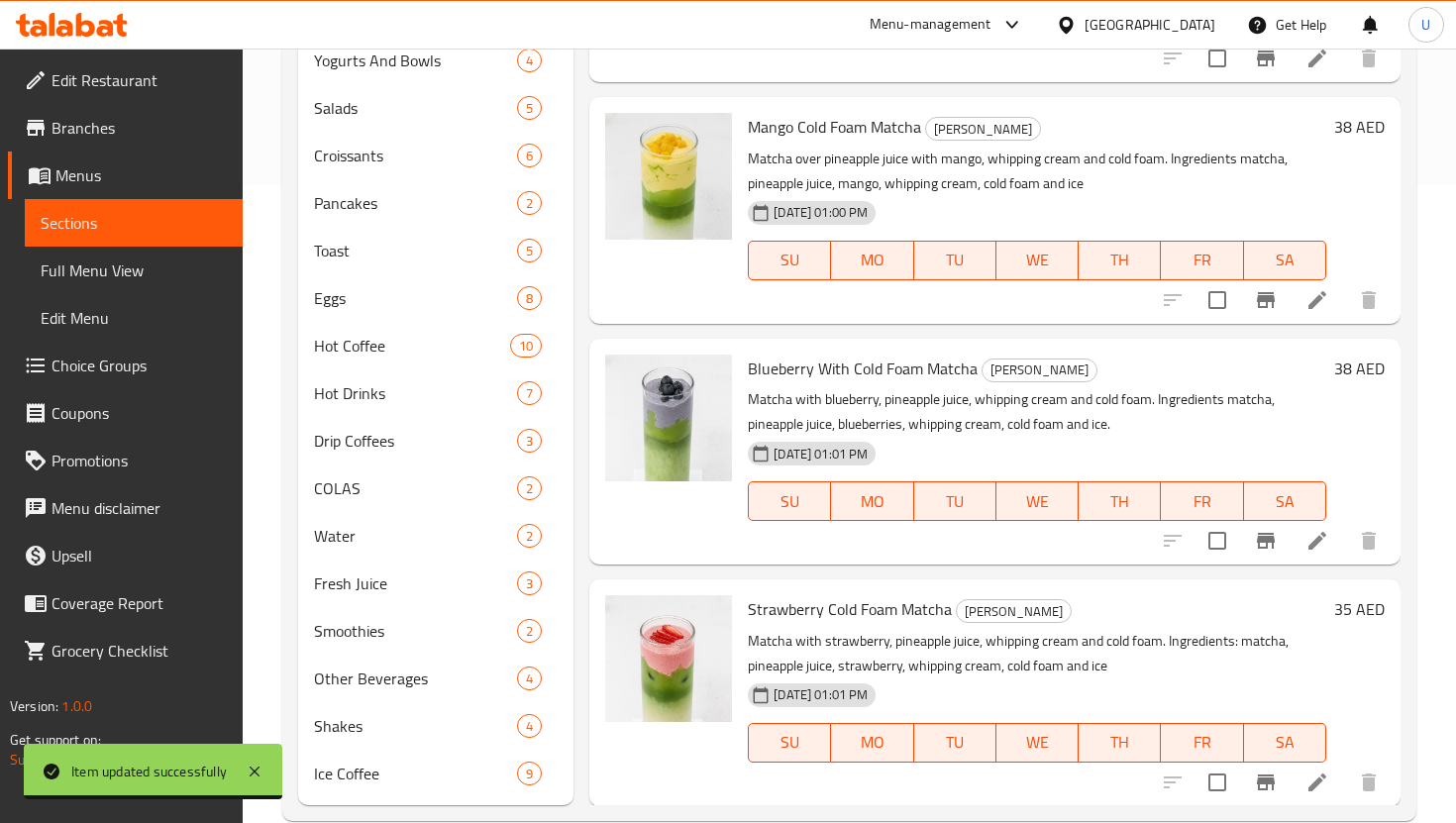
scroll to position [675, 0]
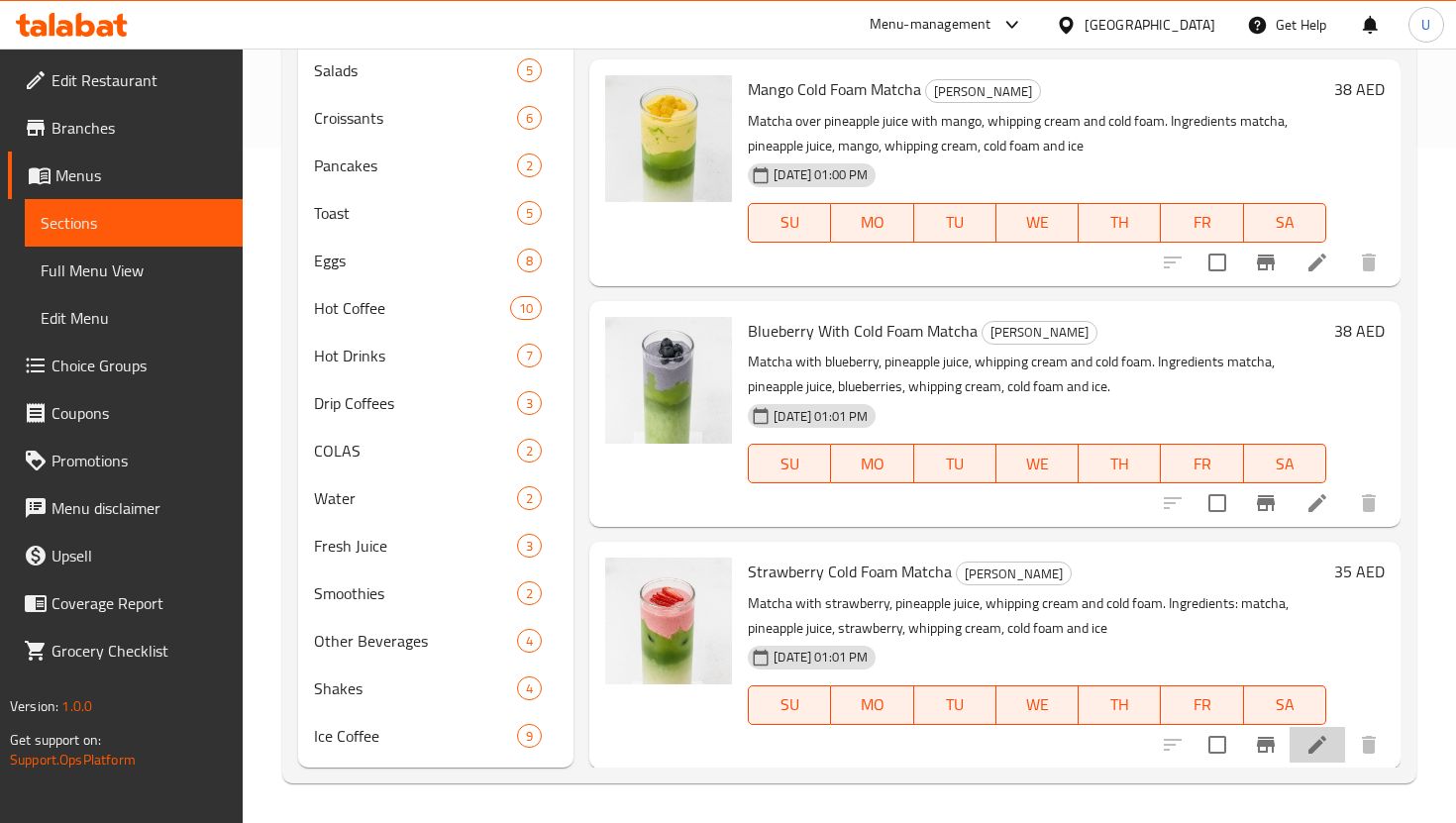
click at [1330, 748] on li at bounding box center [1317, 745] width 56 height 36
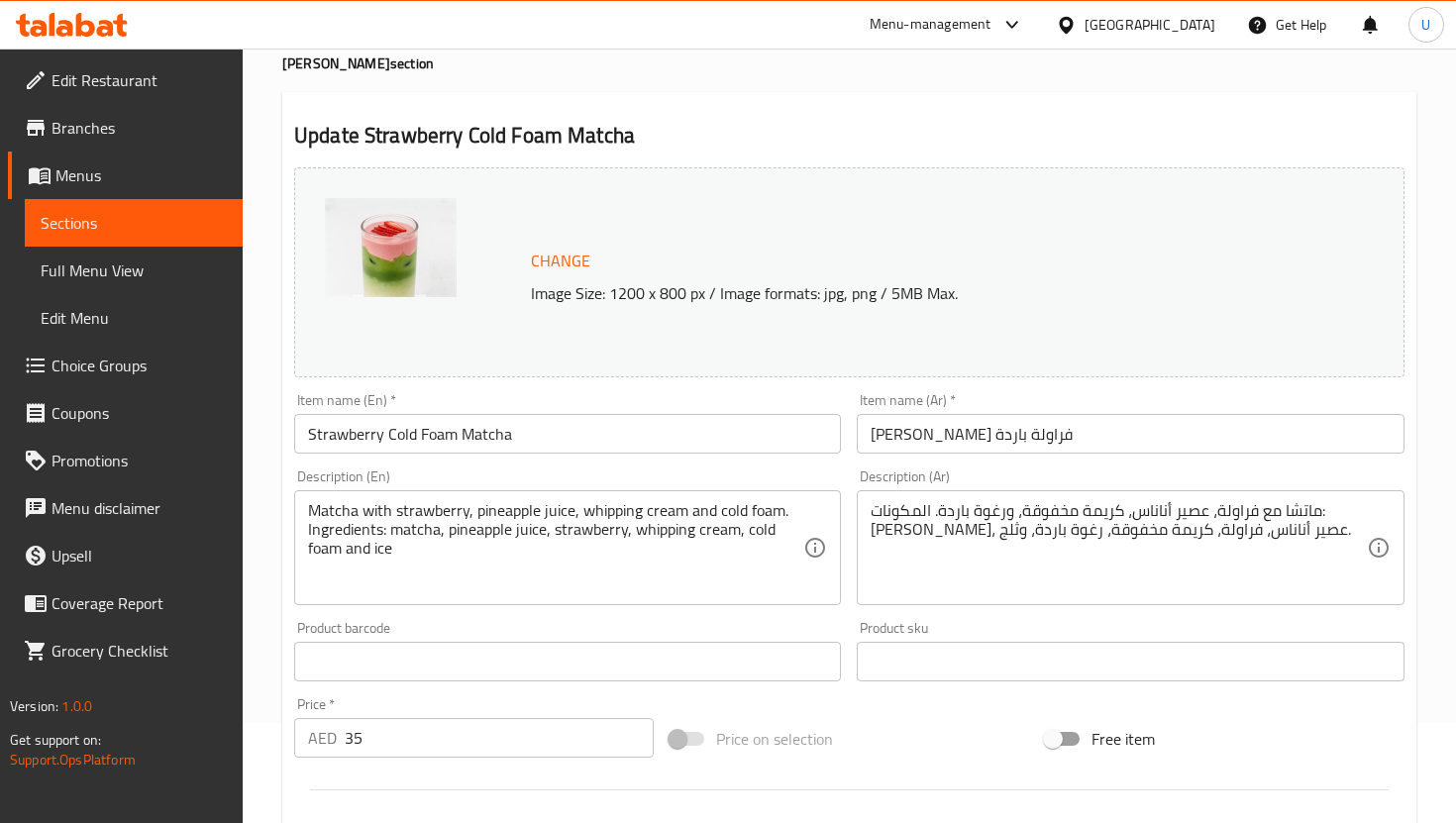
scroll to position [161, 0]
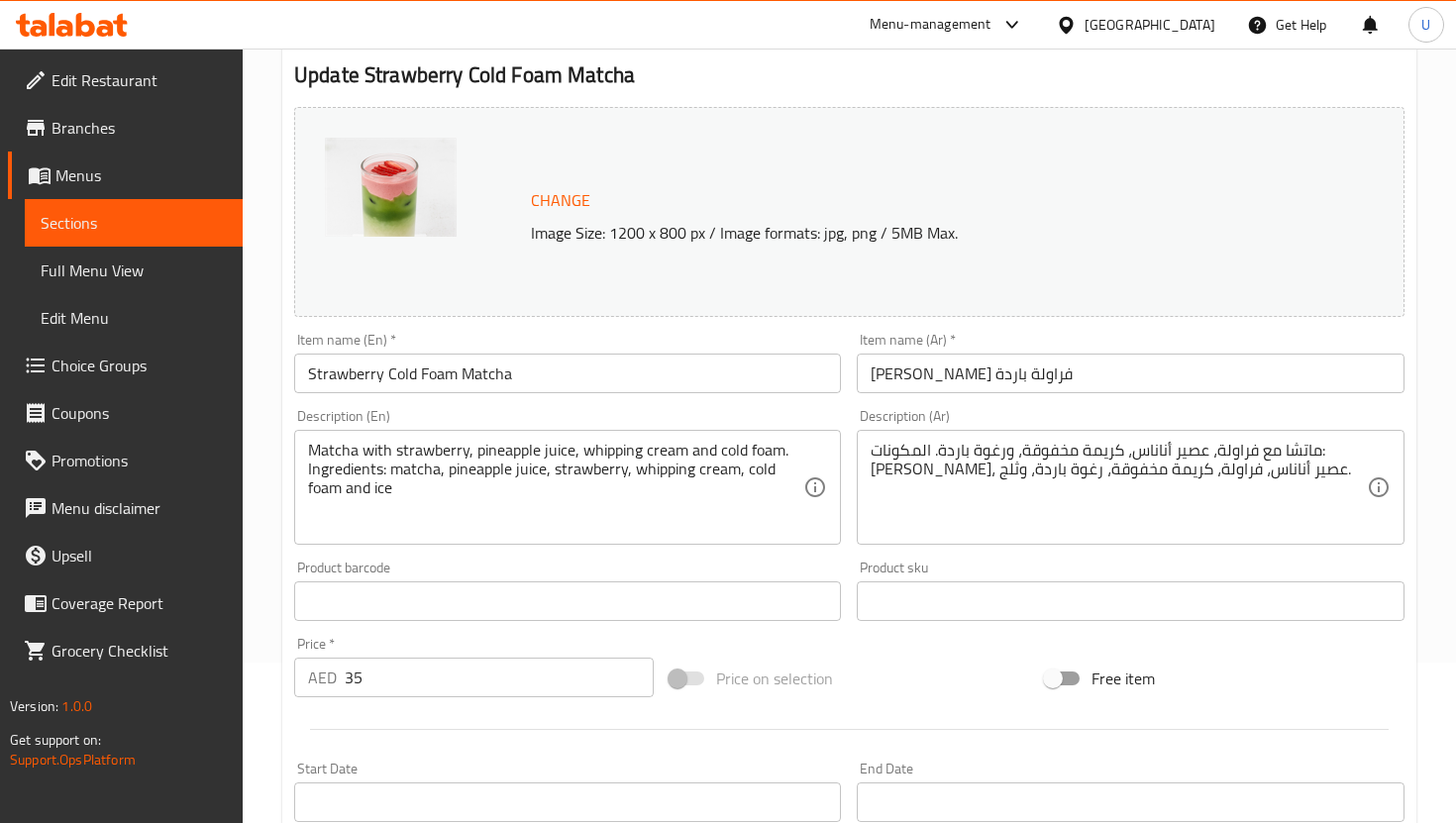
click at [426, 682] on input "35" at bounding box center [500, 677] width 309 height 40
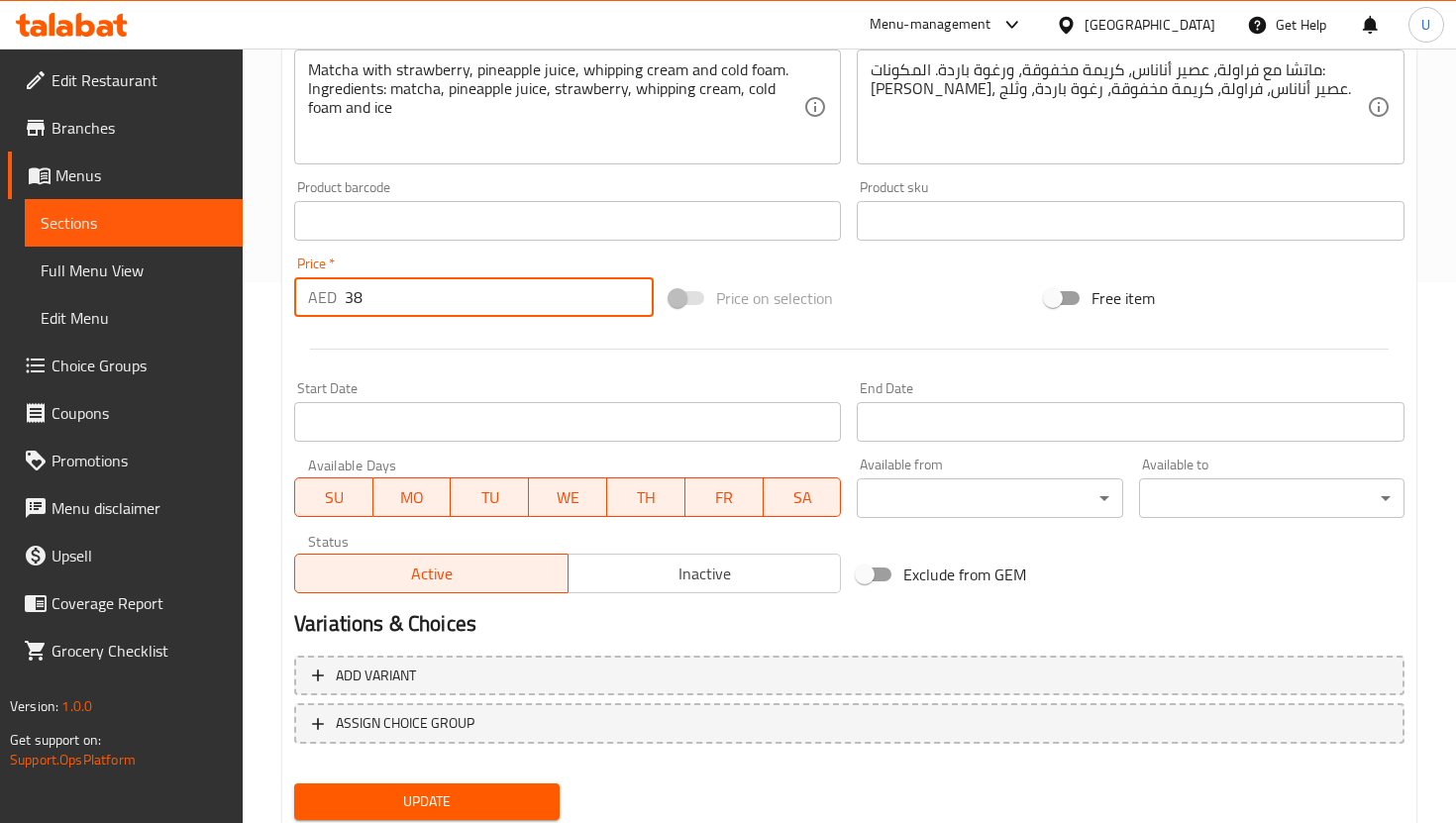
scroll to position [605, 0]
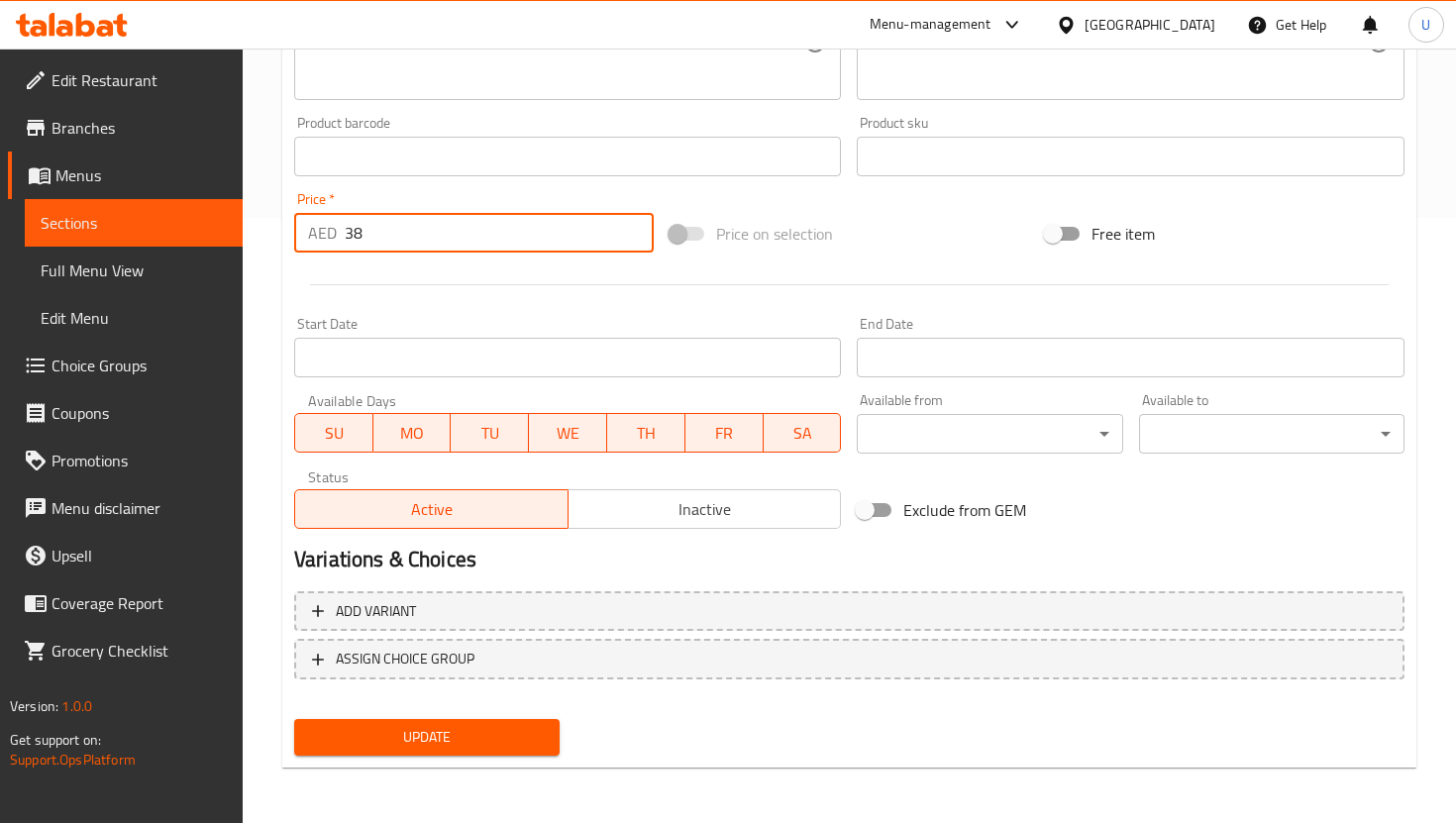
type input "38"
click at [476, 729] on span "Update" at bounding box center [427, 737] width 234 height 25
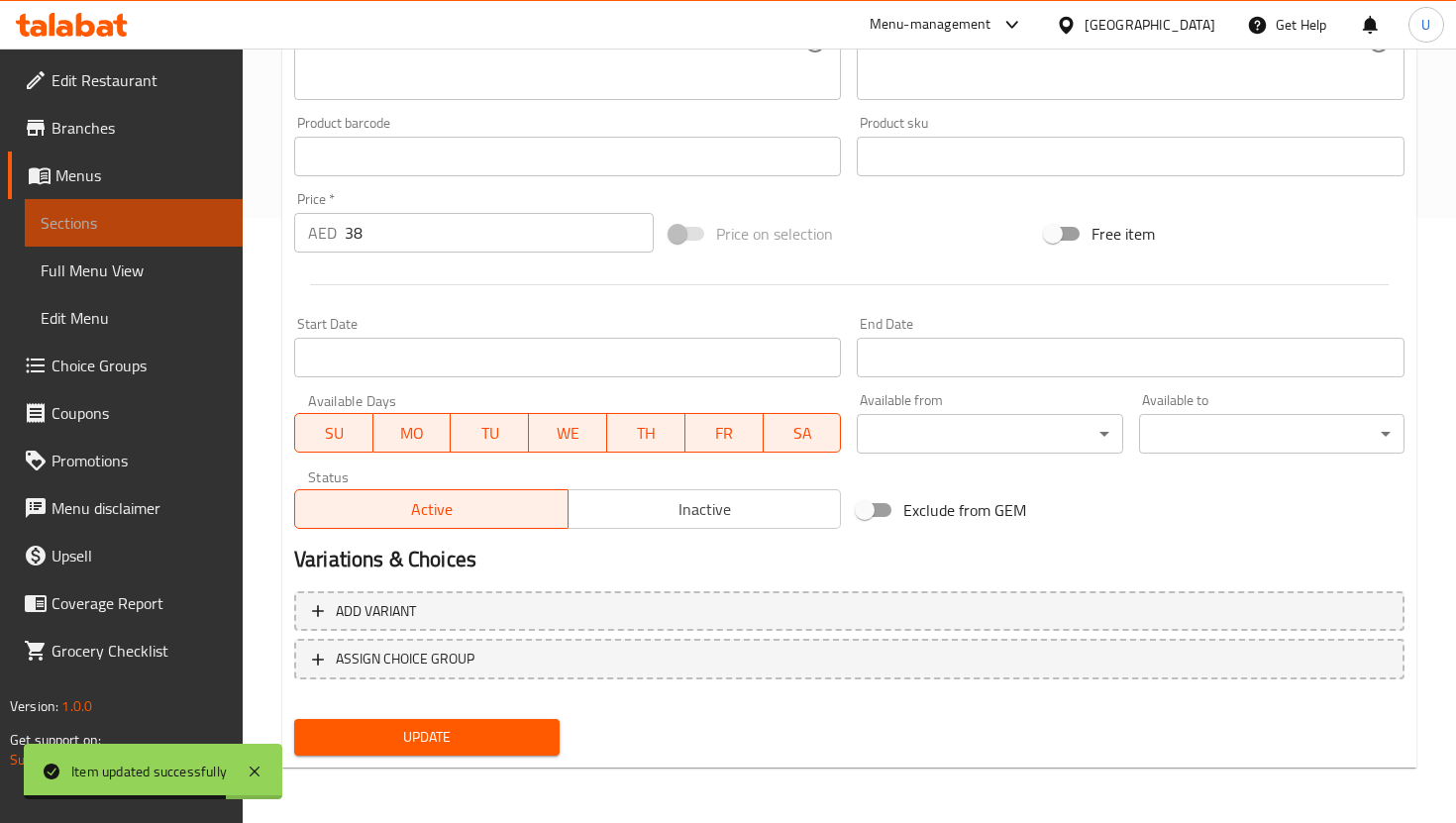
click at [207, 221] on span "Sections" at bounding box center [134, 223] width 186 height 24
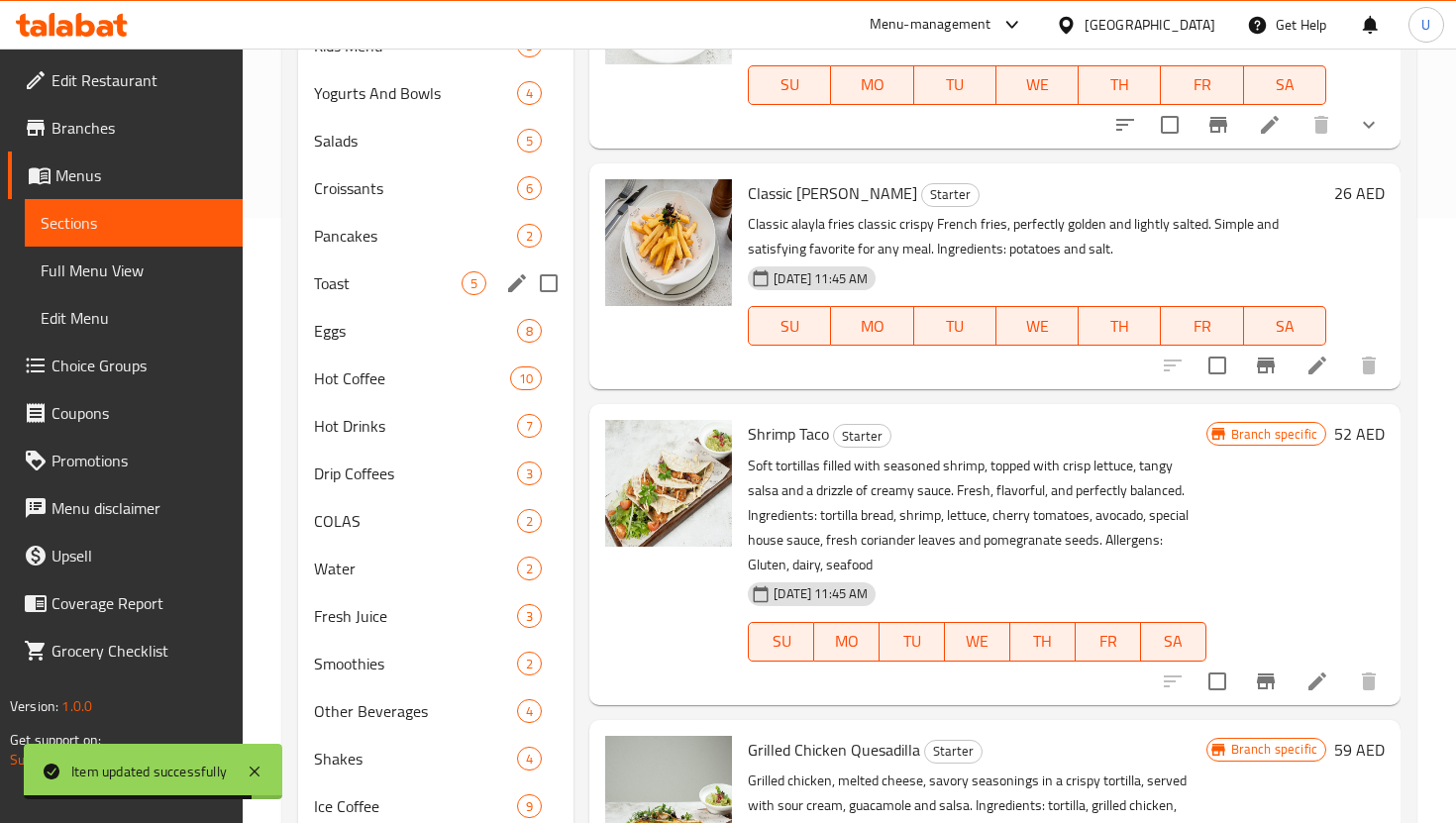
scroll to position [150, 0]
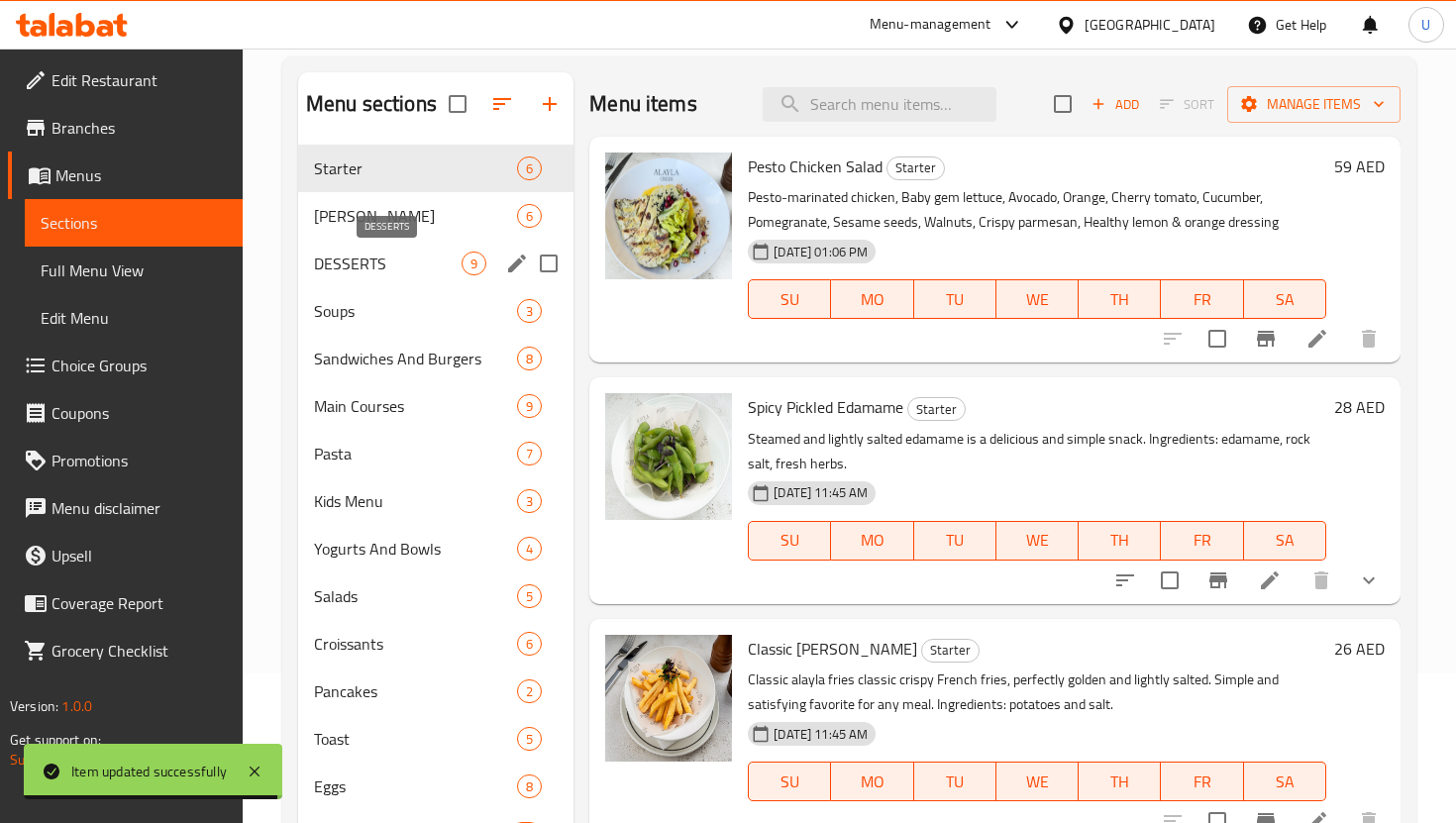
click at [384, 259] on span "DESSERTS" at bounding box center [388, 264] width 148 height 24
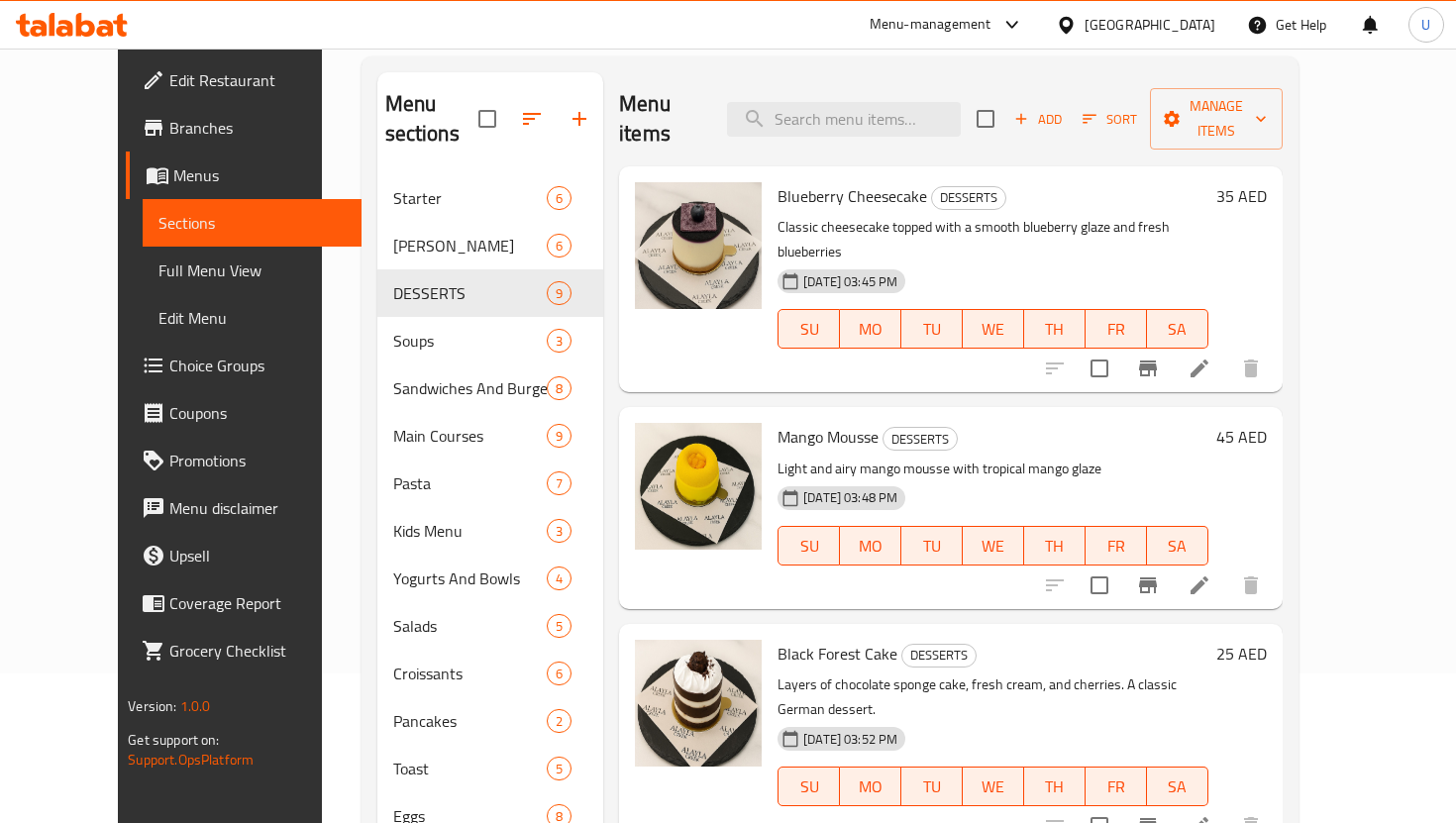
scroll to position [58, 0]
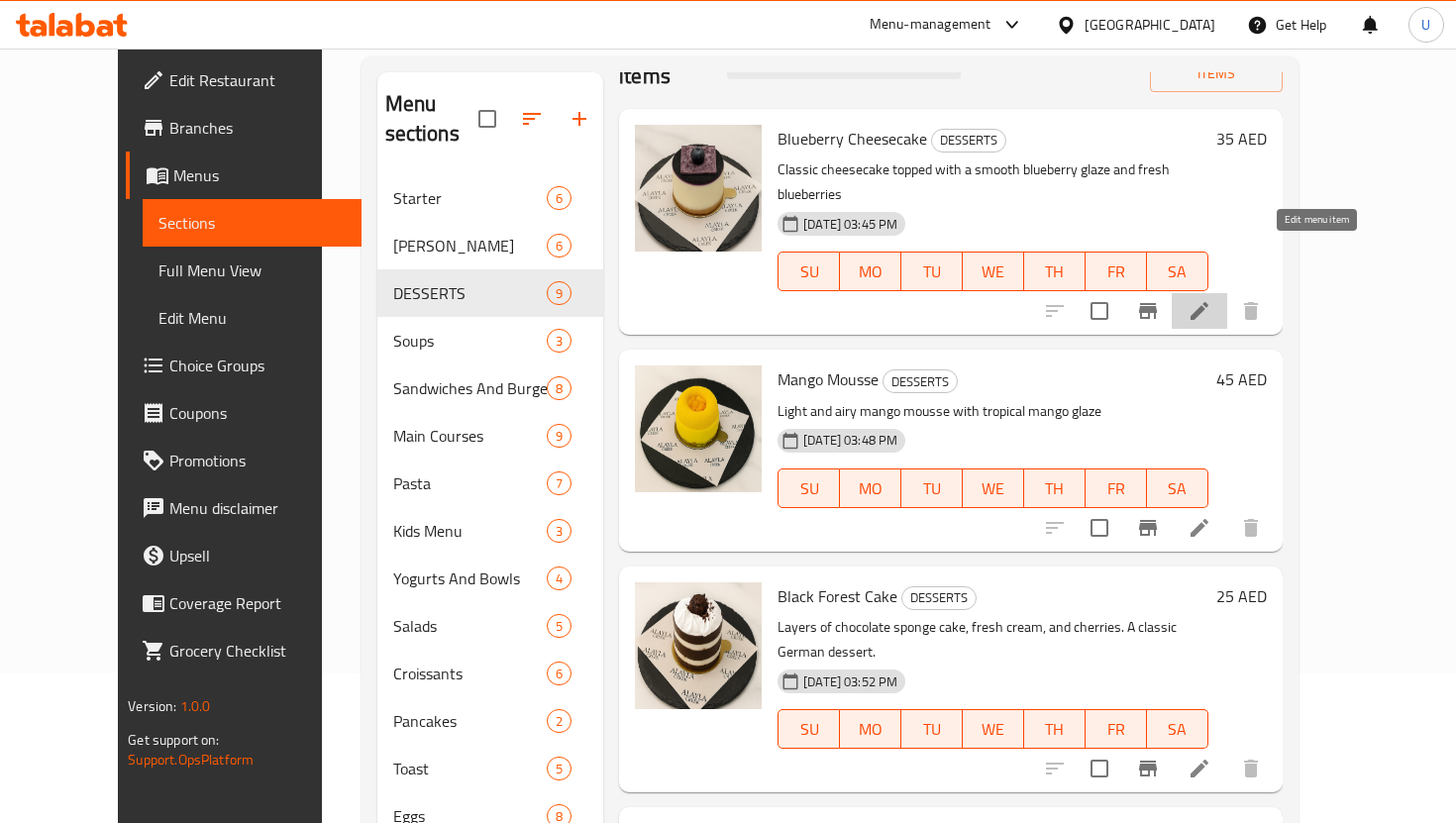
click at [1208, 302] on icon at bounding box center [1199, 311] width 18 height 18
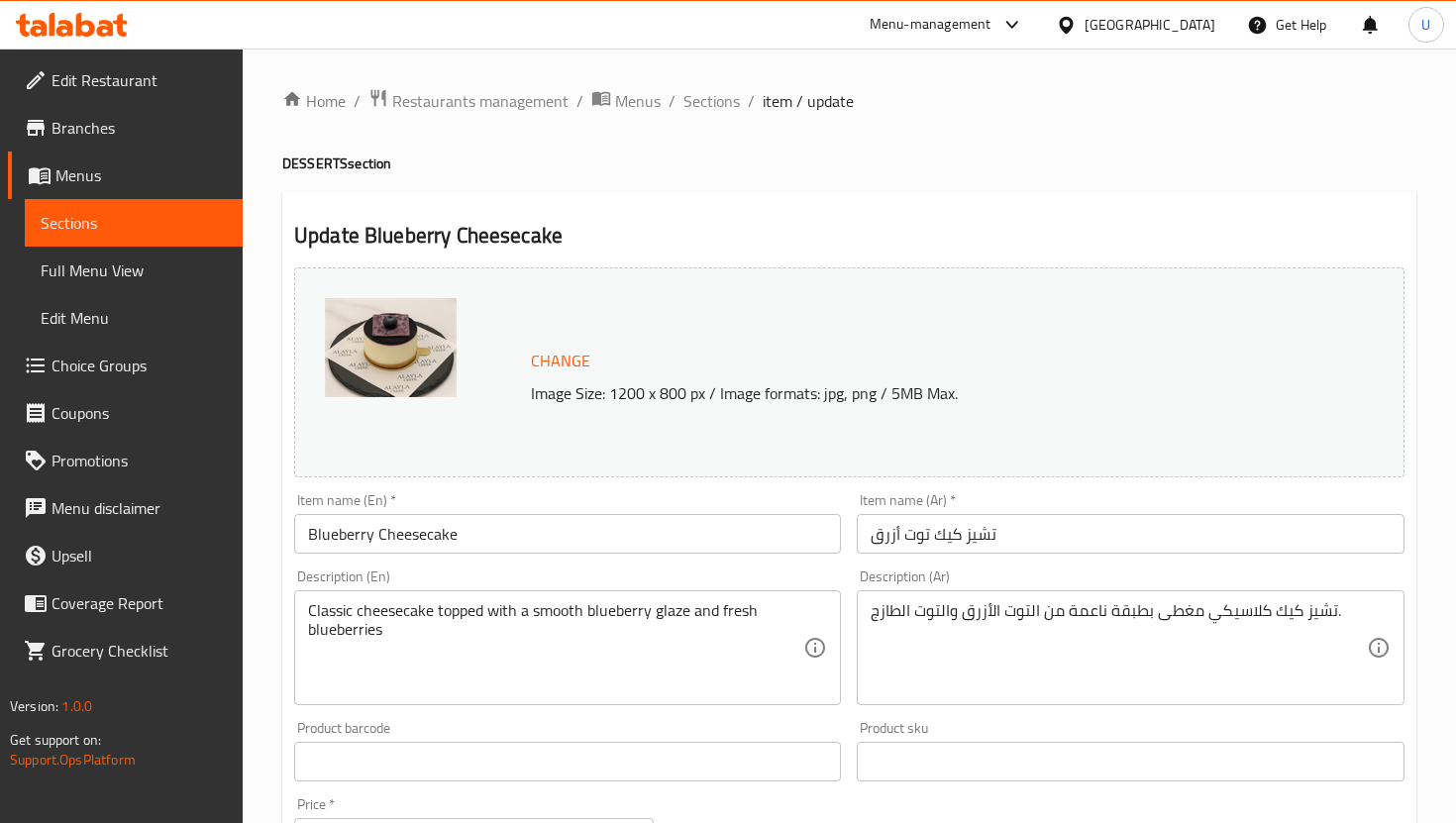
scroll to position [185, 0]
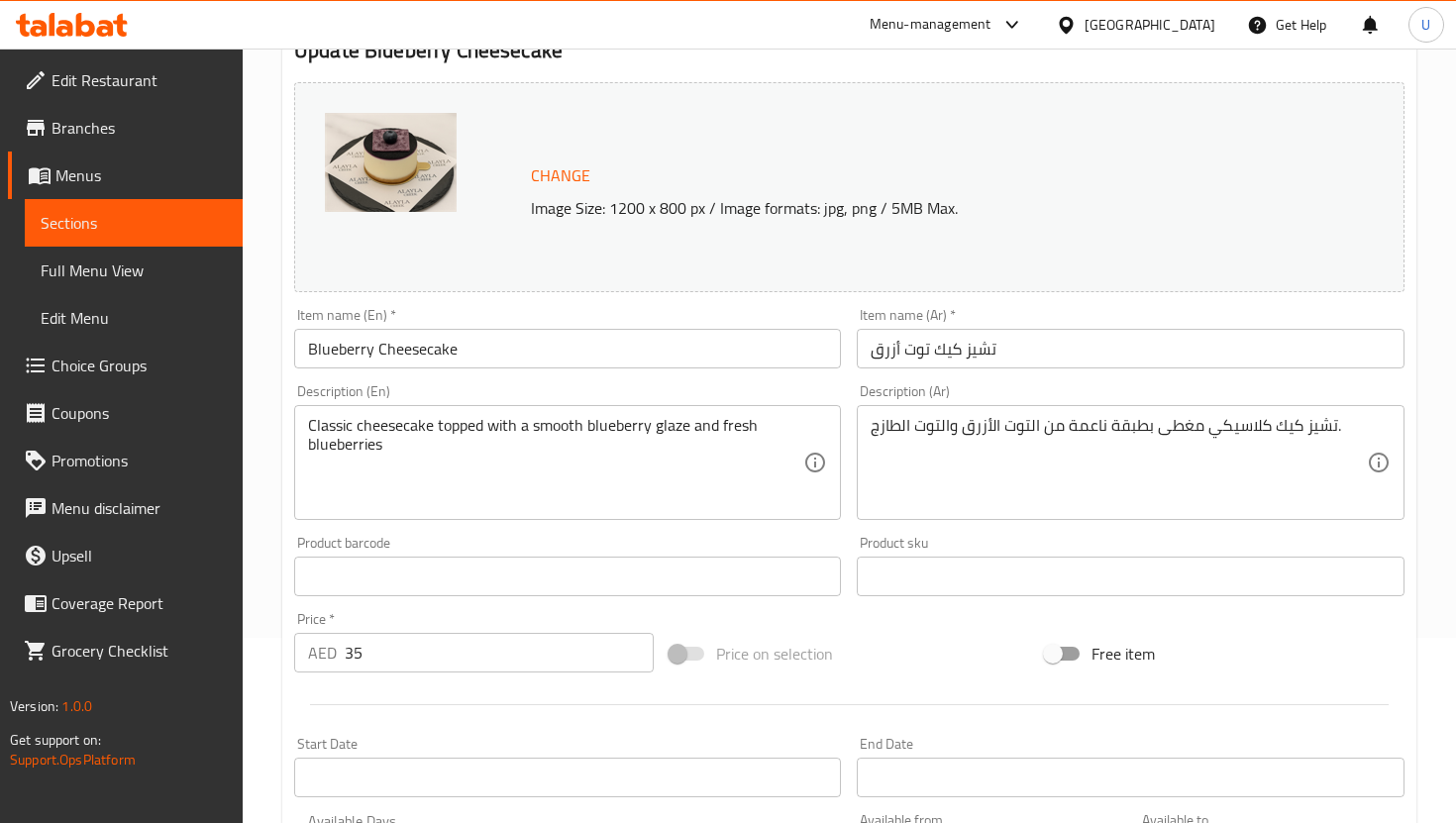
click at [498, 648] on input "35" at bounding box center [500, 652] width 309 height 40
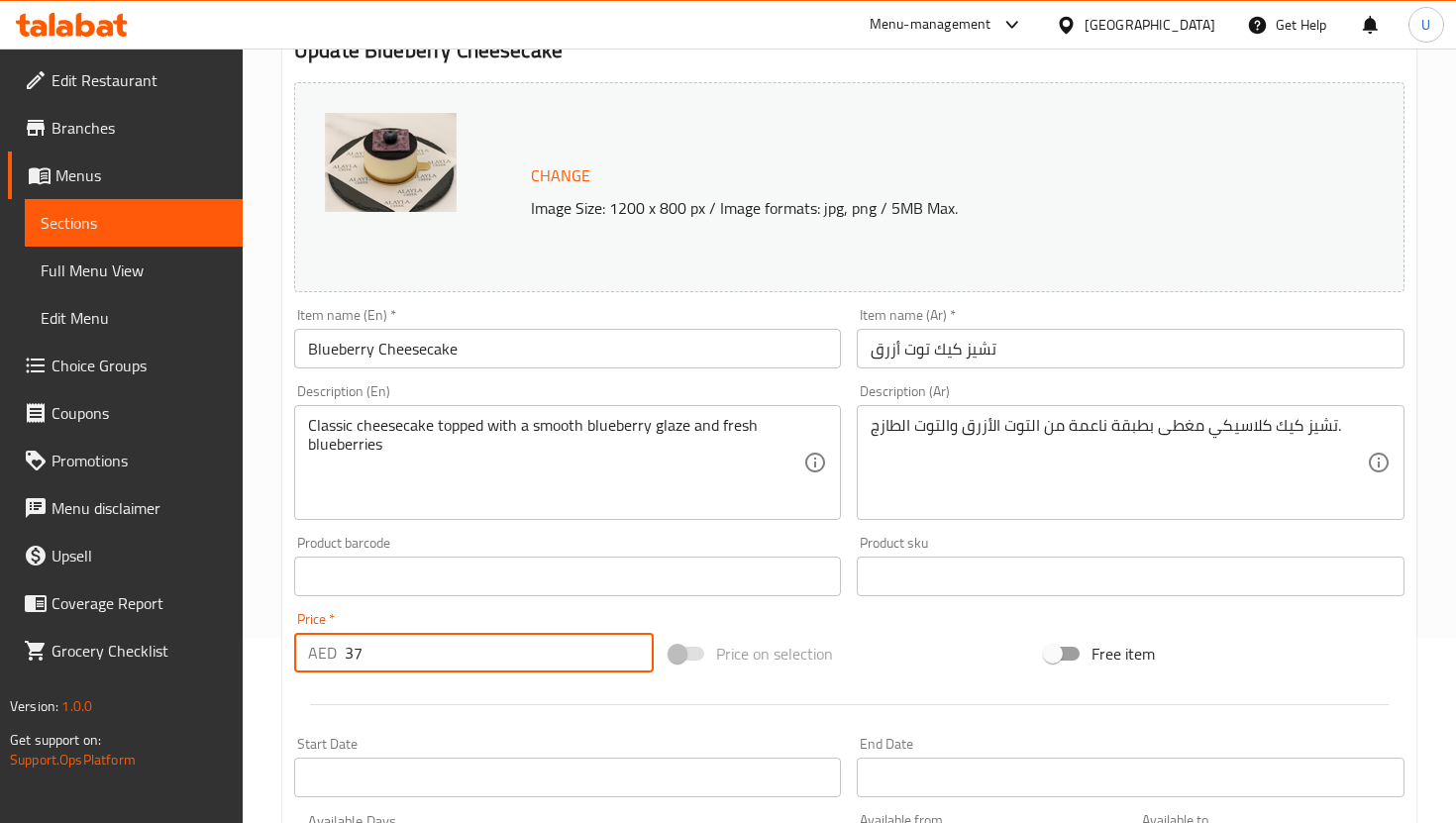
scroll to position [605, 0]
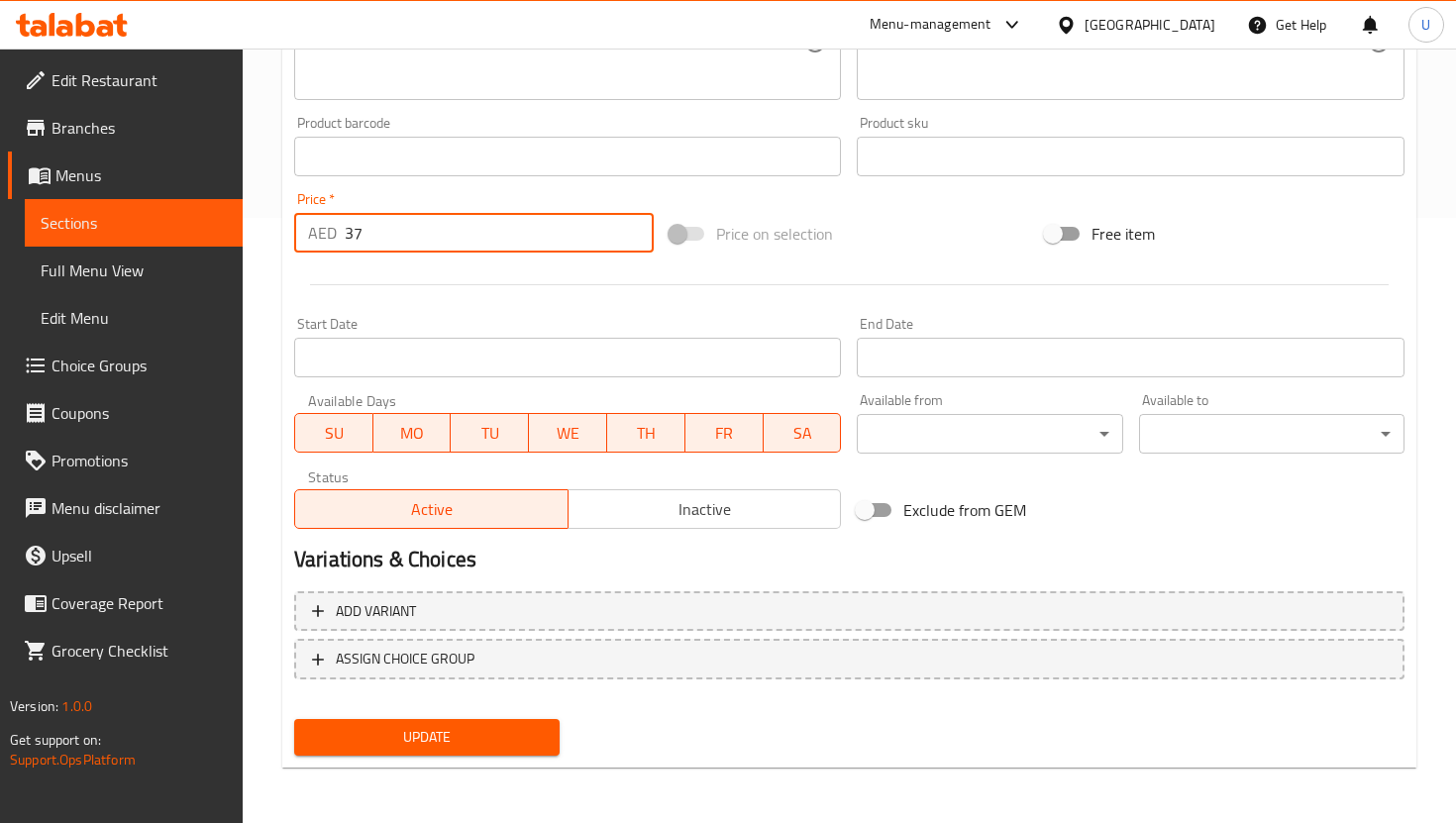
type input "37"
click at [452, 743] on span "Update" at bounding box center [427, 737] width 234 height 25
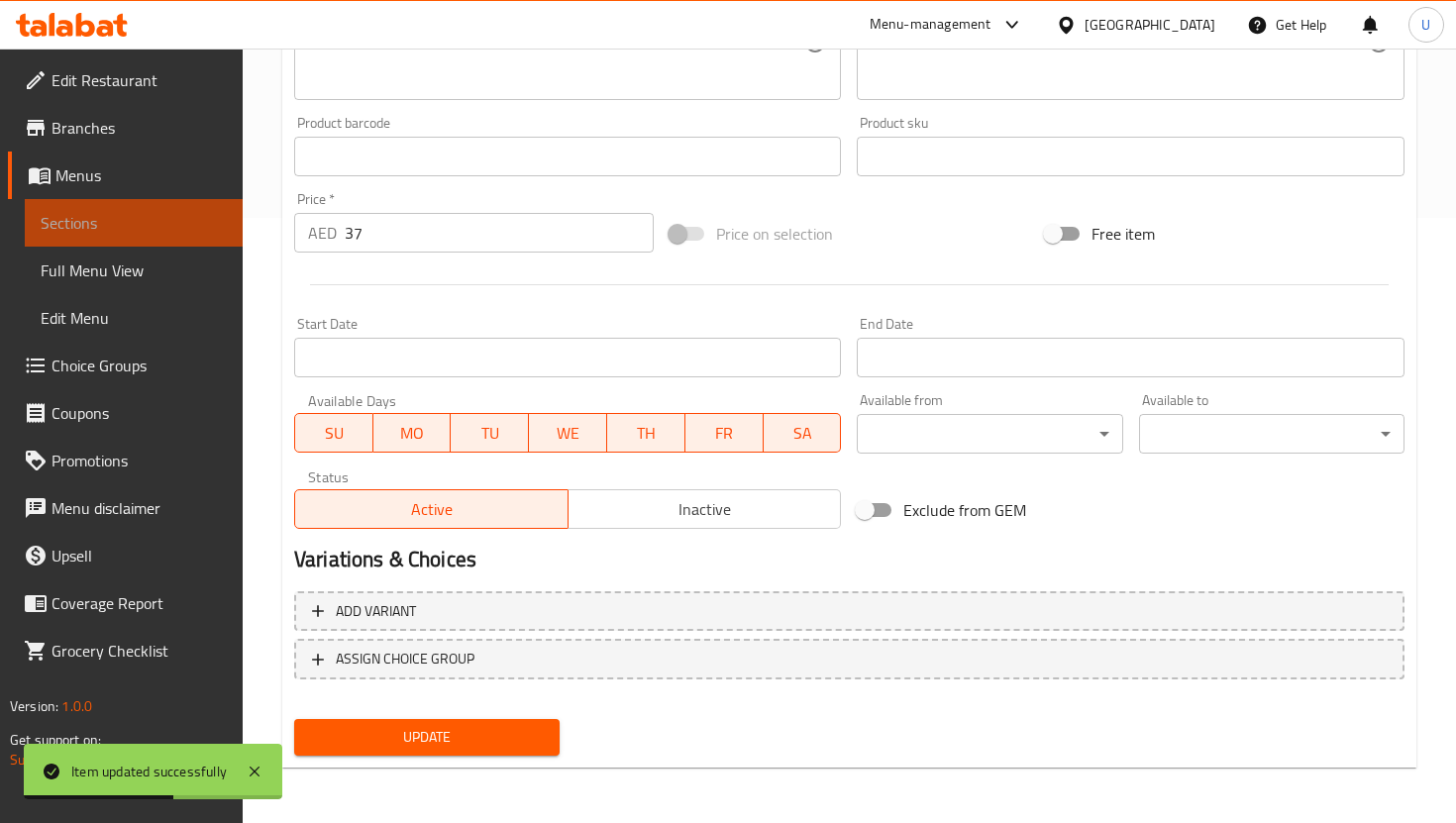
click at [208, 217] on span "Sections" at bounding box center [134, 223] width 186 height 24
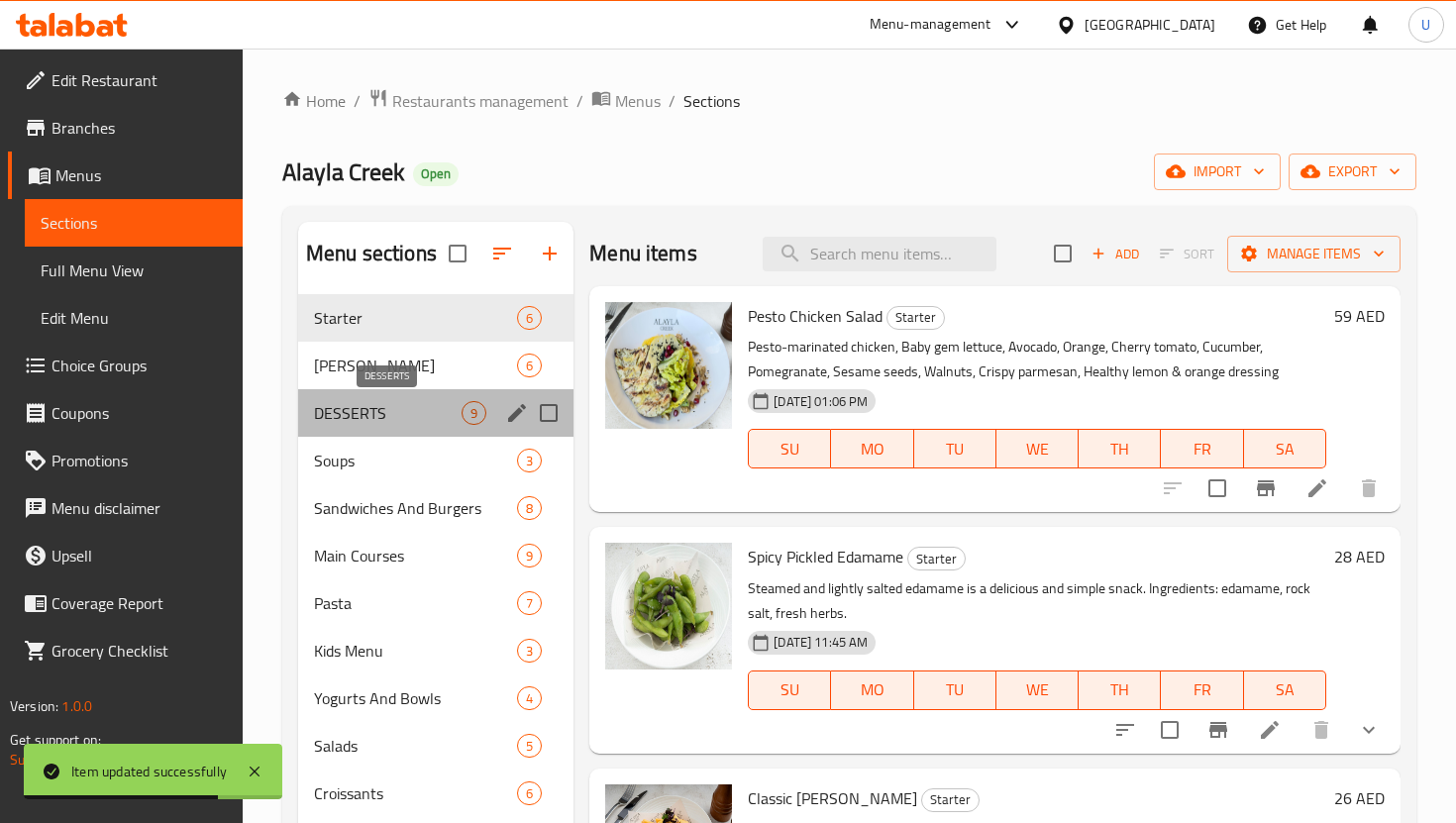
click at [395, 413] on span "DESSERTS" at bounding box center [388, 412] width 148 height 24
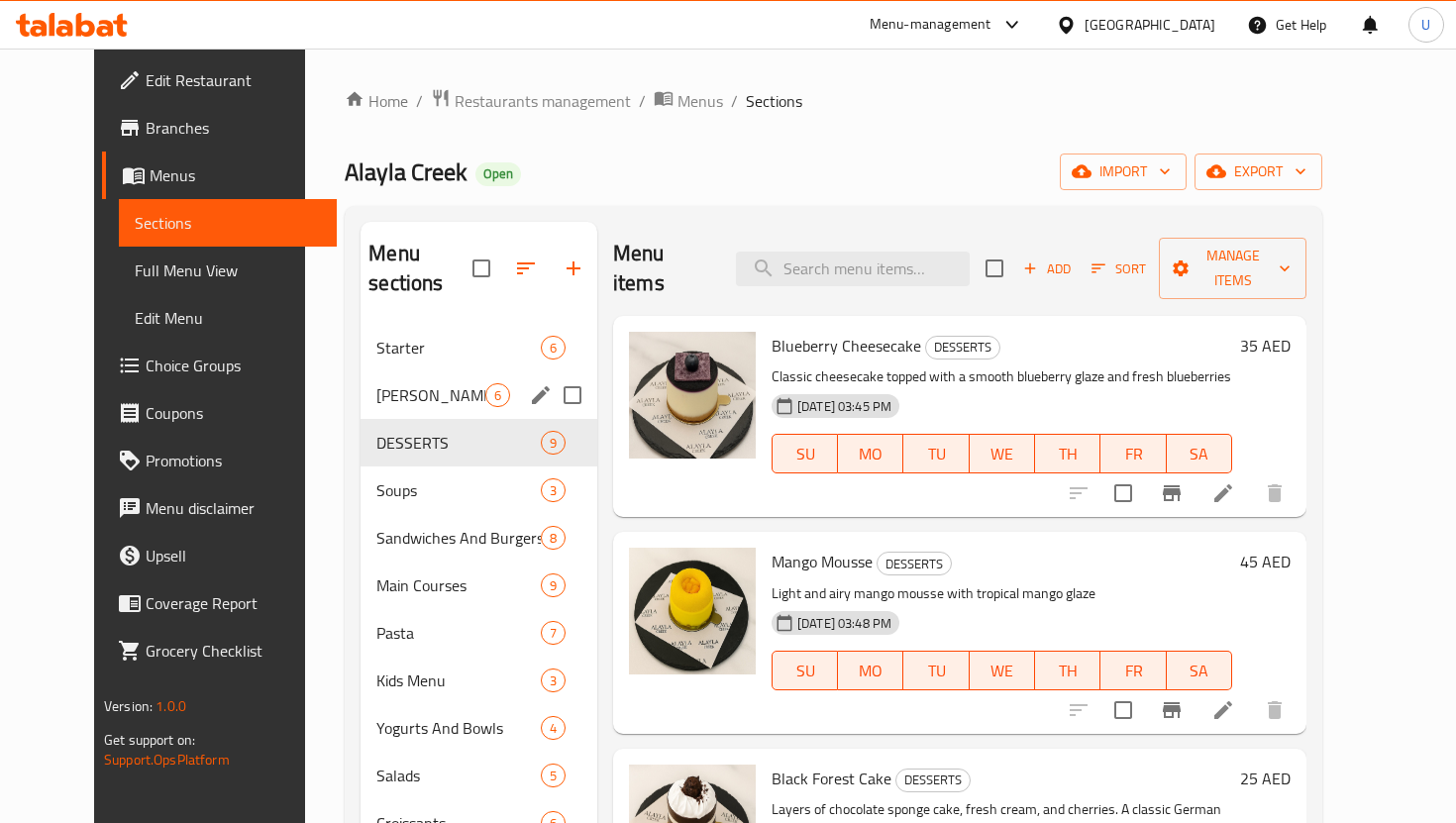
click at [431, 383] on span "[PERSON_NAME]" at bounding box center [430, 395] width 109 height 24
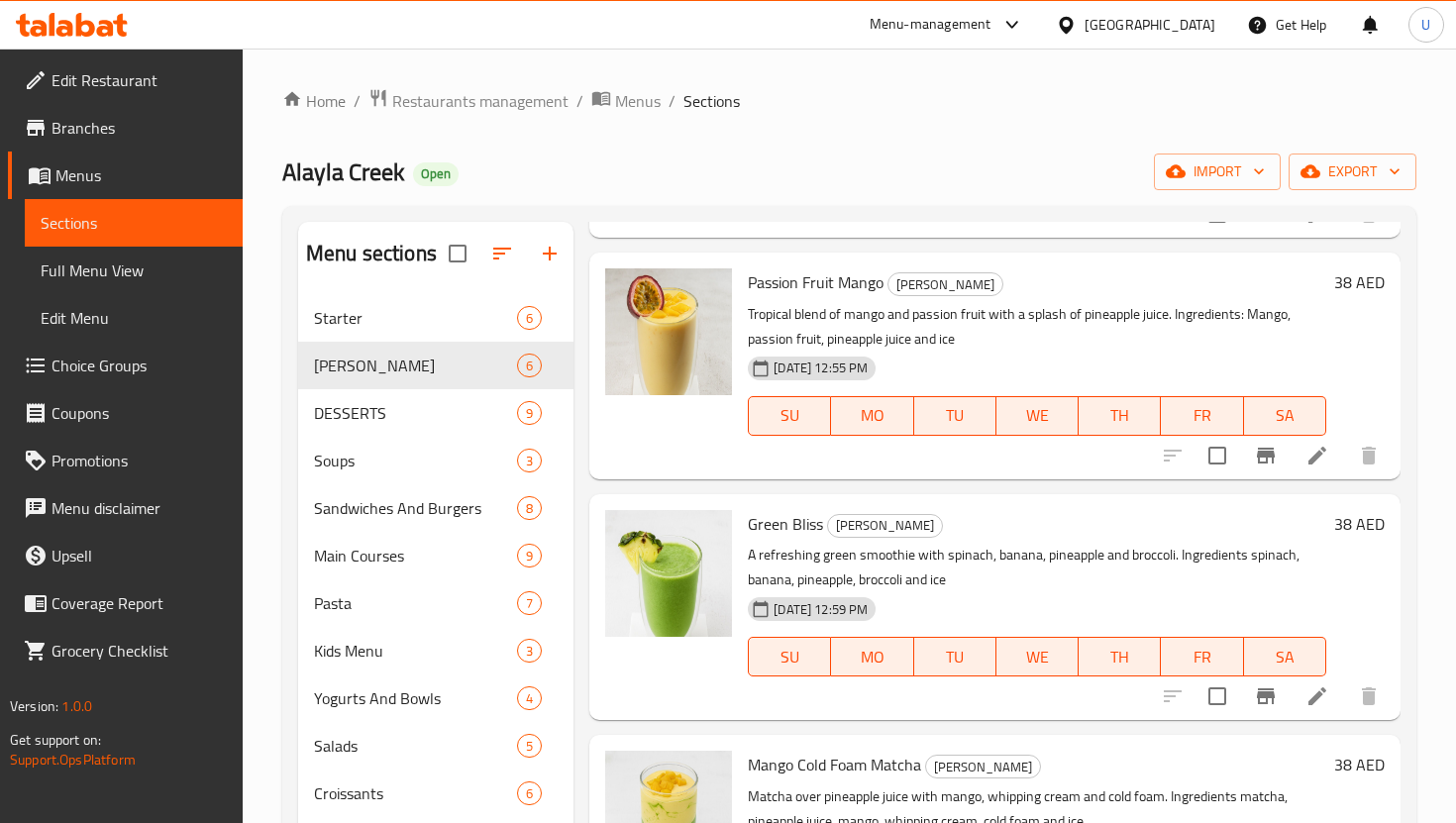
scroll to position [118, 0]
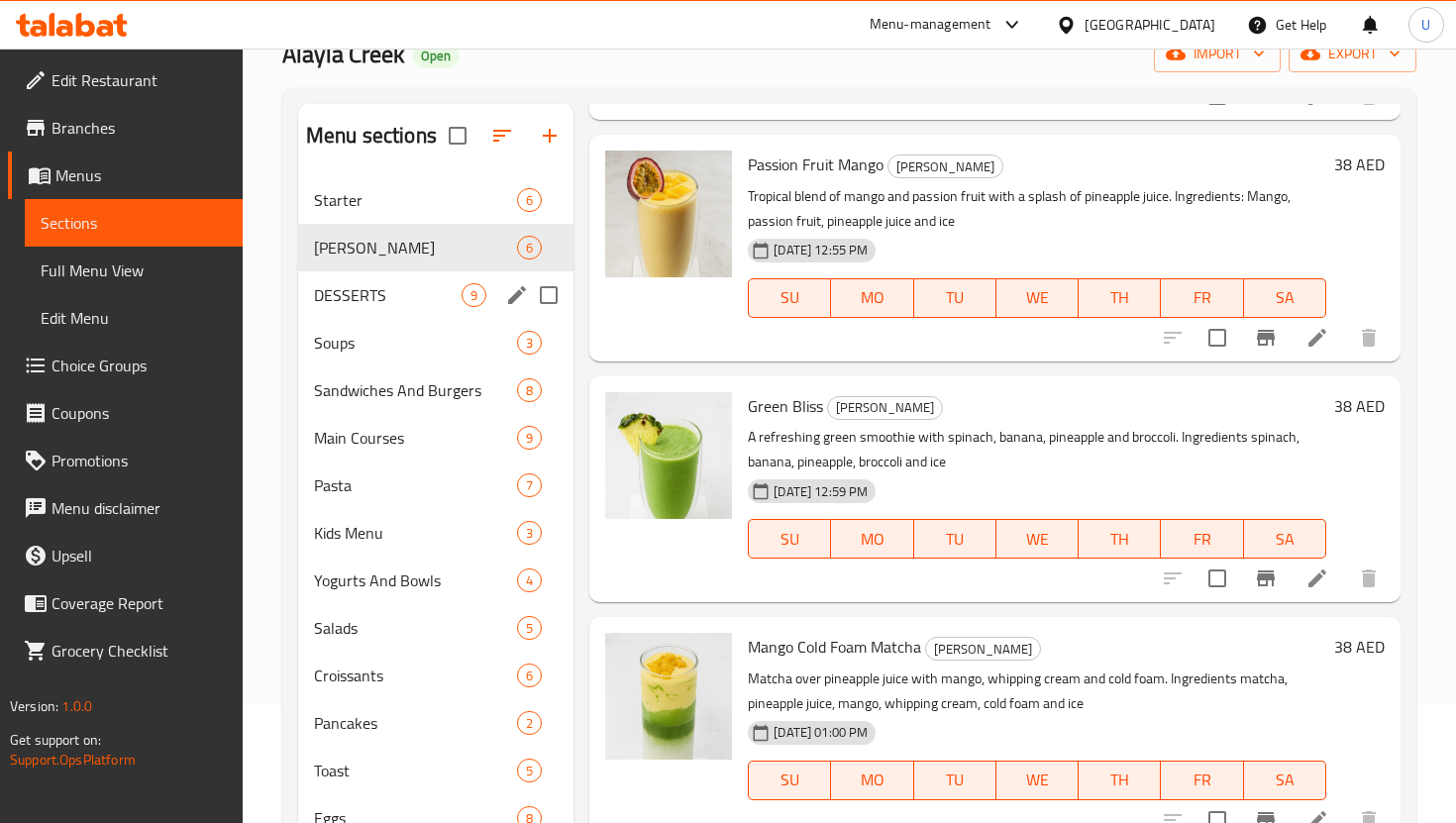
click at [435, 309] on div "DESSERTS 9" at bounding box center [436, 295] width 276 height 48
